Goal: Obtain resource: Obtain resource

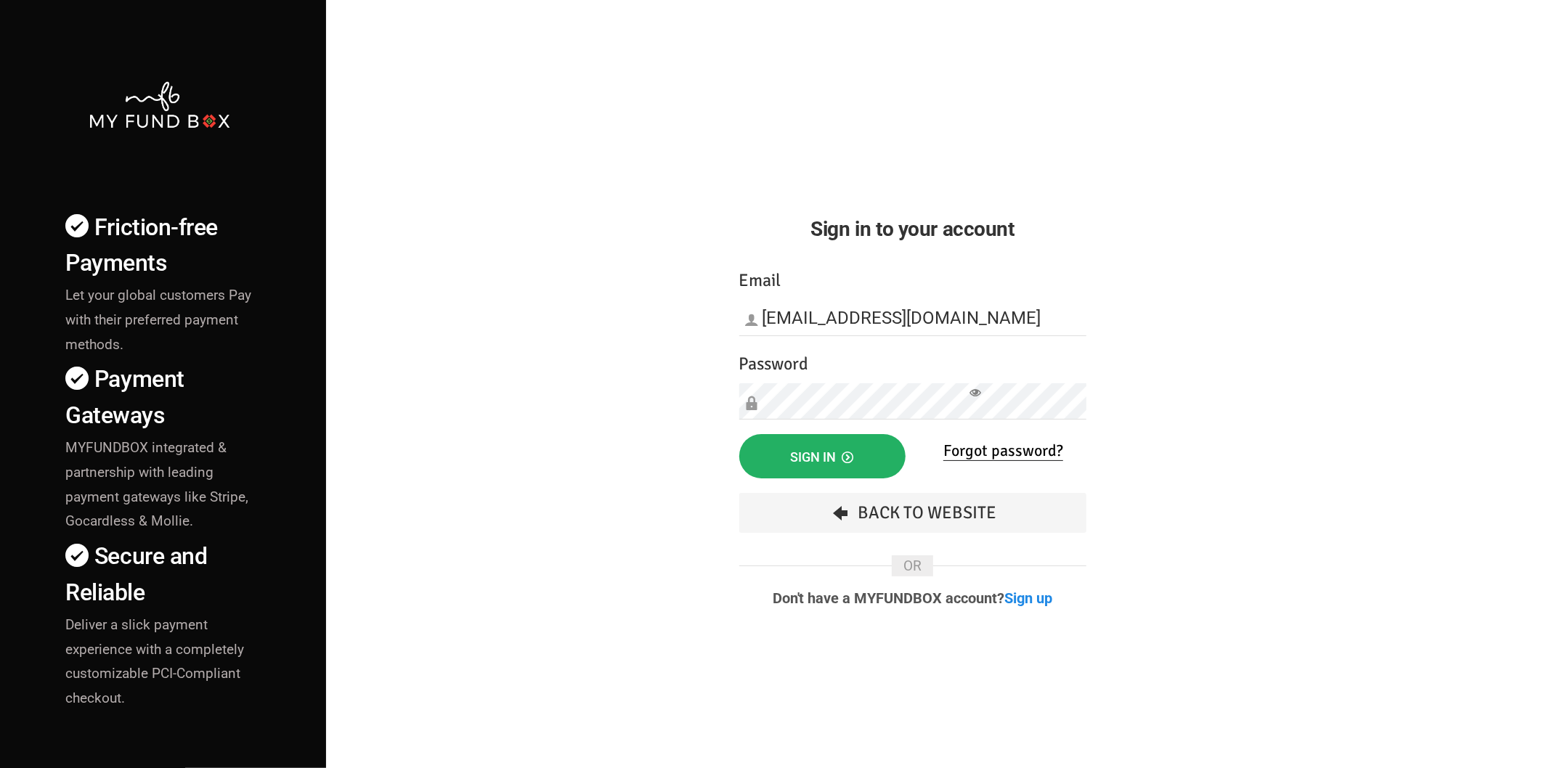
click at [801, 452] on span "Sign in" at bounding box center [822, 456] width 63 height 15
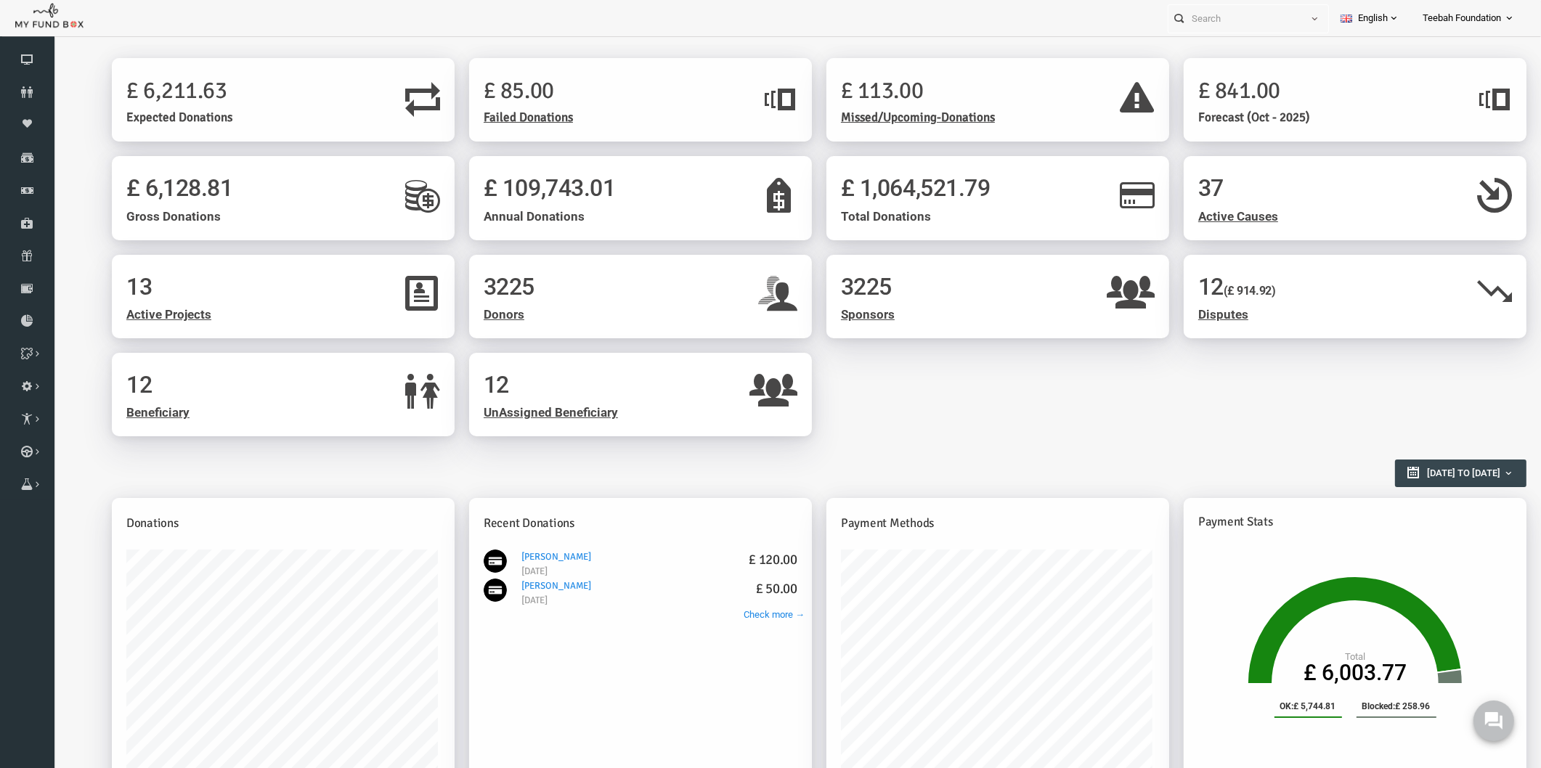
click at [1021, 429] on div "13 Active Projects 3225 Donors 3225 Sponsors 12 (£ 914.92) Disputes 12 Benefici…" at bounding box center [789, 353] width 1429 height 197
click at [19, 317] on icon at bounding box center [27, 321] width 54 height 12
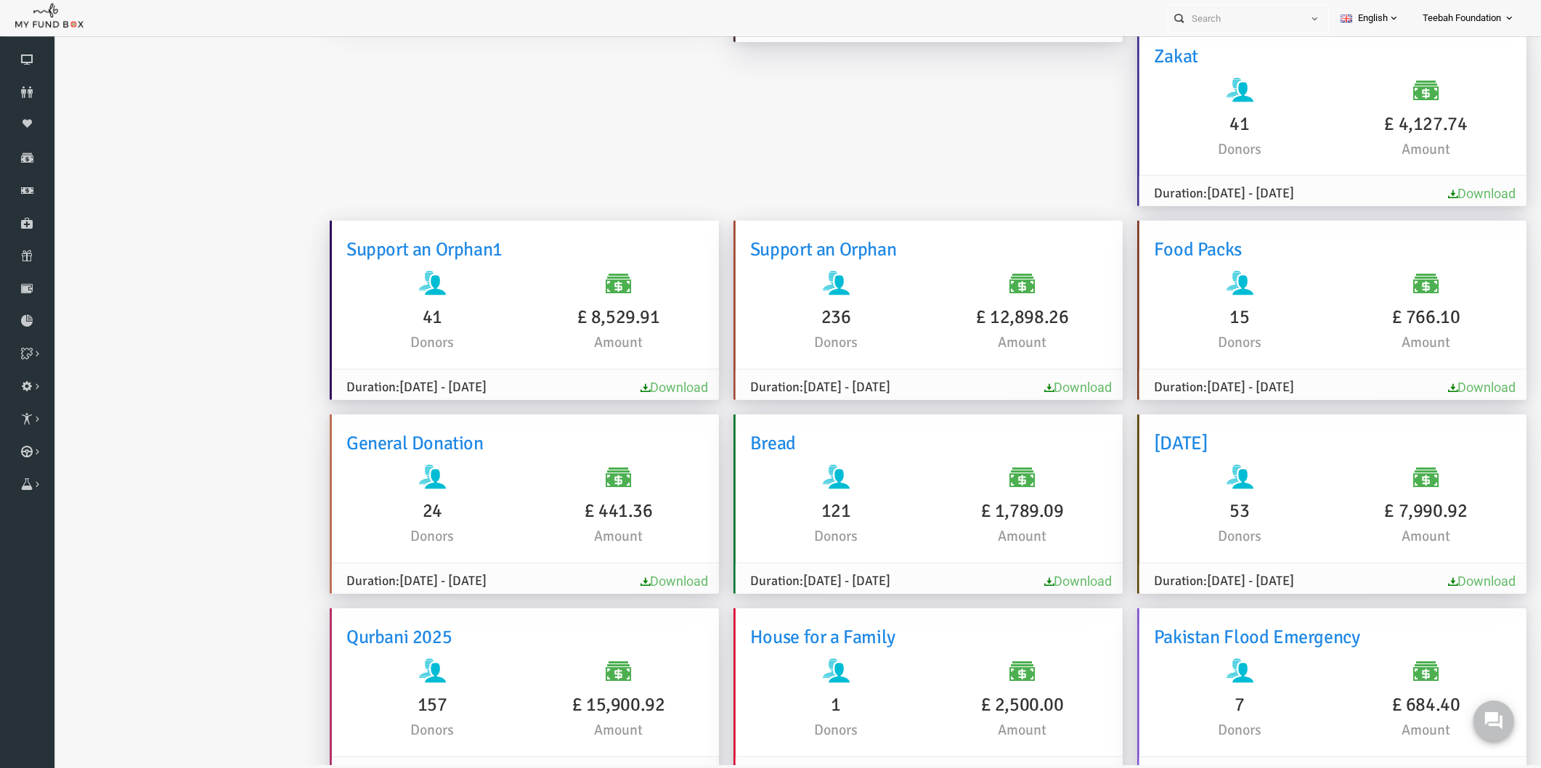
scroll to position [1702, 0]
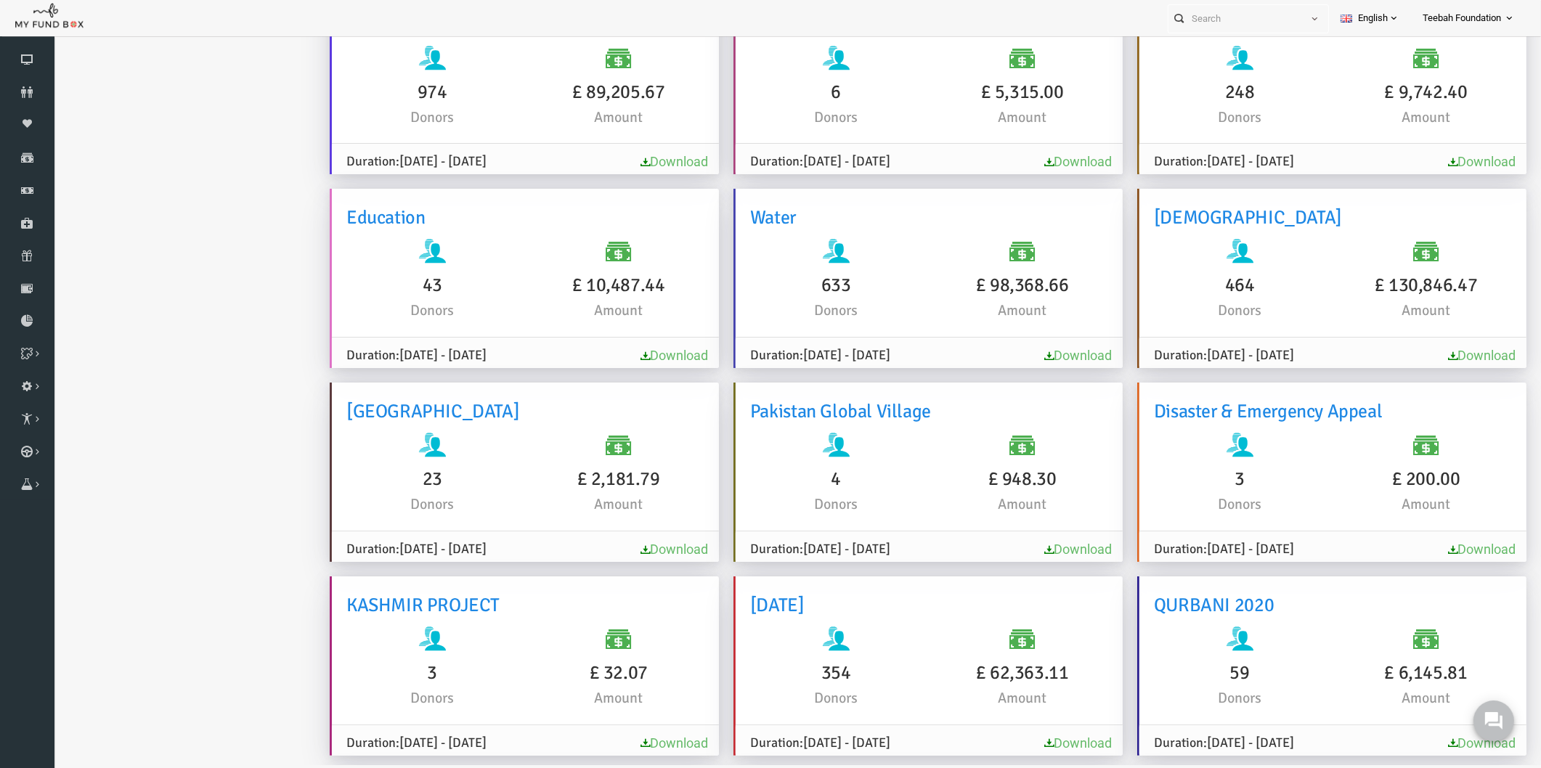
scroll to position [89, 0]
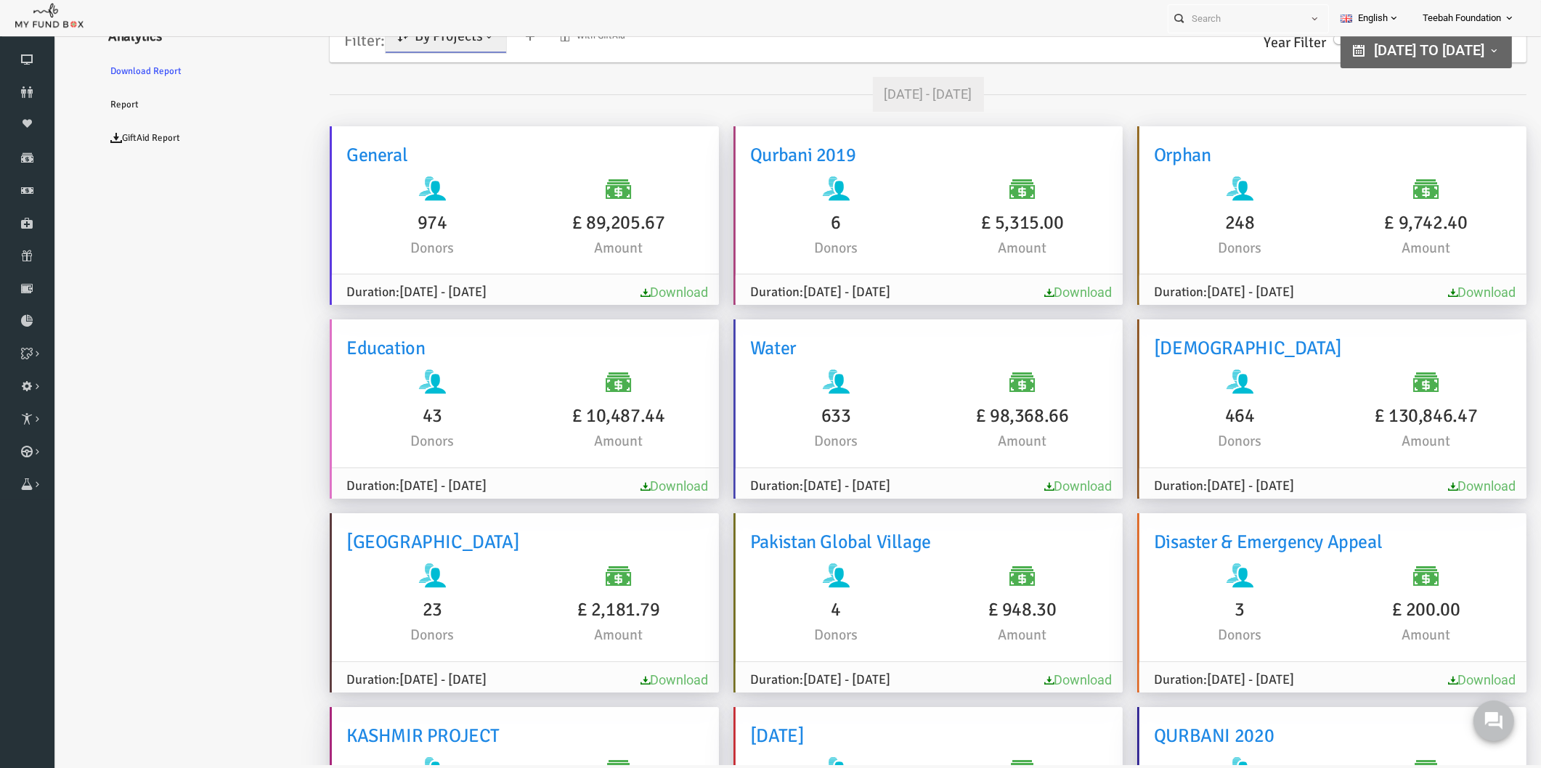
scroll to position [0, 0]
click at [432, 49] on link "By Projects" at bounding box center [416, 37] width 121 height 33
click at [420, 109] on link "By Causes" at bounding box center [417, 101] width 123 height 26
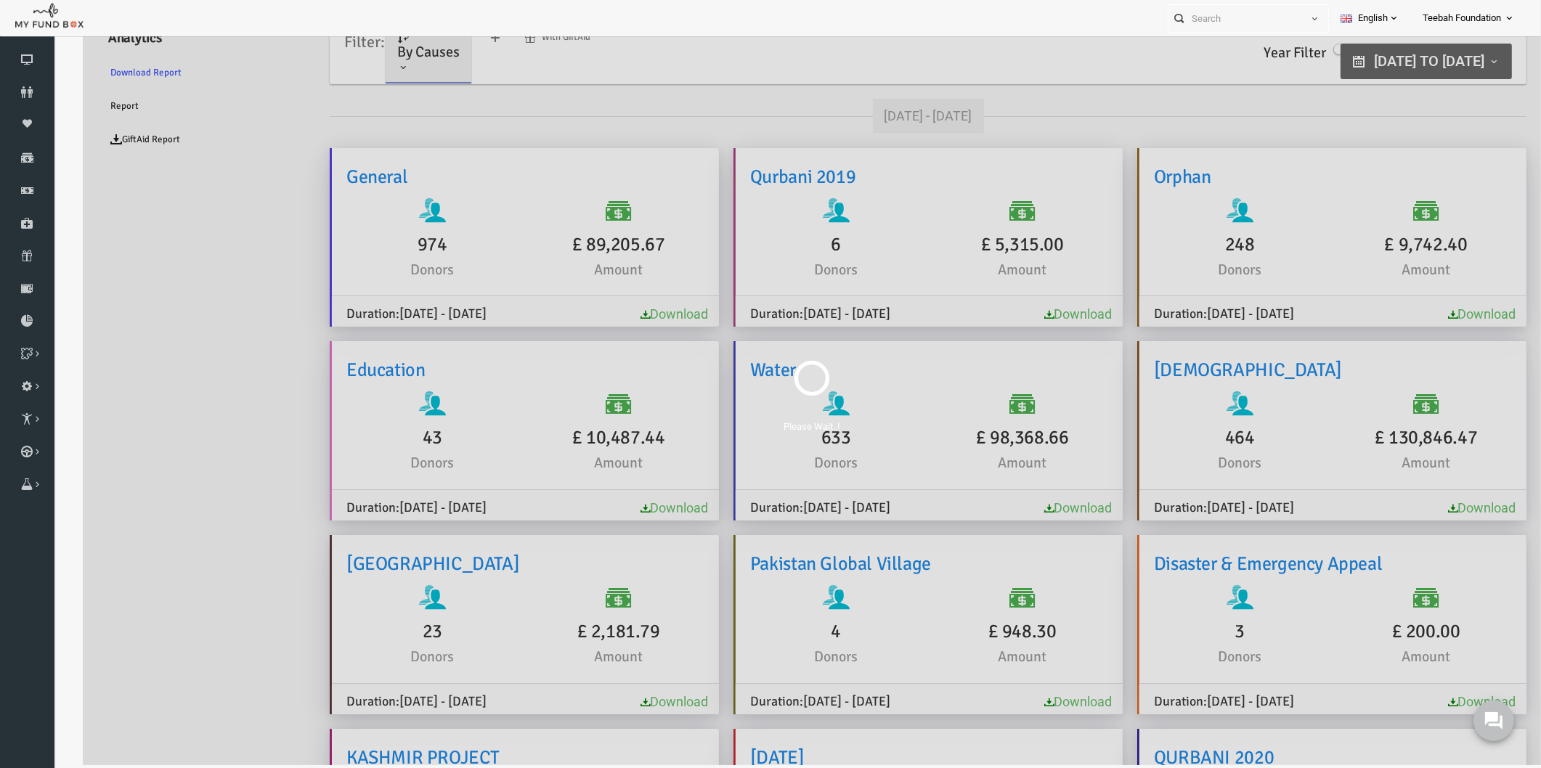
scroll to position [46, 0]
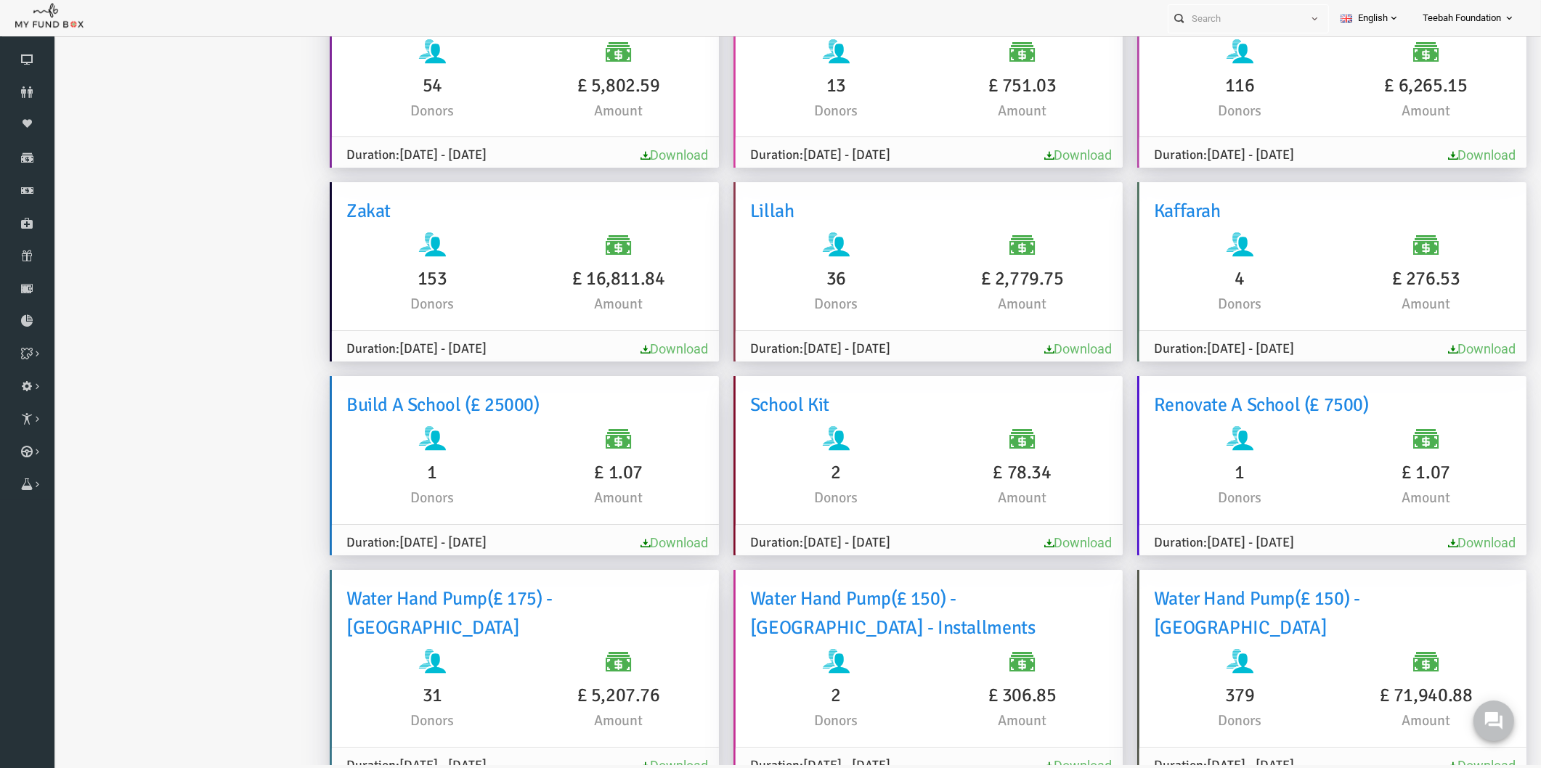
scroll to position [161, 0]
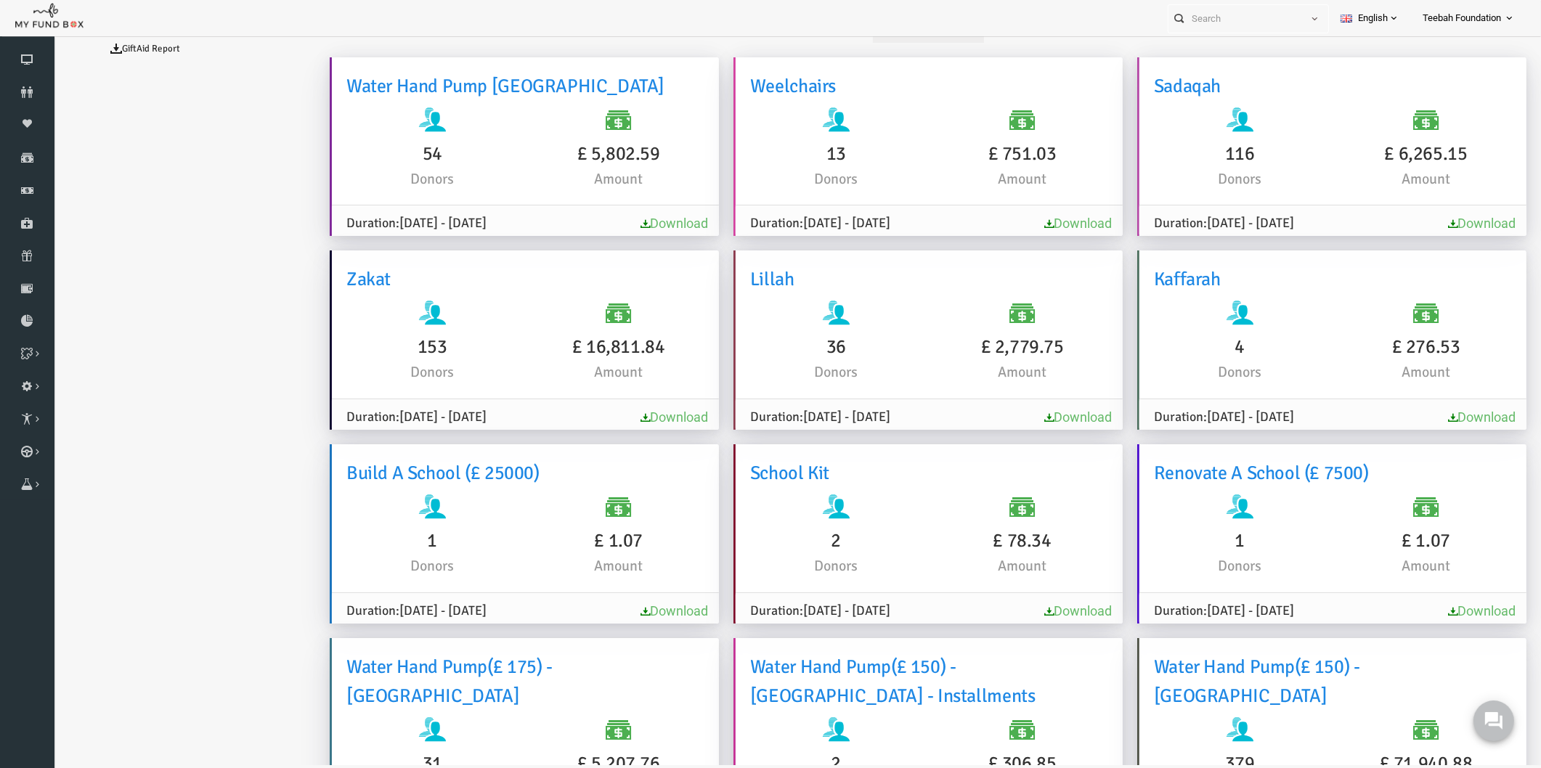
scroll to position [0, 0]
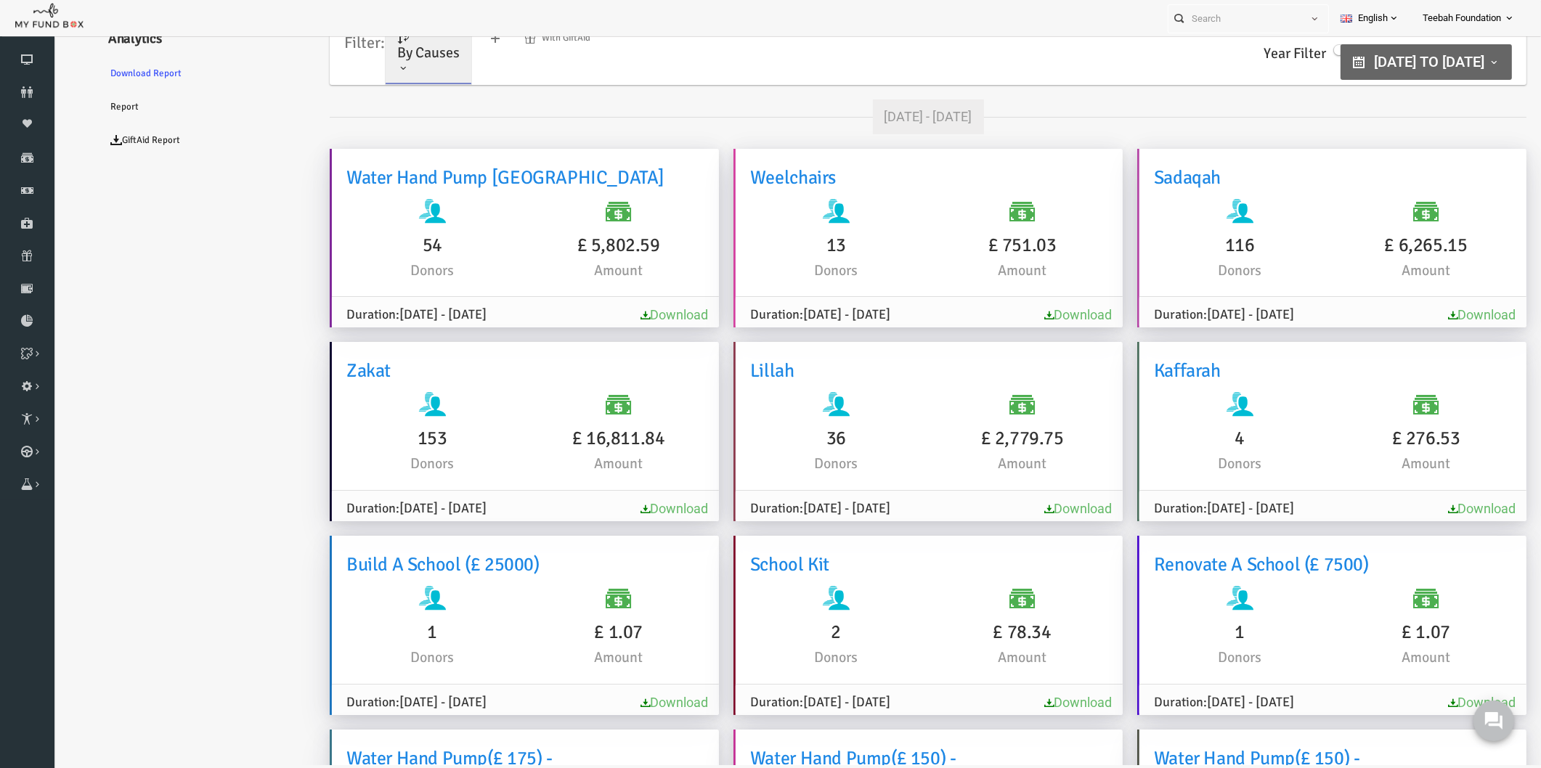
drag, startPoint x: 230, startPoint y: 274, endPoint x: 230, endPoint y: 262, distance: 12.3
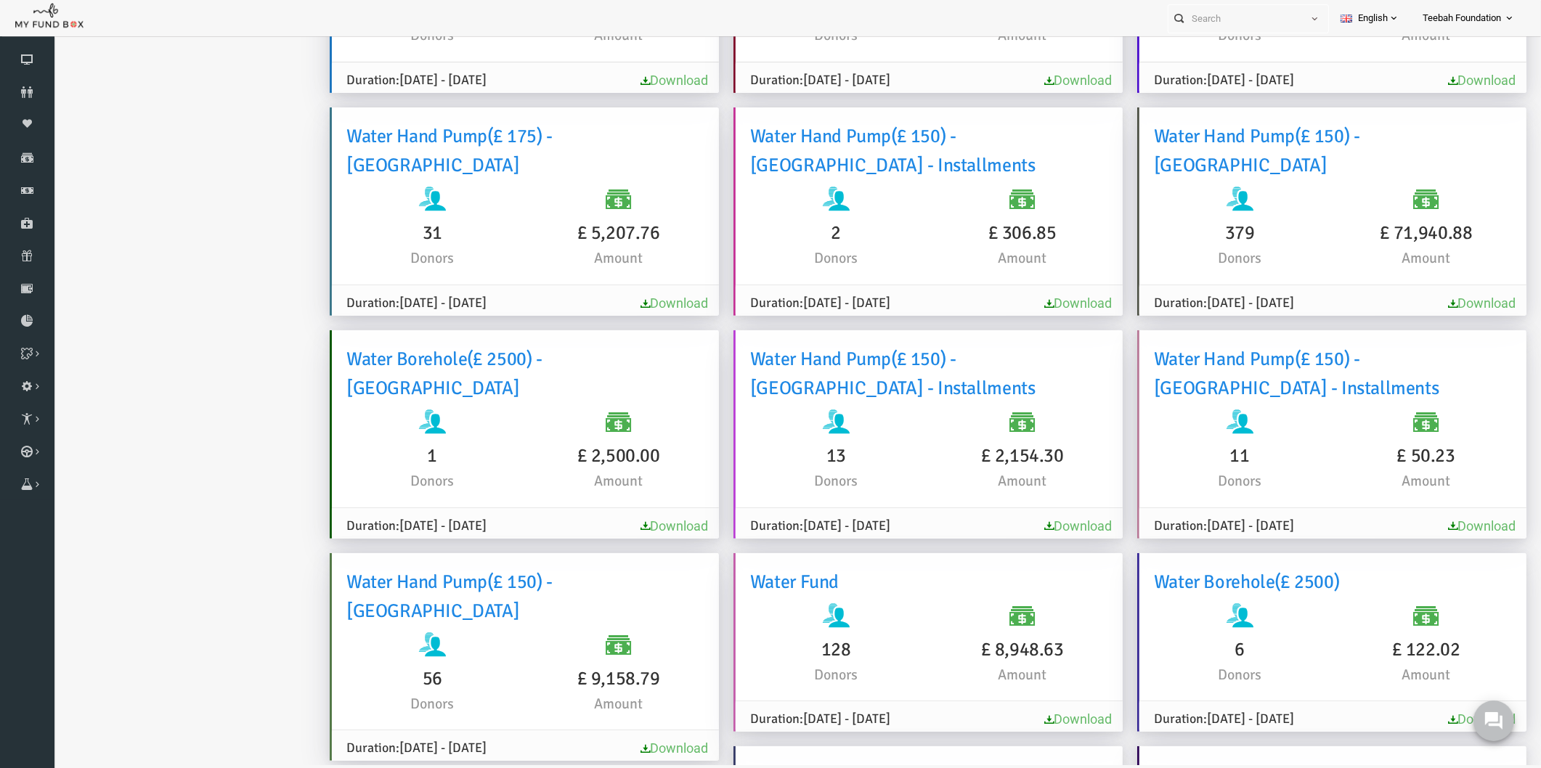
scroll to position [726, 0]
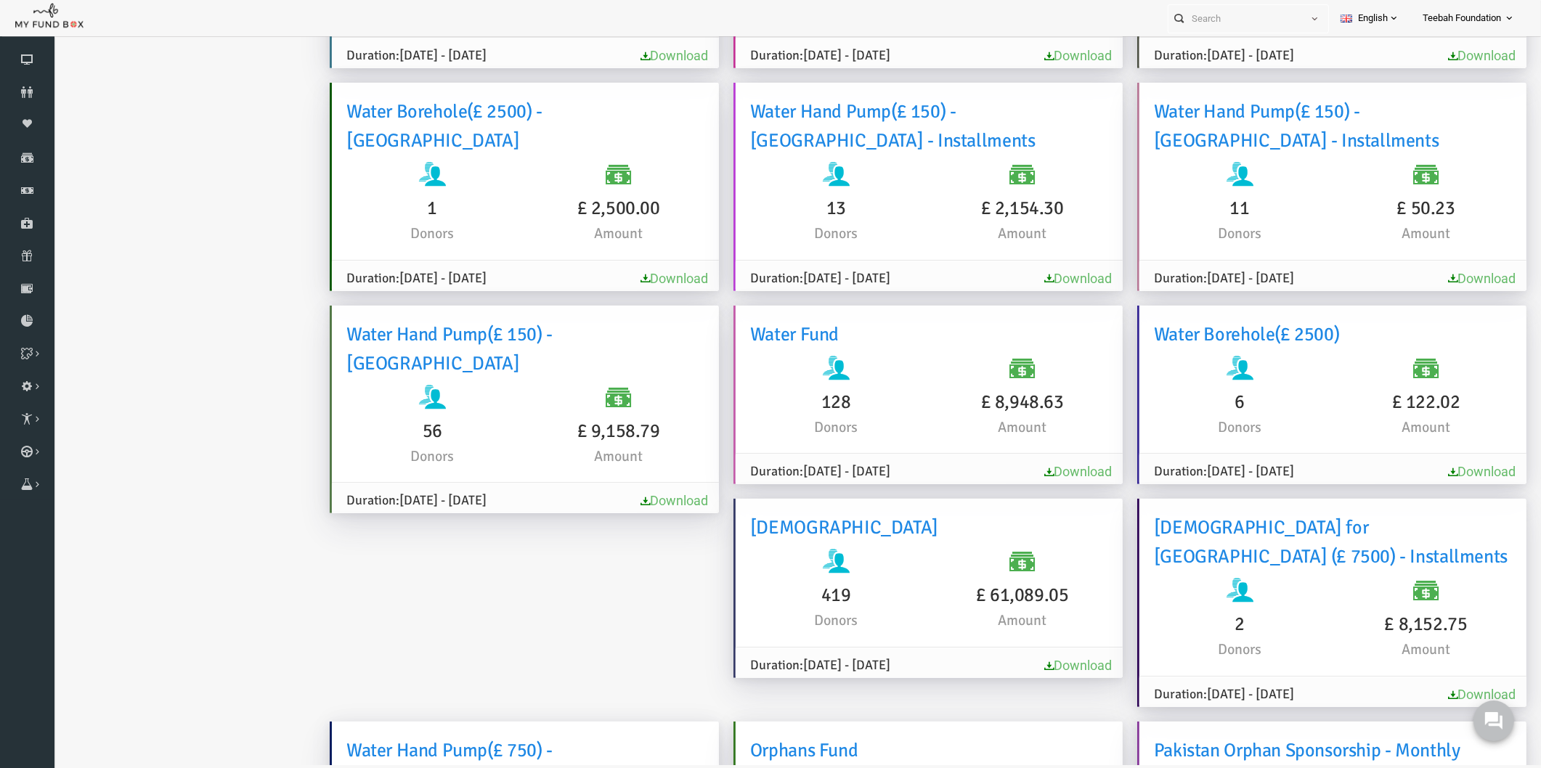
scroll to position [887, 0]
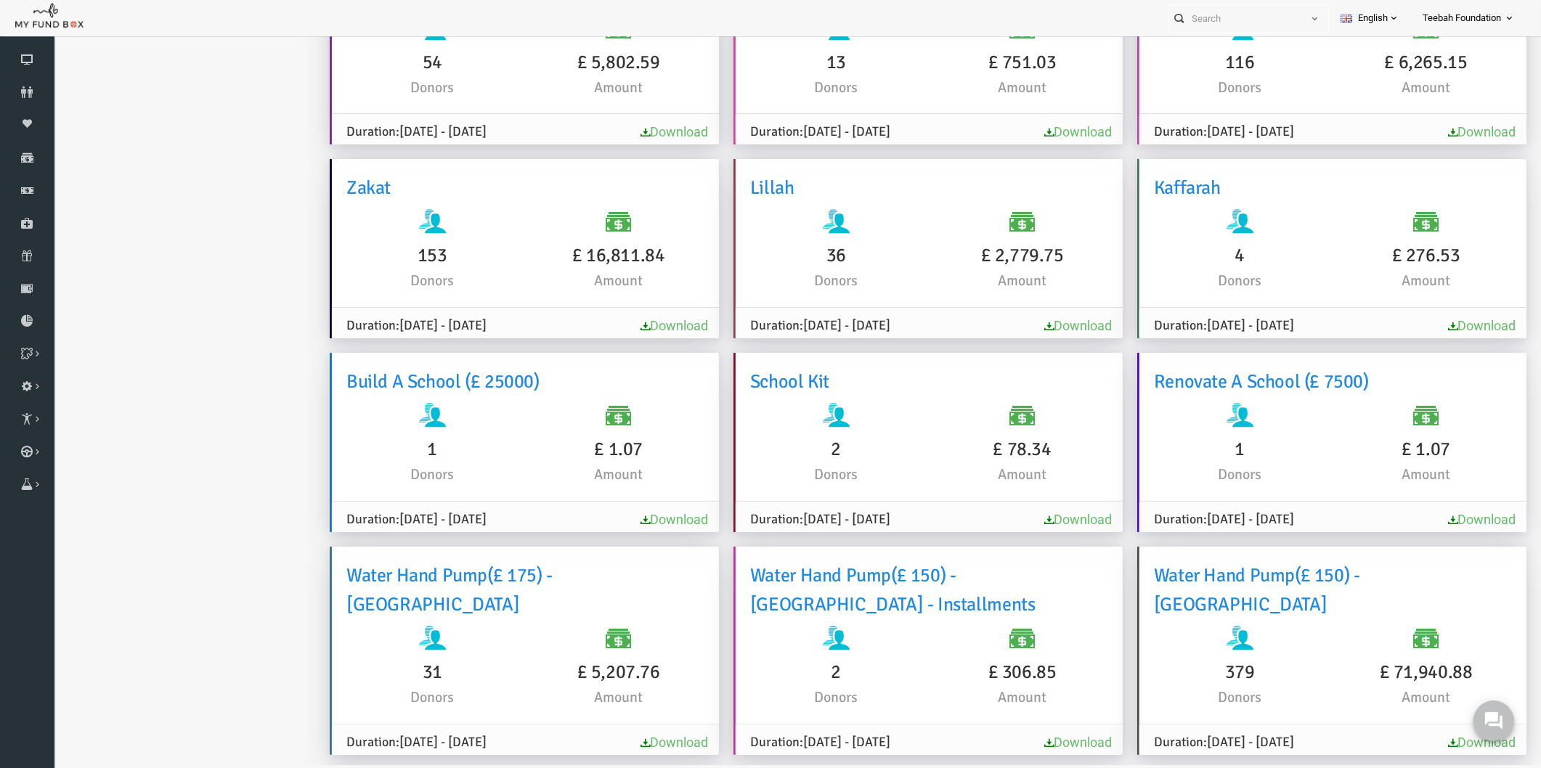
scroll to position [0, 0]
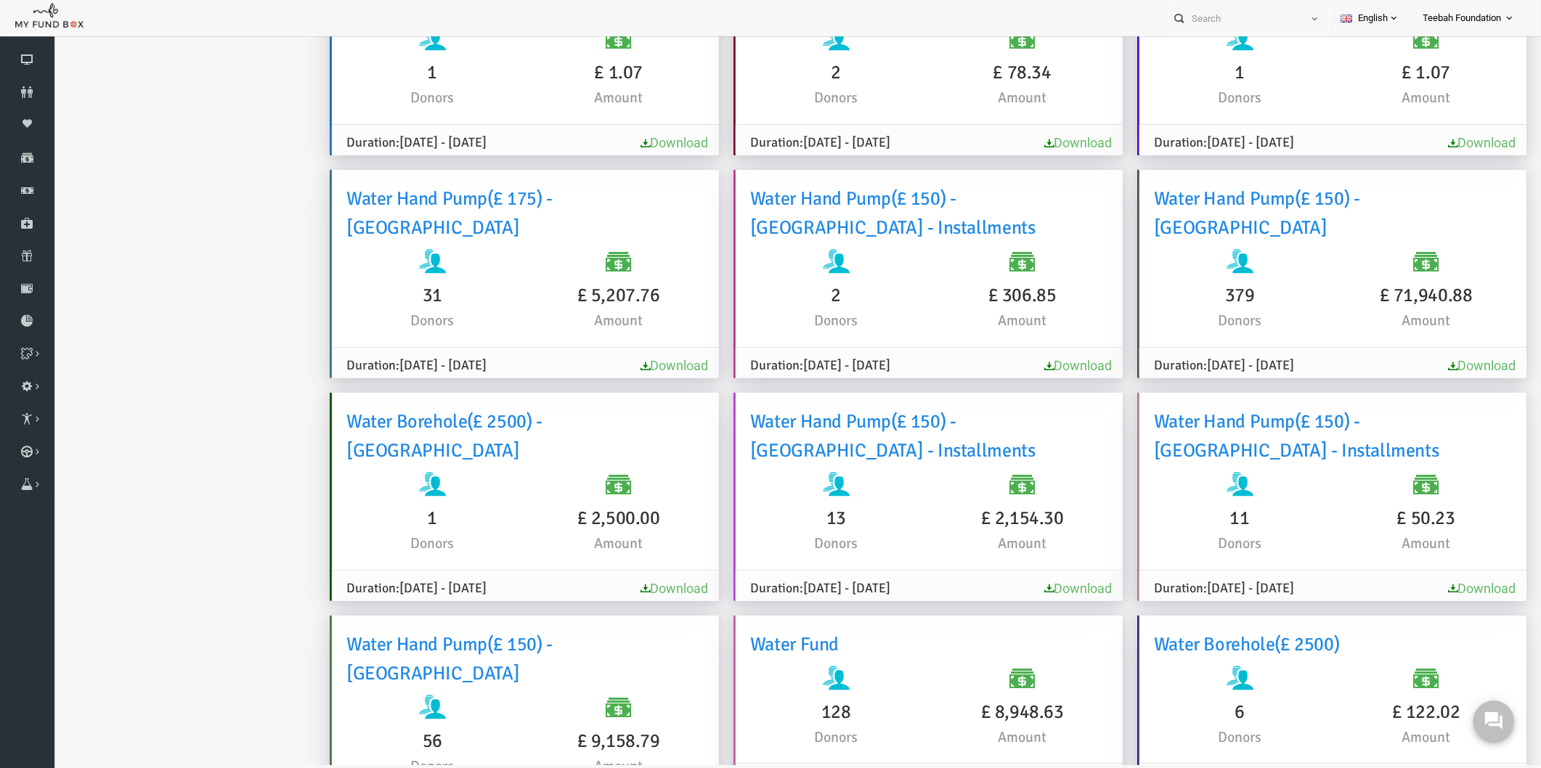
scroll to position [564, 0]
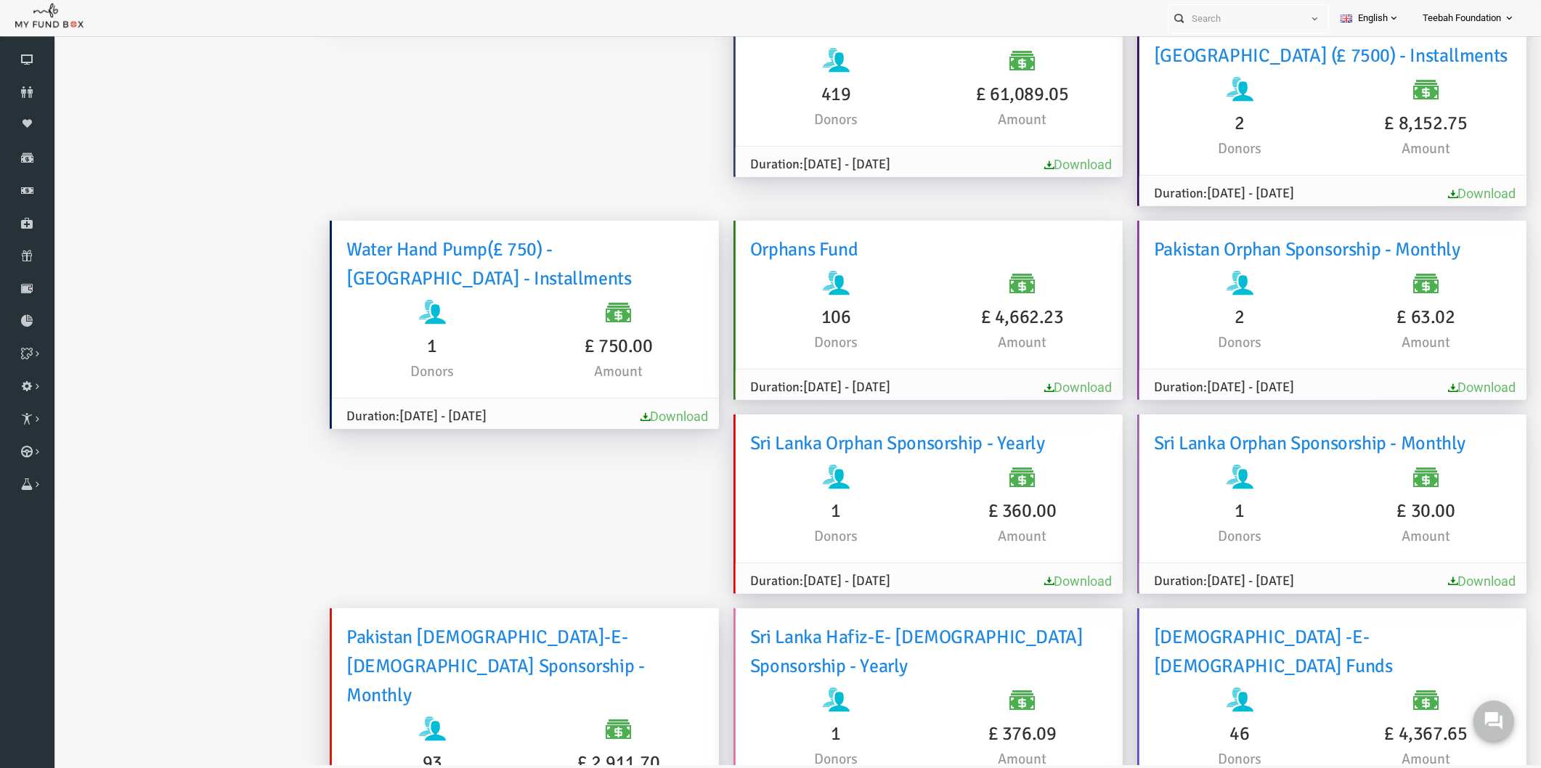
scroll to position [1452, 0]
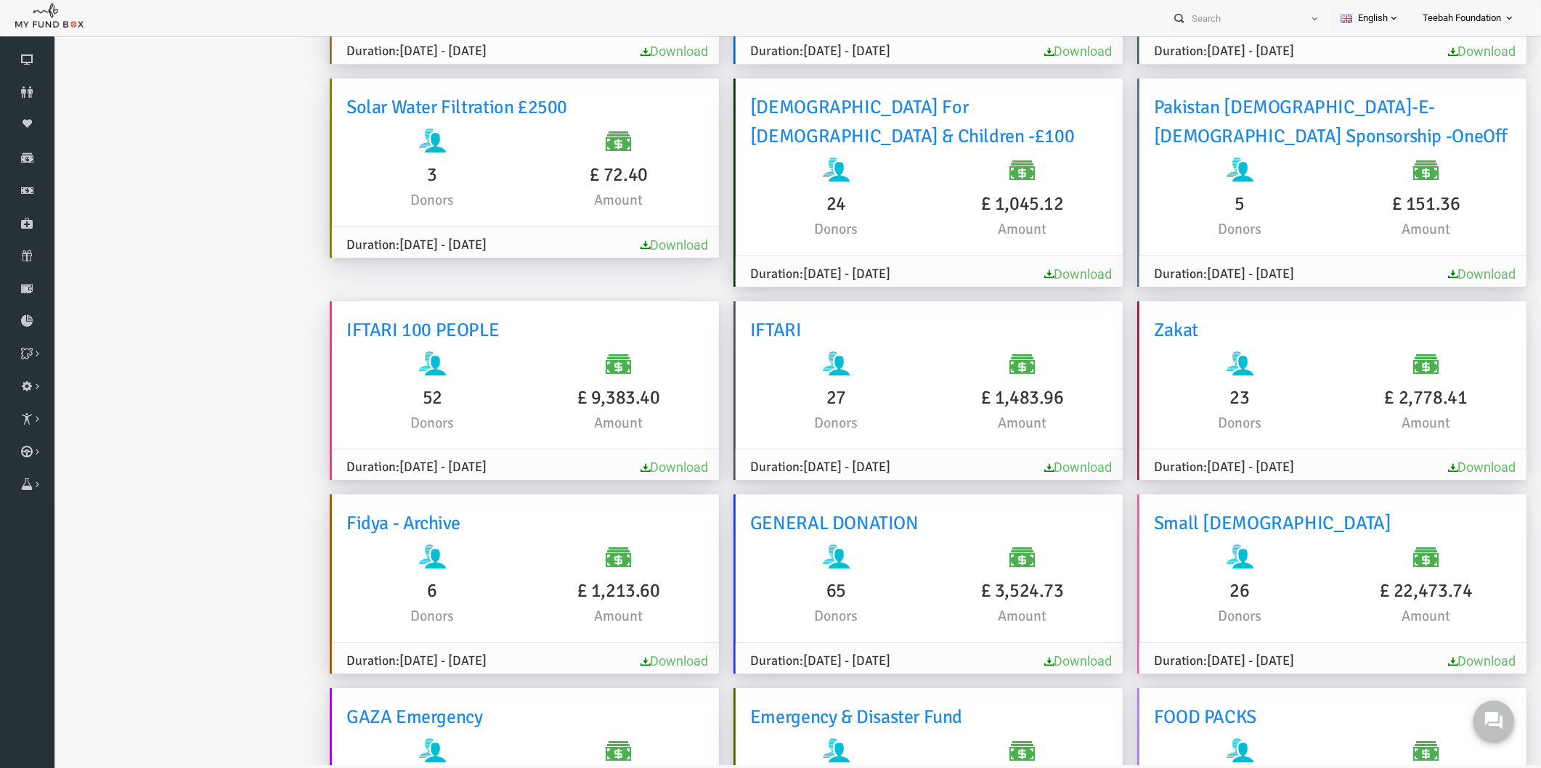
scroll to position [5889, 0]
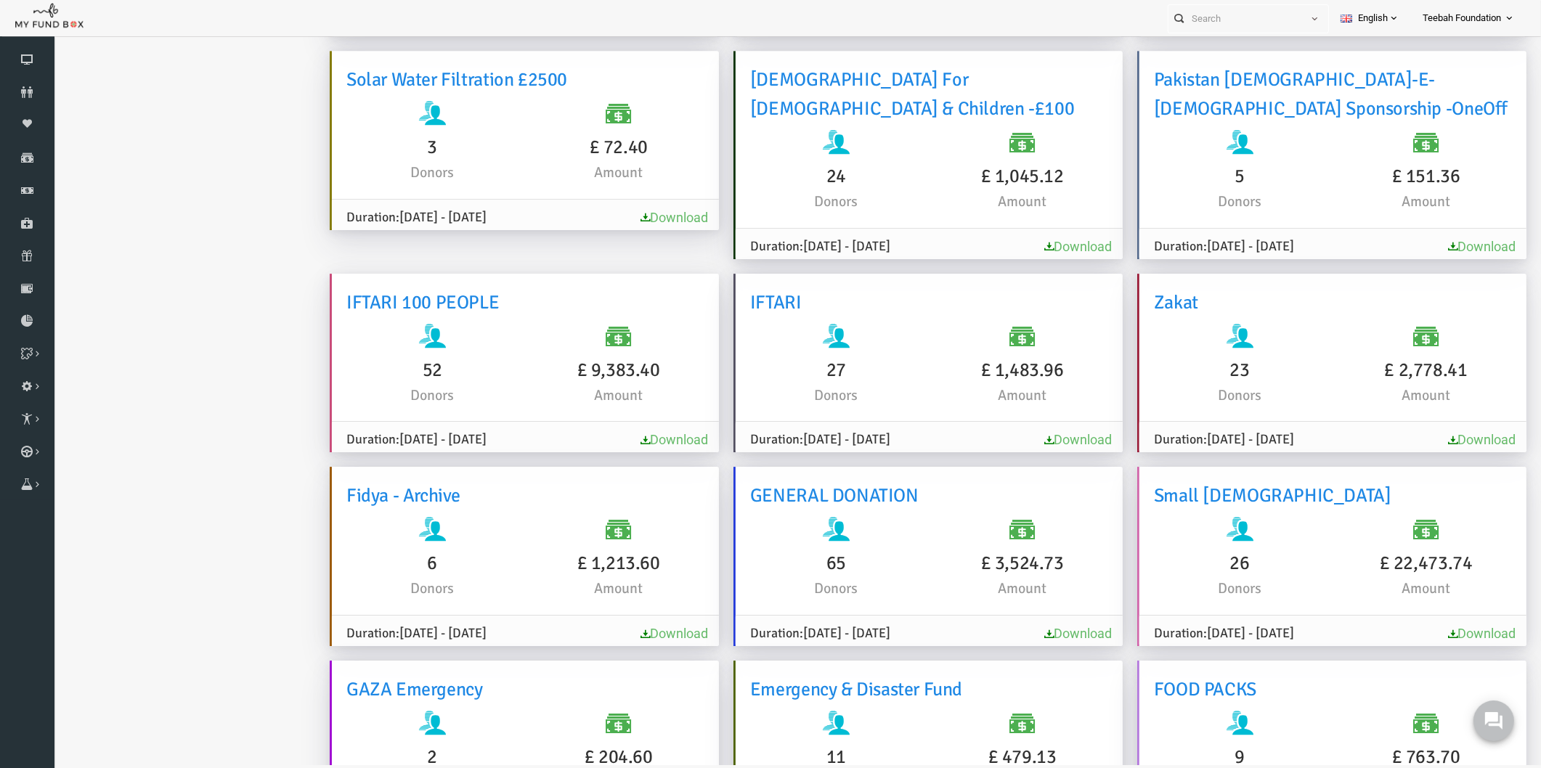
click at [232, 337] on ul "Analytics Download Report Report GiftAid Report" at bounding box center [177, 326] width 218 height 12406
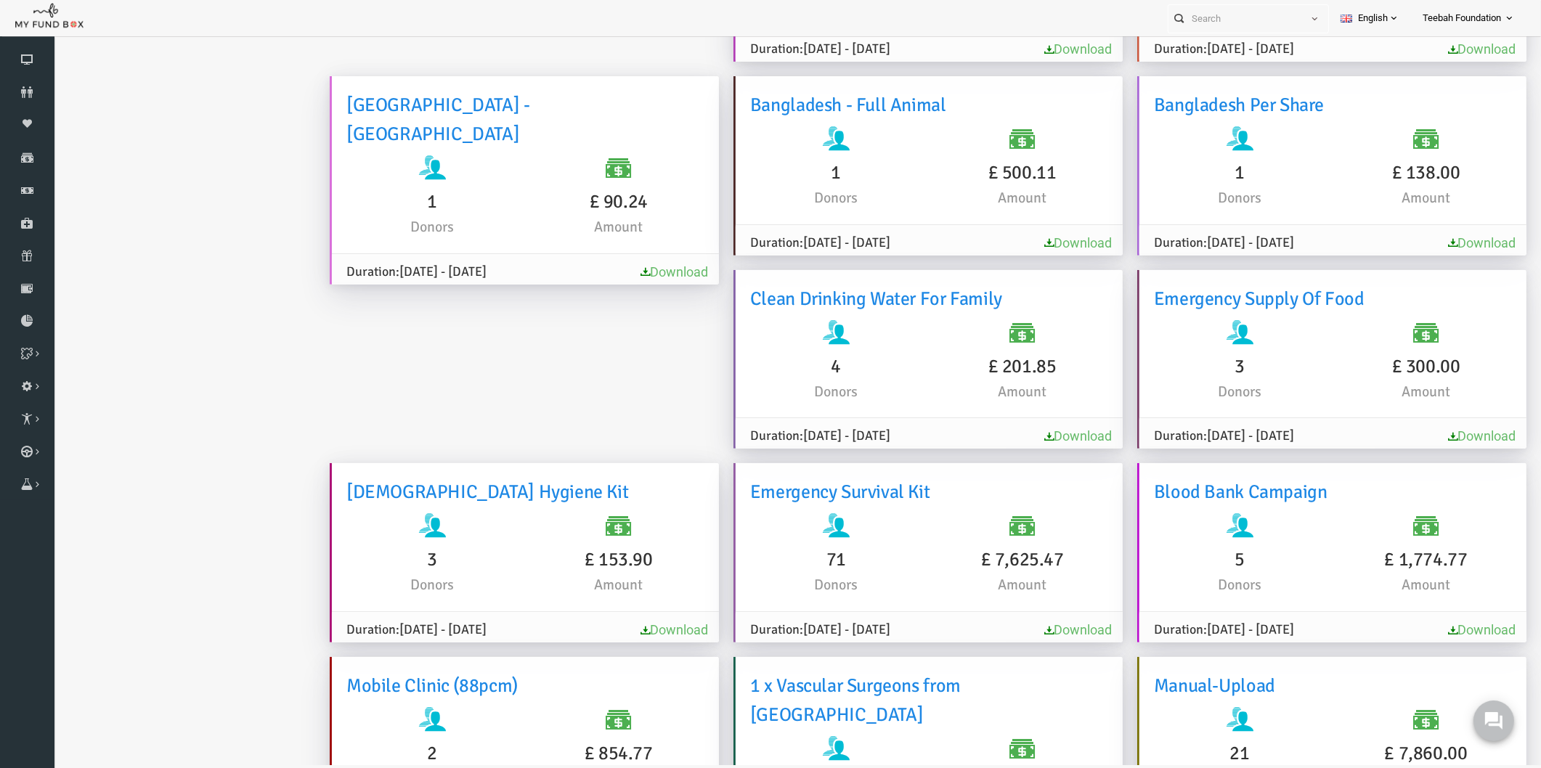
scroll to position [7663, 0]
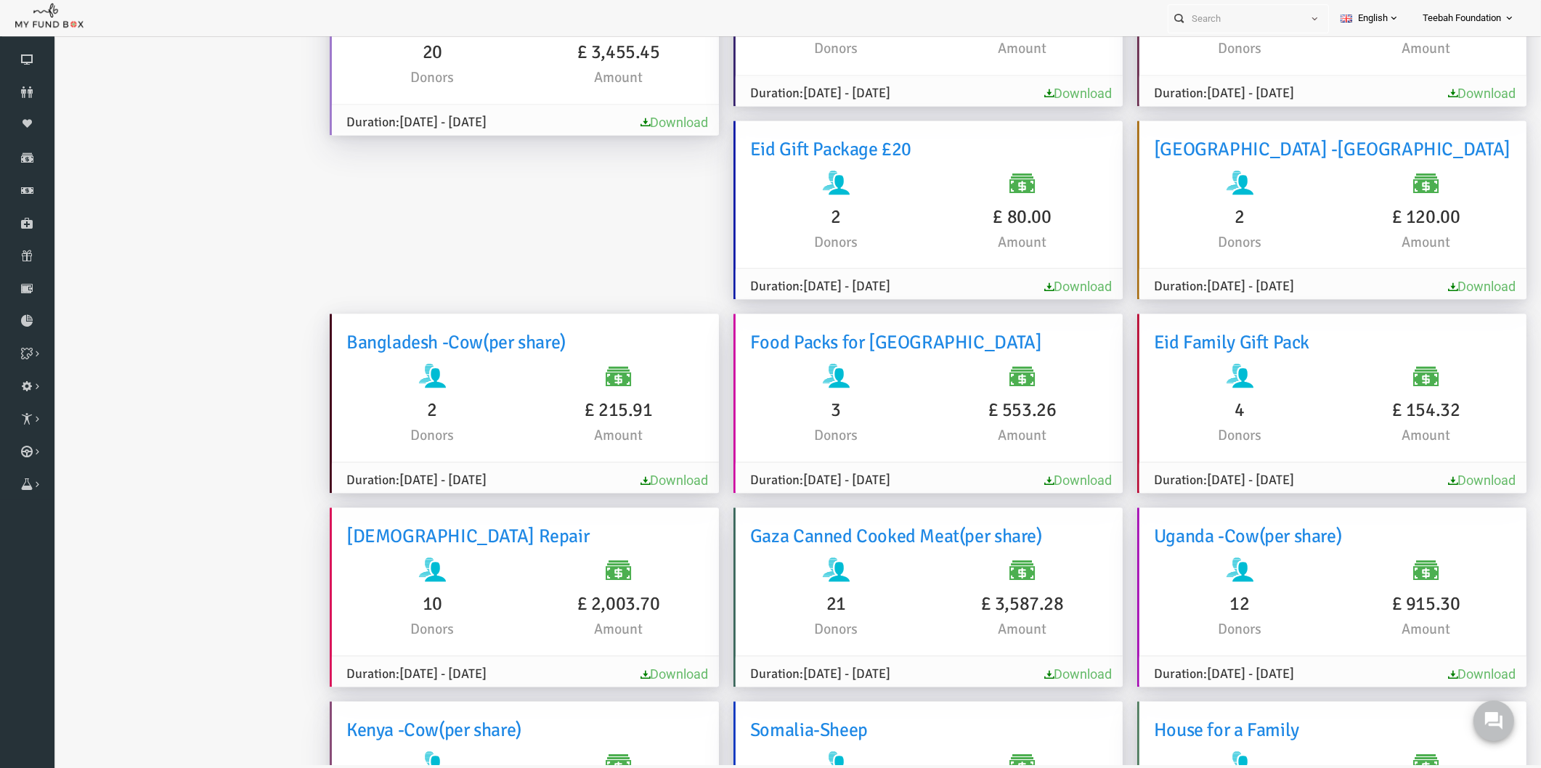
scroll to position [11218, 0]
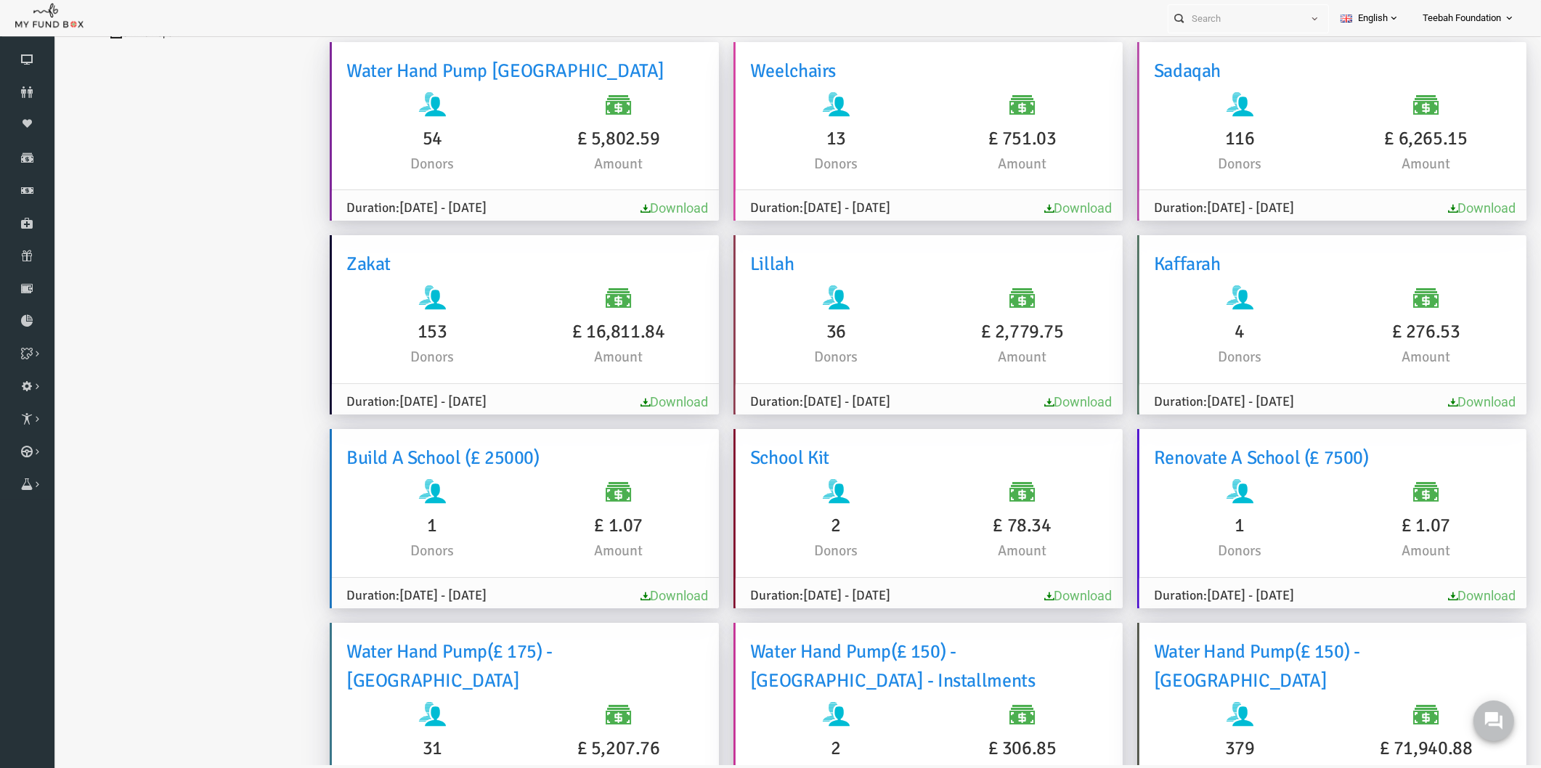
scroll to position [0, 0]
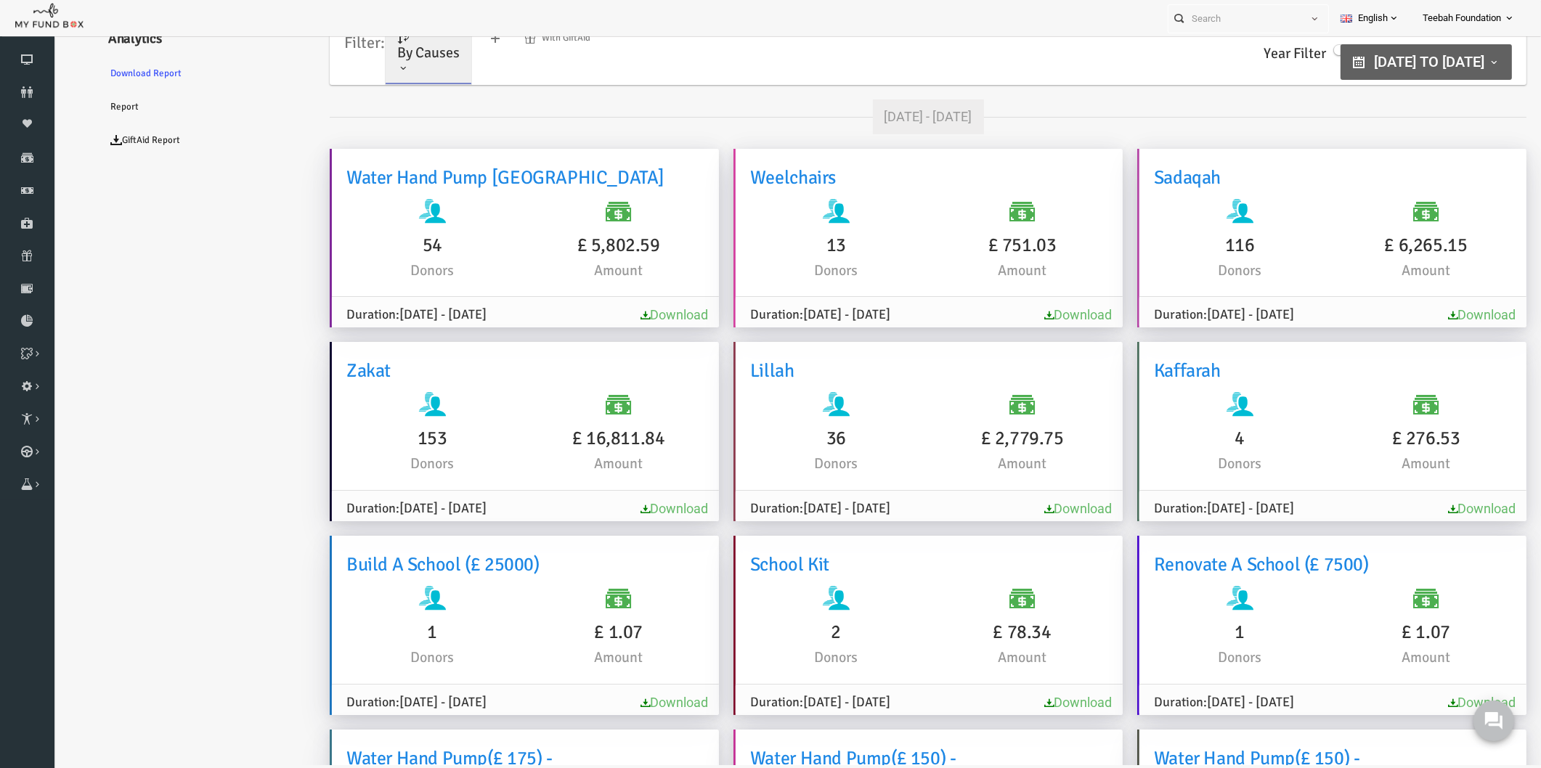
type input "01-03-2020"
type input "10-09-2026"
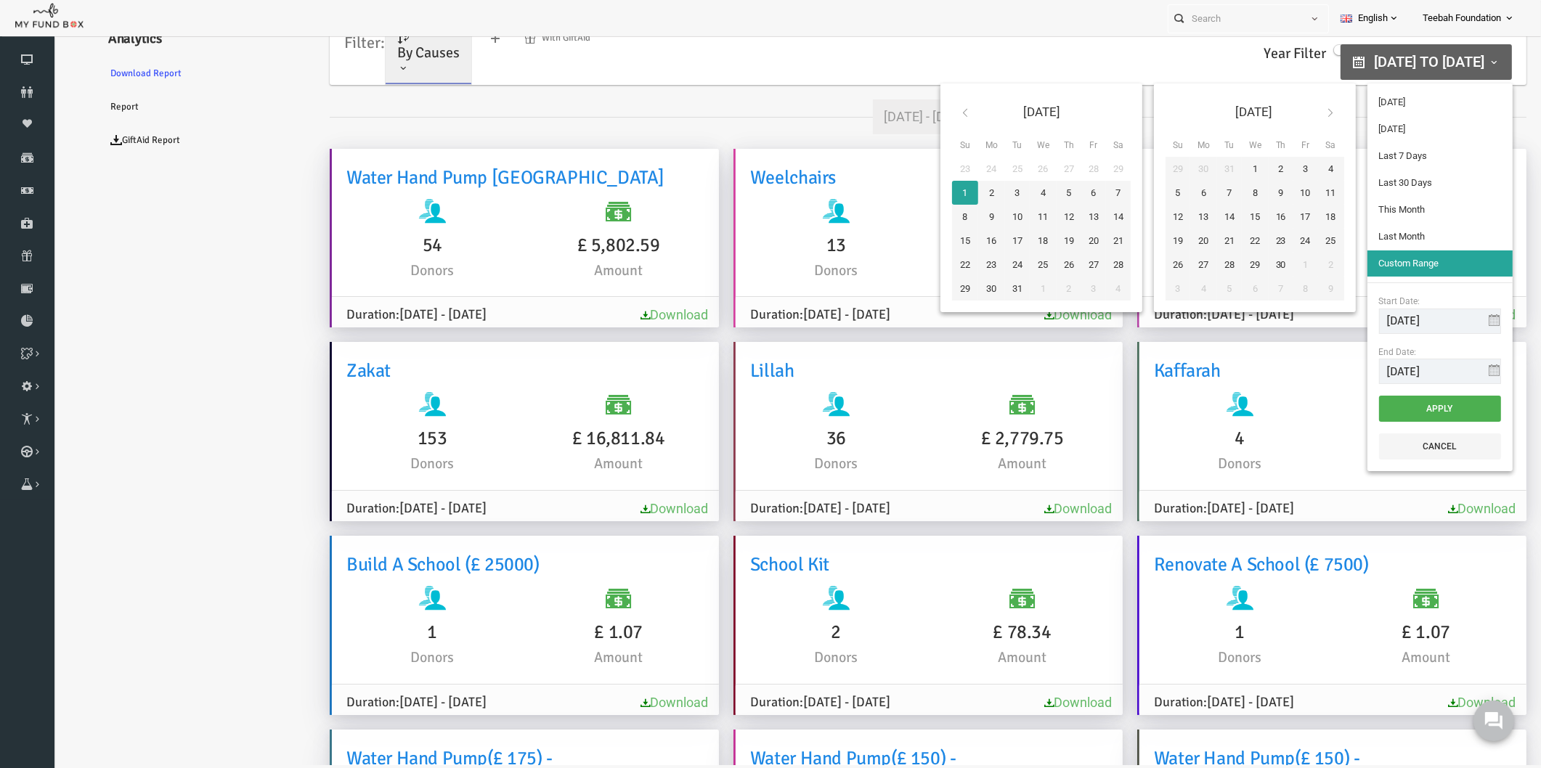
click at [1344, 53] on span "01-03-2020 to 10-09-2026" at bounding box center [1399, 61] width 110 height 17
type input "21-08-2025"
type input "19-09-2025"
type input "01-09-2025"
type input "30-09-2025"
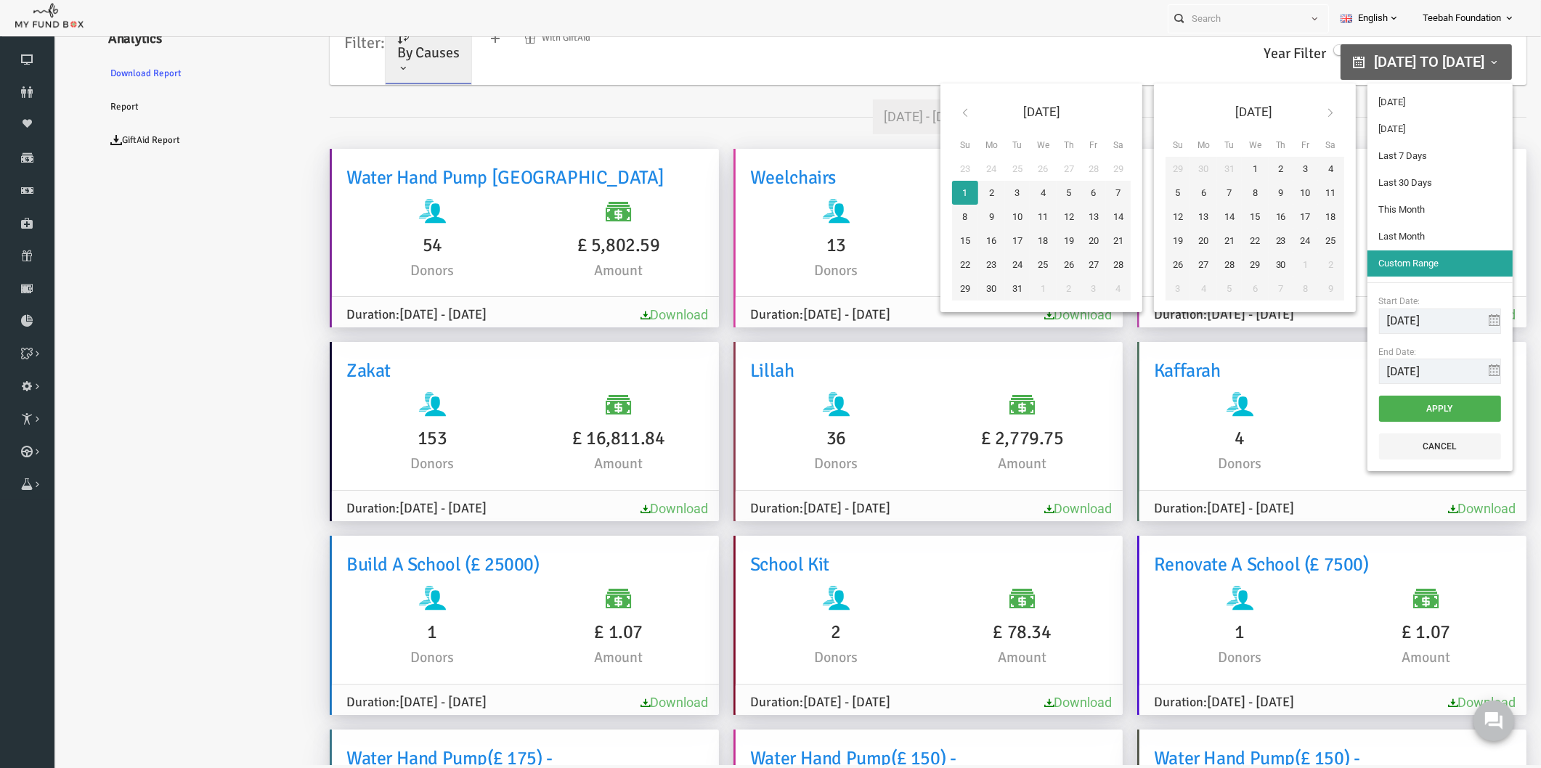
type input "01-08-2025"
type input "31-08-2025"
type input "01-03-2020"
type input "10-09-2026"
drag, startPoint x: 1415, startPoint y: 322, endPoint x: 1366, endPoint y: 323, distance: 49.4
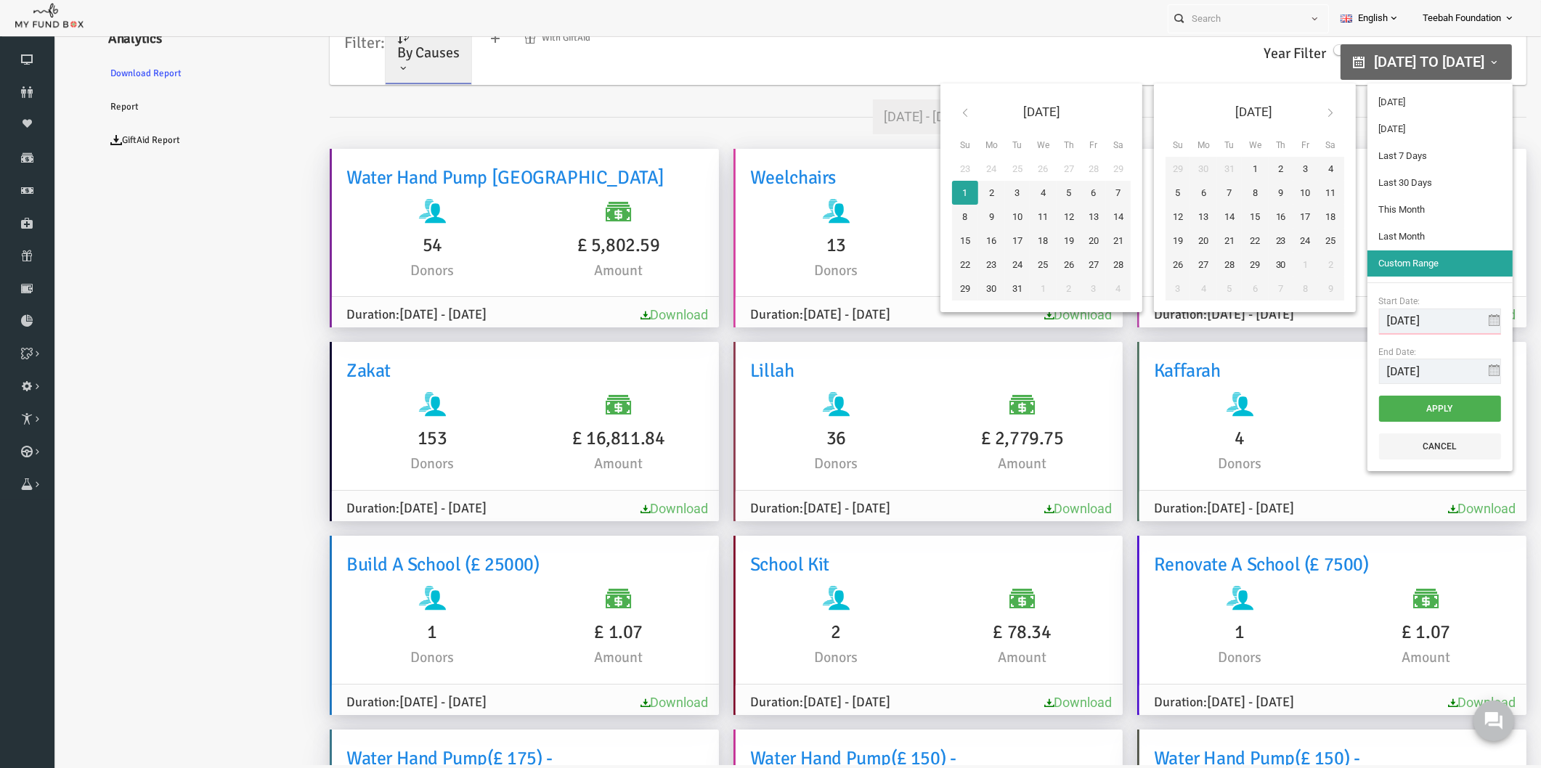
click at [1366, 323] on input "01-03-2020" at bounding box center [1410, 321] width 122 height 25
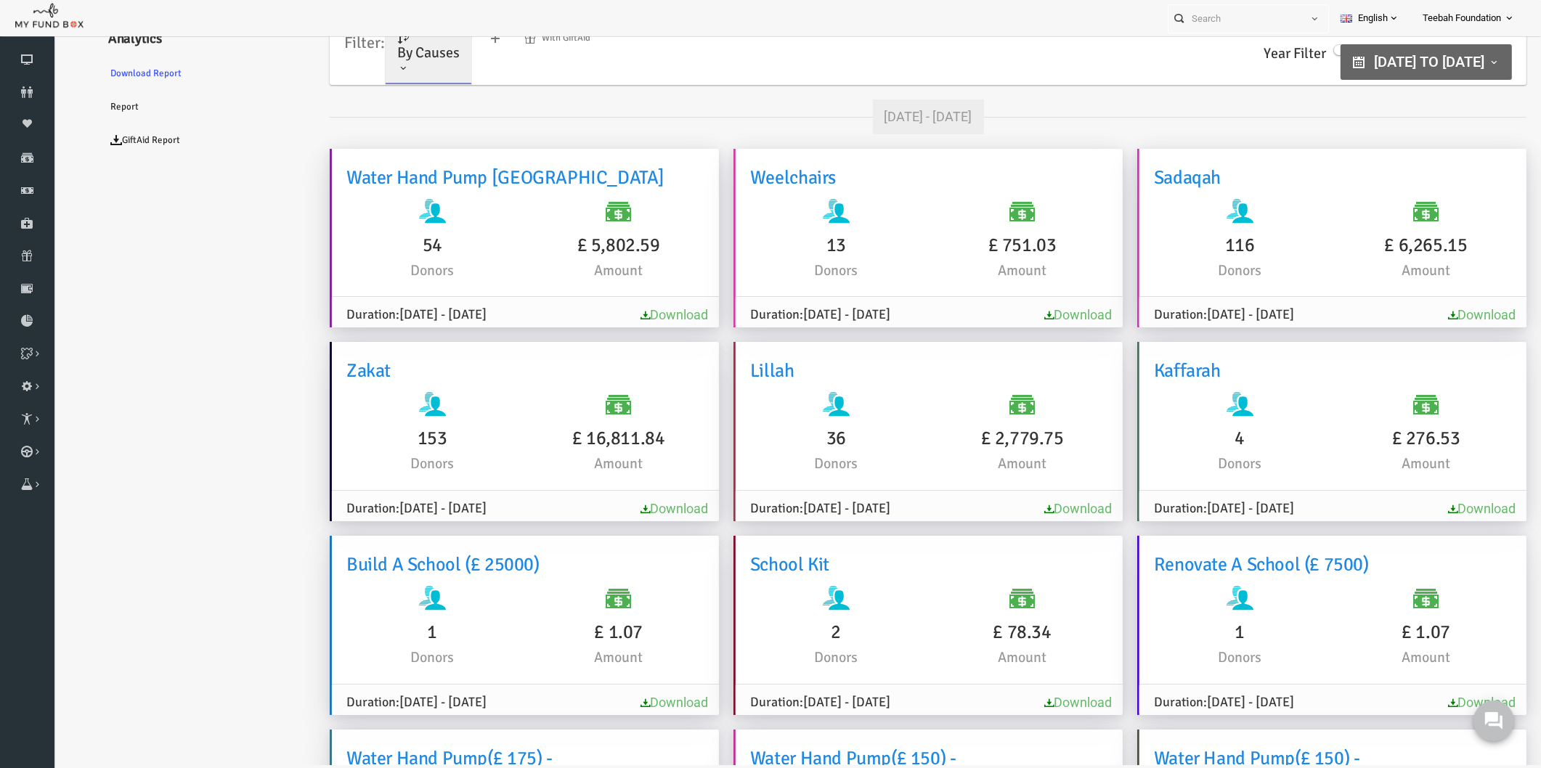
drag, startPoint x: 1505, startPoint y: 465, endPoint x: 1589, endPoint y: 23, distance: 449.4
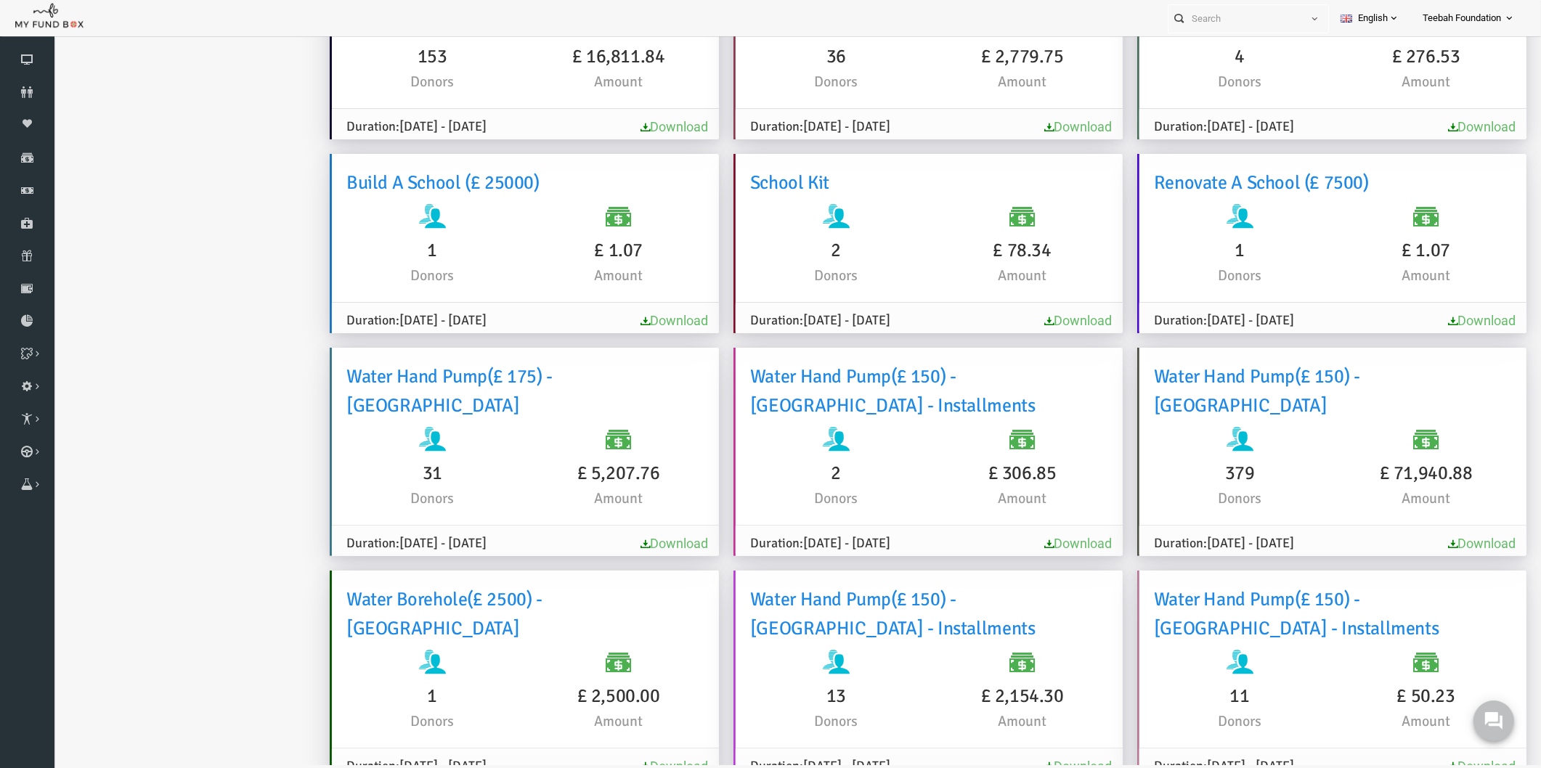
scroll to position [403, 0]
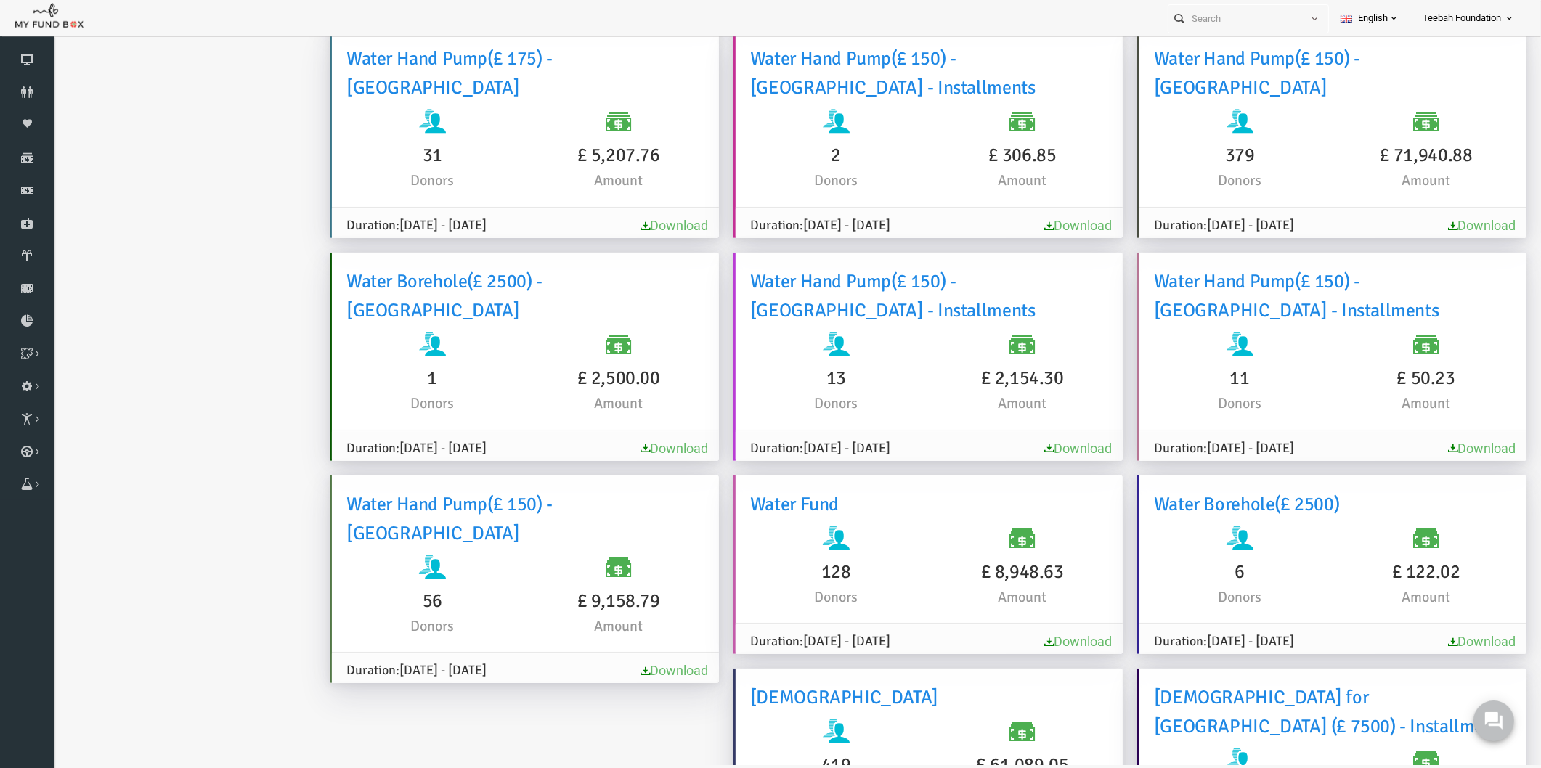
scroll to position [726, 0]
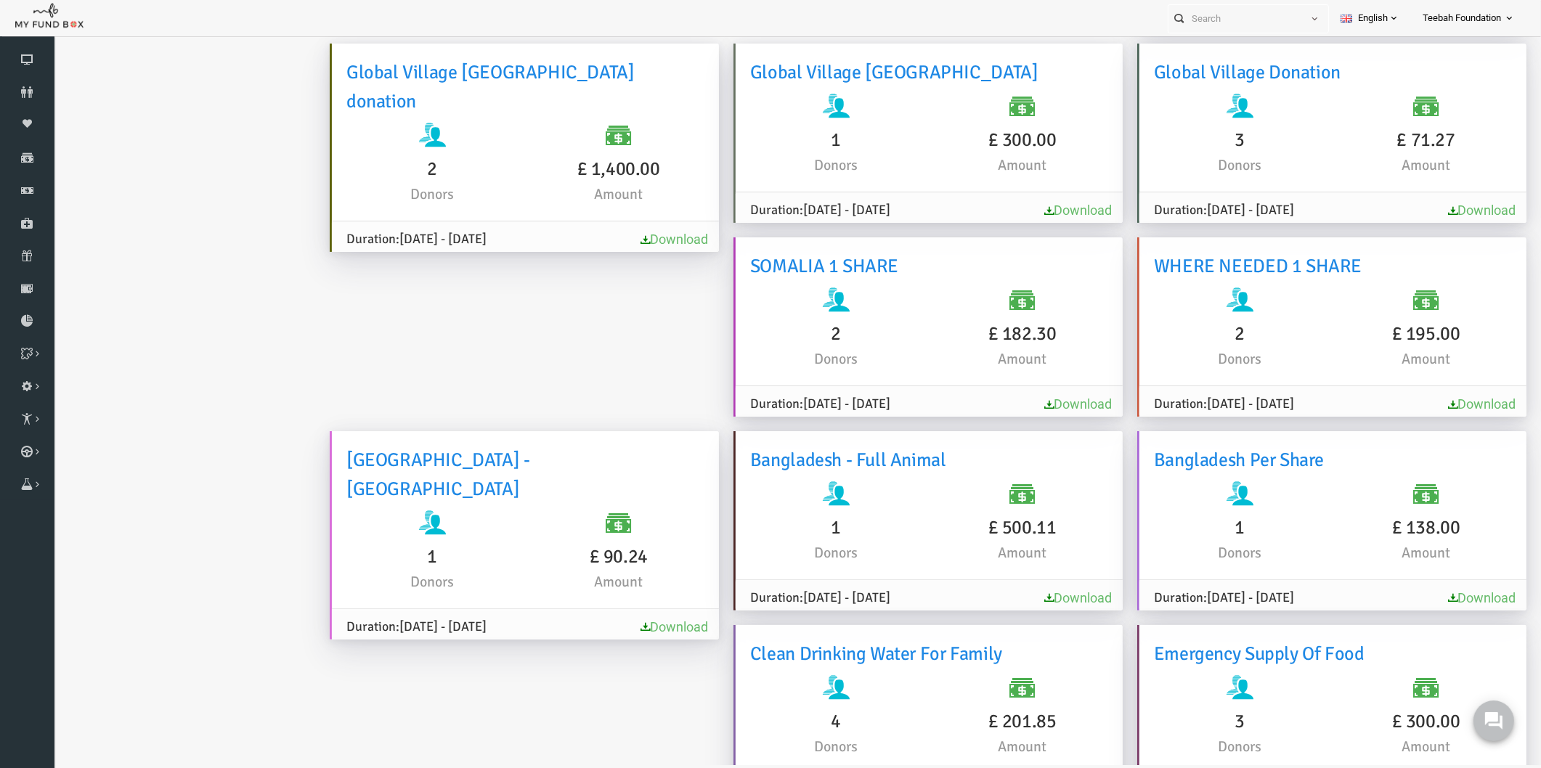
scroll to position [7299, 0]
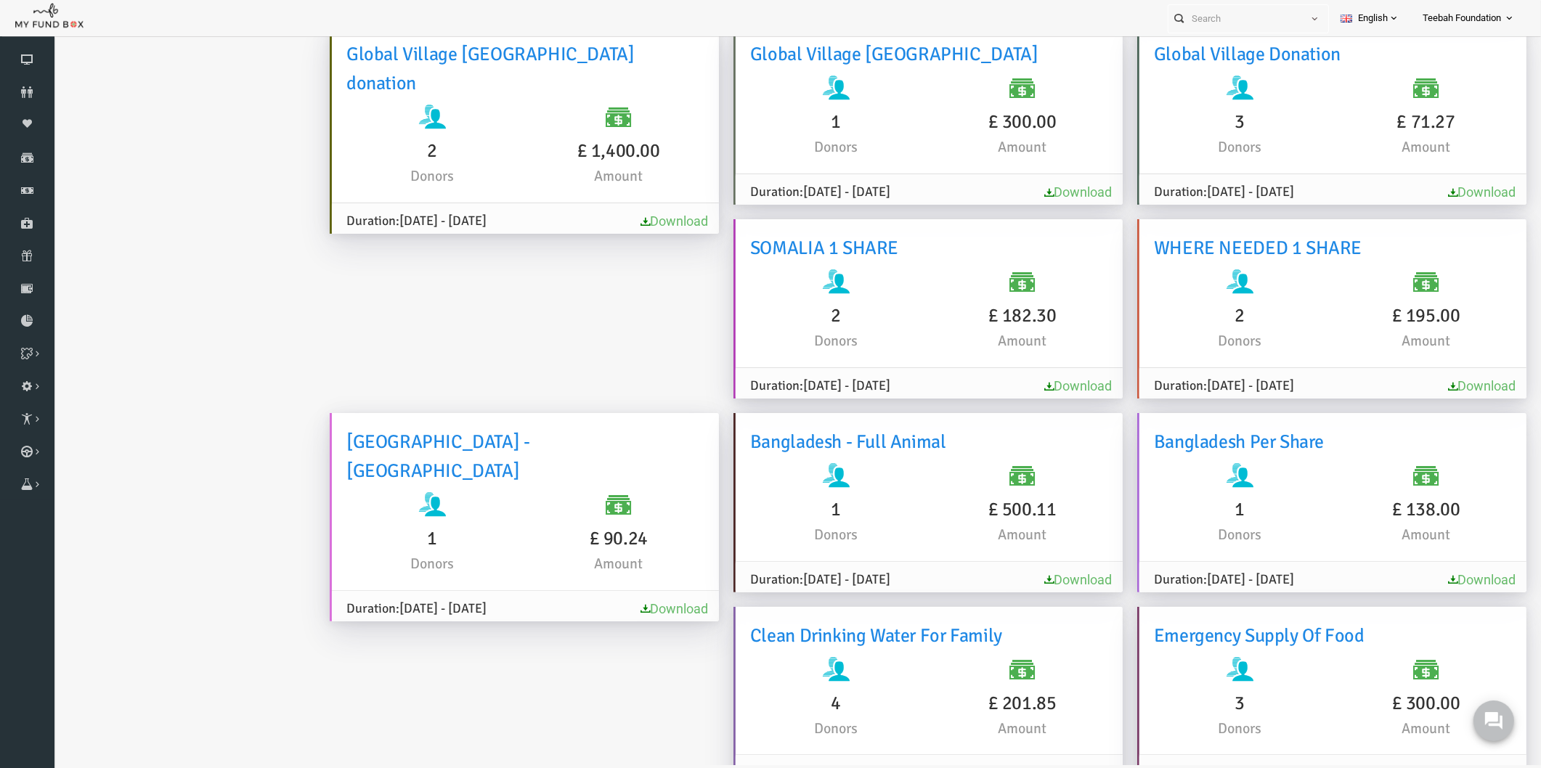
click at [1242, 495] on h6 "1" at bounding box center [1209, 509] width 171 height 29
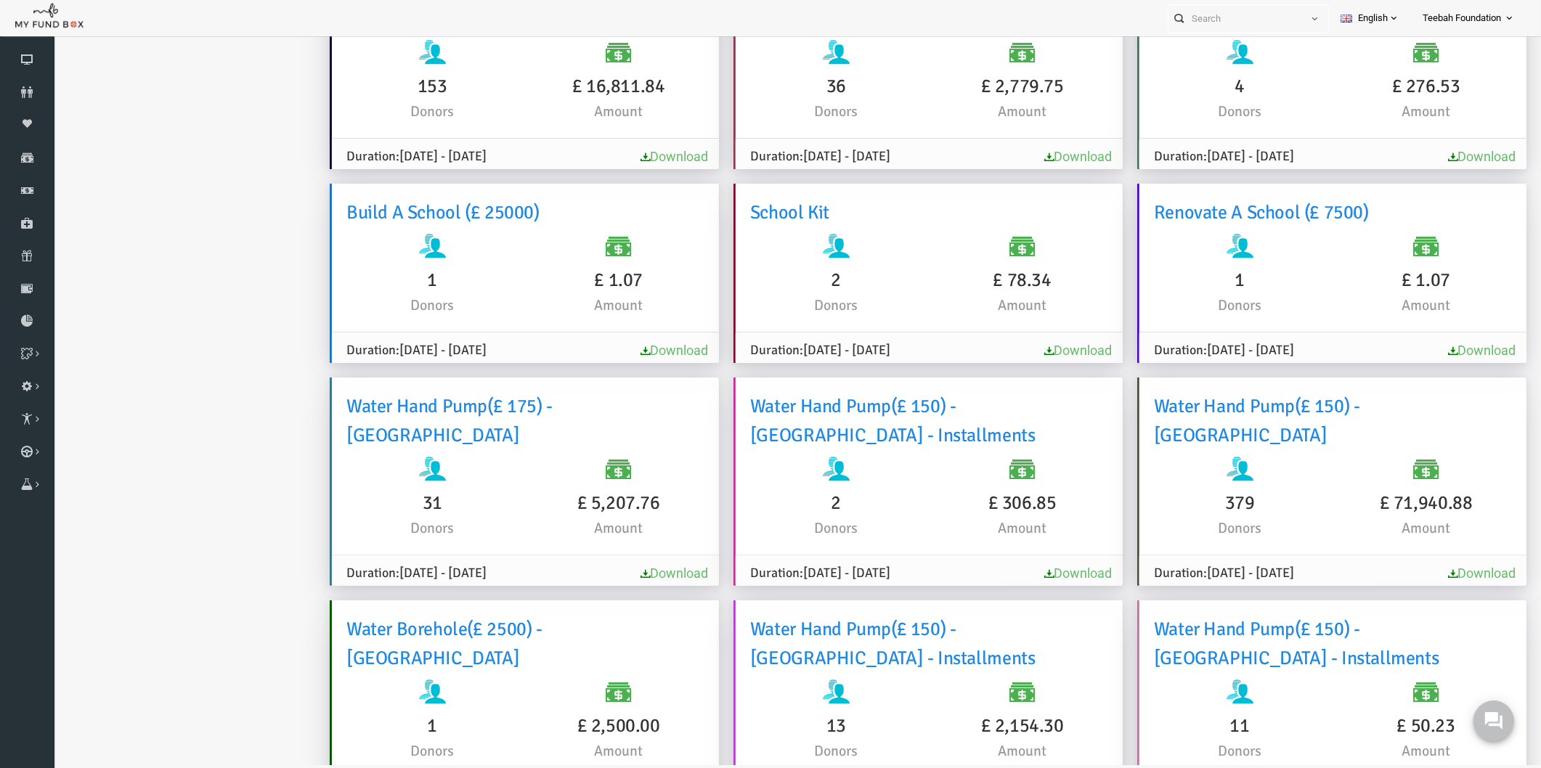
scroll to position [209, 0]
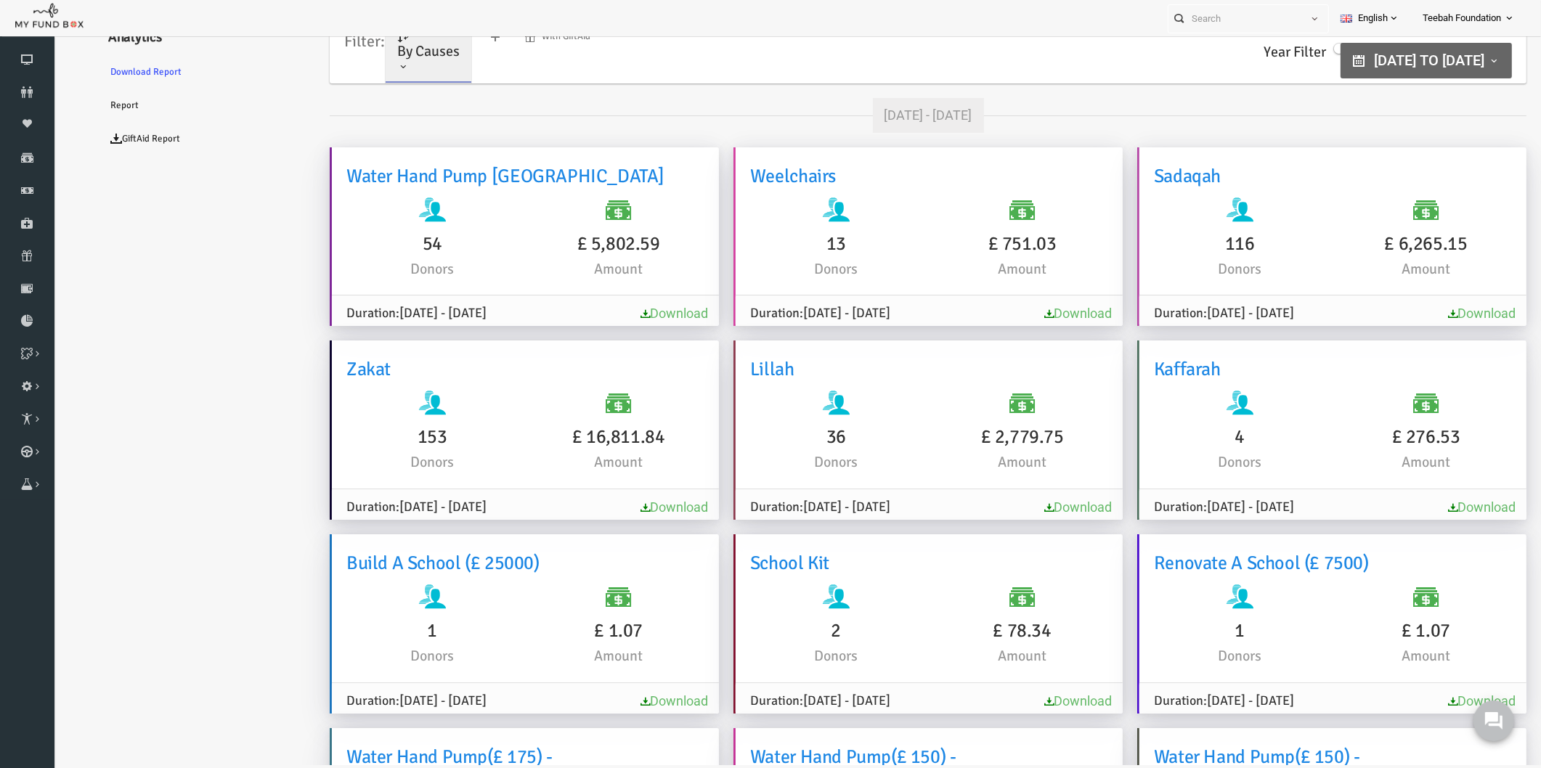
scroll to position [0, 0]
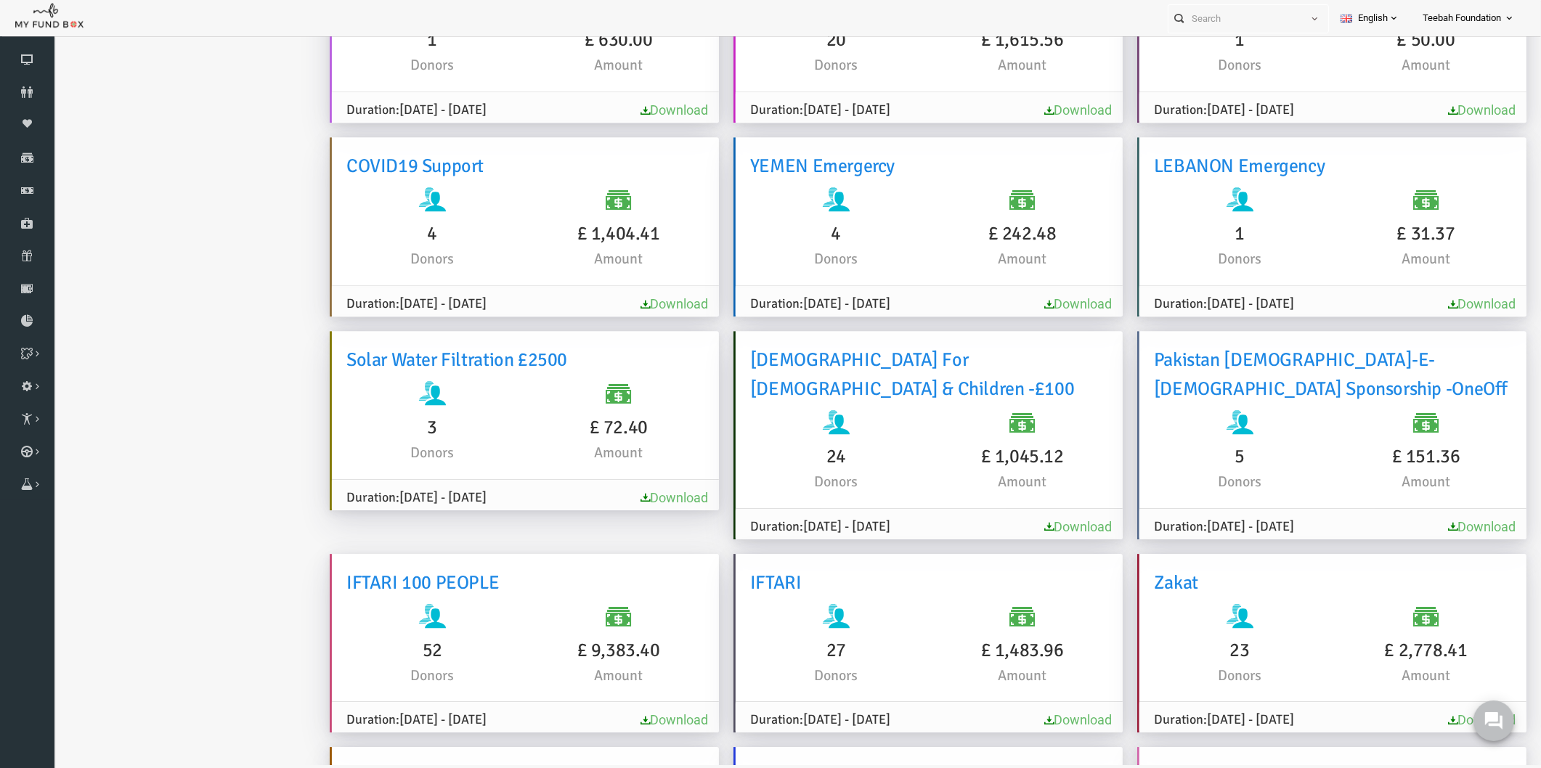
click at [243, 347] on ul "Analytics Download Report Report GiftAid Report" at bounding box center [177, 607] width 218 height 12406
click at [619, 505] on link "Download" at bounding box center [645, 497] width 68 height 15
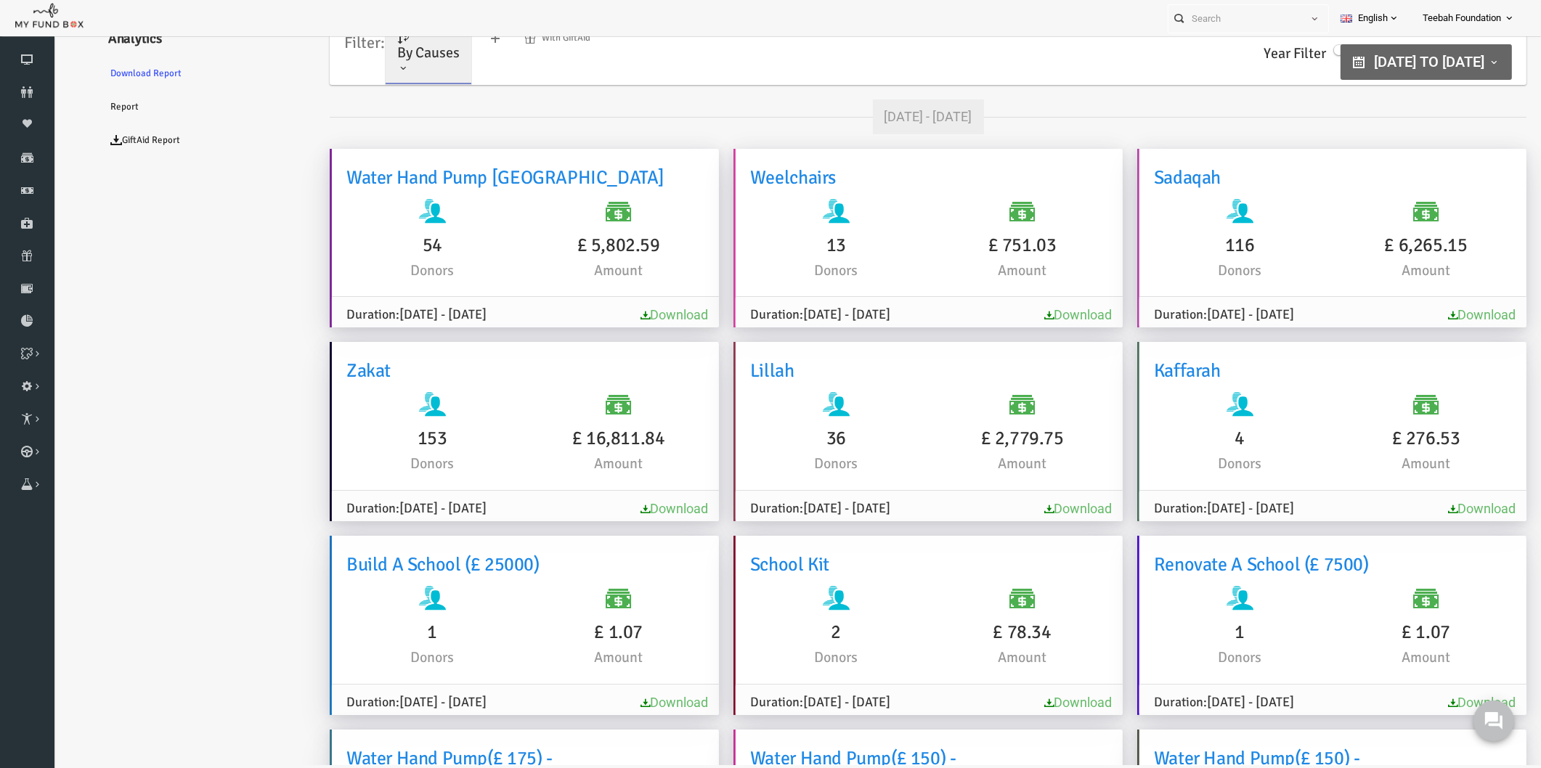
scroll to position [44, 0]
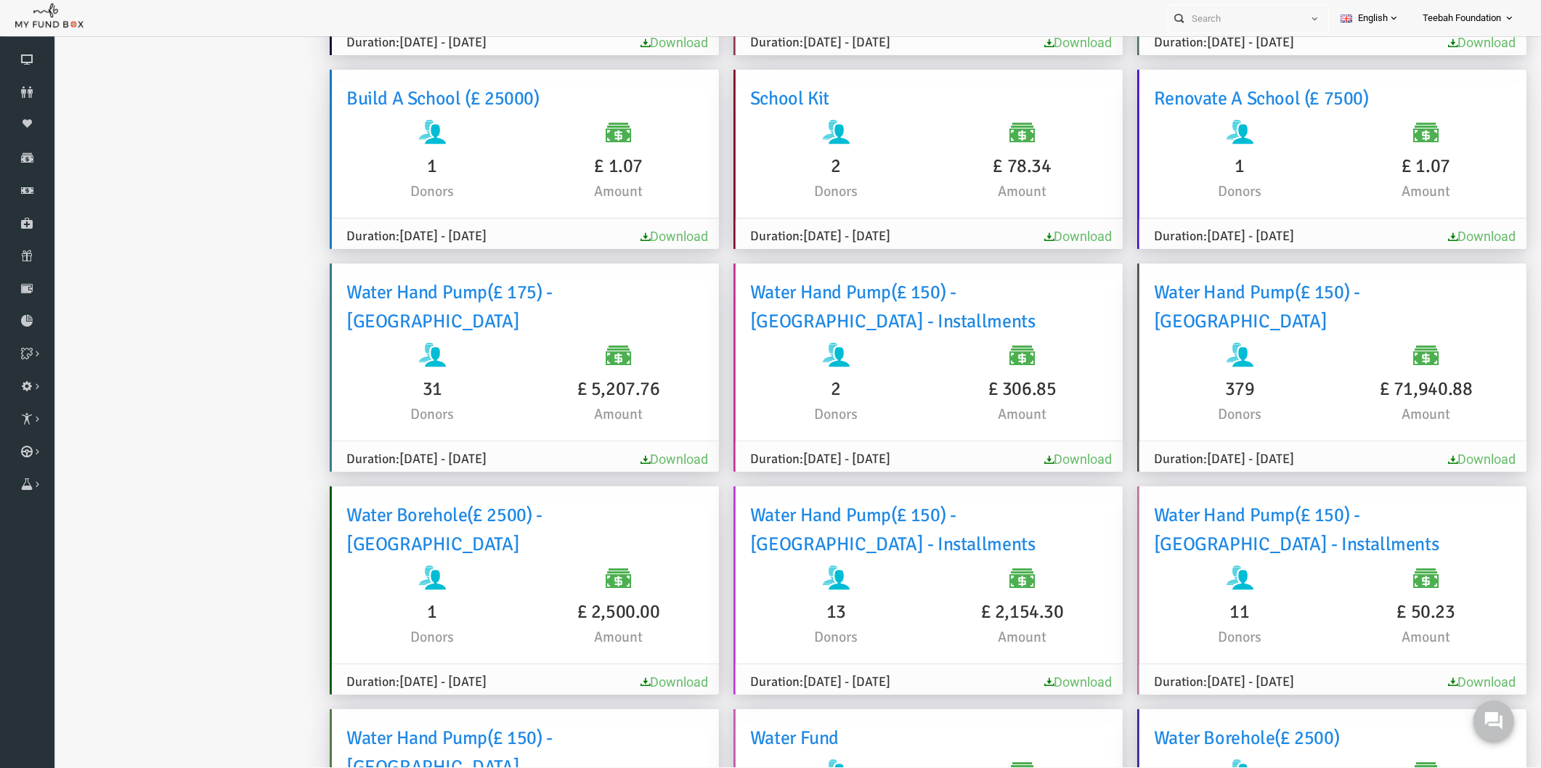
scroll to position [484, 0]
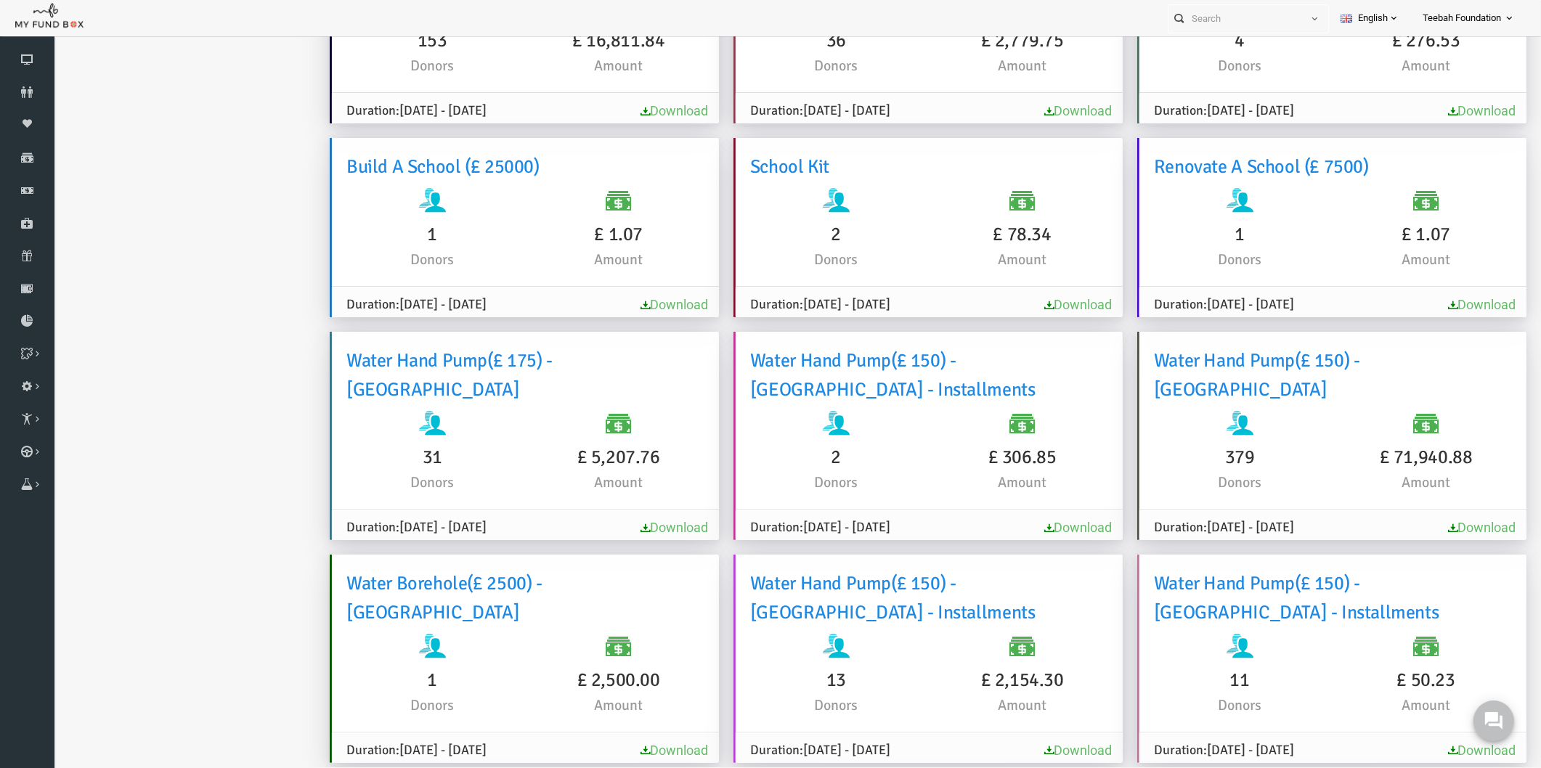
scroll to position [0, 0]
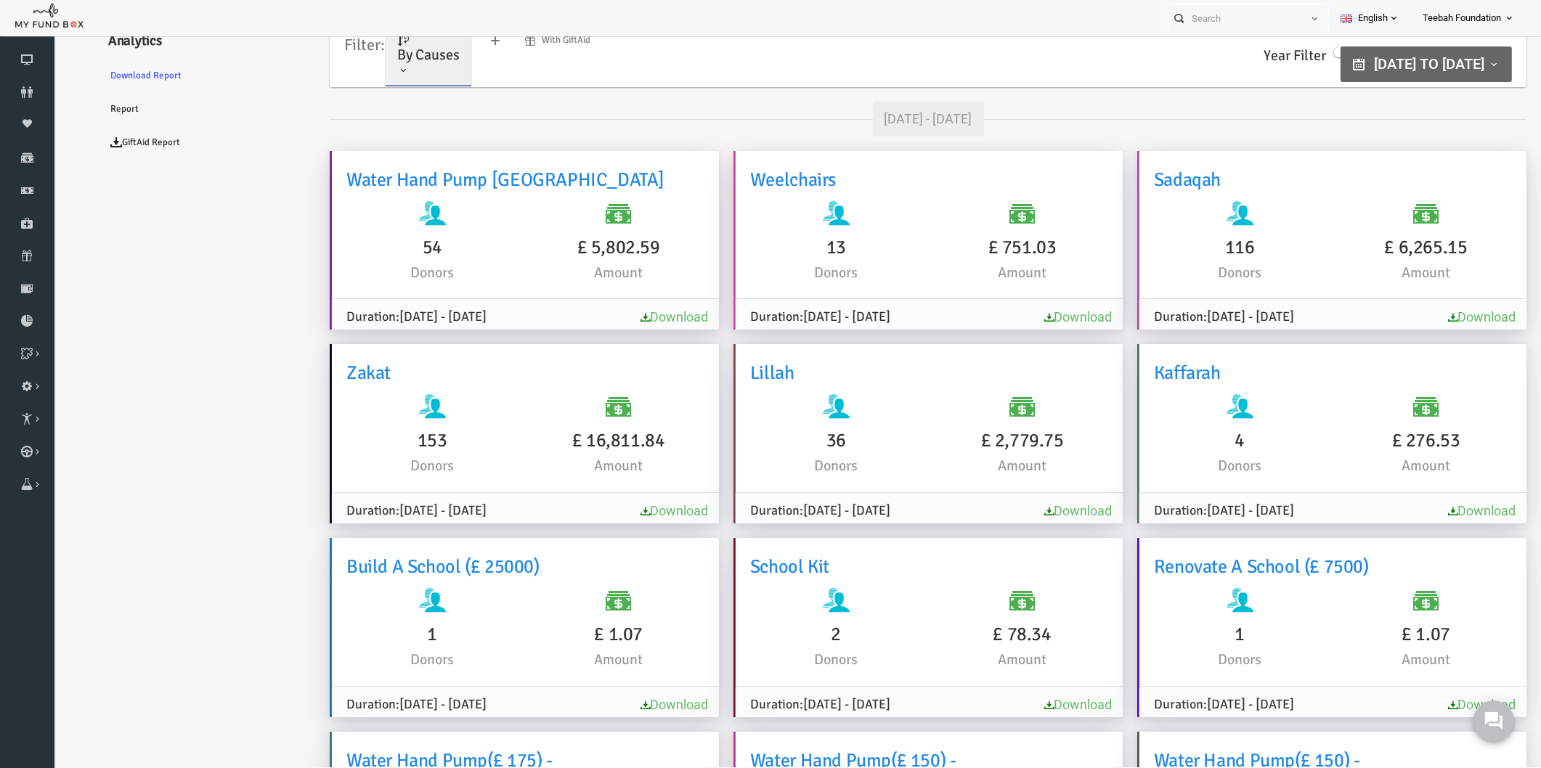
click at [416, 61] on span "By Causes" at bounding box center [398, 55] width 62 height 18
click at [412, 100] on span "By Projects" at bounding box center [390, 106] width 46 height 12
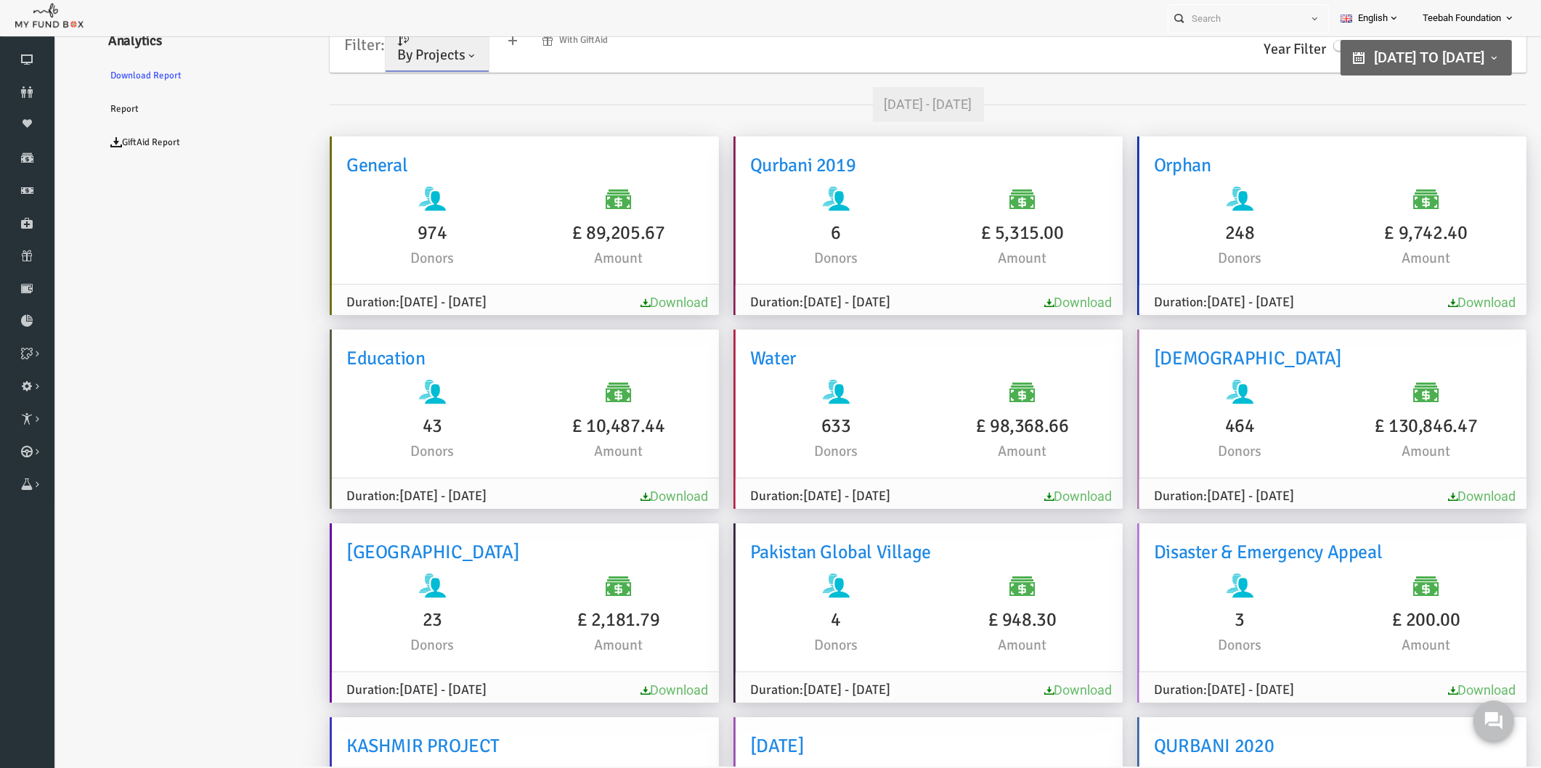
click at [402, 62] on span "By Projects" at bounding box center [401, 55] width 68 height 18
click at [400, 115] on link "By Causes" at bounding box center [417, 118] width 123 height 26
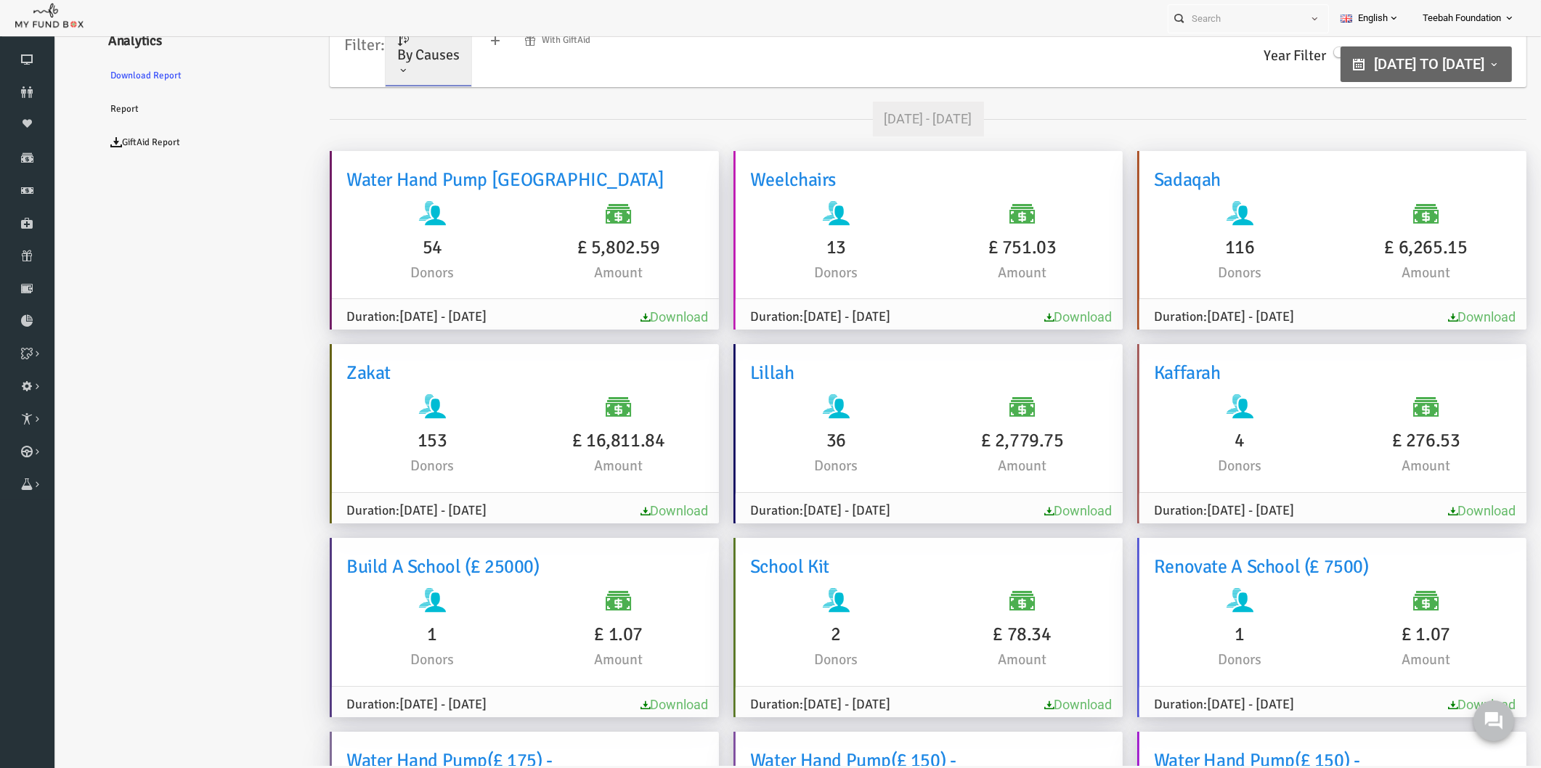
scroll to position [2509, 0]
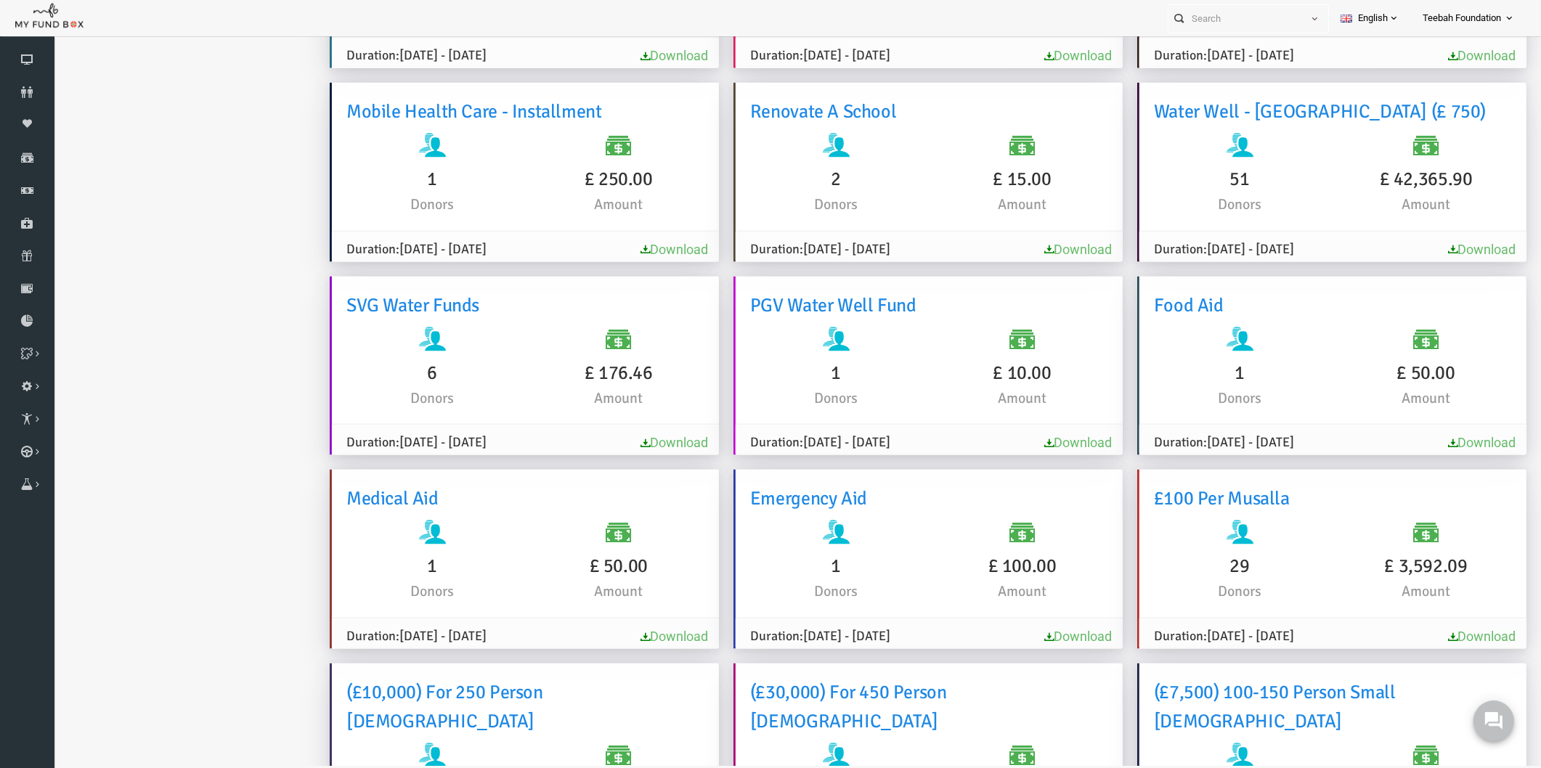
click at [1418, 257] on link "Download" at bounding box center [1452, 249] width 68 height 15
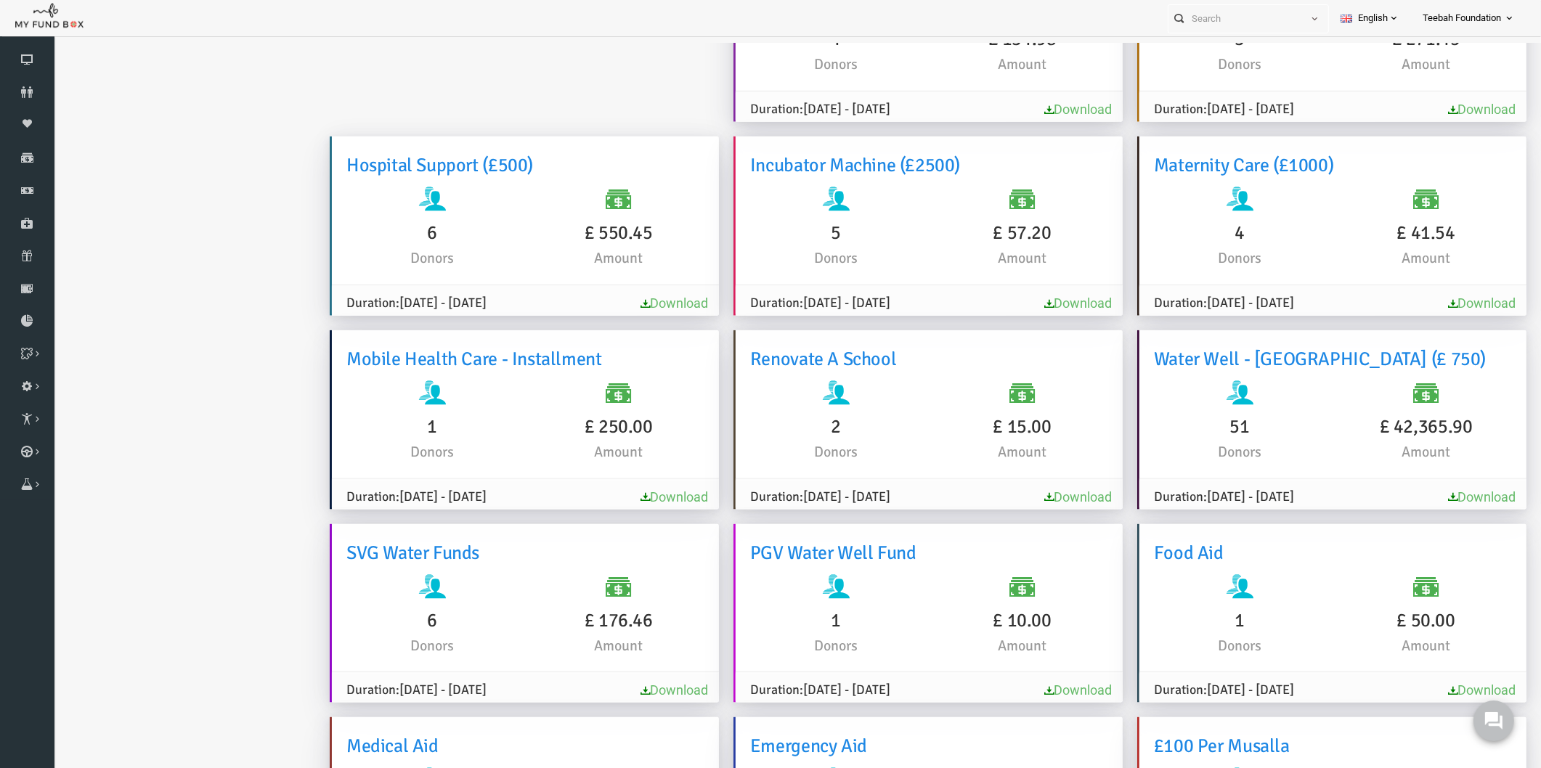
scroll to position [2267, 0]
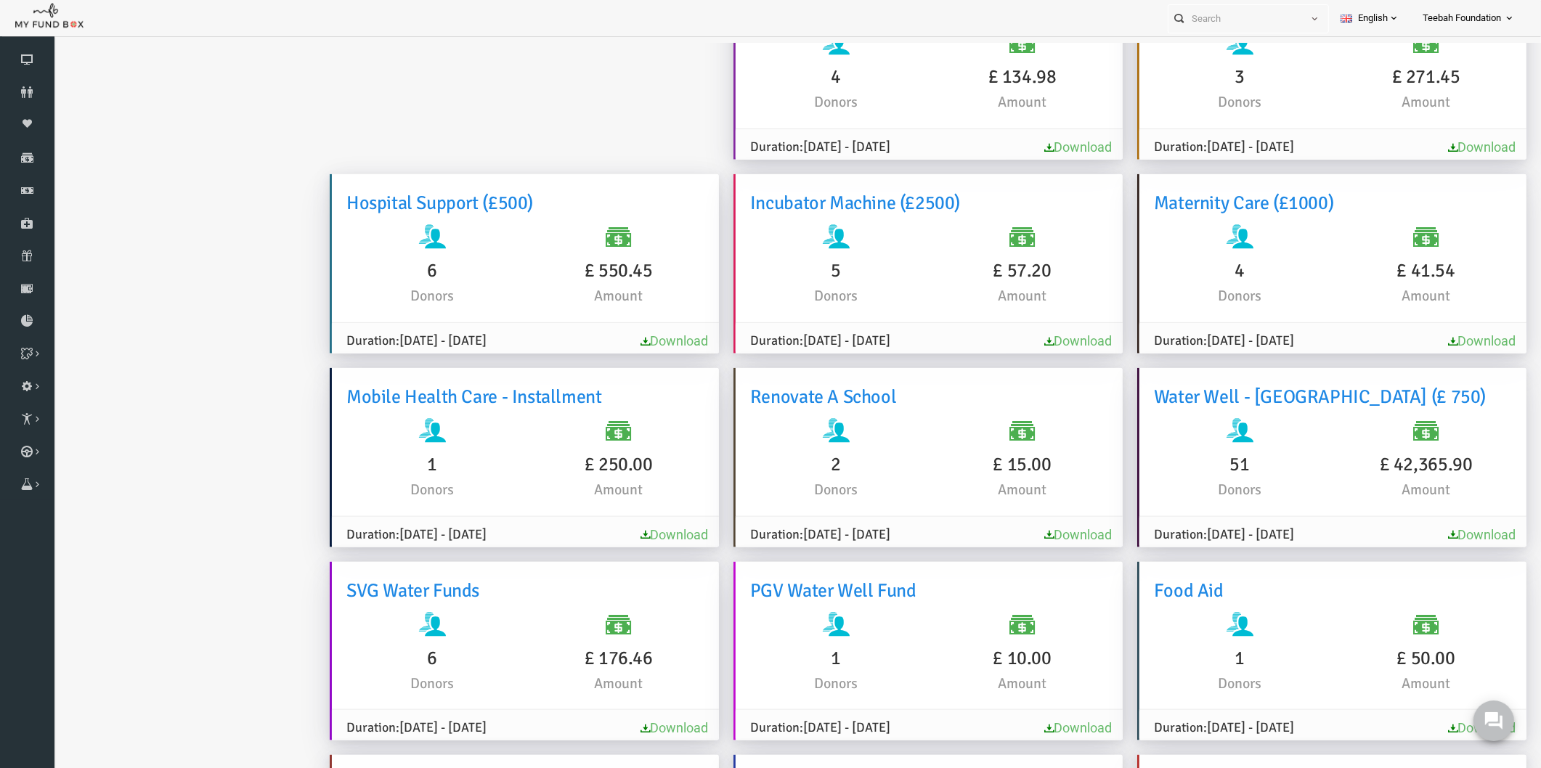
drag, startPoint x: 933, startPoint y: 161, endPoint x: 943, endPoint y: 161, distance: 10.2
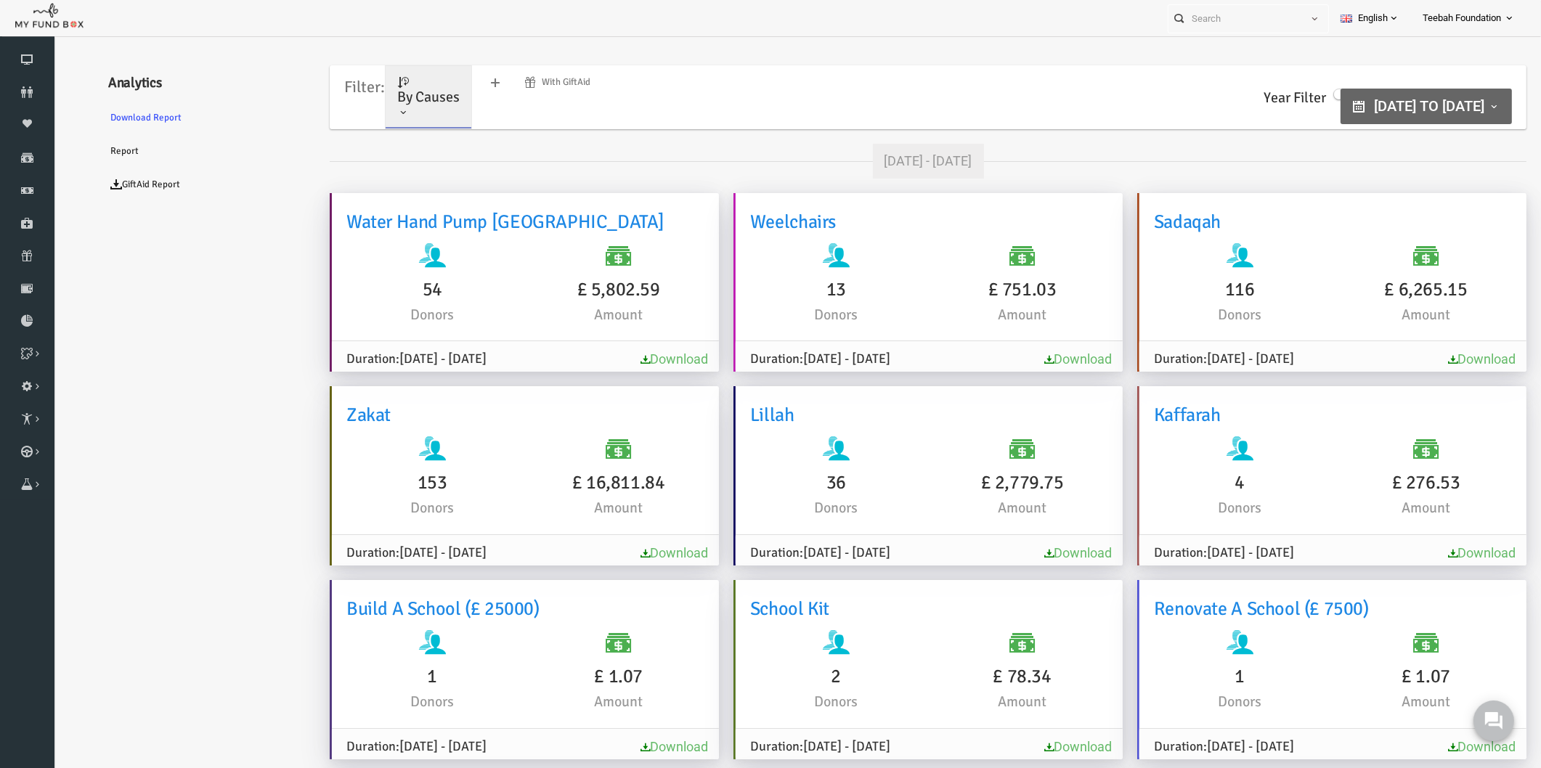
scroll to position [0, 0]
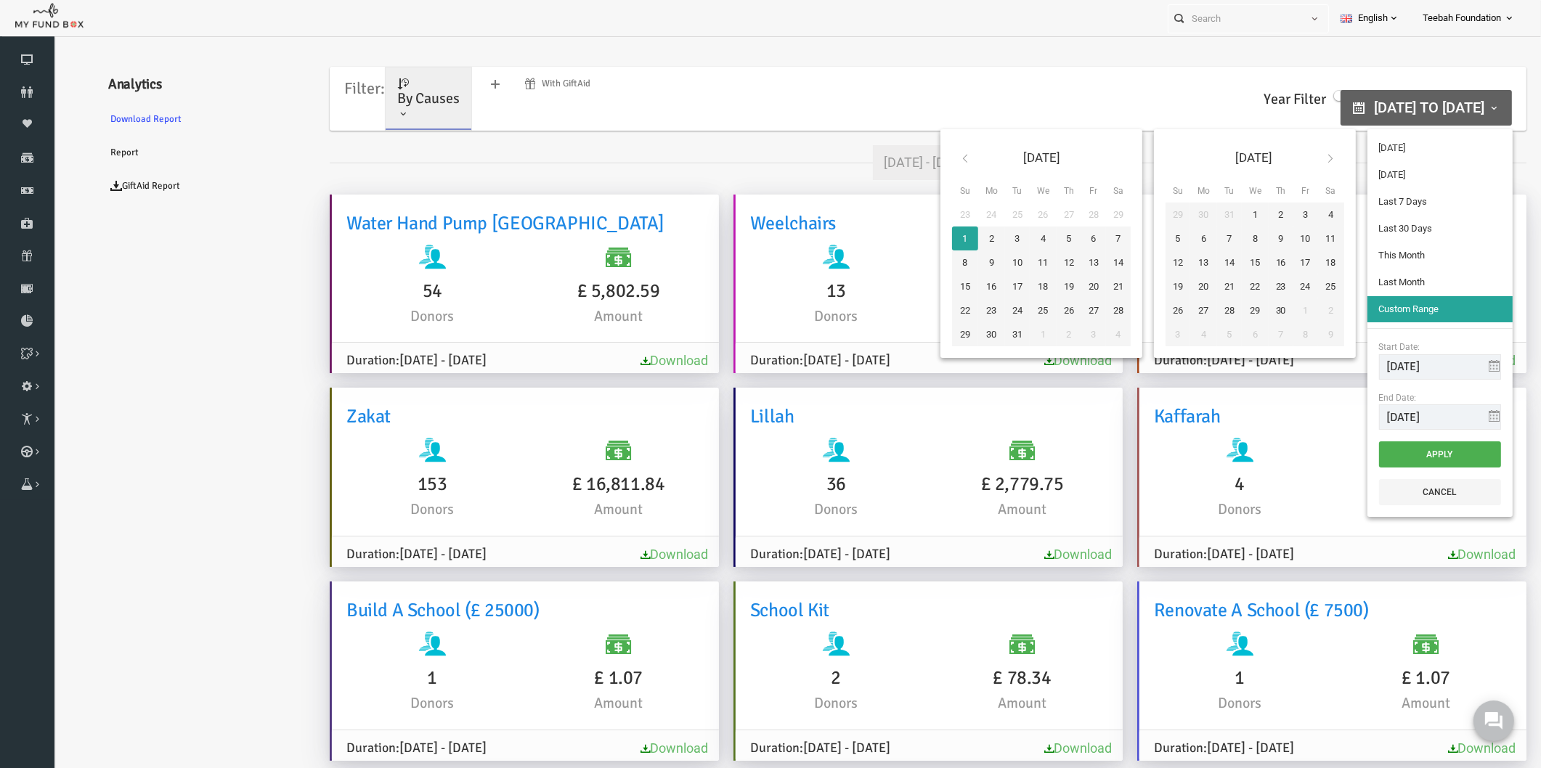
click at [1348, 102] on span "01-03-2020 to 10-09-2026" at bounding box center [1399, 107] width 110 height 17
type input "19-09-2025"
type input "18-09-2025"
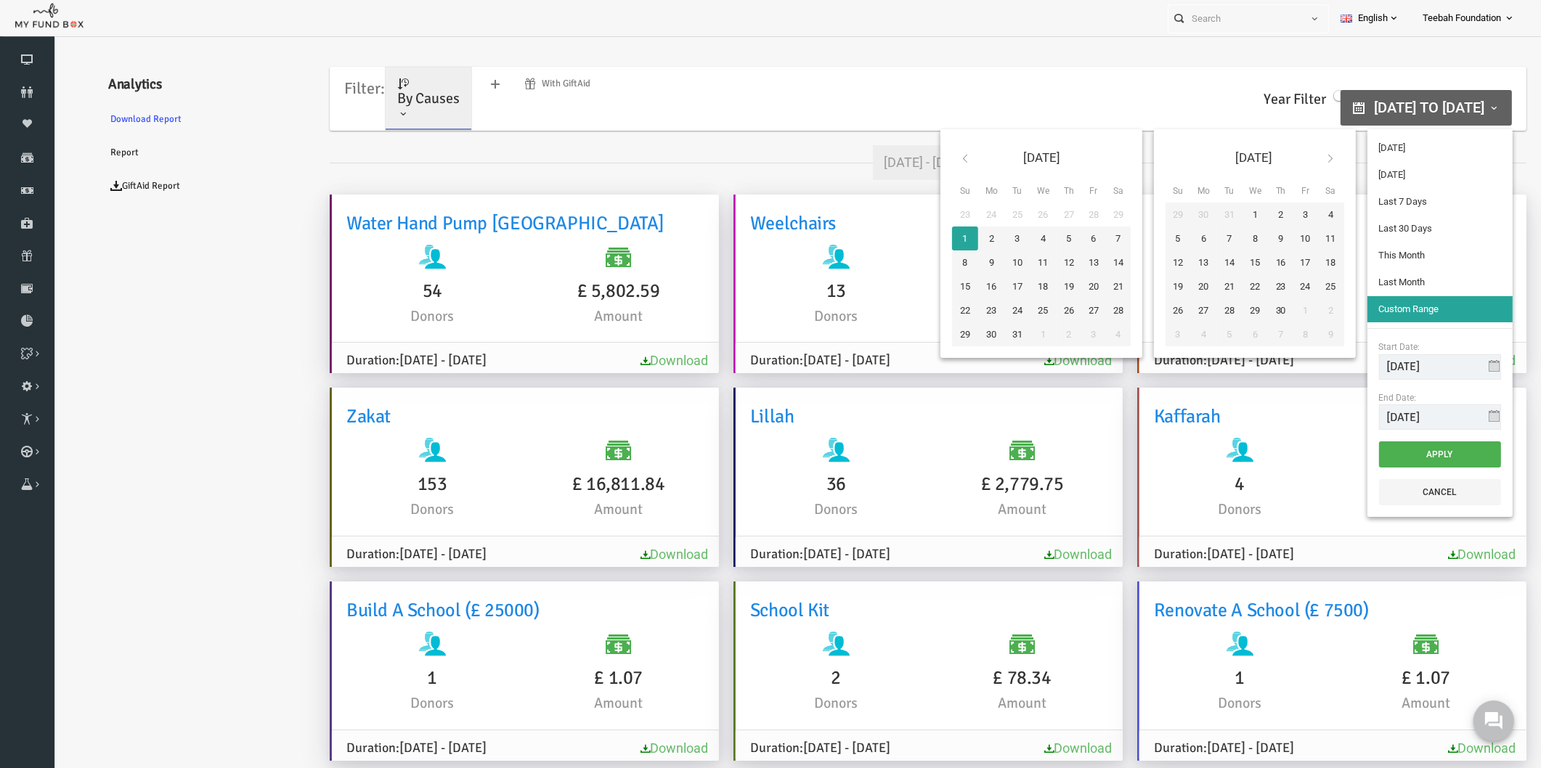
type input "13-09-2025"
type input "19-09-2025"
type input "21-08-2025"
type input "19-09-2025"
type input "01-09-2025"
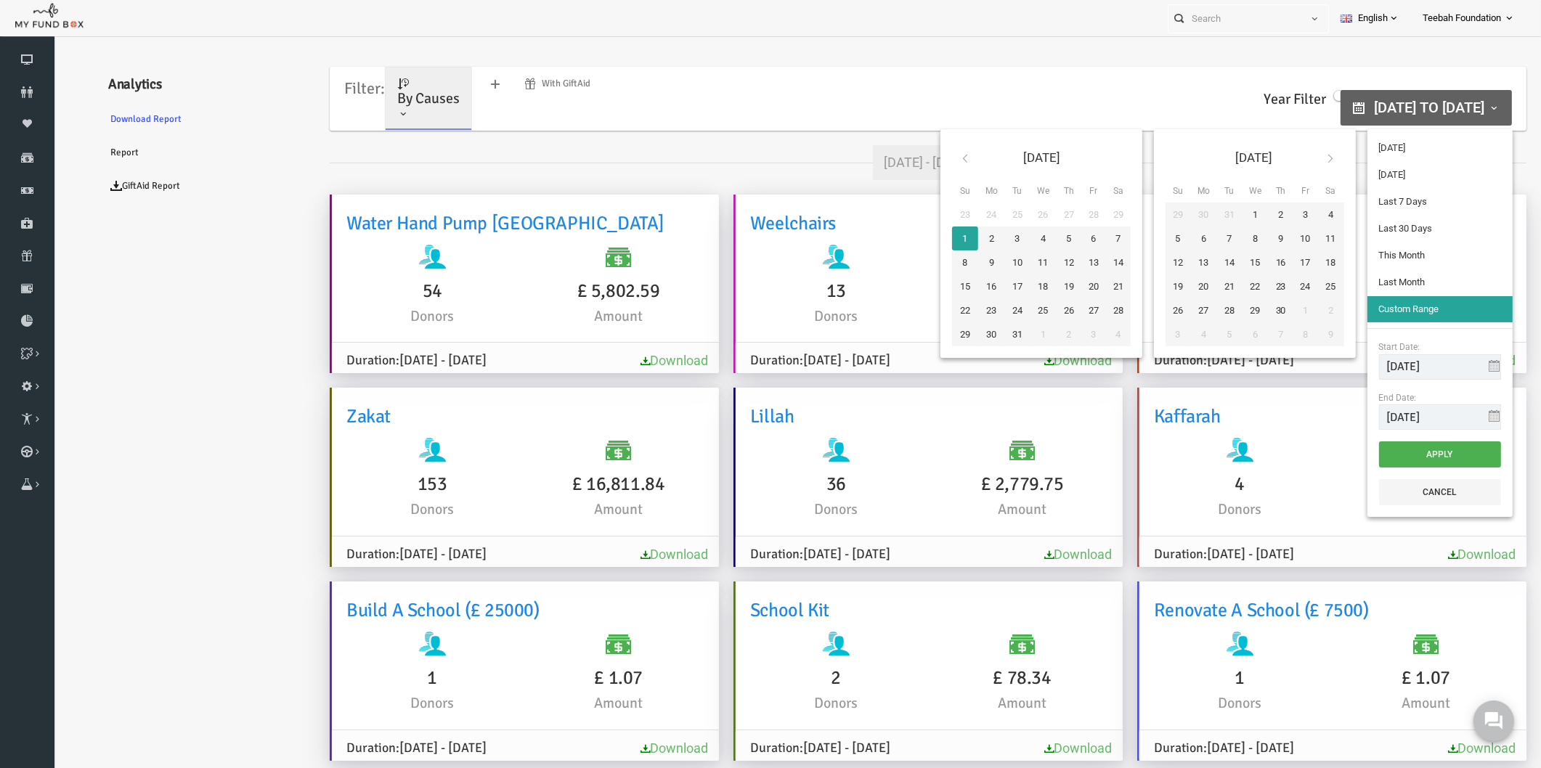
type input "30-09-2025"
type input "01-08-2025"
type input "31-08-2025"
type input "01-03-2020"
type input "10-09-2026"
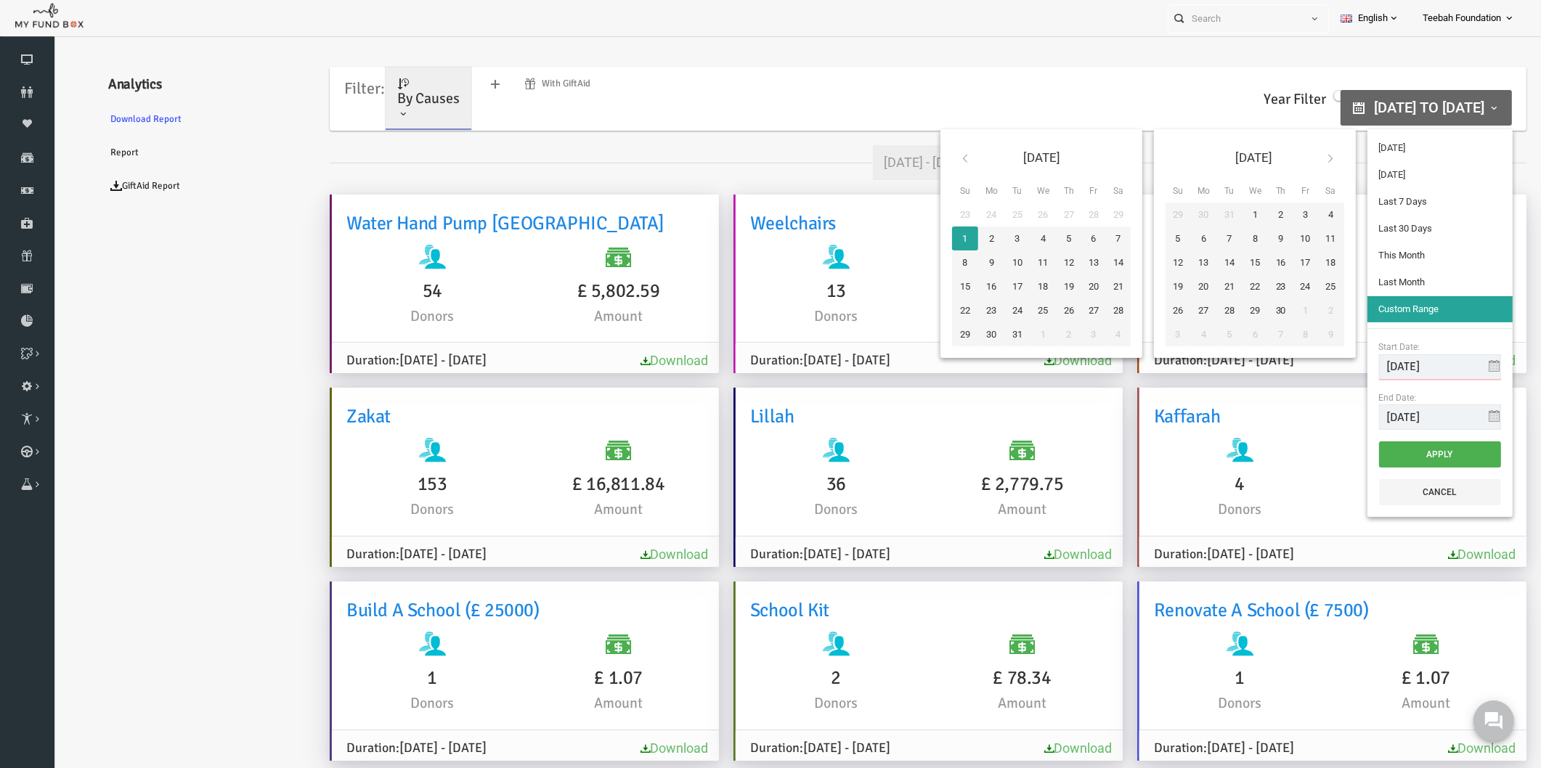
drag, startPoint x: 1414, startPoint y: 369, endPoint x: 1289, endPoint y: 360, distance: 124.5
click at [1289, 360] on div "Mar 2020 Su Mo Tu We Th Fr Sa 23 24 25 26 27 28 29 1 2 3 4 5 6 7 8 9 10 11 12 1…" at bounding box center [1194, 322] width 578 height 399
type input "15-10-2023"
click at [1422, 457] on button "Apply" at bounding box center [1410, 454] width 122 height 26
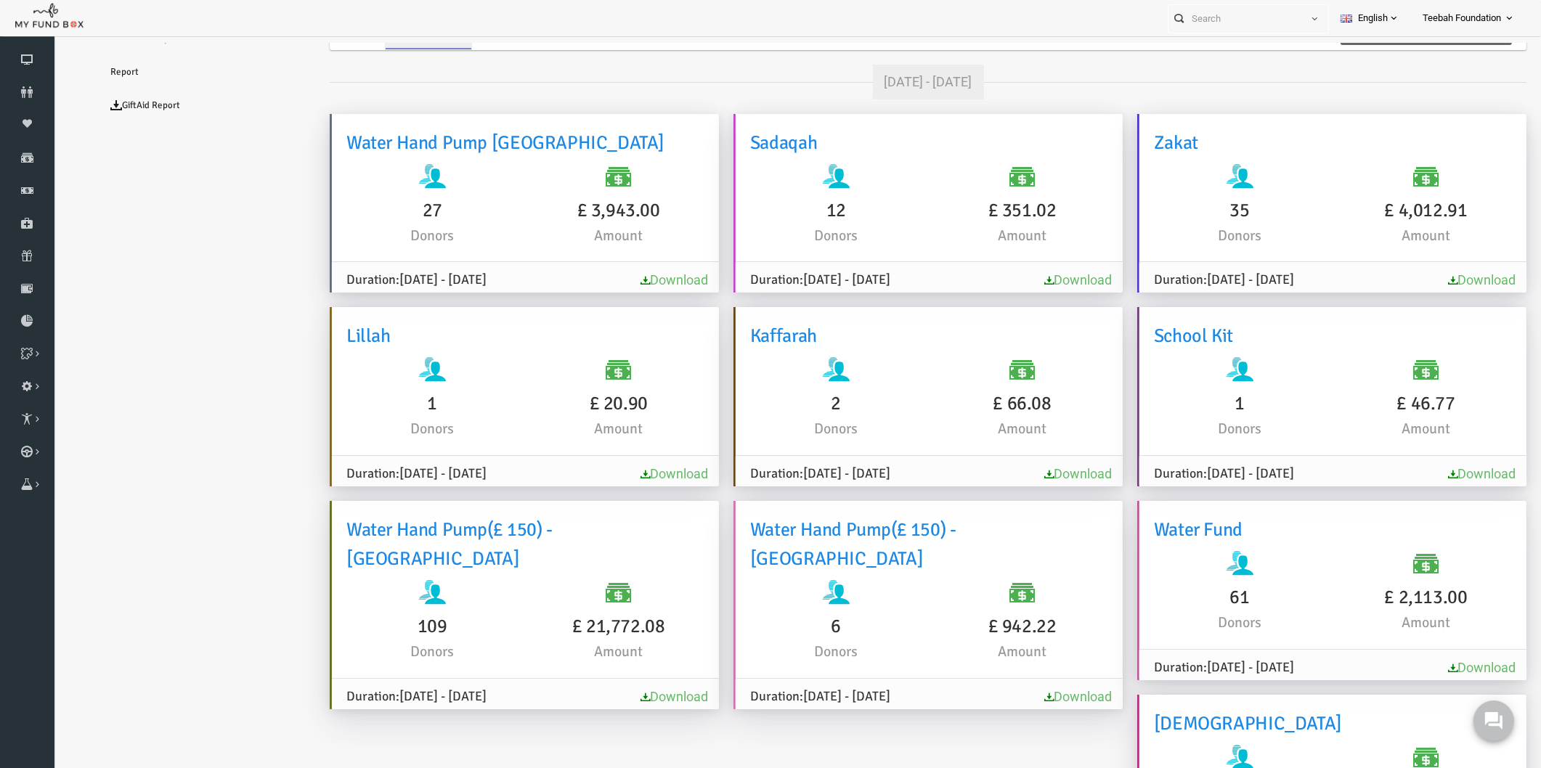
click at [653, 274] on link "Download" at bounding box center [645, 279] width 68 height 15
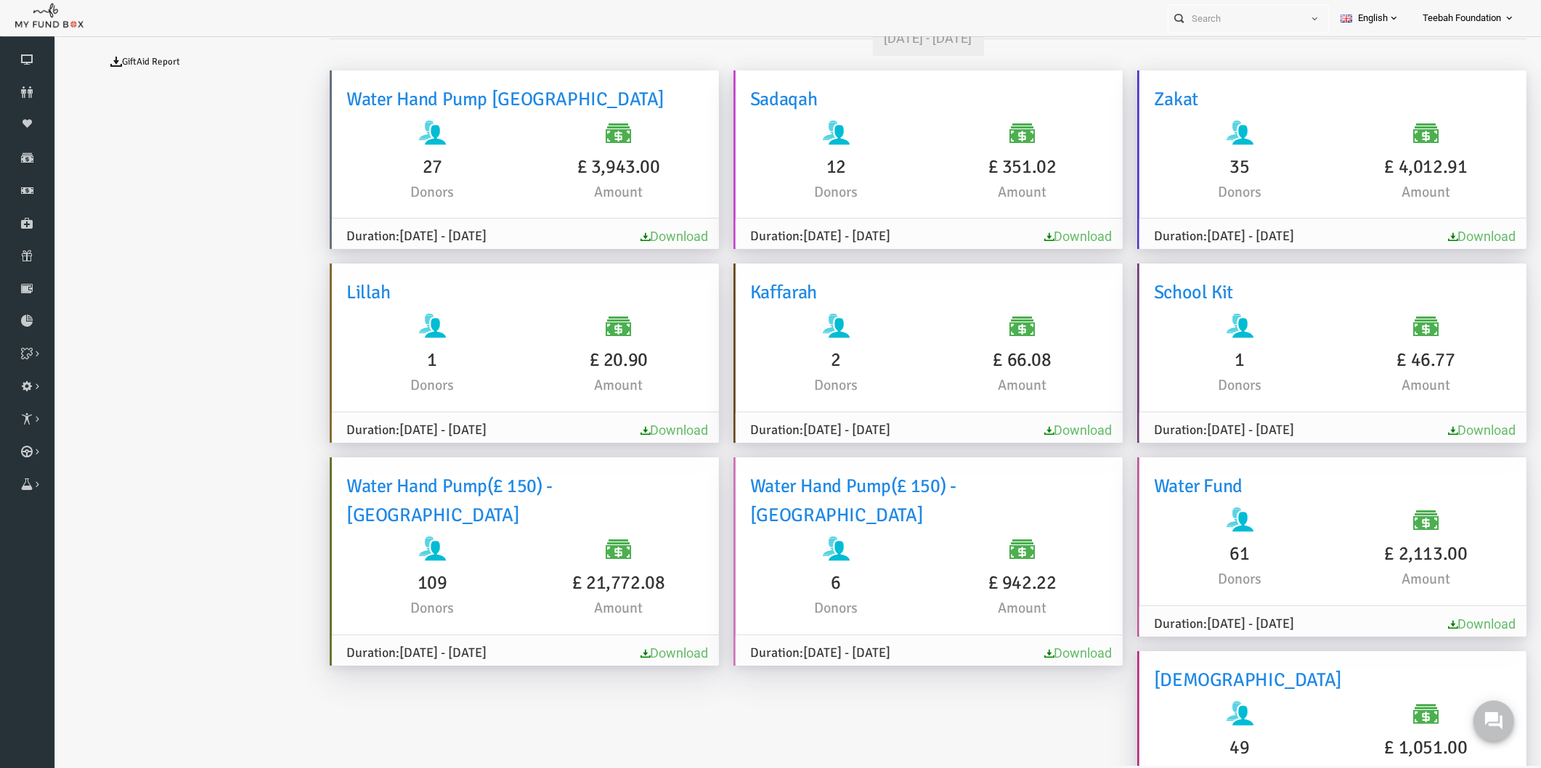
scroll to position [0, 0]
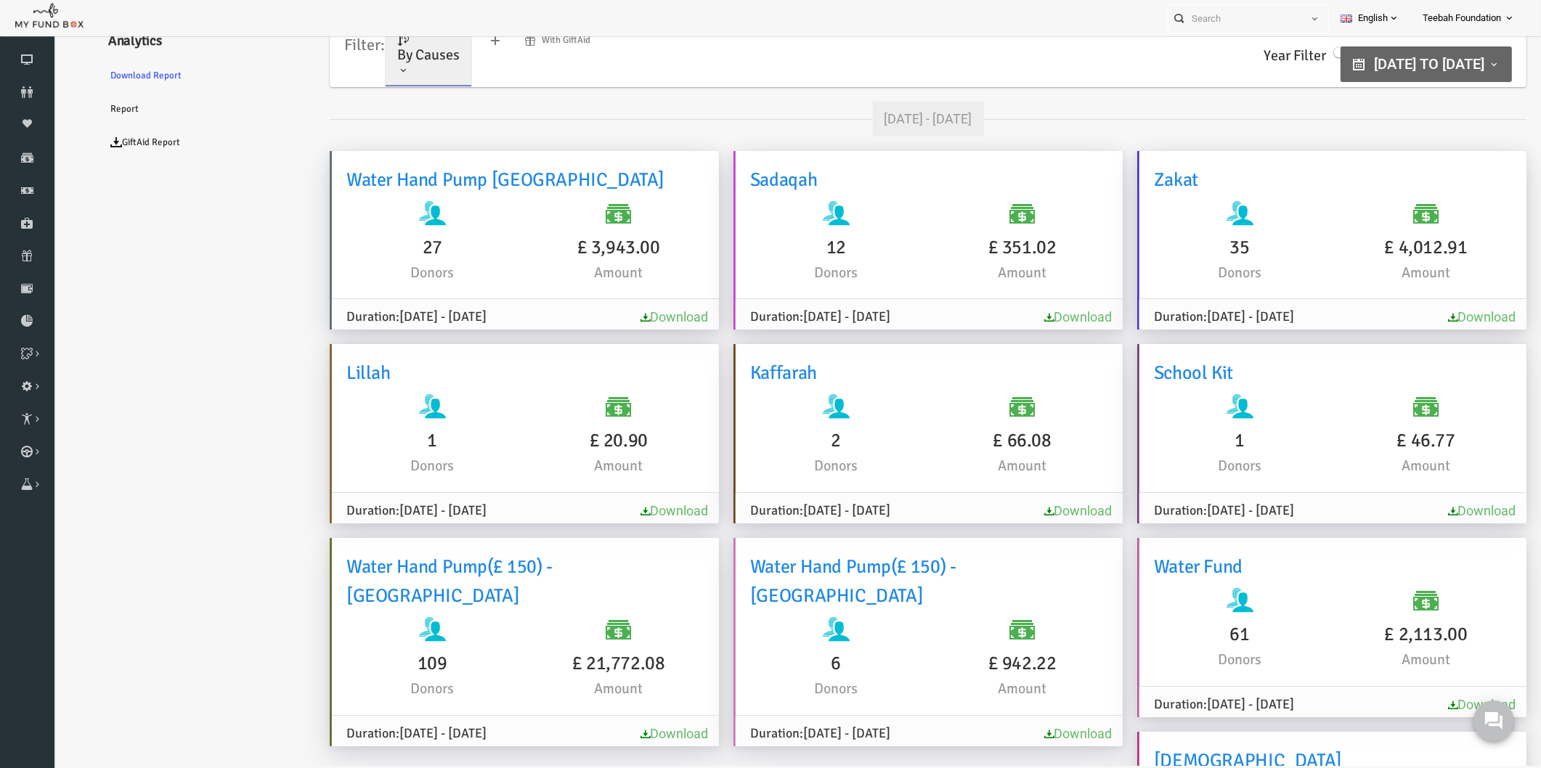
click at [634, 726] on link "Download" at bounding box center [645, 733] width 68 height 15
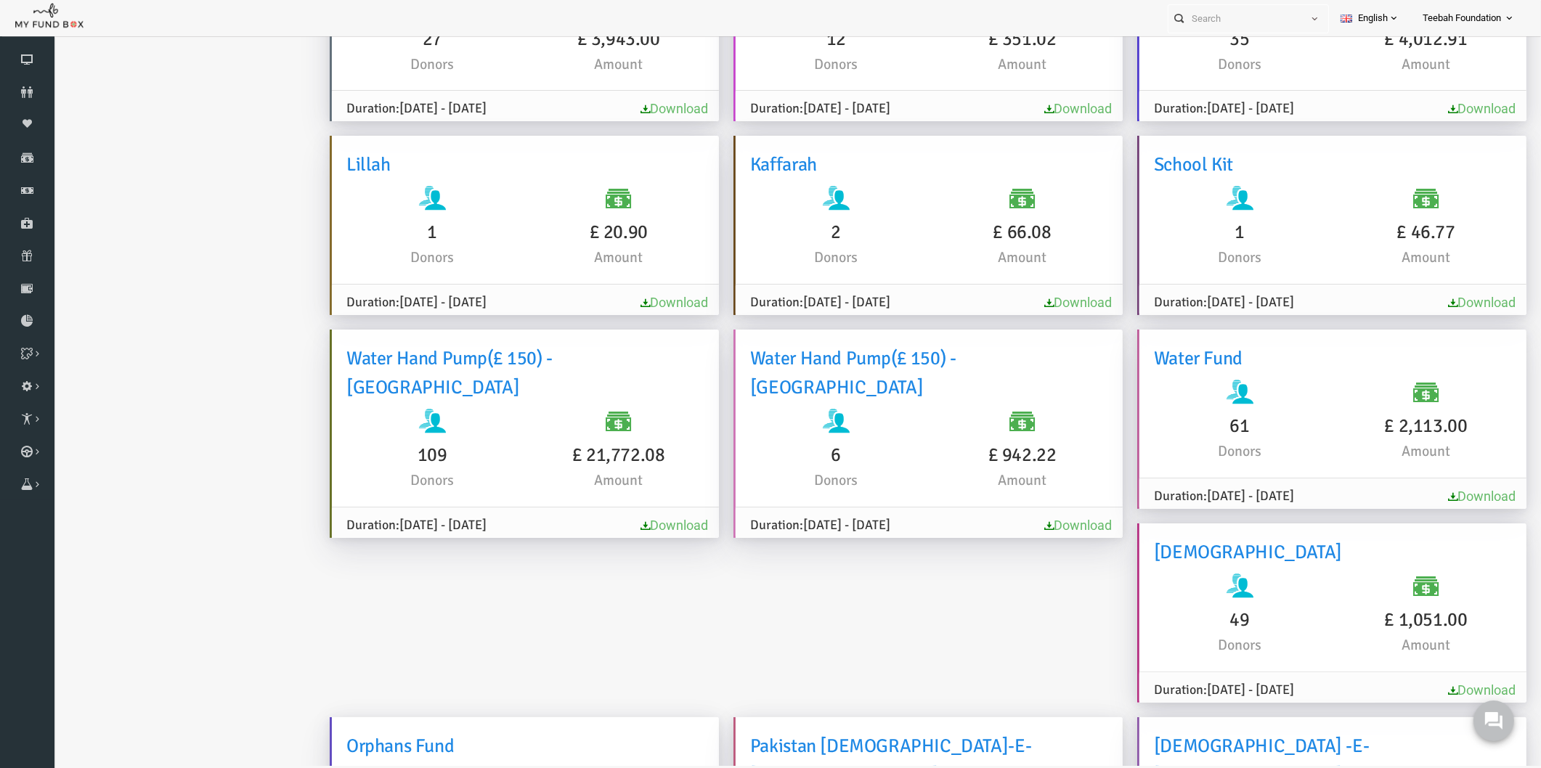
scroll to position [242, 0]
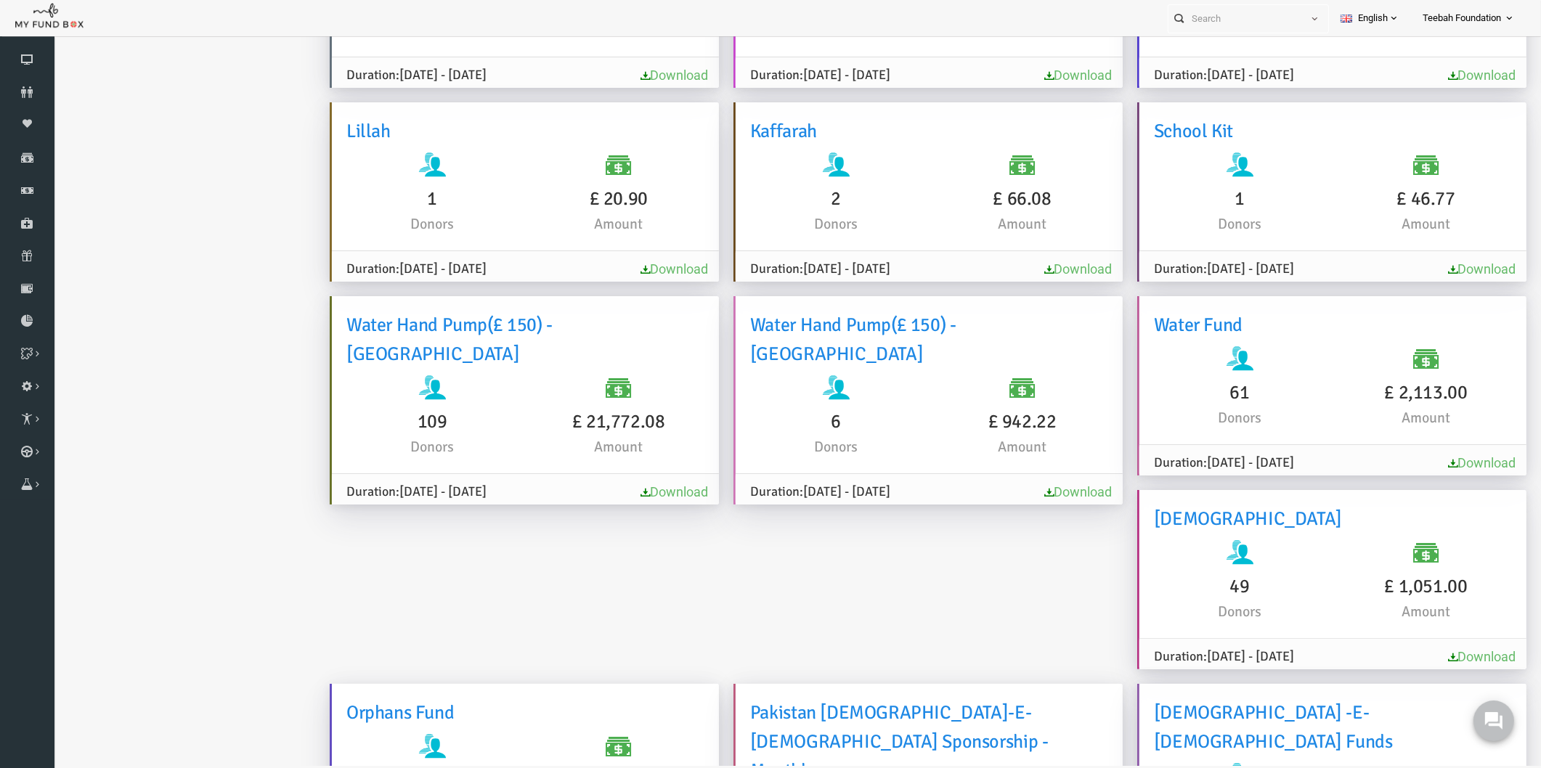
click at [1032, 484] on link "Download" at bounding box center [1048, 491] width 68 height 15
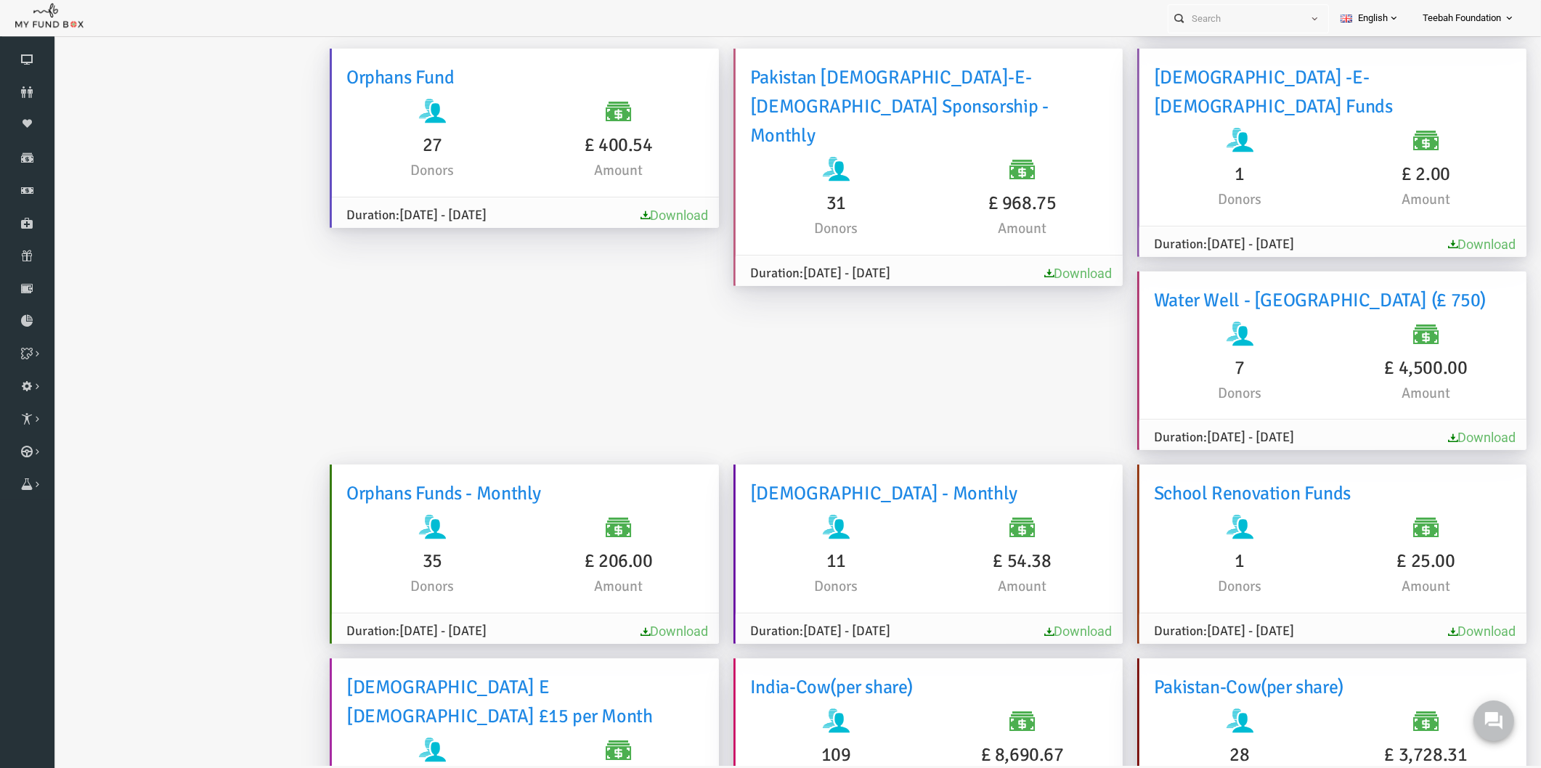
scroll to position [887, 0]
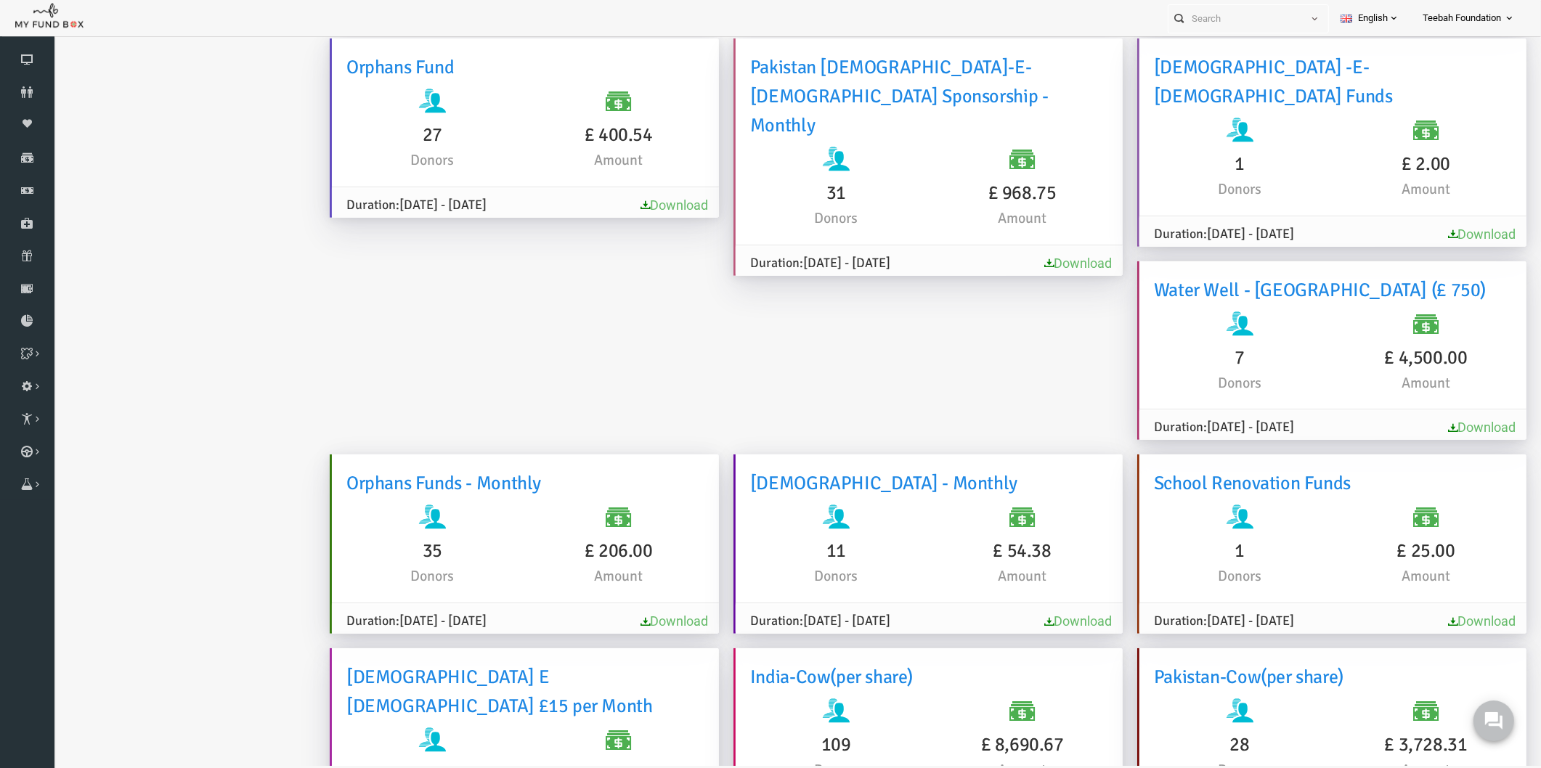
click at [1418, 420] on link "Download" at bounding box center [1452, 427] width 68 height 15
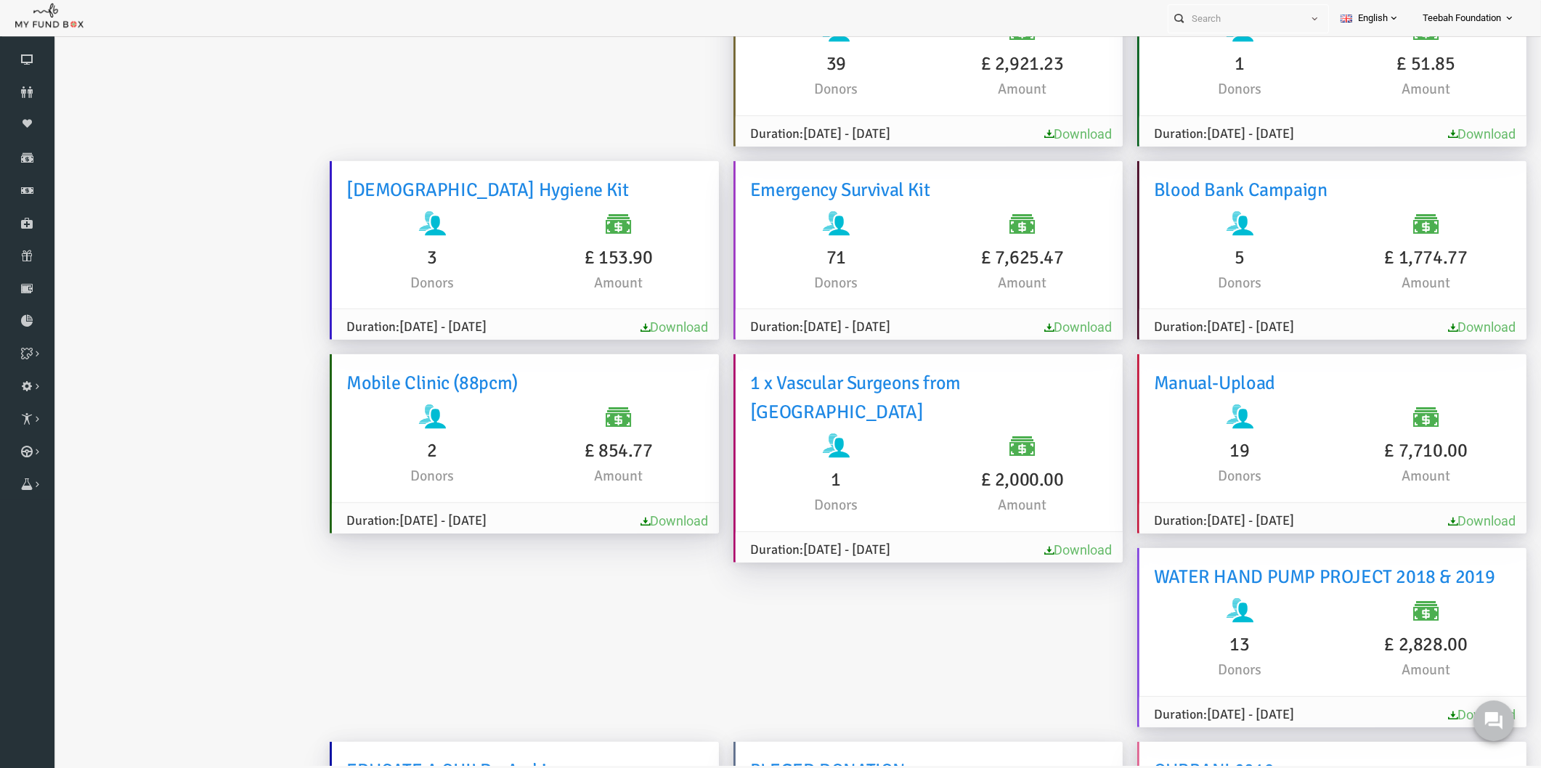
scroll to position [1774, 0]
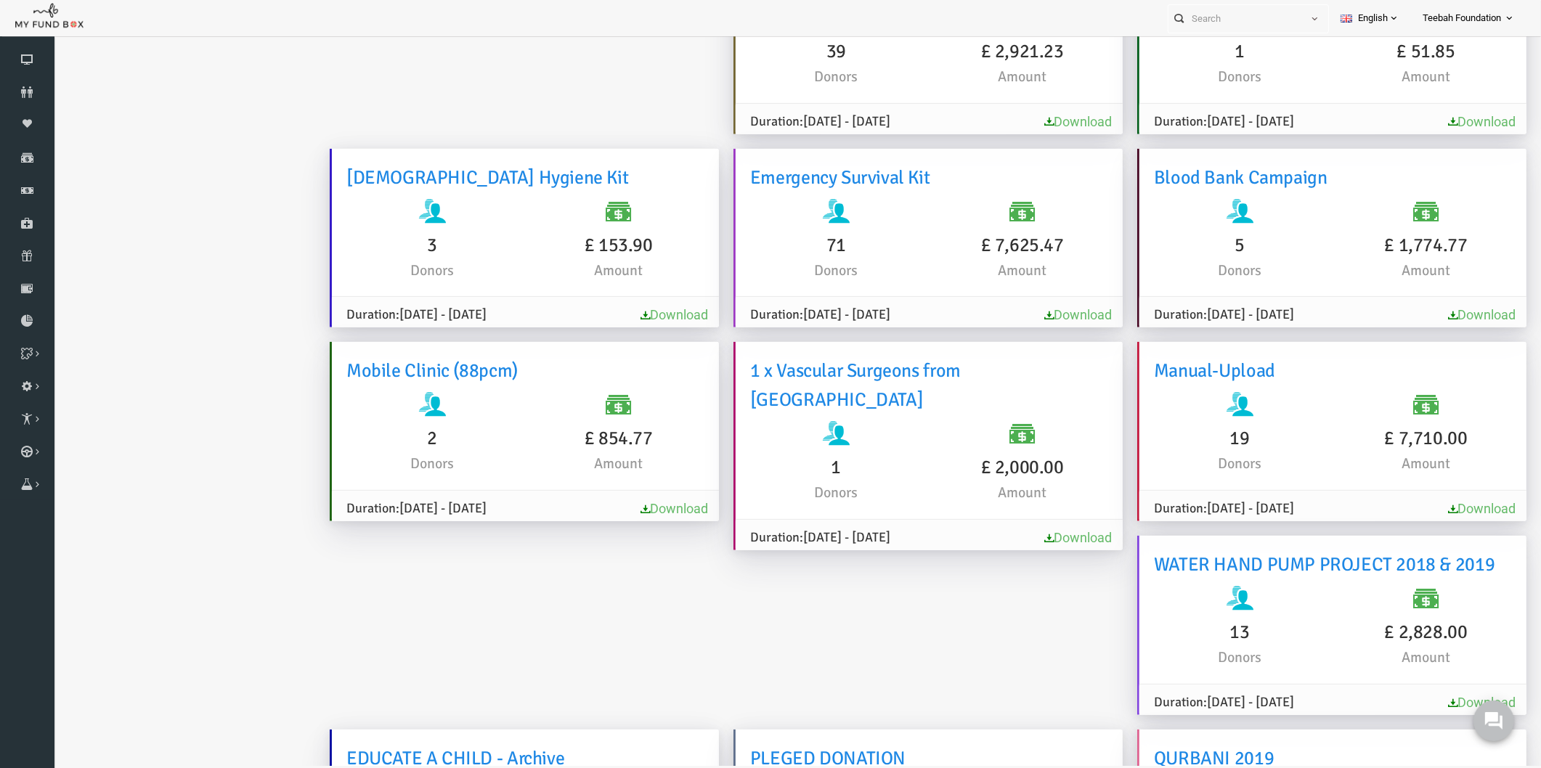
click at [1418, 695] on link "Download" at bounding box center [1452, 702] width 68 height 15
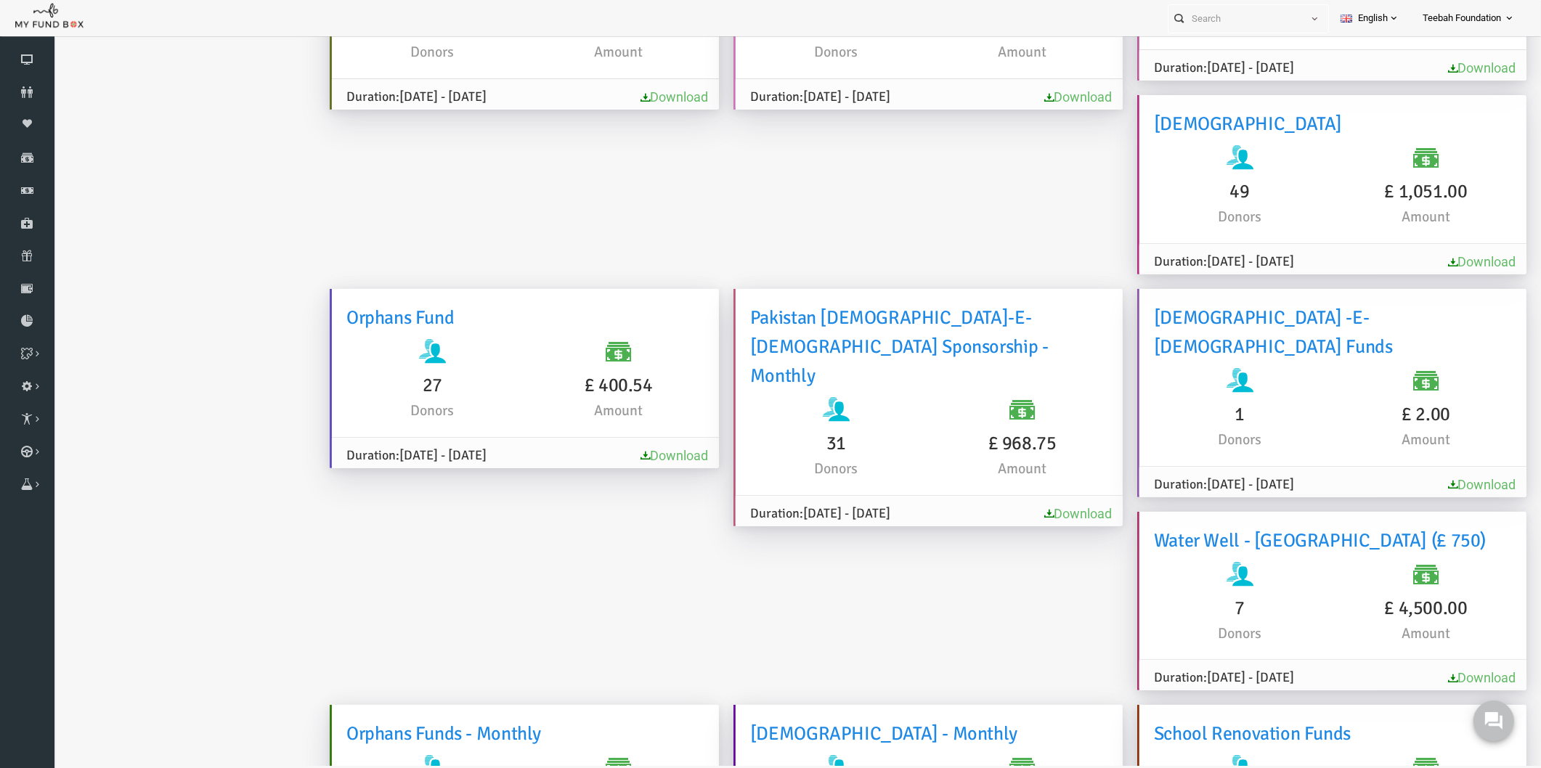
scroll to position [726, 0]
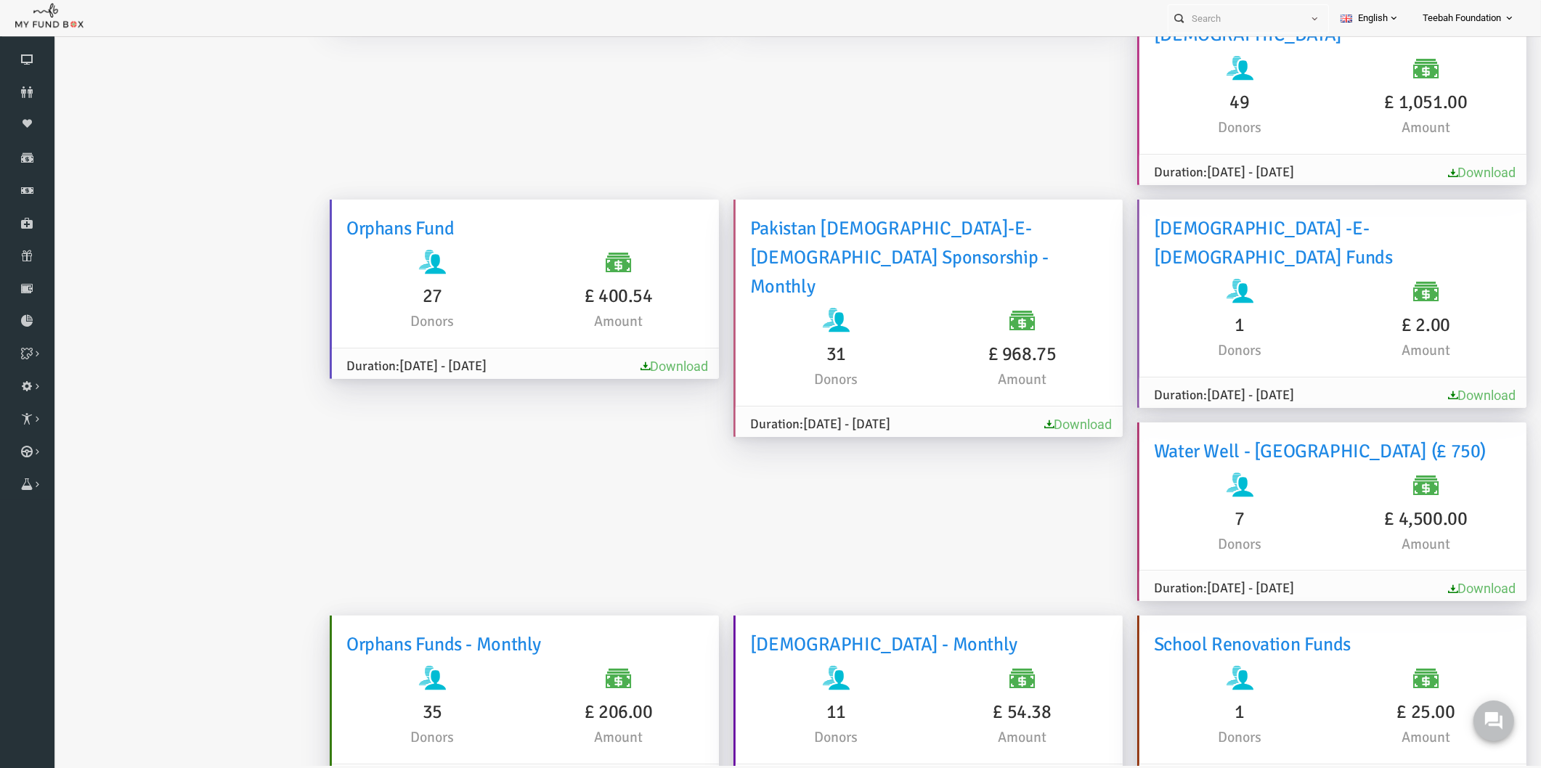
click at [1418, 581] on link "Download" at bounding box center [1452, 588] width 68 height 15
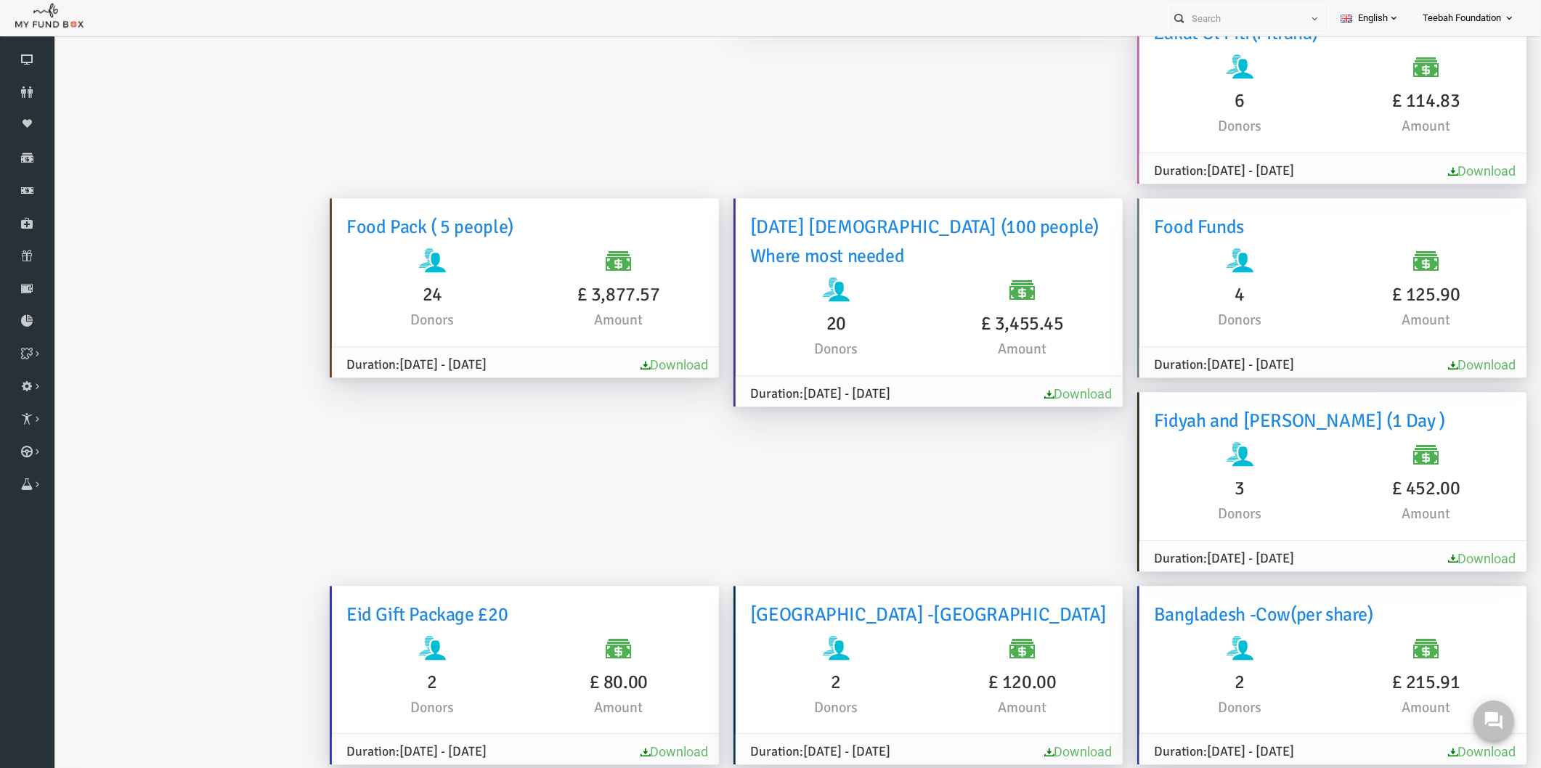
scroll to position [0, 0]
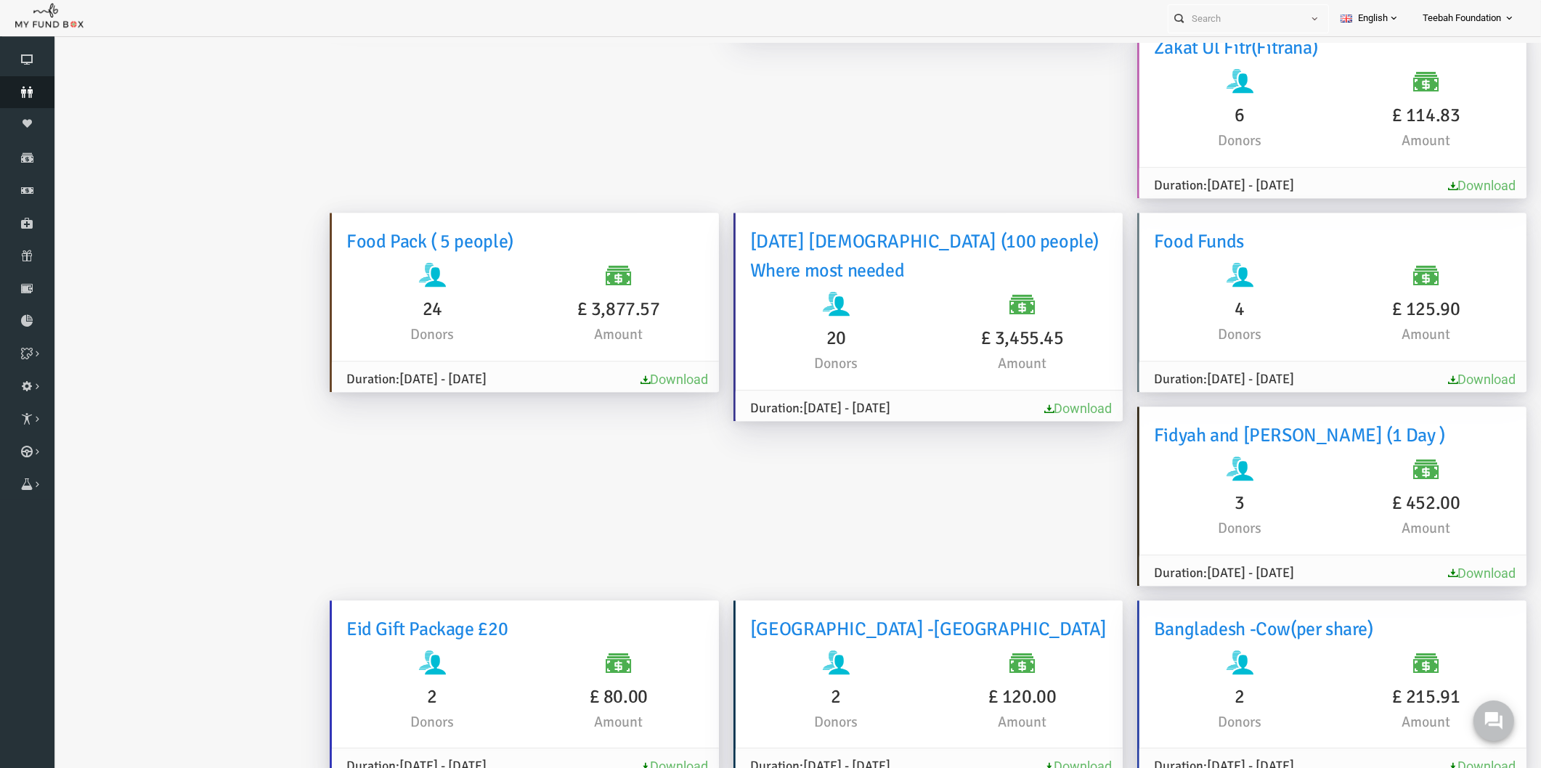
click at [12, 98] on link "Donors" at bounding box center [27, 92] width 54 height 32
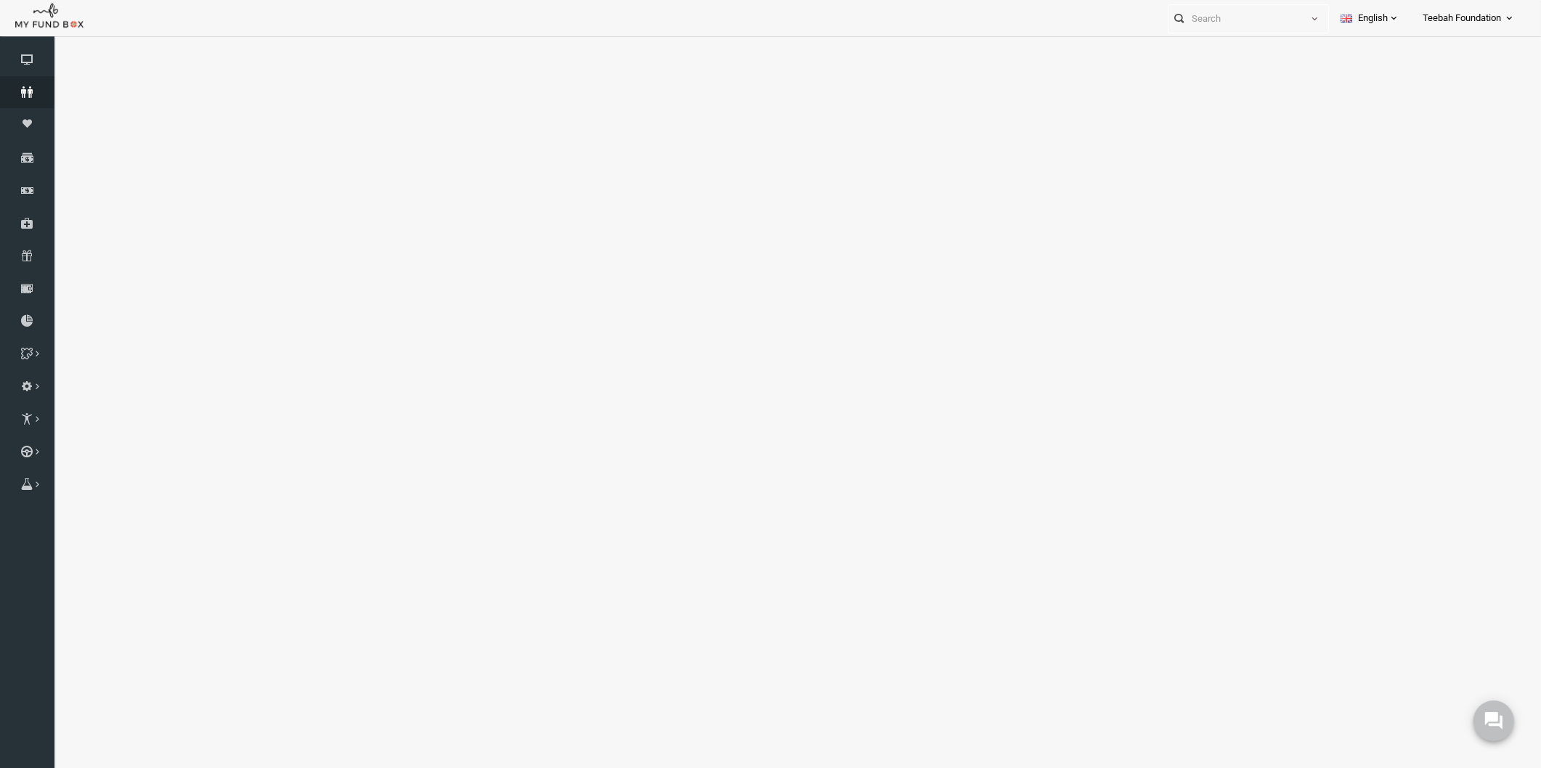
select select "100"
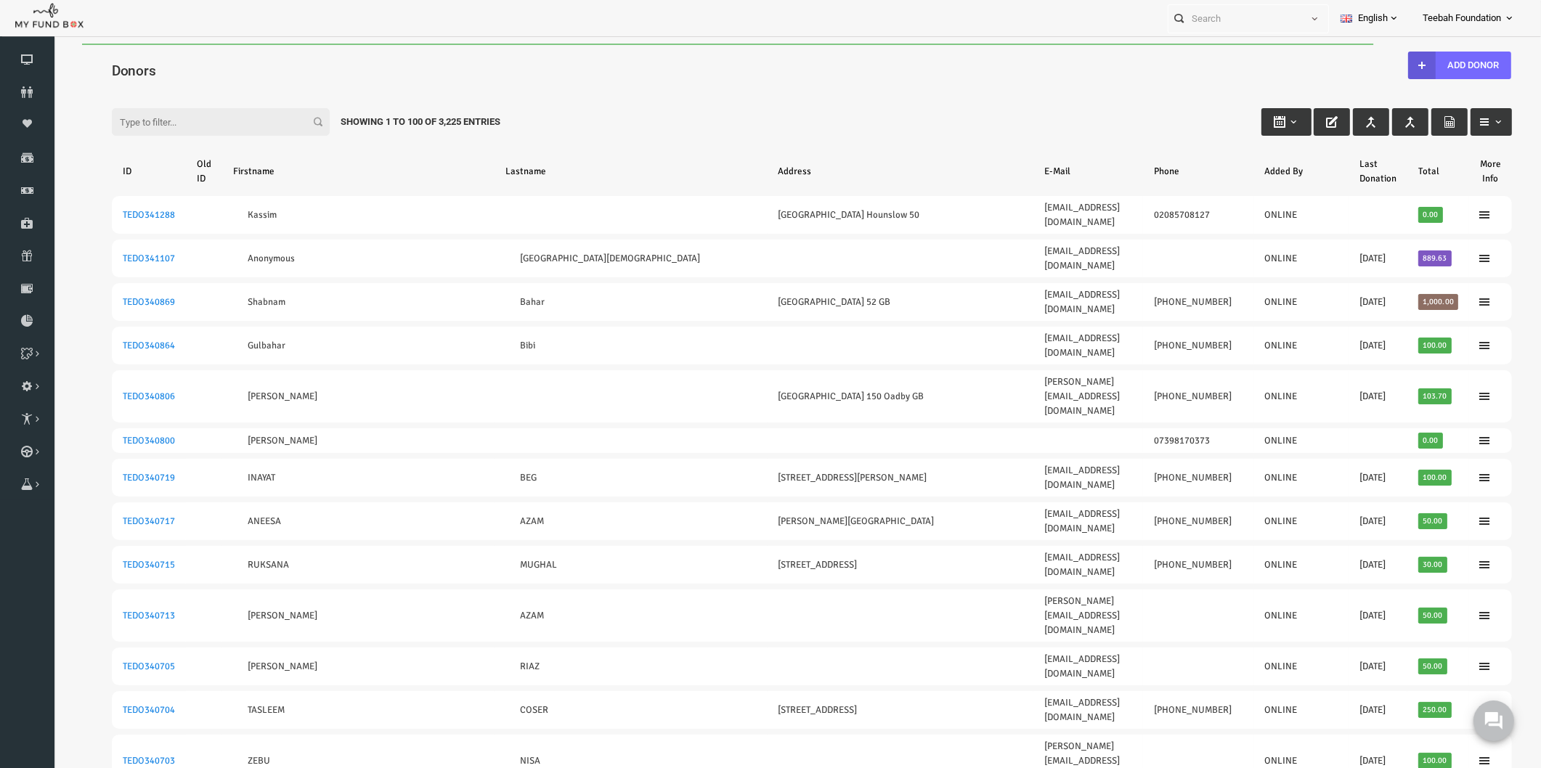
click at [160, 118] on input "Filter:" at bounding box center [191, 122] width 218 height 28
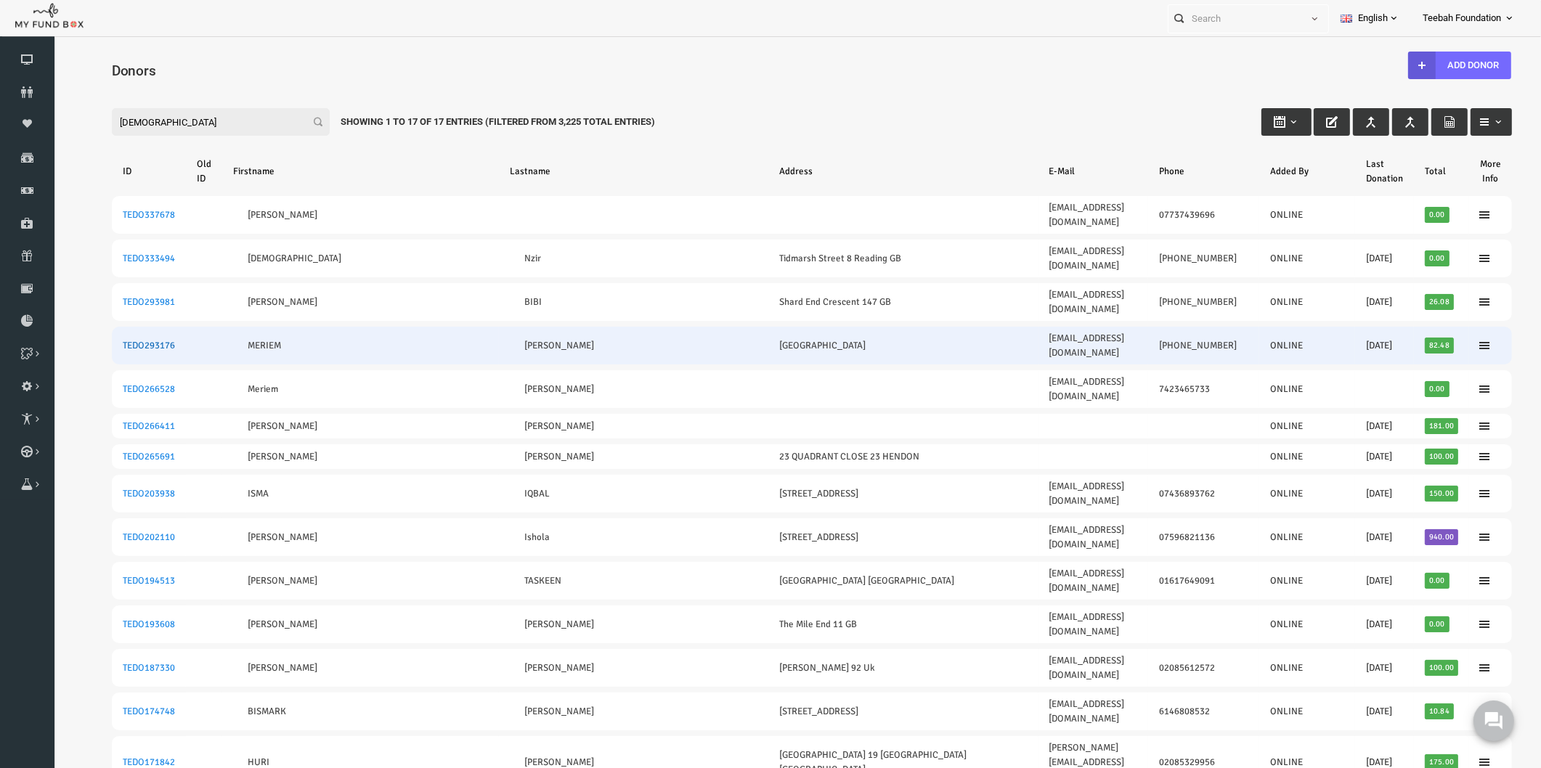
type input "isma"
click at [113, 340] on link "TEDO293176" at bounding box center [119, 346] width 52 height 12
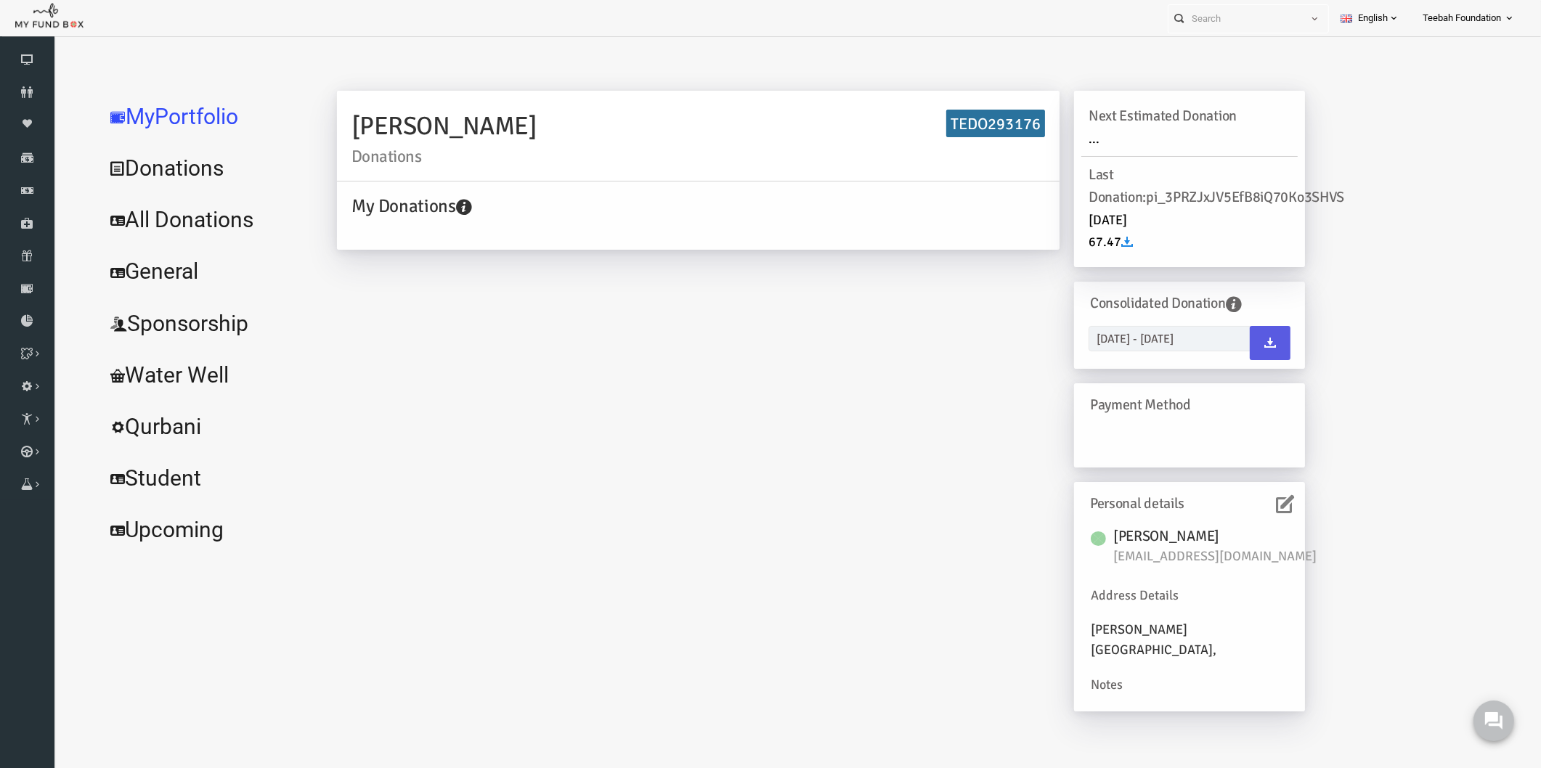
click at [1255, 499] on icon at bounding box center [1255, 504] width 18 height 18
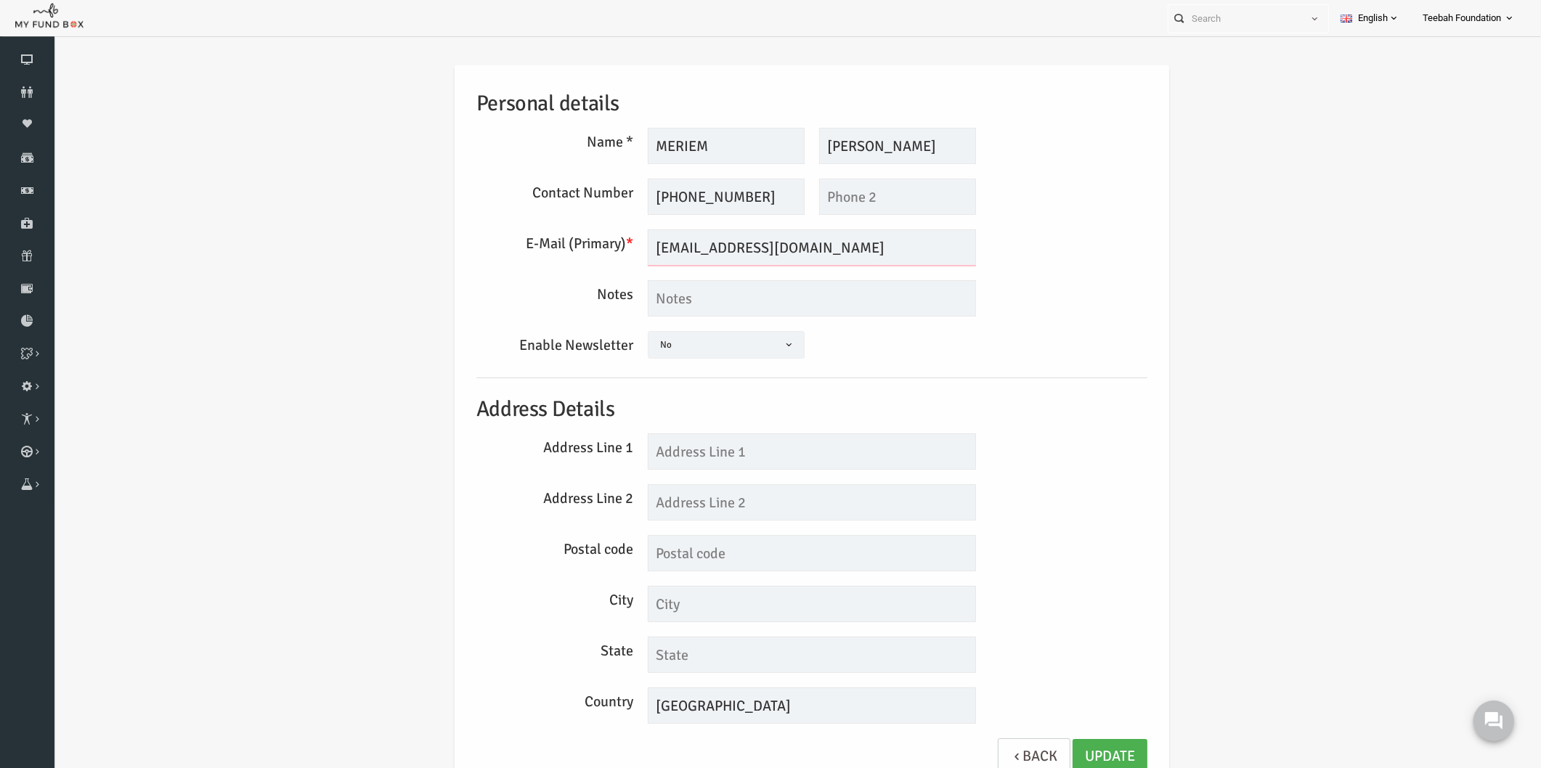
drag, startPoint x: 714, startPoint y: 248, endPoint x: 602, endPoint y: 259, distance: 113.1
click at [602, 259] on div "E-Mail (Primary) * meriamismail2@gmail.com We will be sending invoices to this …" at bounding box center [781, 247] width 685 height 36
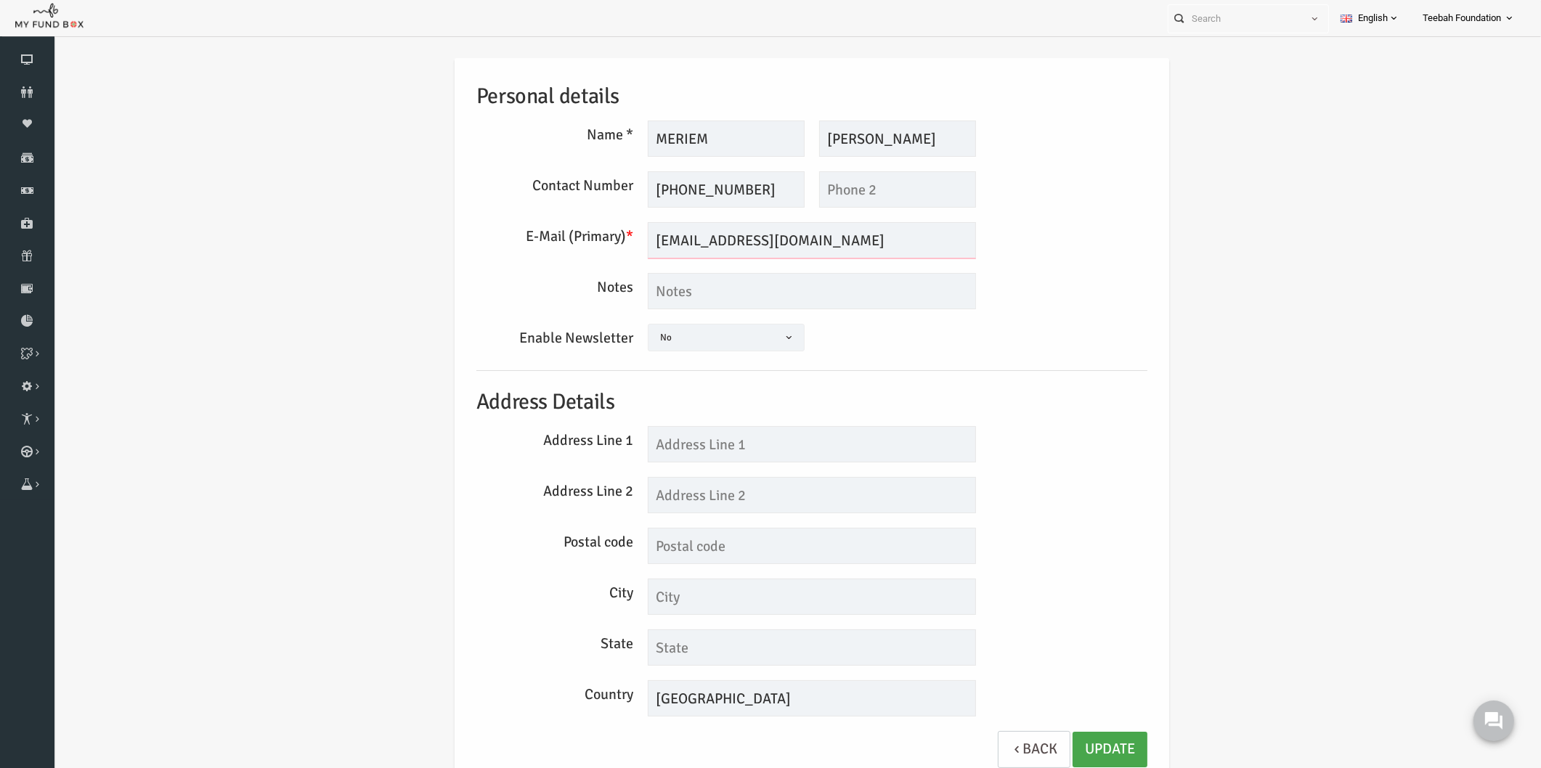
type input "mm@gmail.com"
click at [1073, 733] on link "Update" at bounding box center [1080, 750] width 75 height 36
click at [23, 89] on icon at bounding box center [27, 92] width 54 height 12
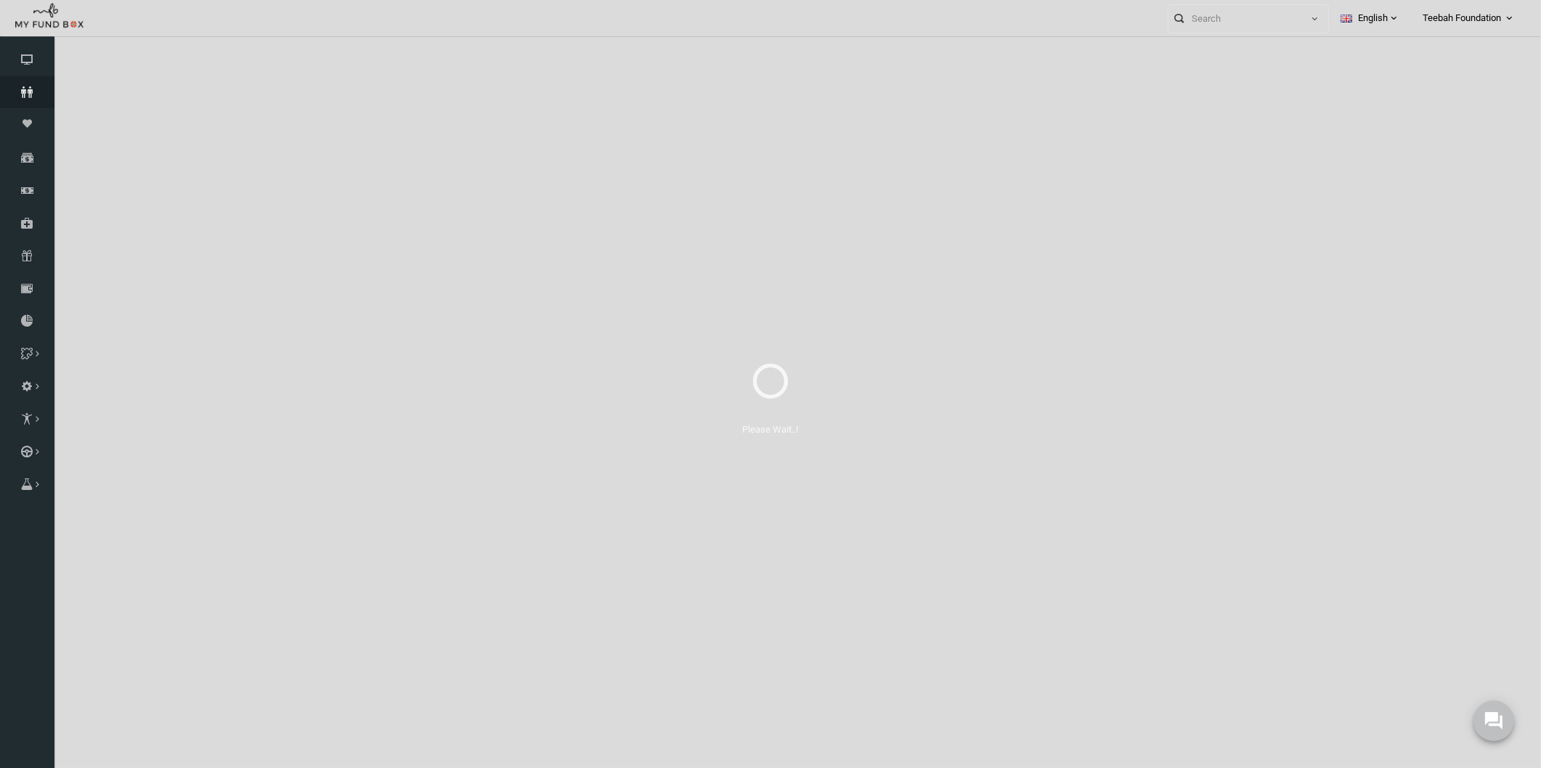
select select "100"
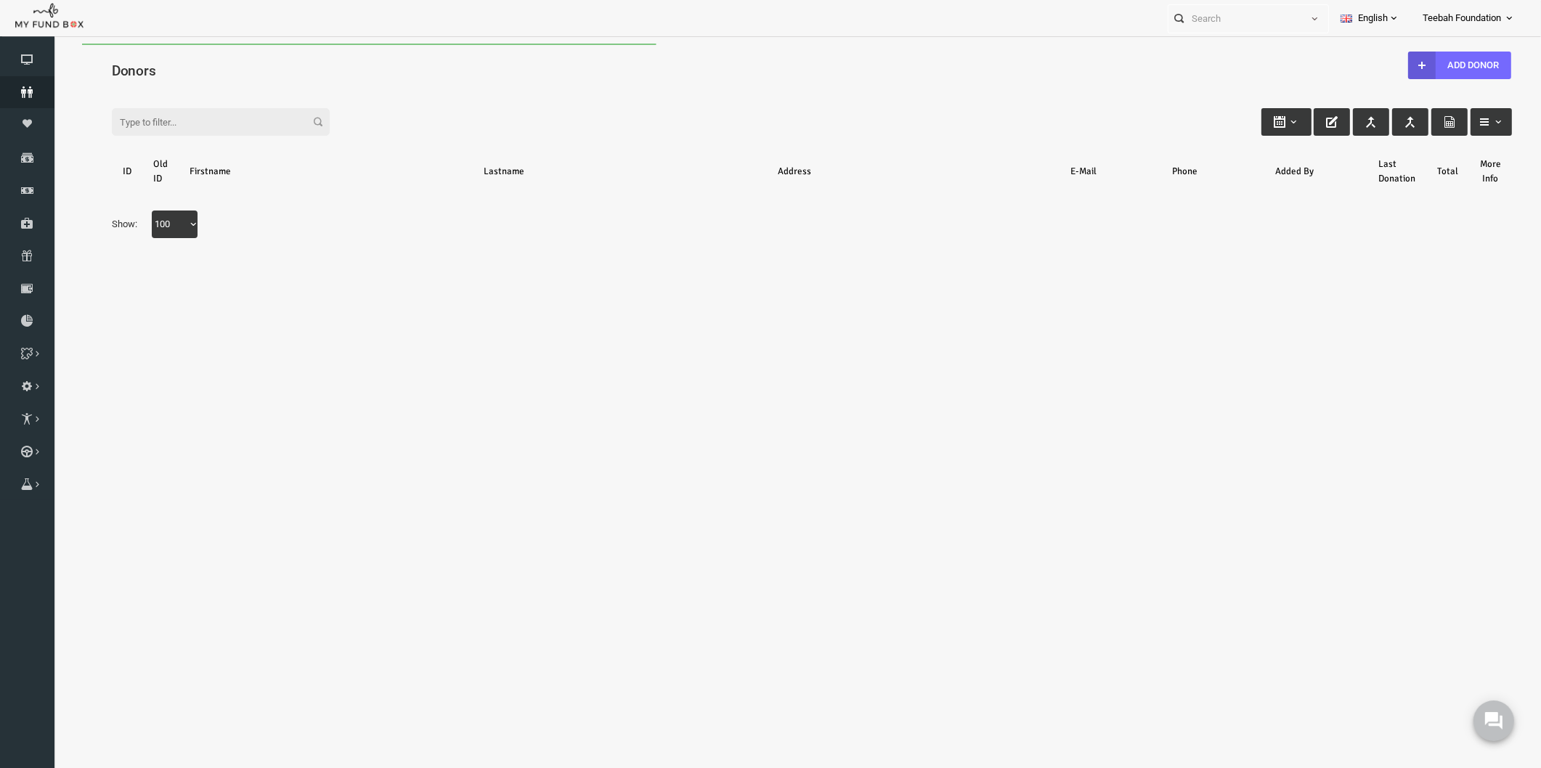
scroll to position [0, 0]
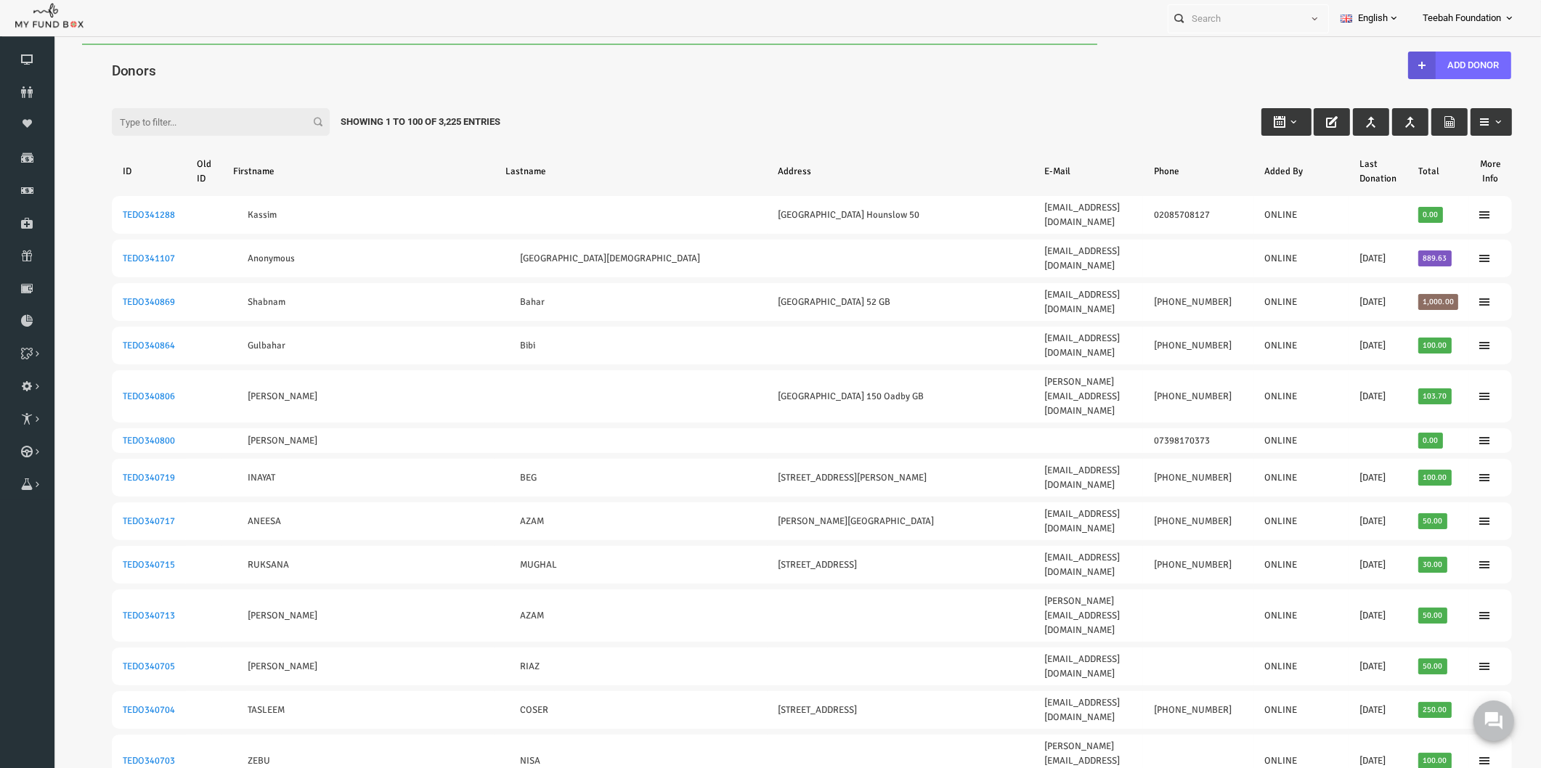
click at [171, 127] on input "Filter:" at bounding box center [191, 122] width 218 height 28
click at [171, 113] on input "Filter:" at bounding box center [191, 122] width 218 height 28
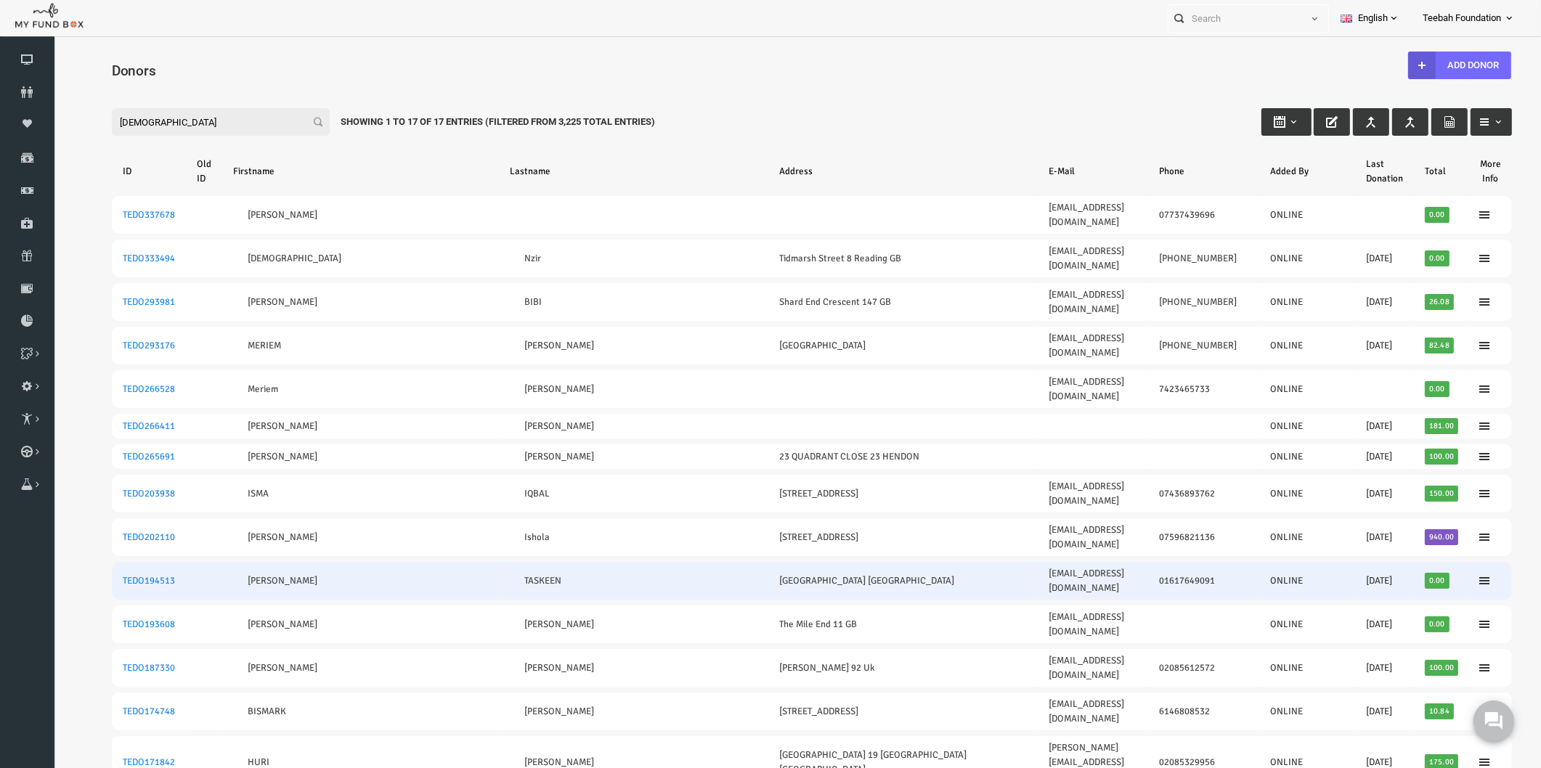
type input "isma"
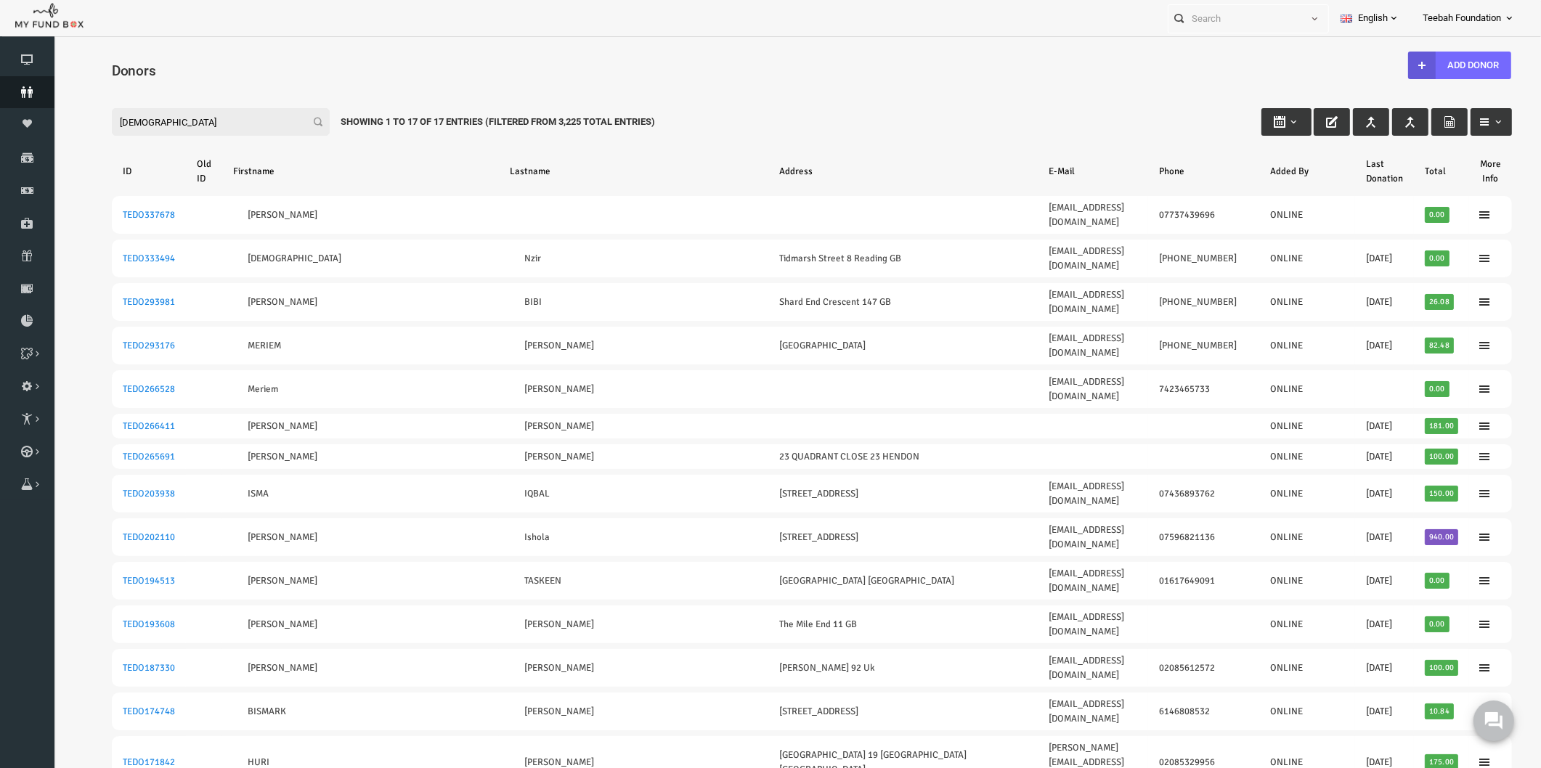
click at [30, 92] on icon at bounding box center [27, 92] width 54 height 12
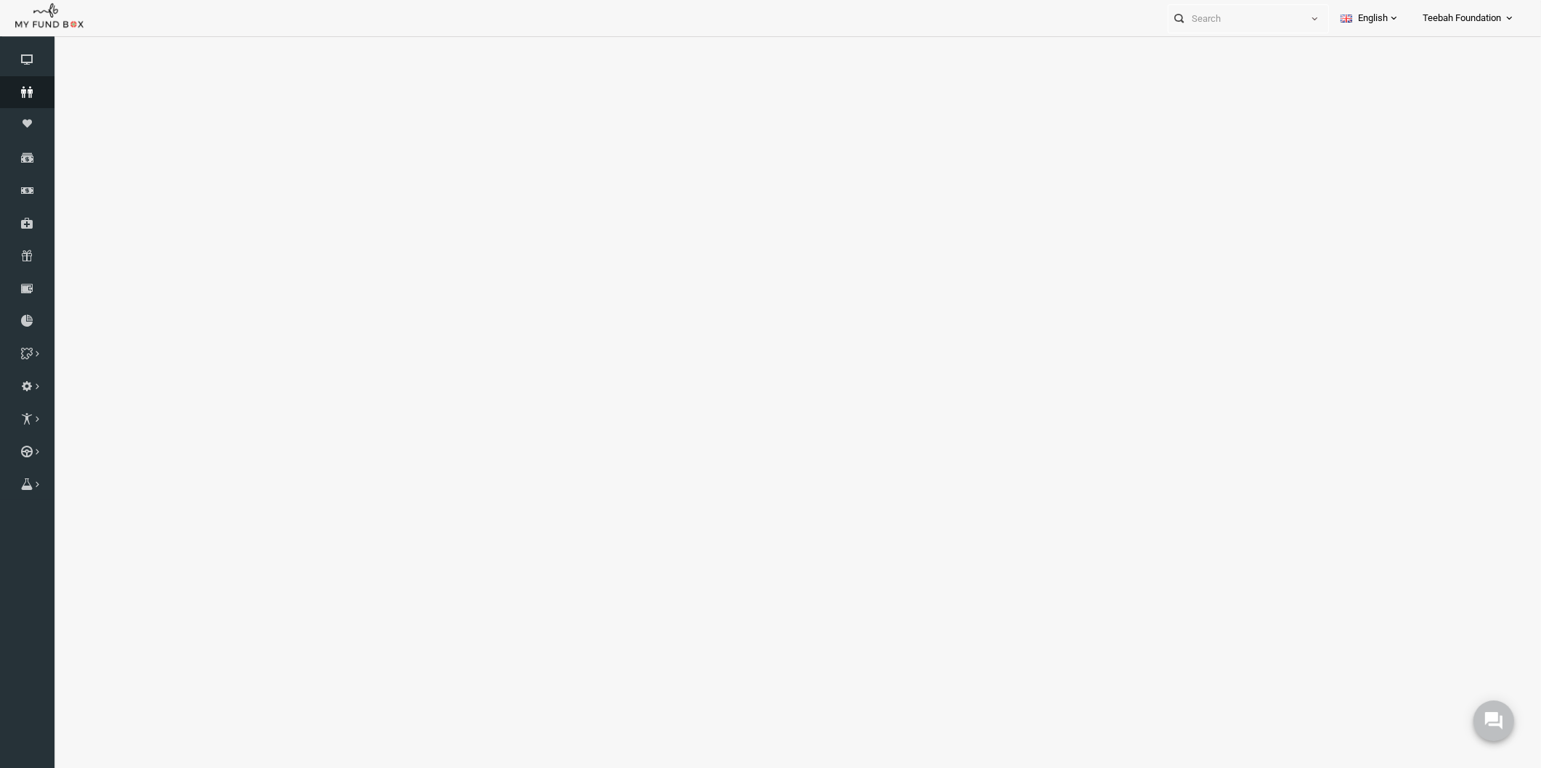
select select "100"
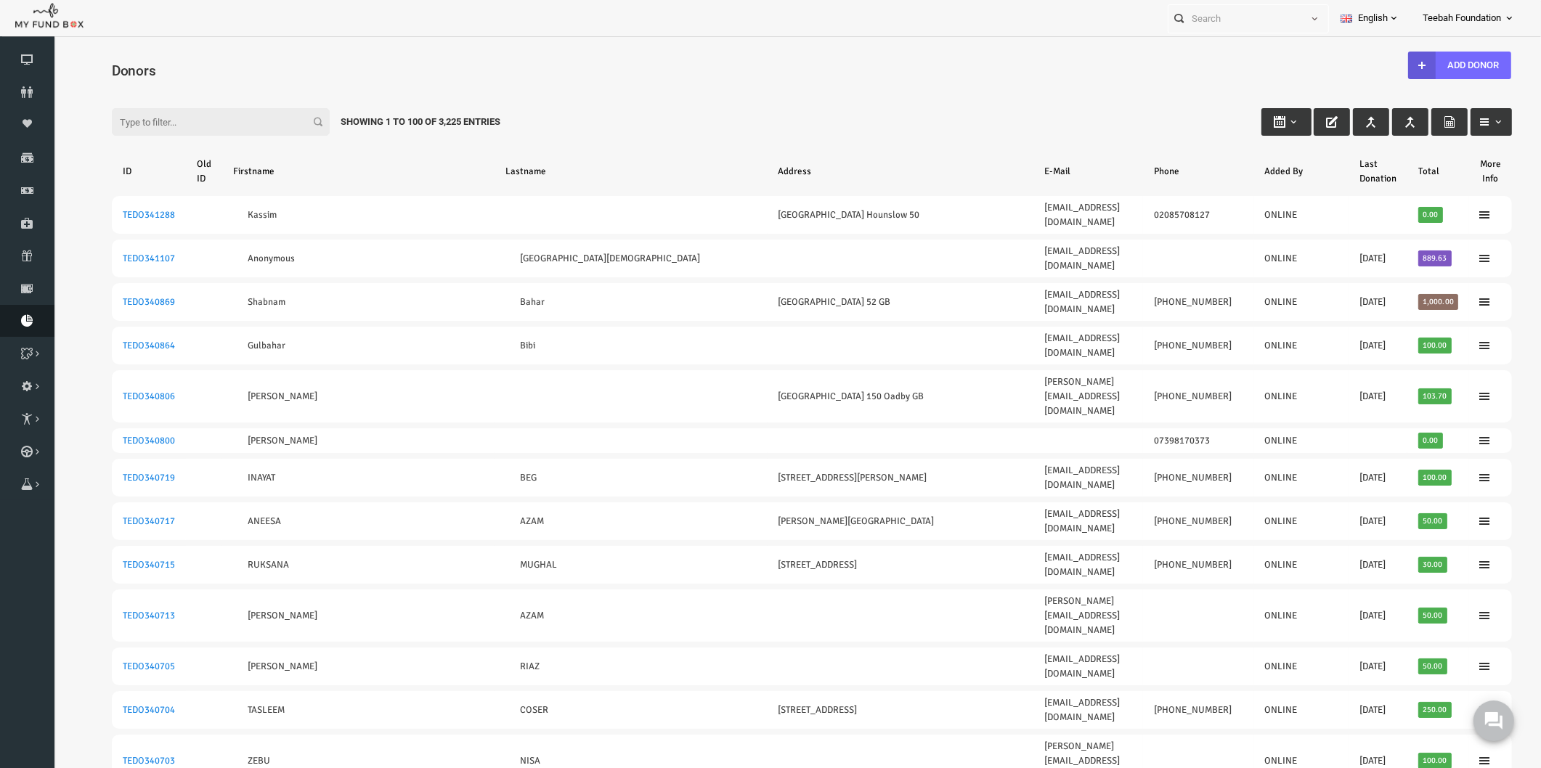
click at [19, 308] on link "Download Report" at bounding box center [27, 321] width 54 height 32
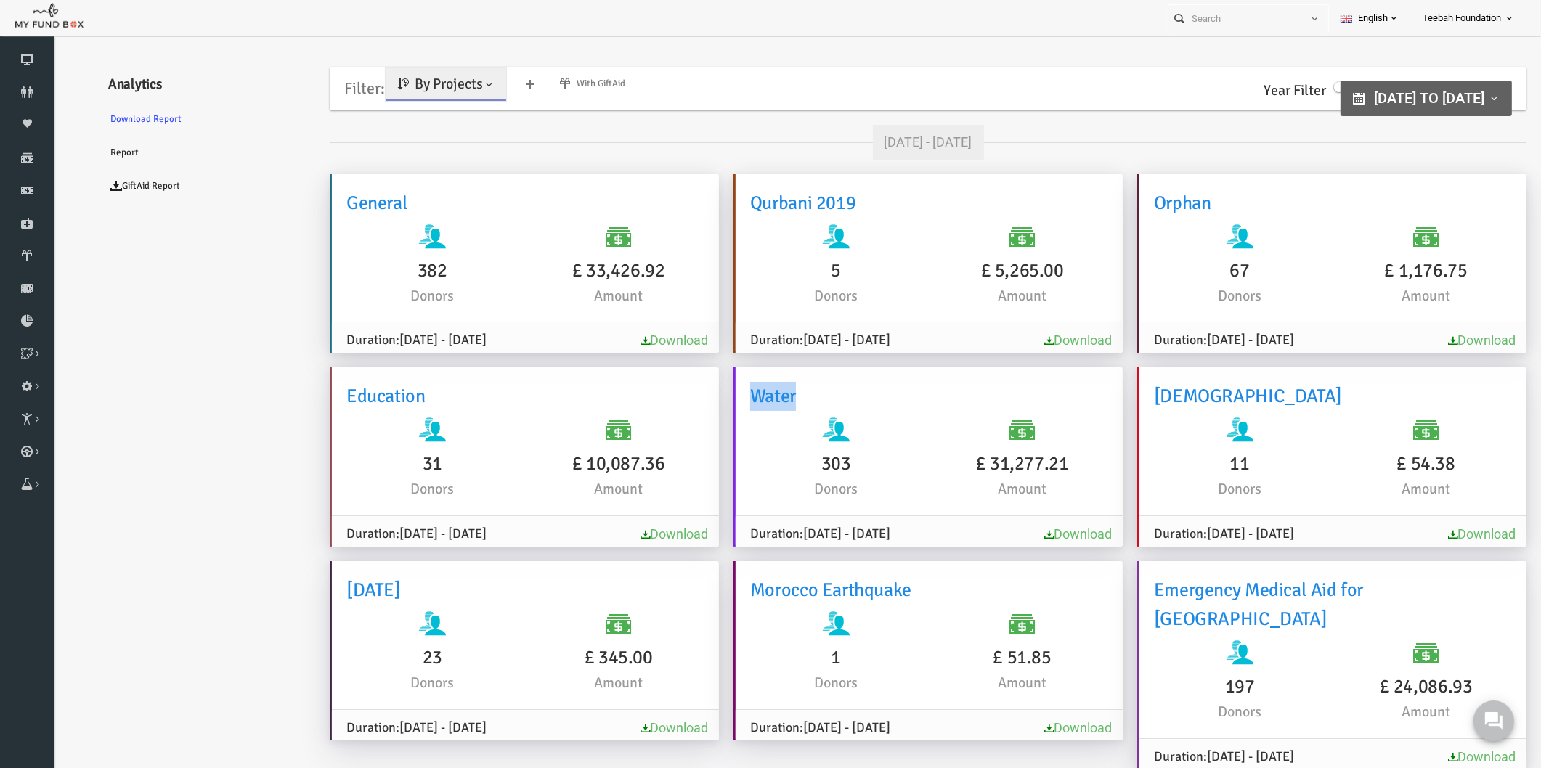
type input "15-10-2023"
type input "10-09-2026"
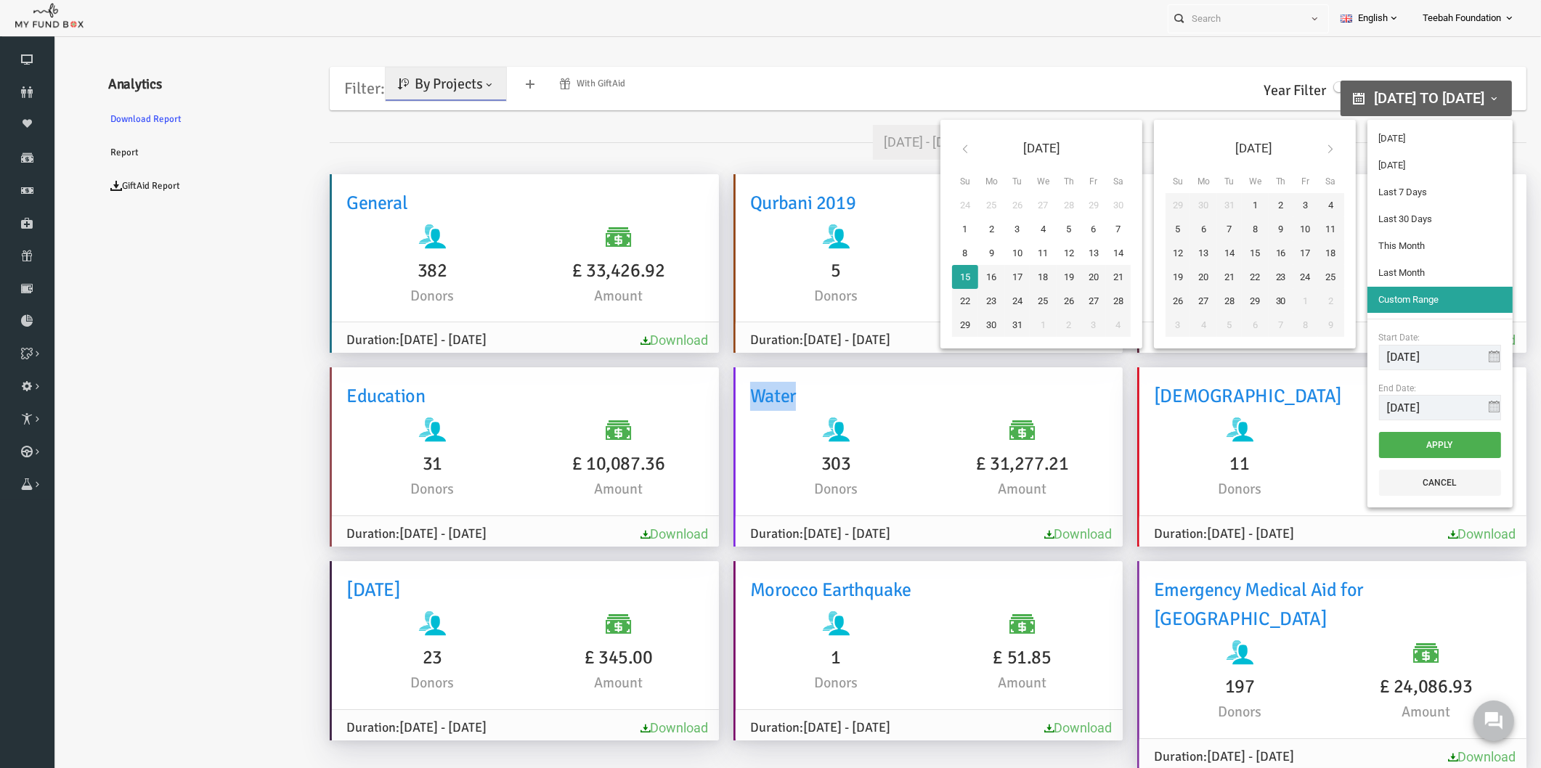
click at [1344, 90] on span "15-10-2023 to 10-09-2026" at bounding box center [1399, 97] width 110 height 17
type input "01-09-2025"
type input "30-09-2025"
type input "01-08-2025"
type input "31-08-2025"
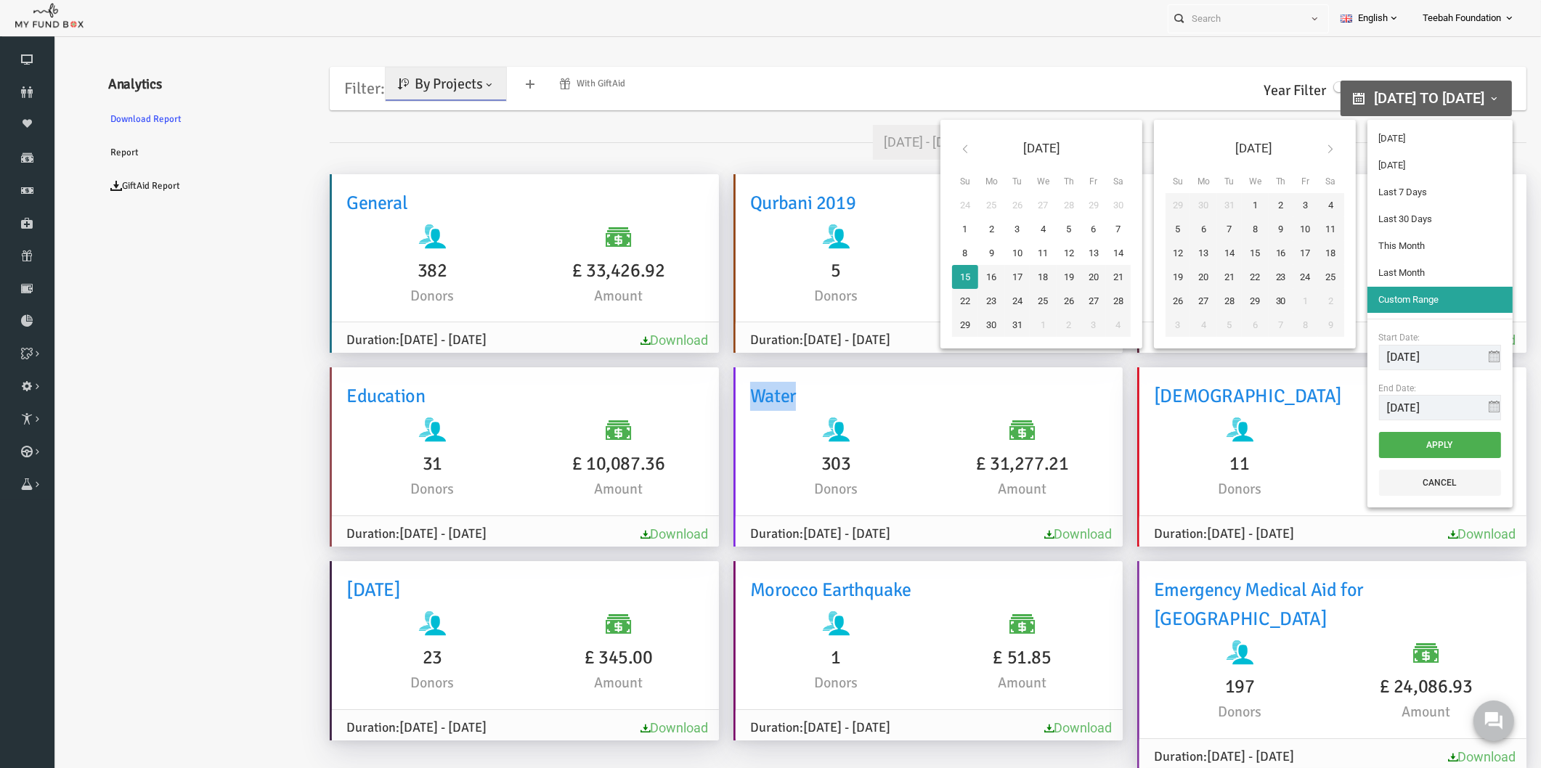
type input "15-10-2023"
type input "10-09-2026"
click at [1411, 356] on input "15-10-2023" at bounding box center [1410, 357] width 122 height 25
drag, startPoint x: 1375, startPoint y: 356, endPoint x: 1314, endPoint y: 362, distance: 61.3
click at [1314, 362] on div "Oct 2023 Su Mo Tu We Th Fr Sa 24 25 26 27 28 29 30 1 2 3 4 5 6 7 8 9 10 11 12 1…" at bounding box center [1194, 313] width 578 height 399
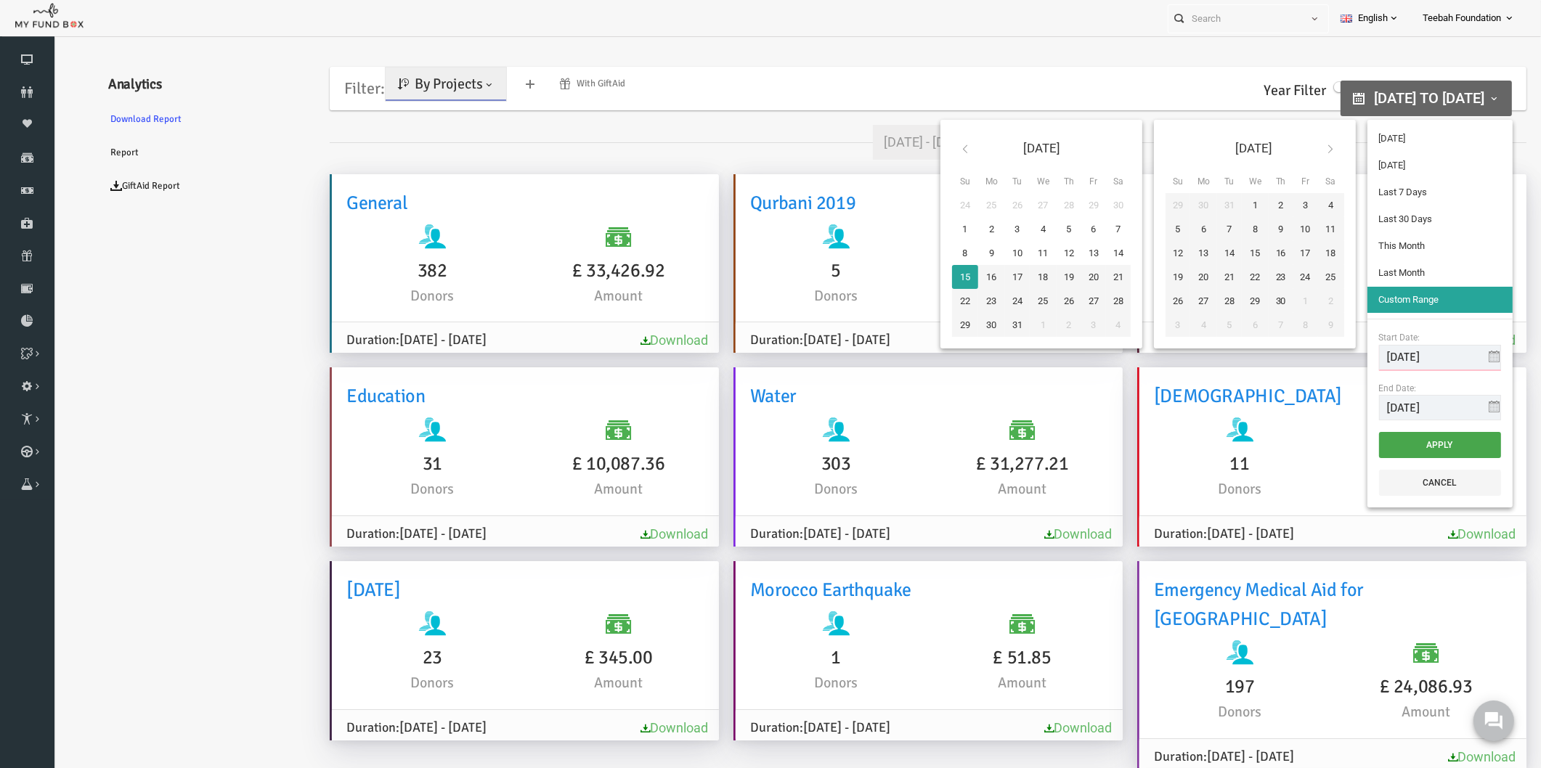
type input "01-01-2025"
click at [1415, 447] on button "Apply" at bounding box center [1410, 445] width 122 height 26
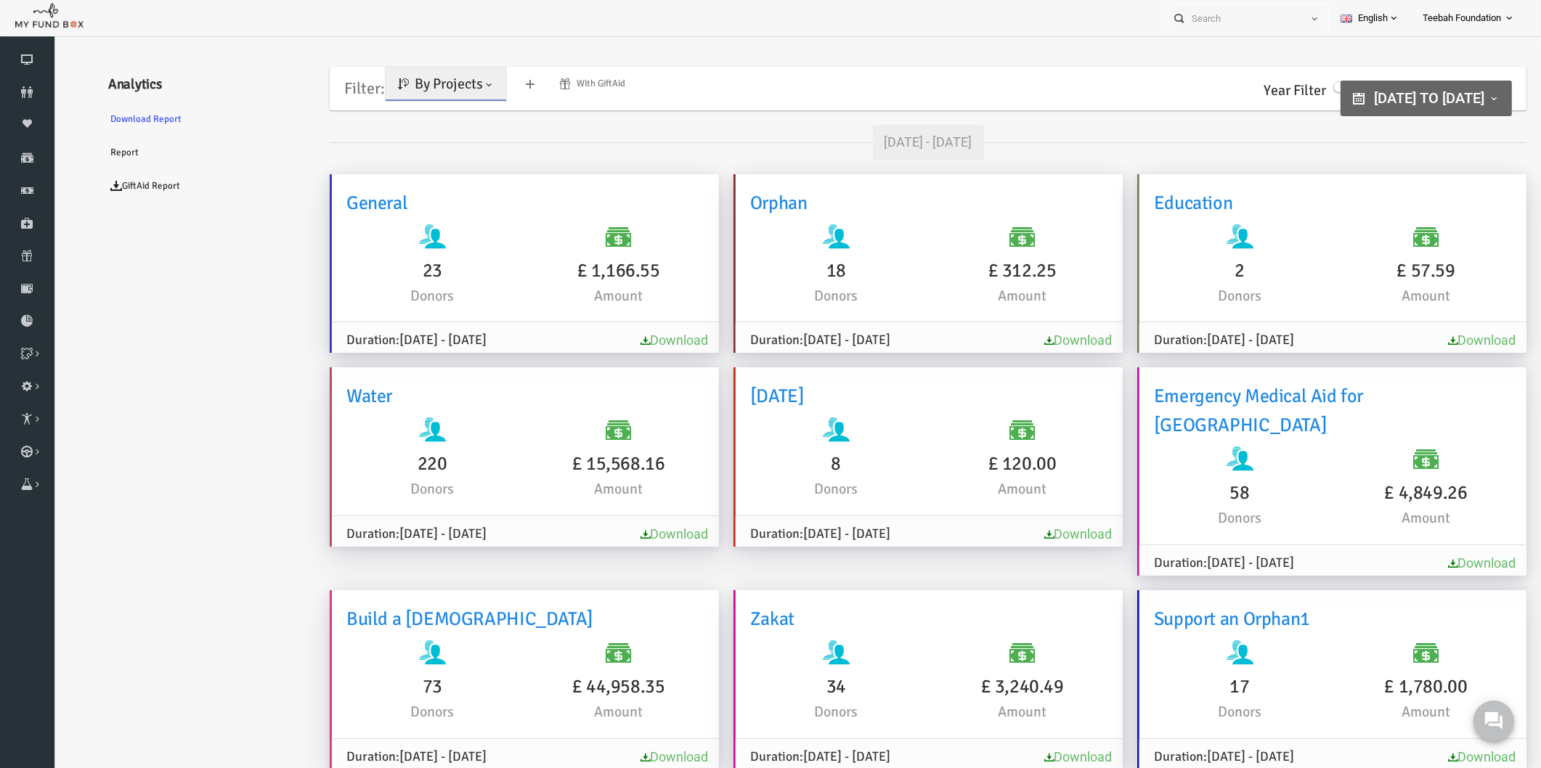
click at [231, 363] on ul "Analytics Download Report Report GiftAid Report" at bounding box center [177, 711] width 218 height 1307
click at [412, 89] on span "By Projects" at bounding box center [419, 84] width 68 height 18
click at [402, 143] on link "By Causes" at bounding box center [417, 147] width 123 height 26
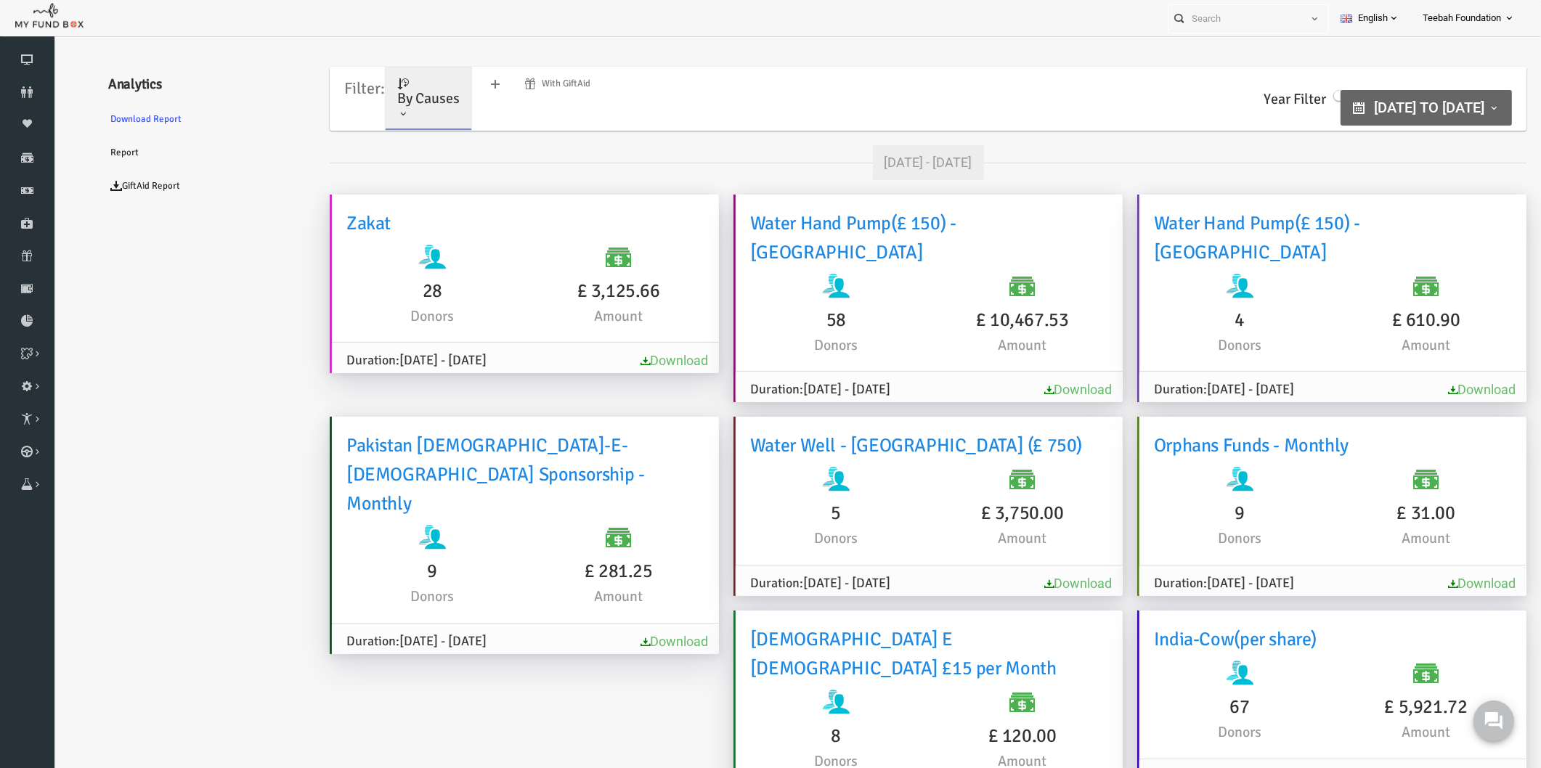
click at [1029, 382] on link "Download" at bounding box center [1048, 389] width 68 height 15
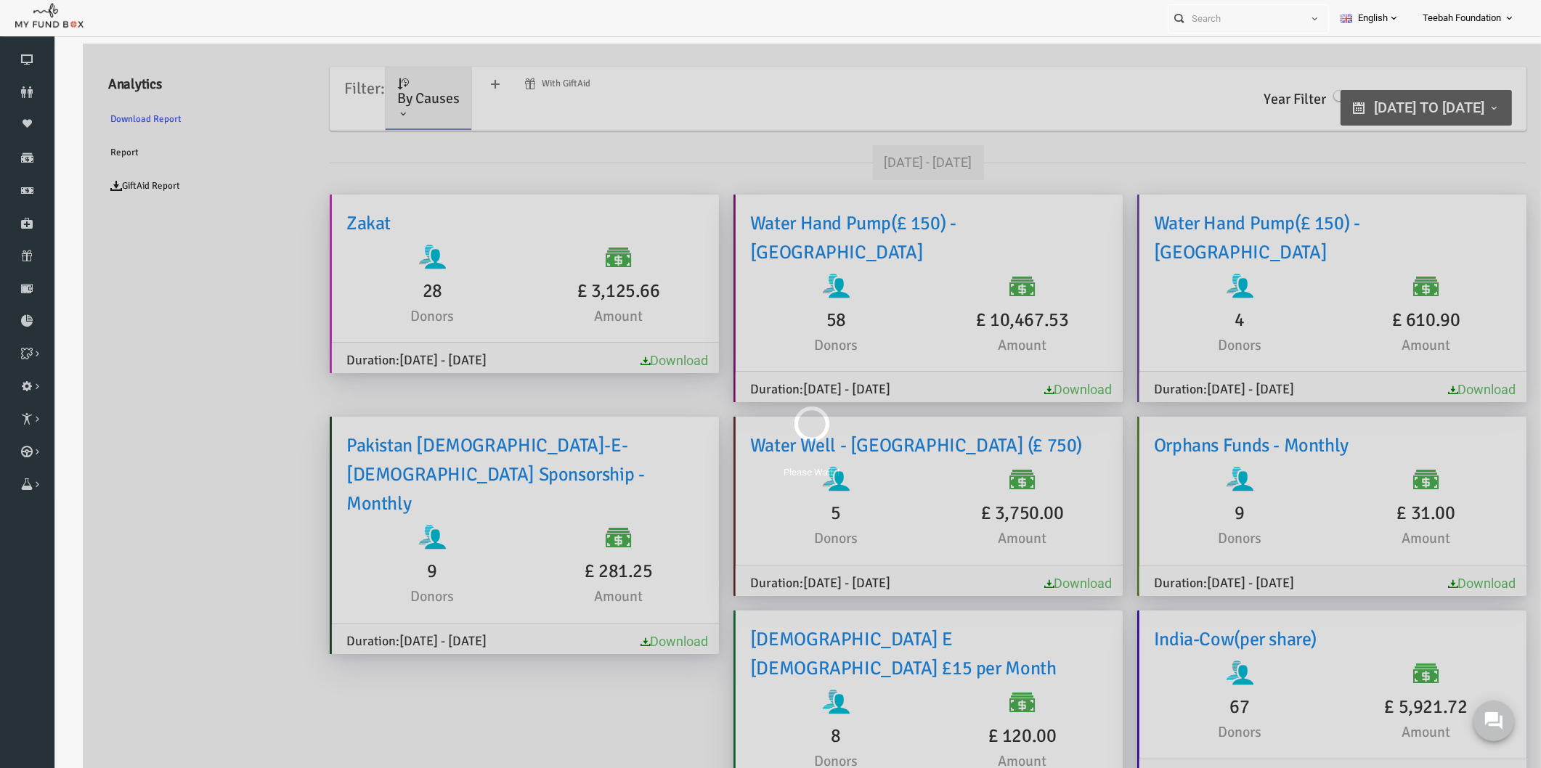
scroll to position [44, 0]
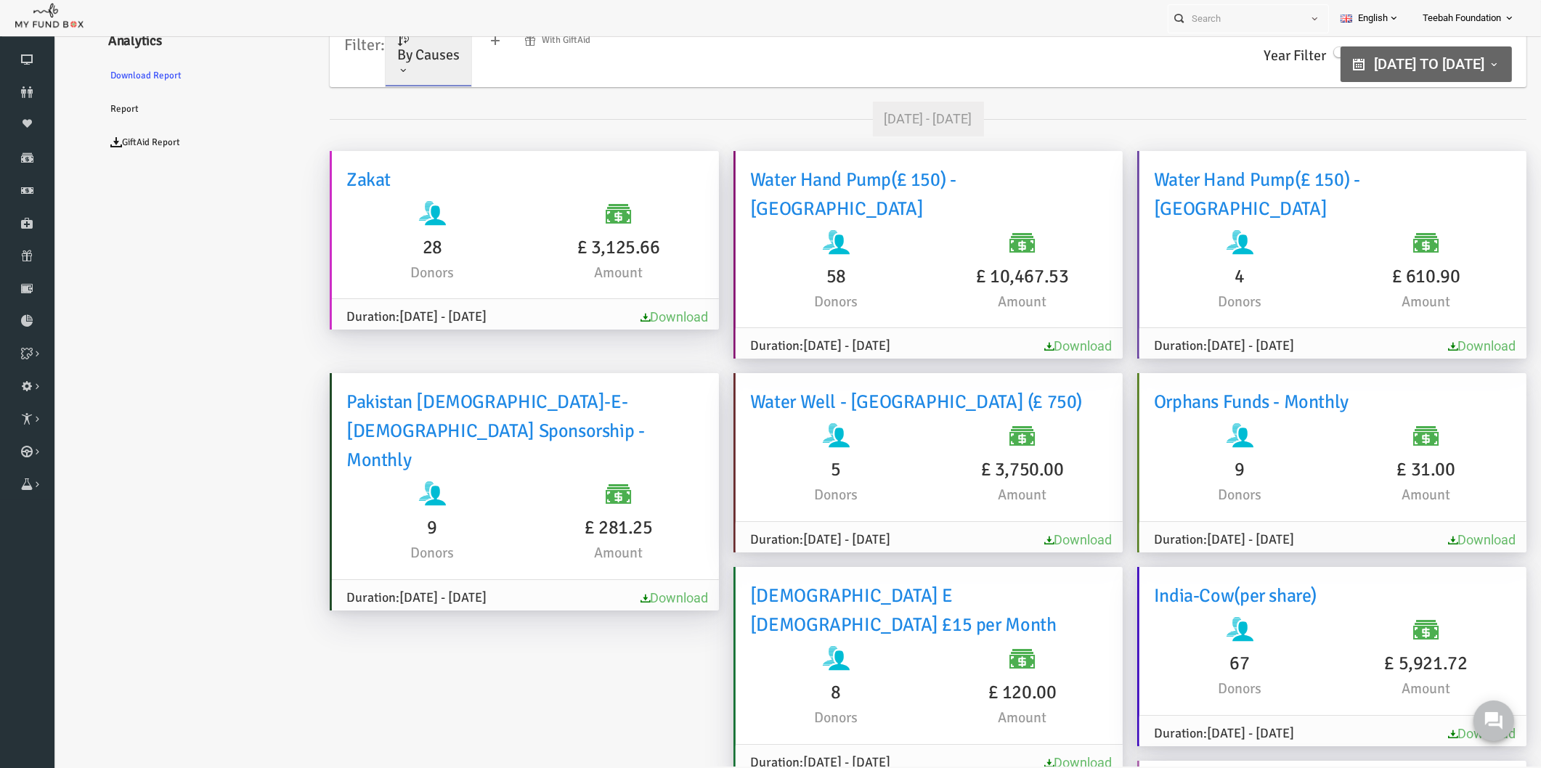
click at [1030, 532] on link "Download" at bounding box center [1048, 539] width 68 height 15
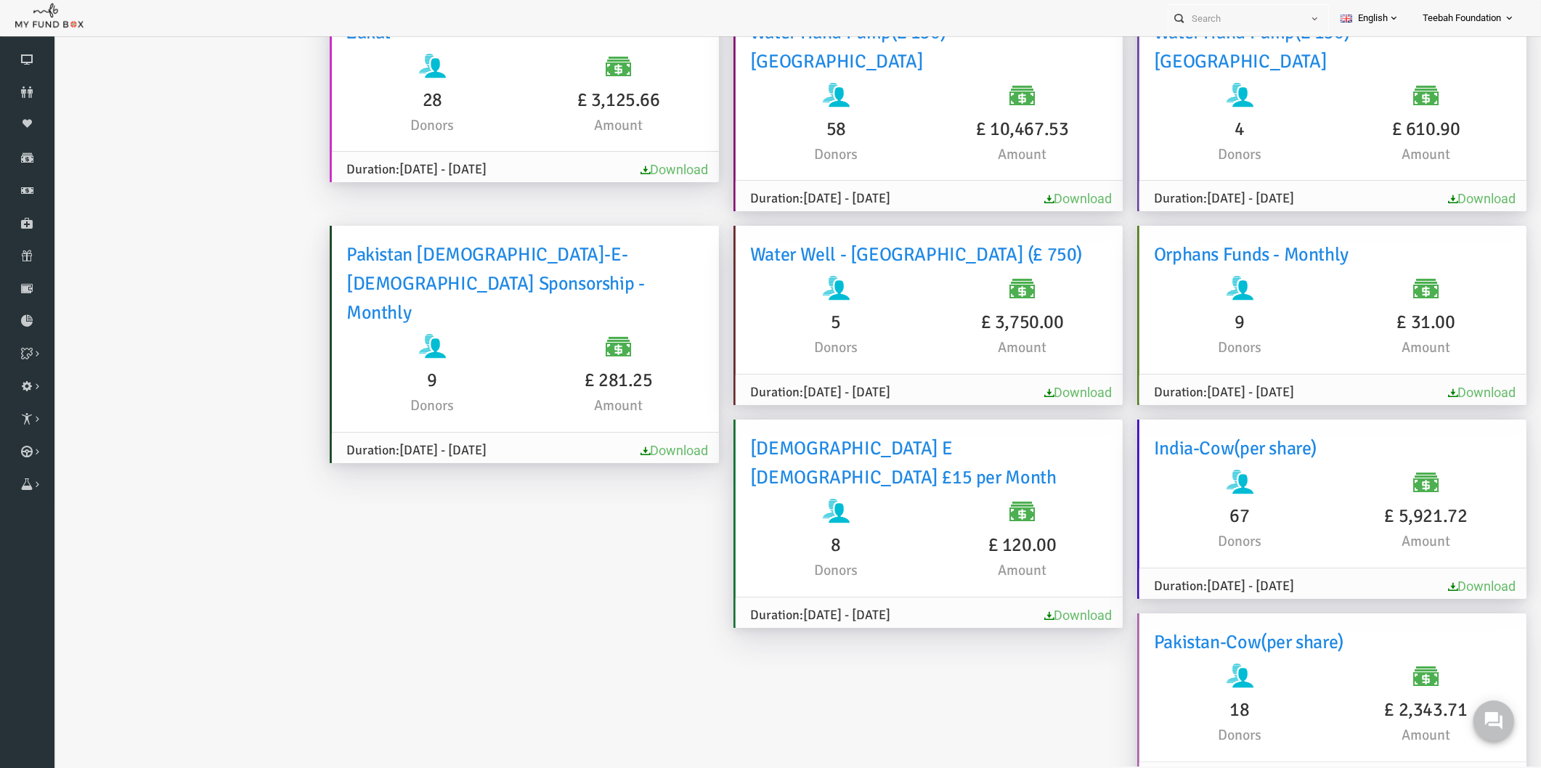
scroll to position [161, 0]
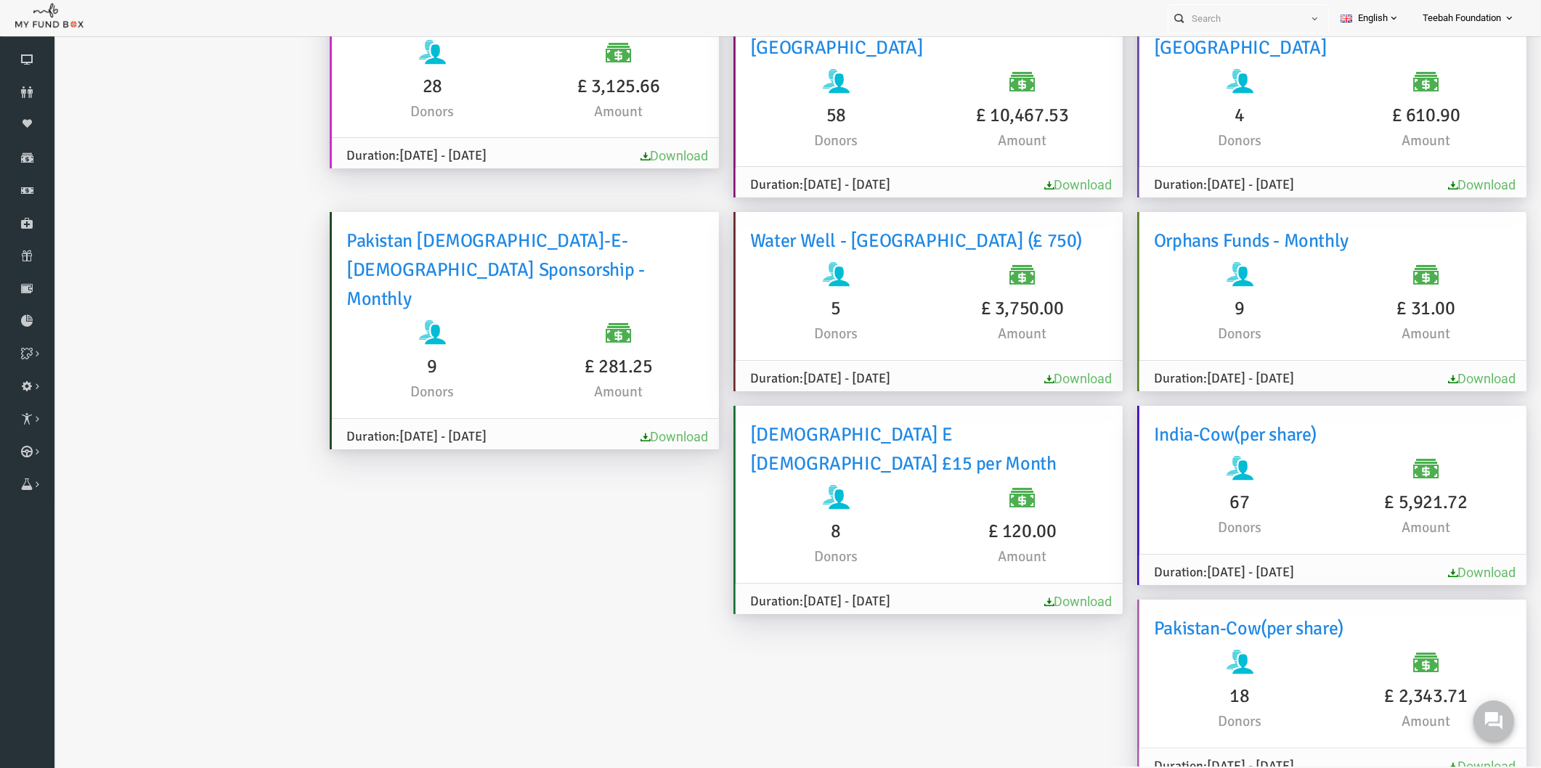
click at [1419, 177] on link "Download" at bounding box center [1452, 184] width 68 height 15
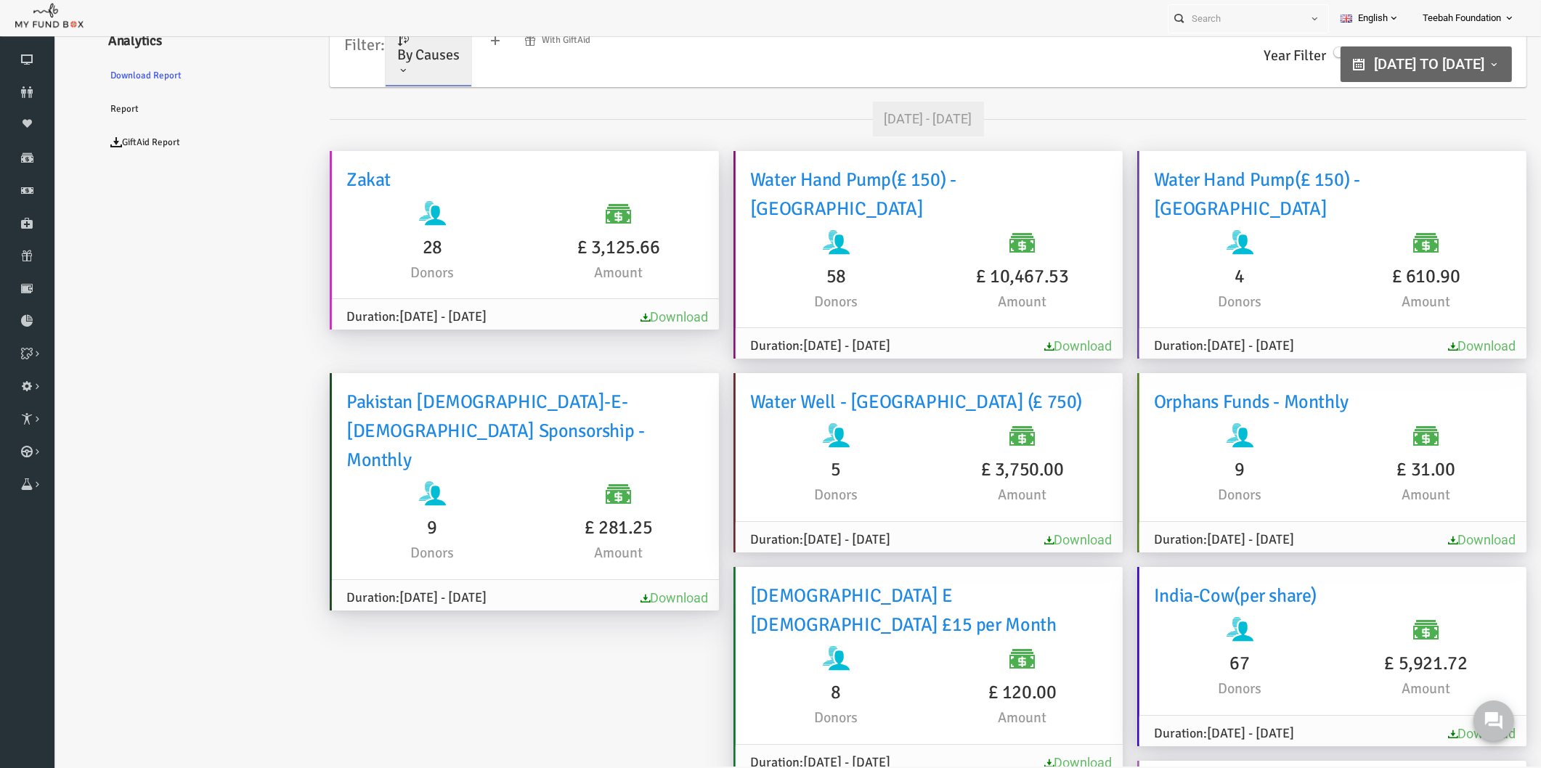
click at [156, 156] on link "GiftAid Report" at bounding box center [177, 142] width 218 height 33
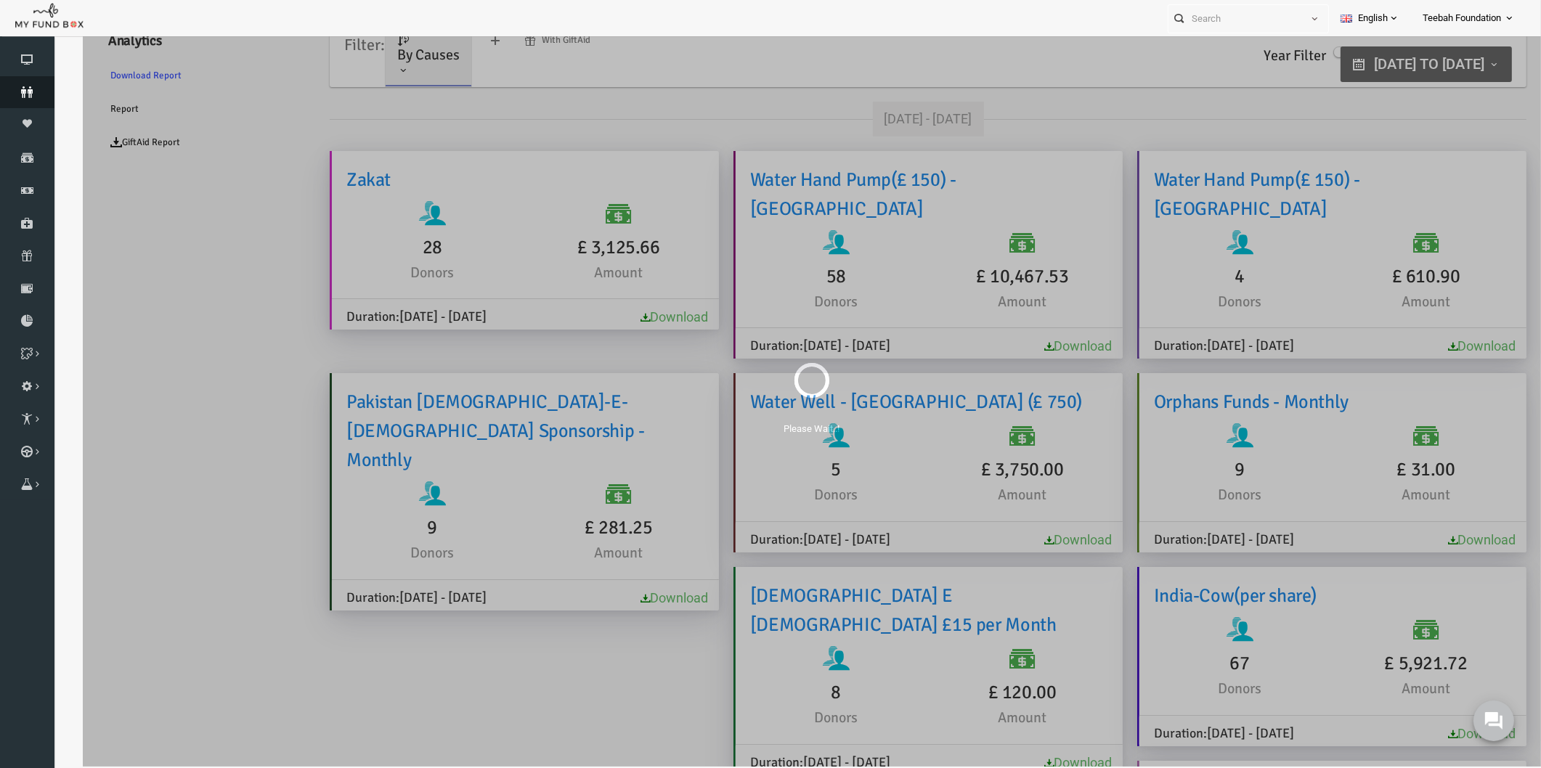
click at [32, 92] on icon at bounding box center [27, 92] width 54 height 12
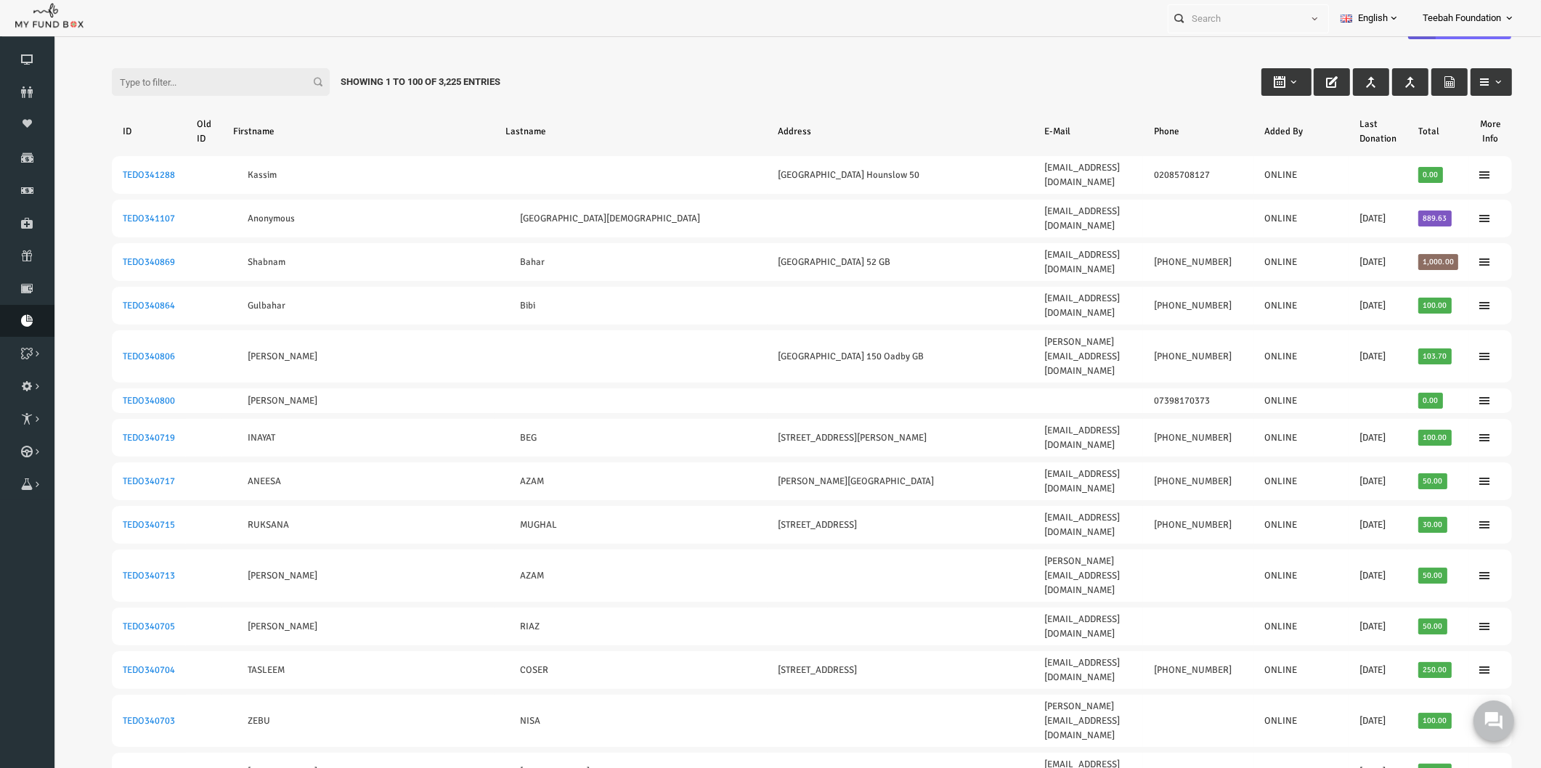
click at [22, 325] on icon at bounding box center [27, 321] width 54 height 12
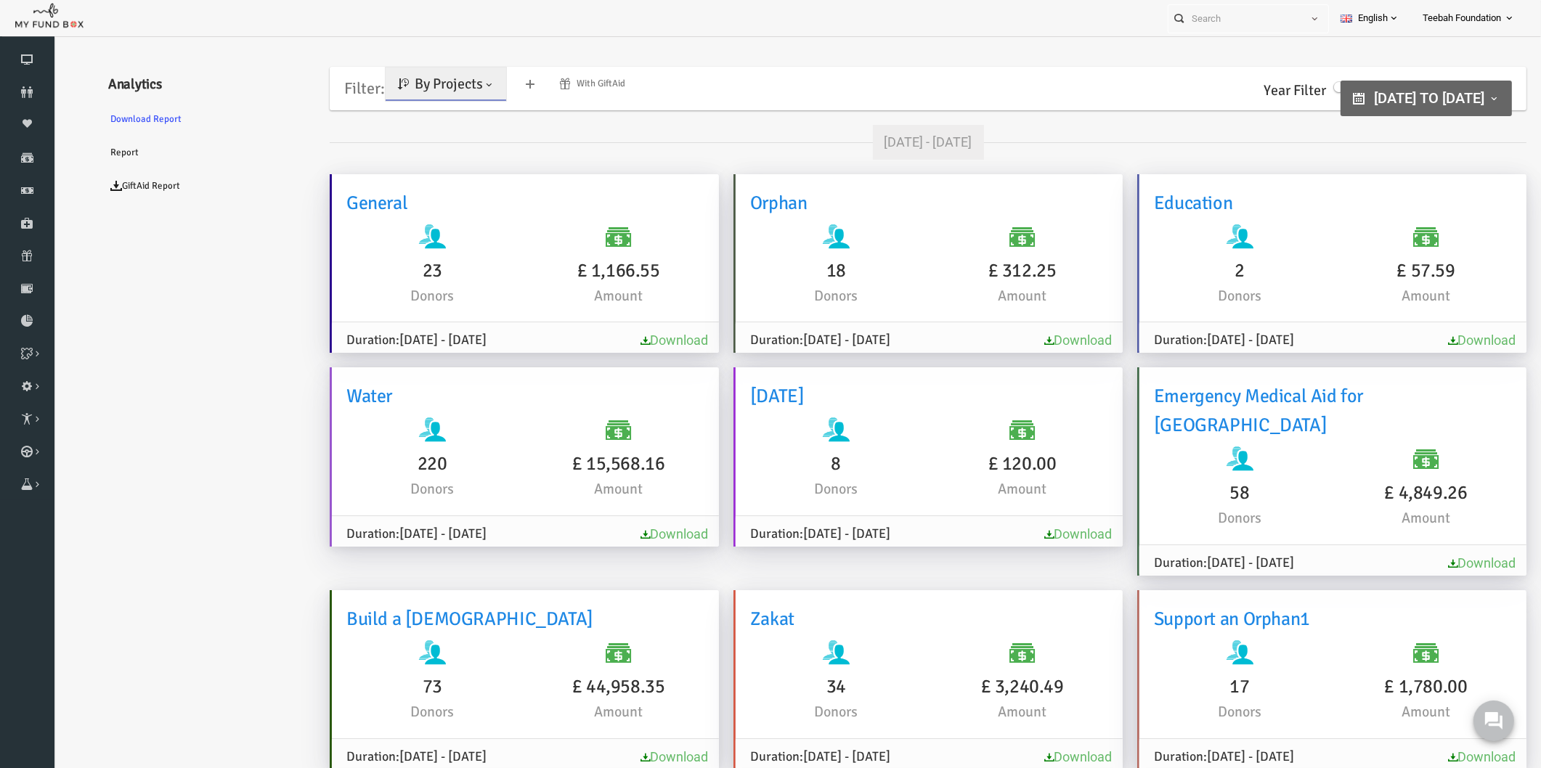
click at [412, 91] on span "By Projects" at bounding box center [419, 84] width 68 height 18
click at [423, 146] on link "By Causes" at bounding box center [417, 147] width 123 height 26
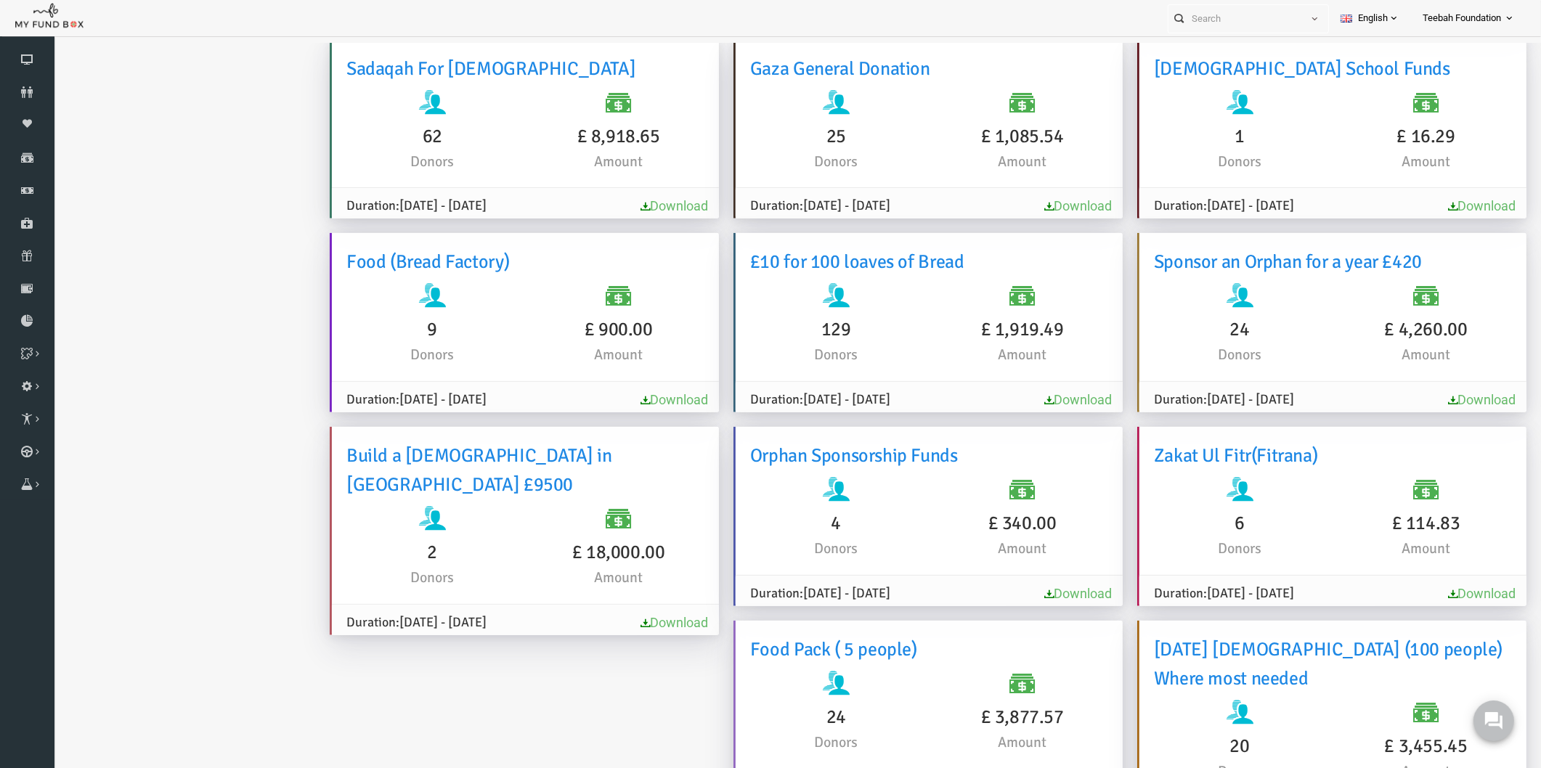
click at [121, 587] on ul "Analytics Download Report Report GiftAid Report" at bounding box center [177, 68] width 218 height 3874
click at [152, 600] on ul "Analytics Download Report Report GiftAid Report" at bounding box center [177, 68] width 218 height 3874
click at [166, 568] on ul "Analytics Download Report Report GiftAid Report" at bounding box center [177, 68] width 218 height 3874
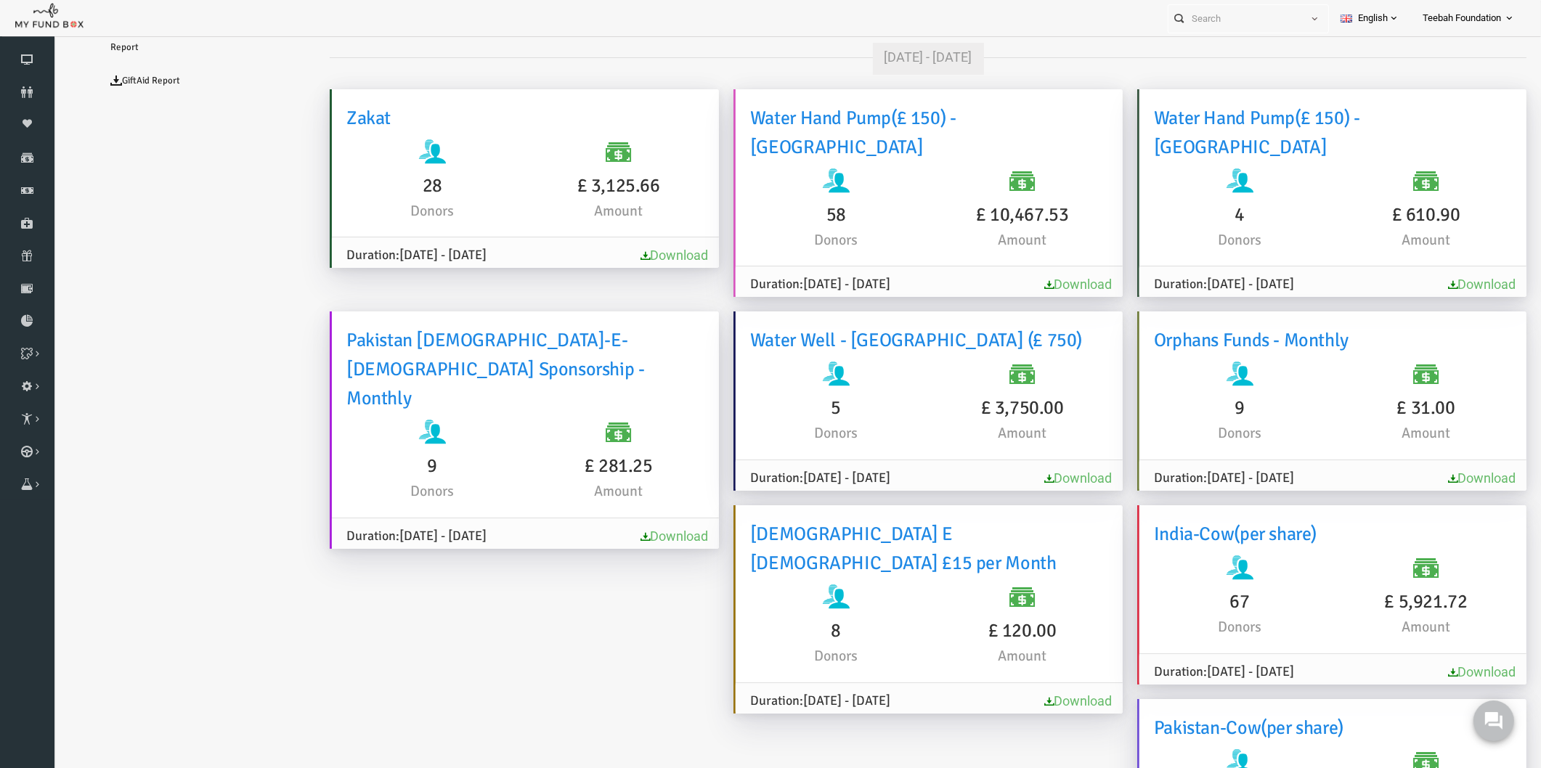
scroll to position [0, 0]
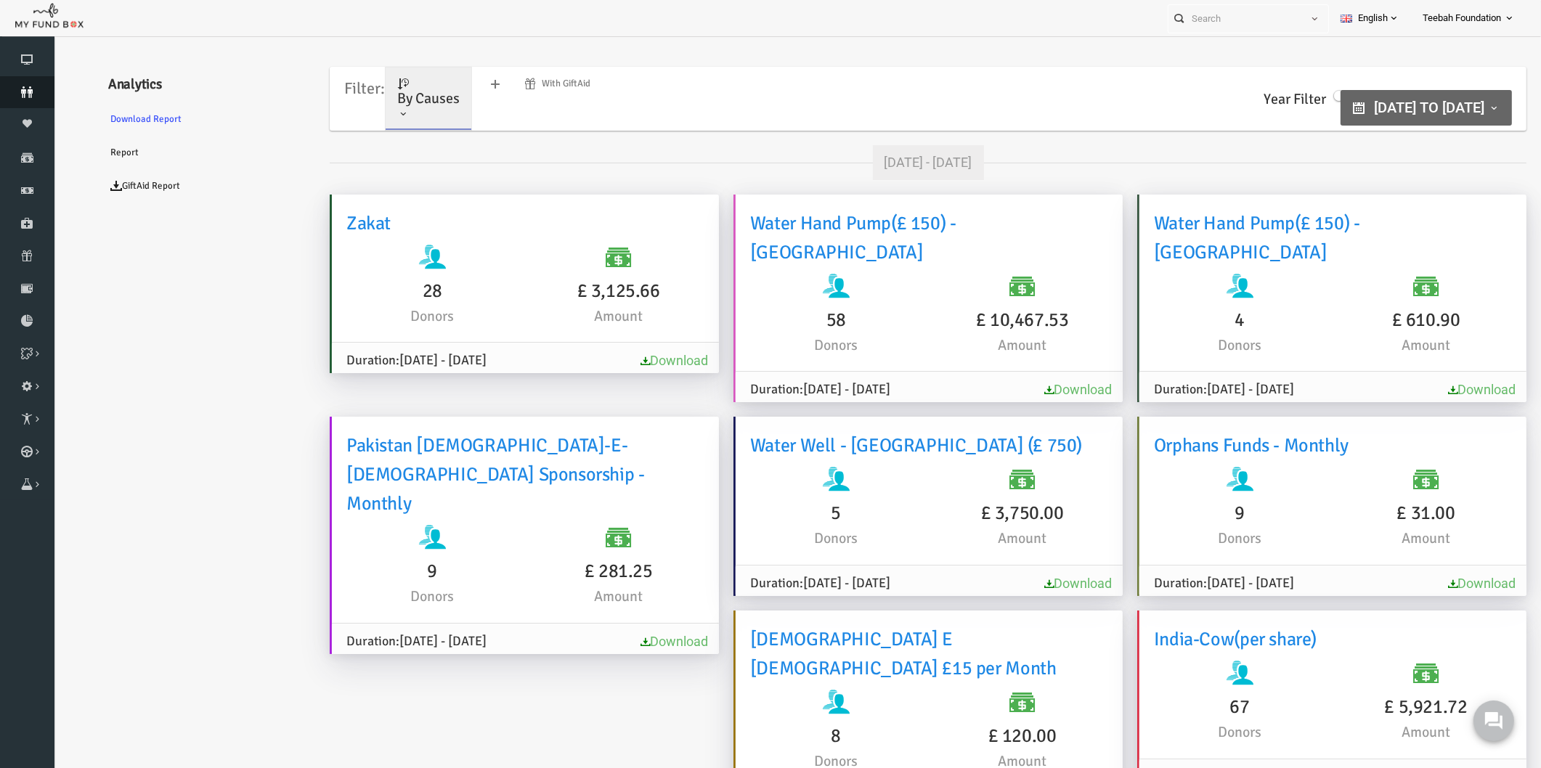
click at [30, 91] on icon at bounding box center [27, 92] width 54 height 12
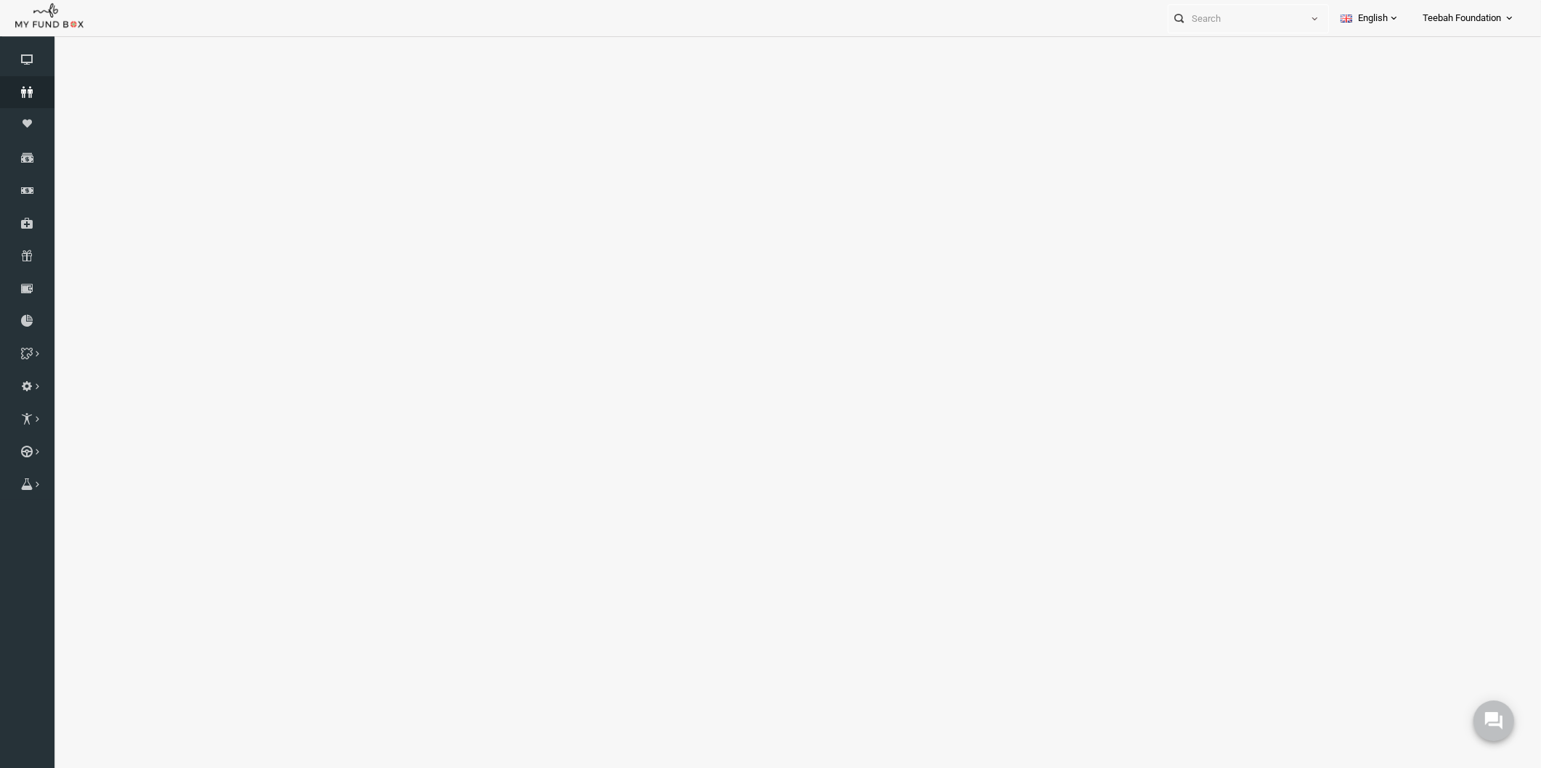
select select "100"
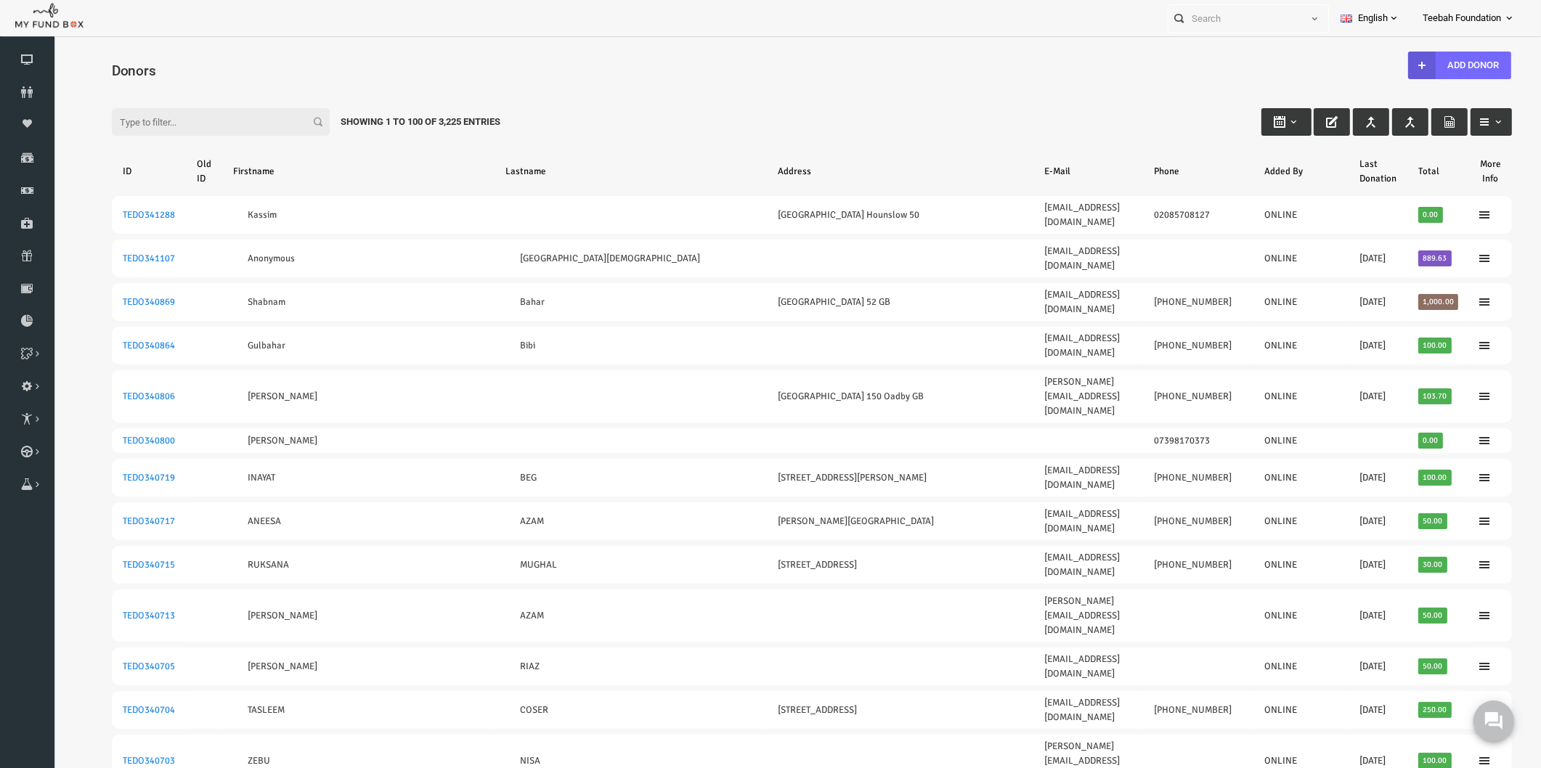
click at [196, 126] on input "Filter:" at bounding box center [191, 122] width 218 height 28
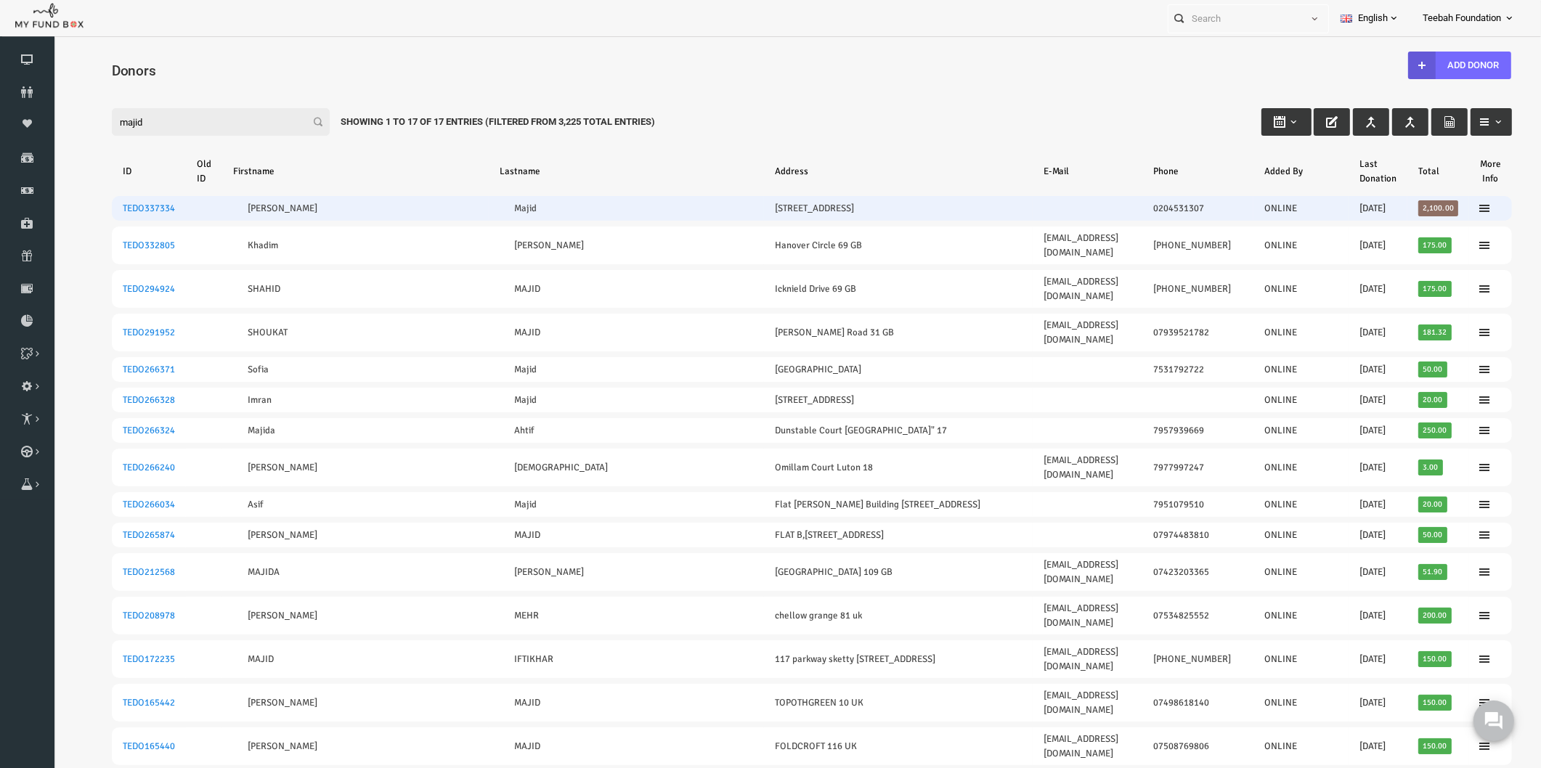
type input "majid"
drag, startPoint x: 1168, startPoint y: 209, endPoint x: 1113, endPoint y: 214, distance: 55.4
click at [1113, 214] on td "0204531307" at bounding box center [1167, 208] width 111 height 25
copy link "0204531307"
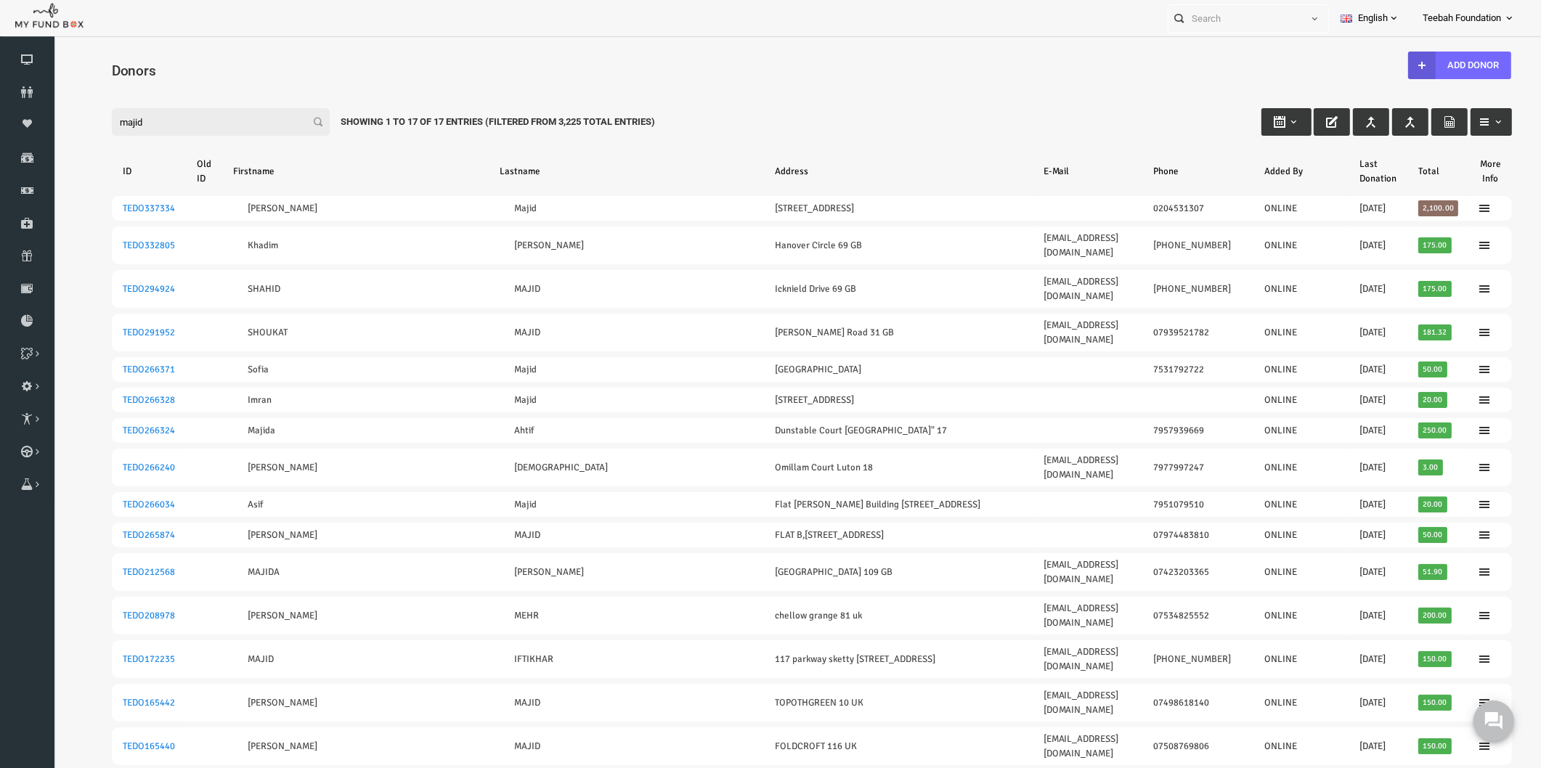
click at [402, 74] on div "Search: By ID: Note :ID should be atleast 5 digits By Name: Note :Name should b…" at bounding box center [782, 501] width 1458 height 855
click at [1046, 76] on div "Search: By ID: Note :ID should be atleast 5 digits By Name: Note :Name should b…" at bounding box center [782, 501] width 1458 height 855
click at [582, 78] on div "Search: By ID: Note :ID should be atleast 5 digits By Name: Note :Name should b…" at bounding box center [782, 501] width 1458 height 855
click at [31, 93] on icon at bounding box center [27, 92] width 54 height 12
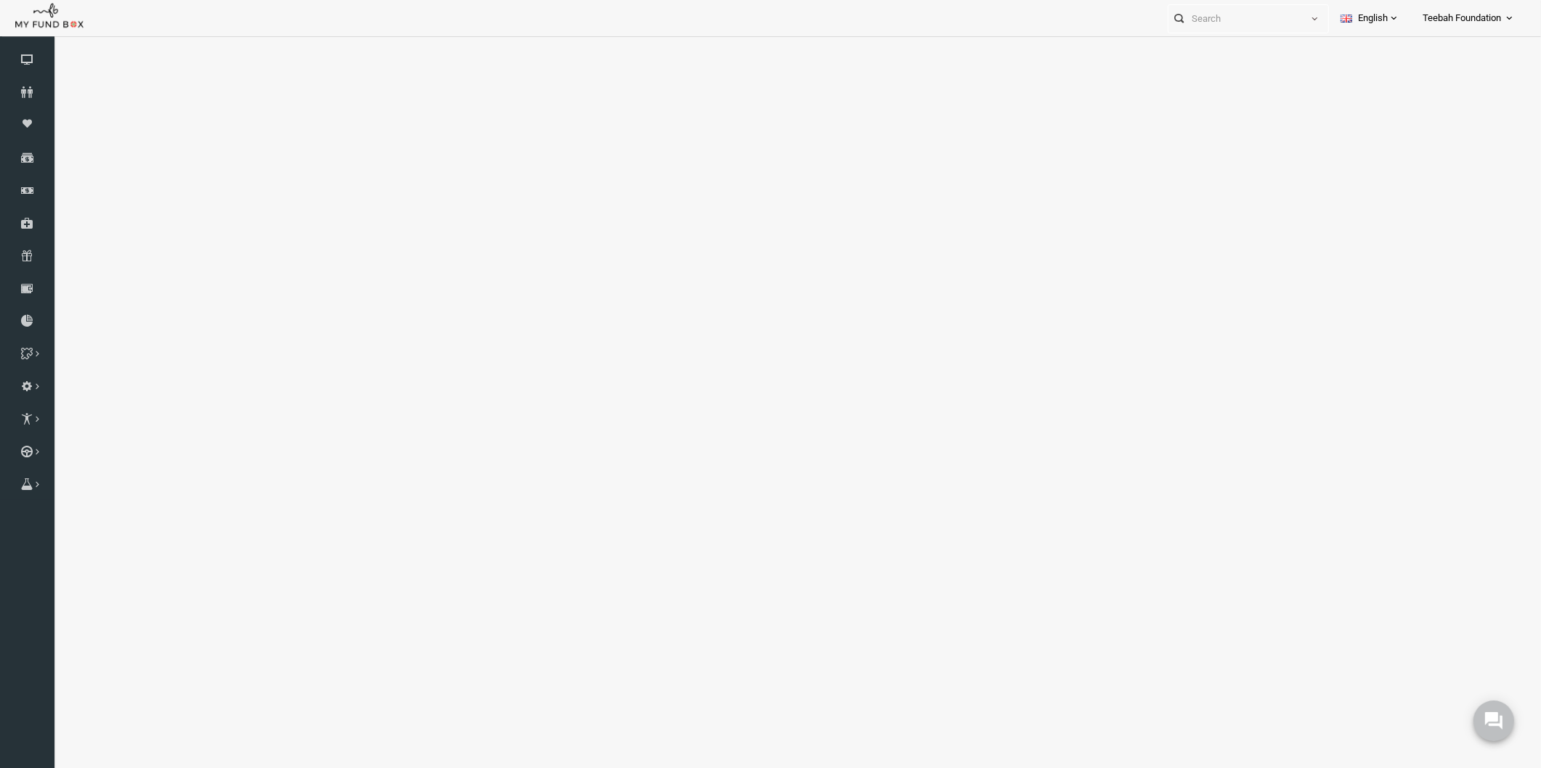
select select "100"
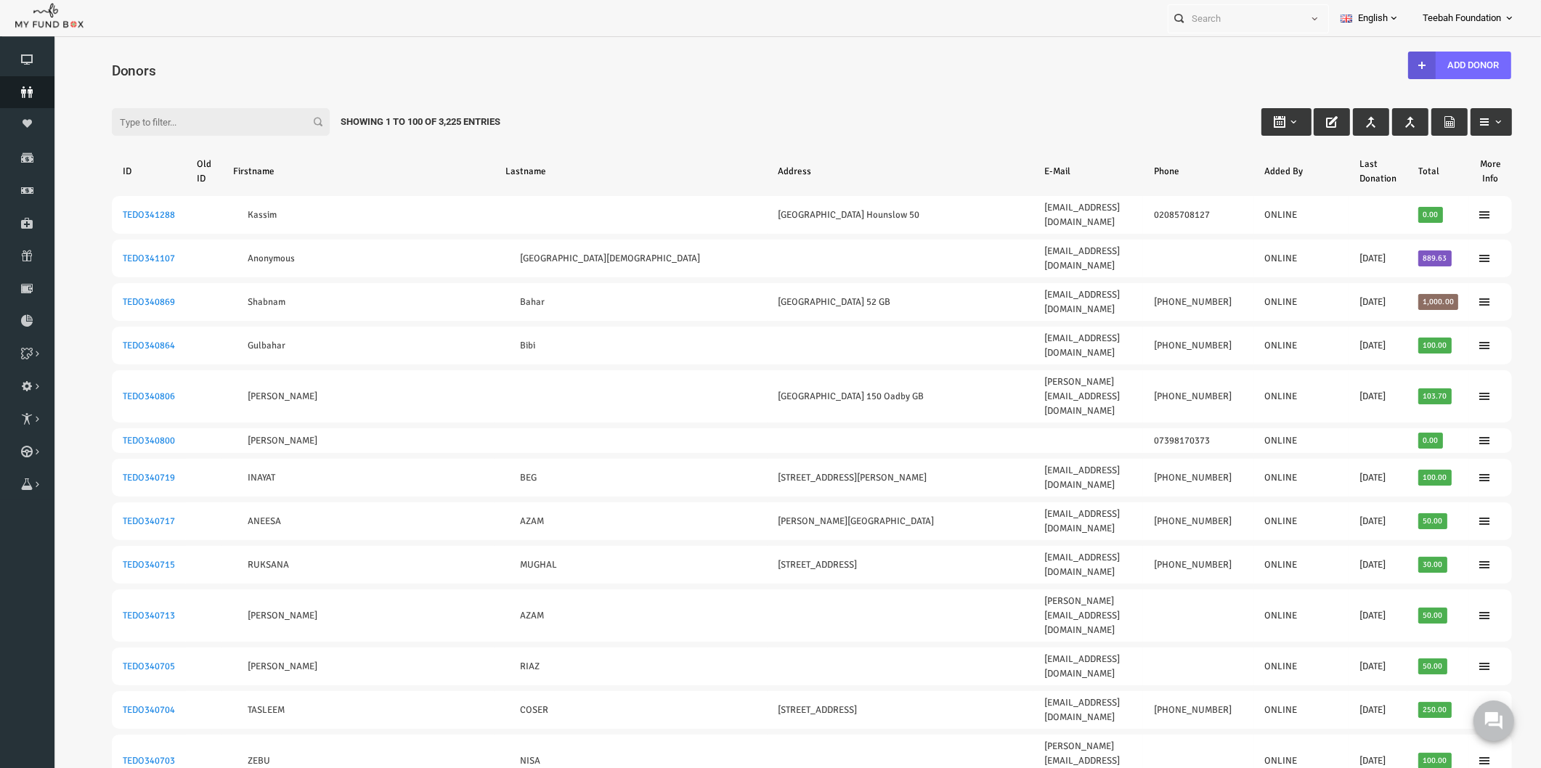
click at [25, 91] on icon at bounding box center [27, 92] width 54 height 12
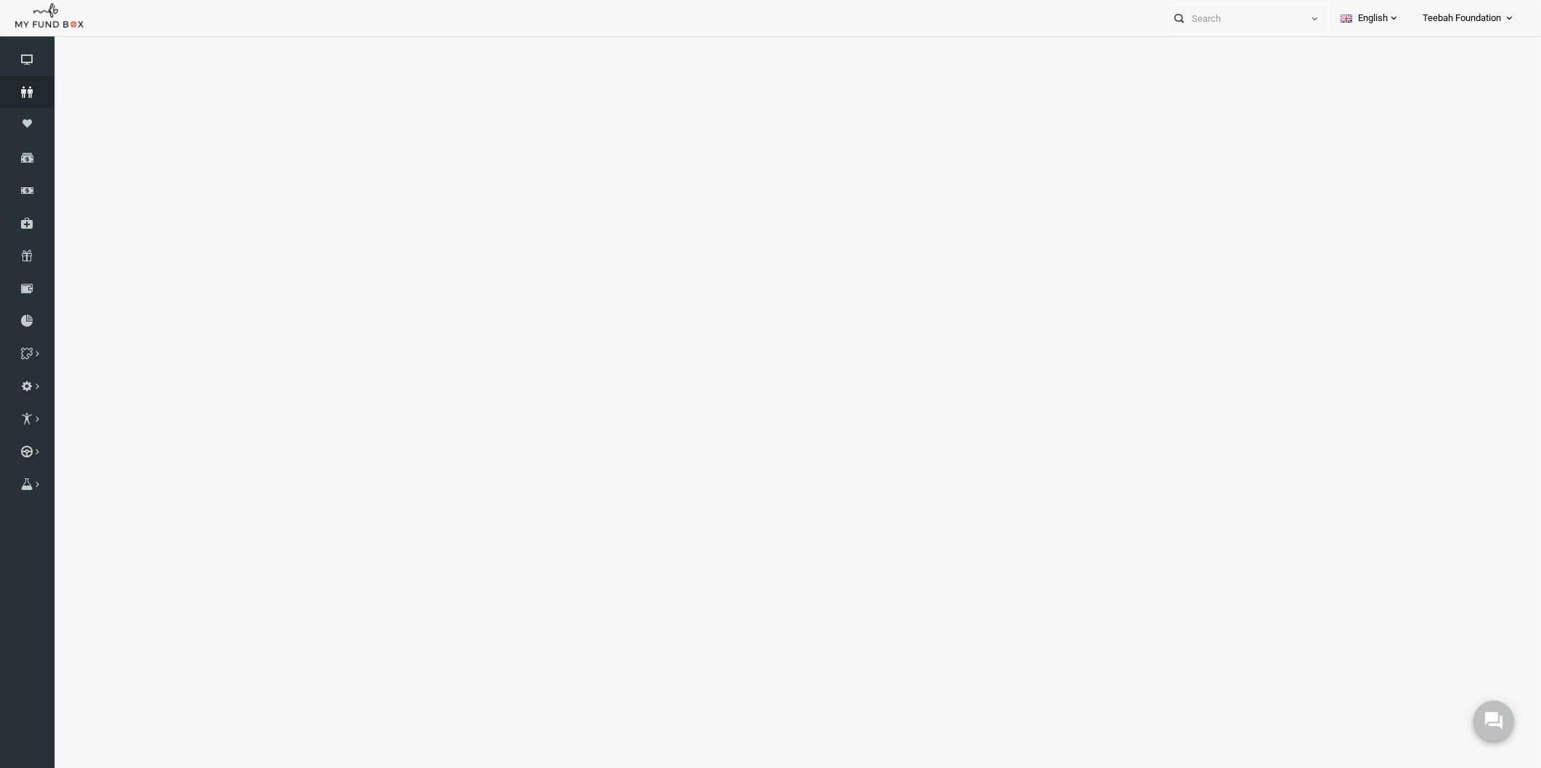
select select "100"
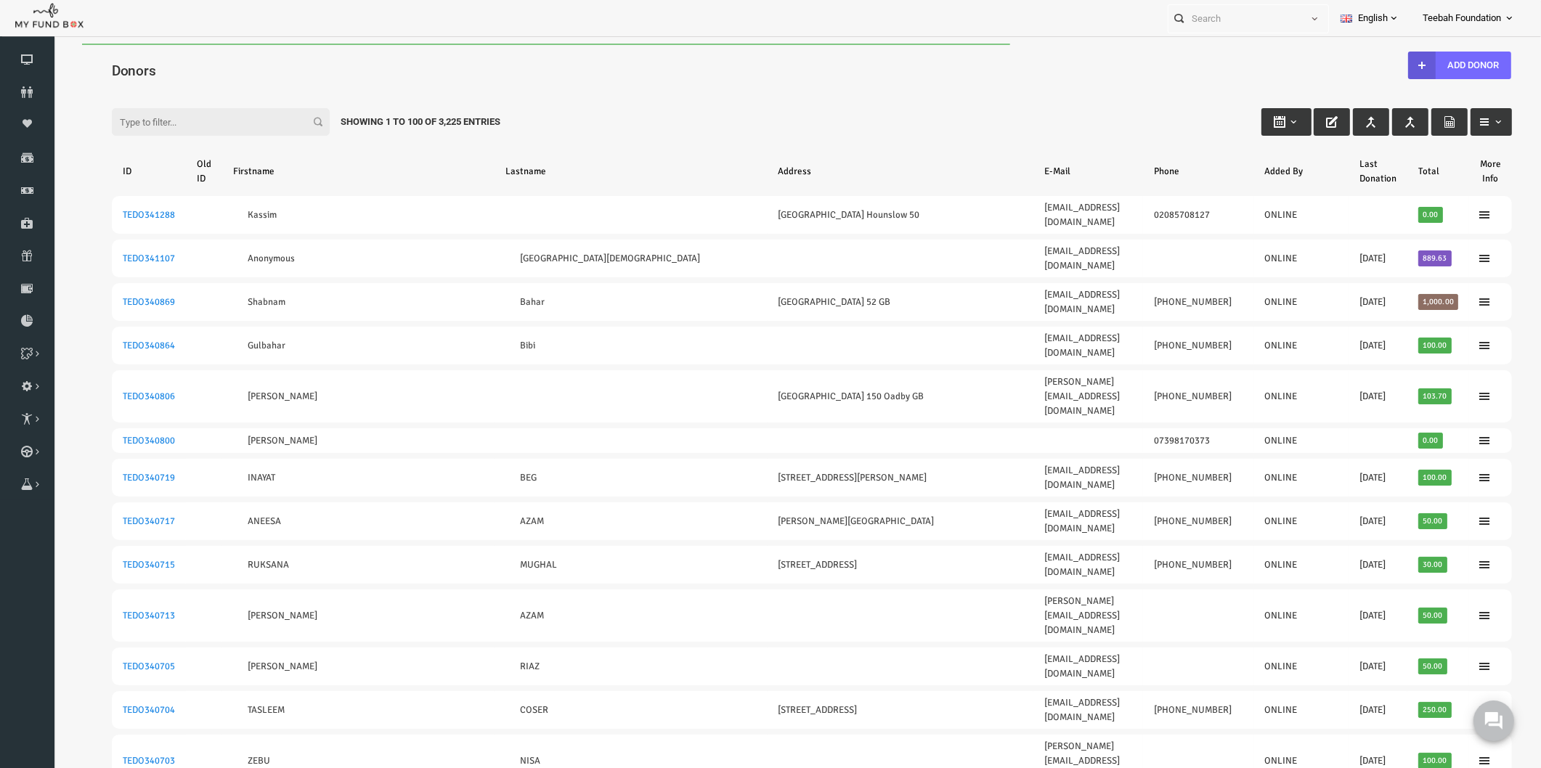
click at [577, 105] on div "Filter: Showing 1 to 100 of 3,225 Entries" at bounding box center [782, 108] width 1429 height 39
drag, startPoint x: 485, startPoint y: 117, endPoint x: 306, endPoint y: 94, distance: 180.7
click at [306, 94] on div "Filter: Showing 1 to 100 of 3,225 Entries" at bounding box center [782, 108] width 1429 height 39
copy div "Showing 1 to 100 of 3,225 Entries"
click at [572, 126] on div "Filter: Showing 1 to 100 of 3,225 Entries" at bounding box center [782, 108] width 1429 height 39
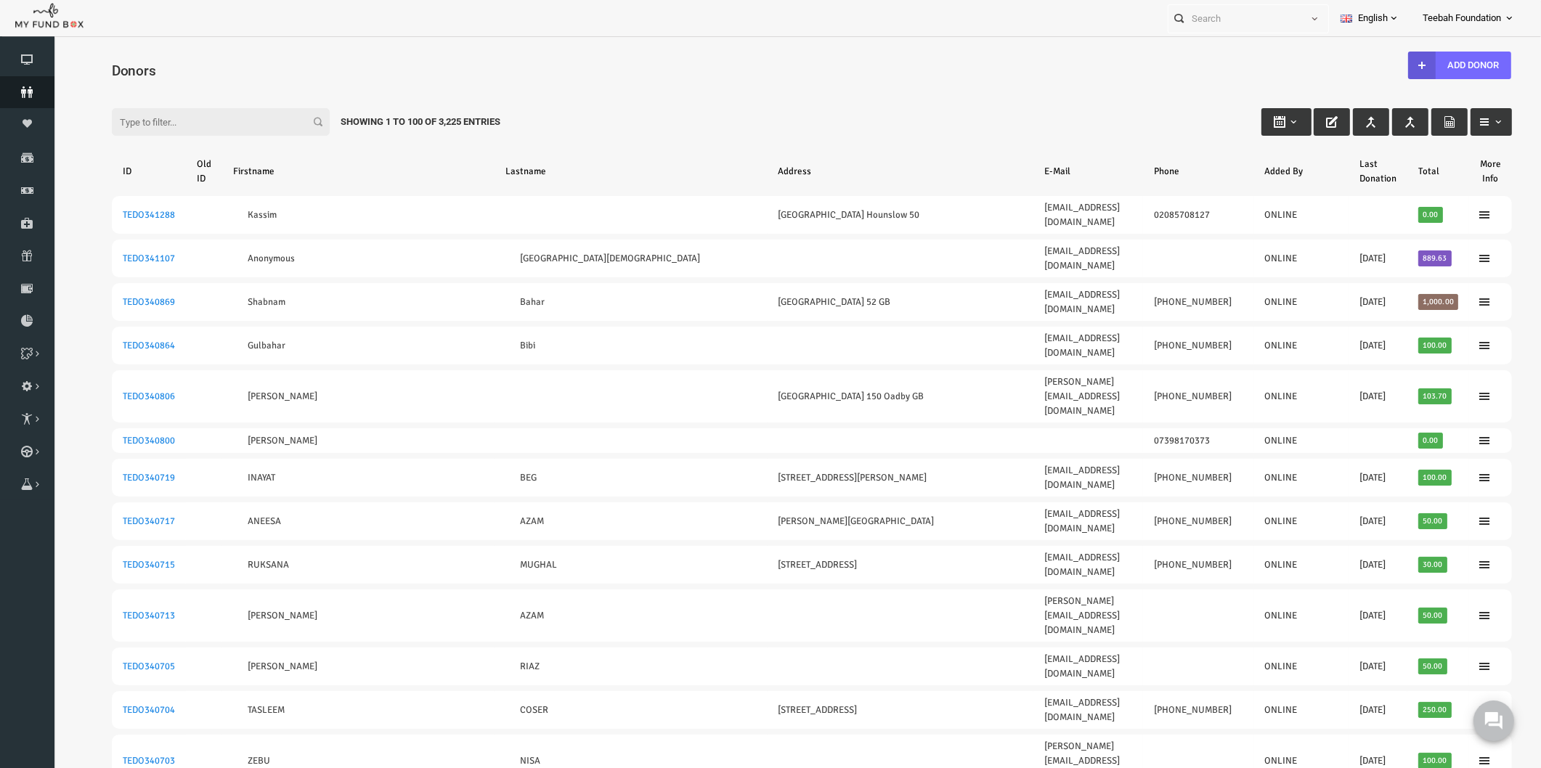
click at [18, 89] on icon at bounding box center [27, 92] width 54 height 12
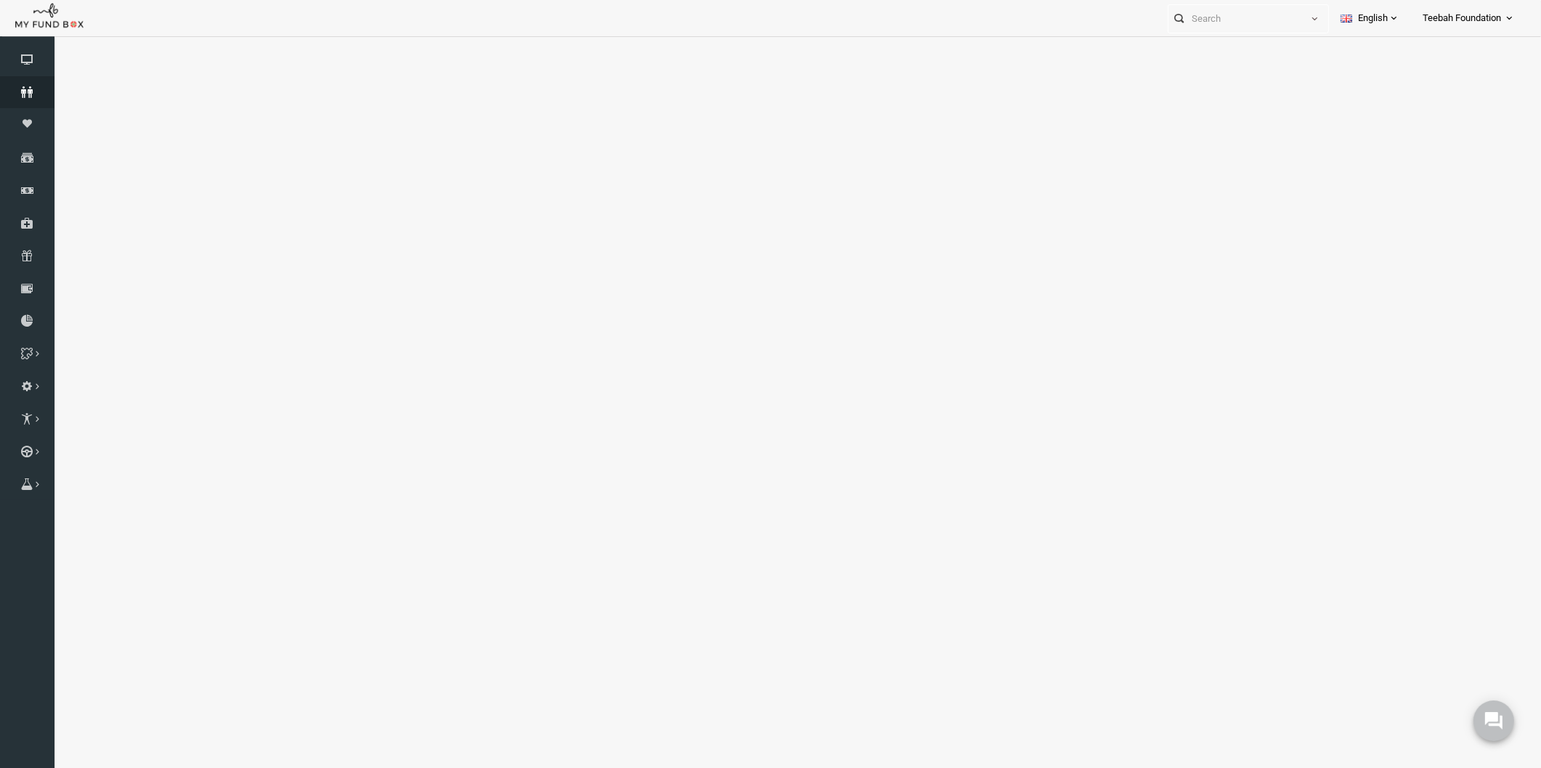
select select "100"
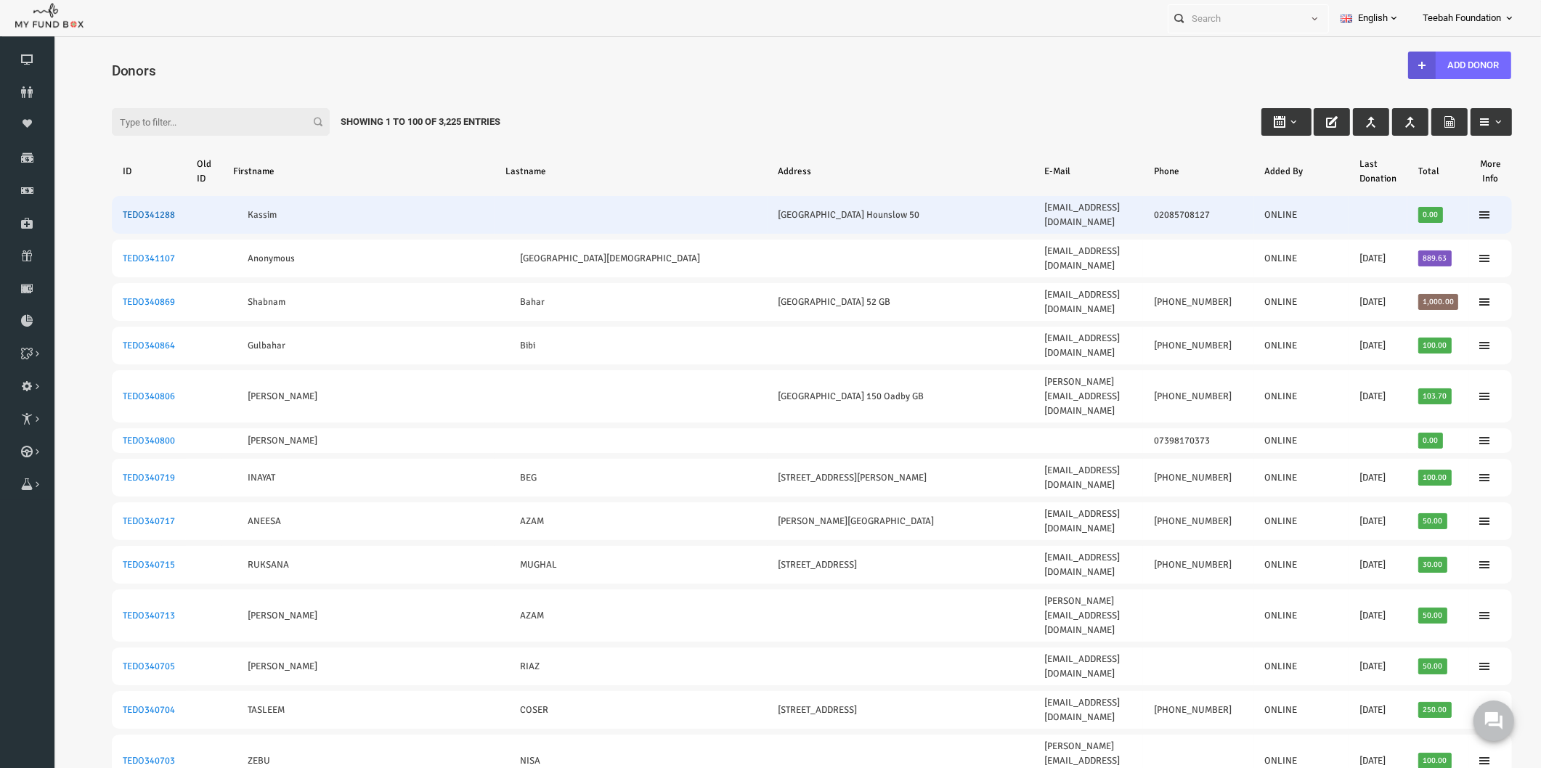
click at [124, 211] on link "TEDO341288" at bounding box center [119, 215] width 52 height 12
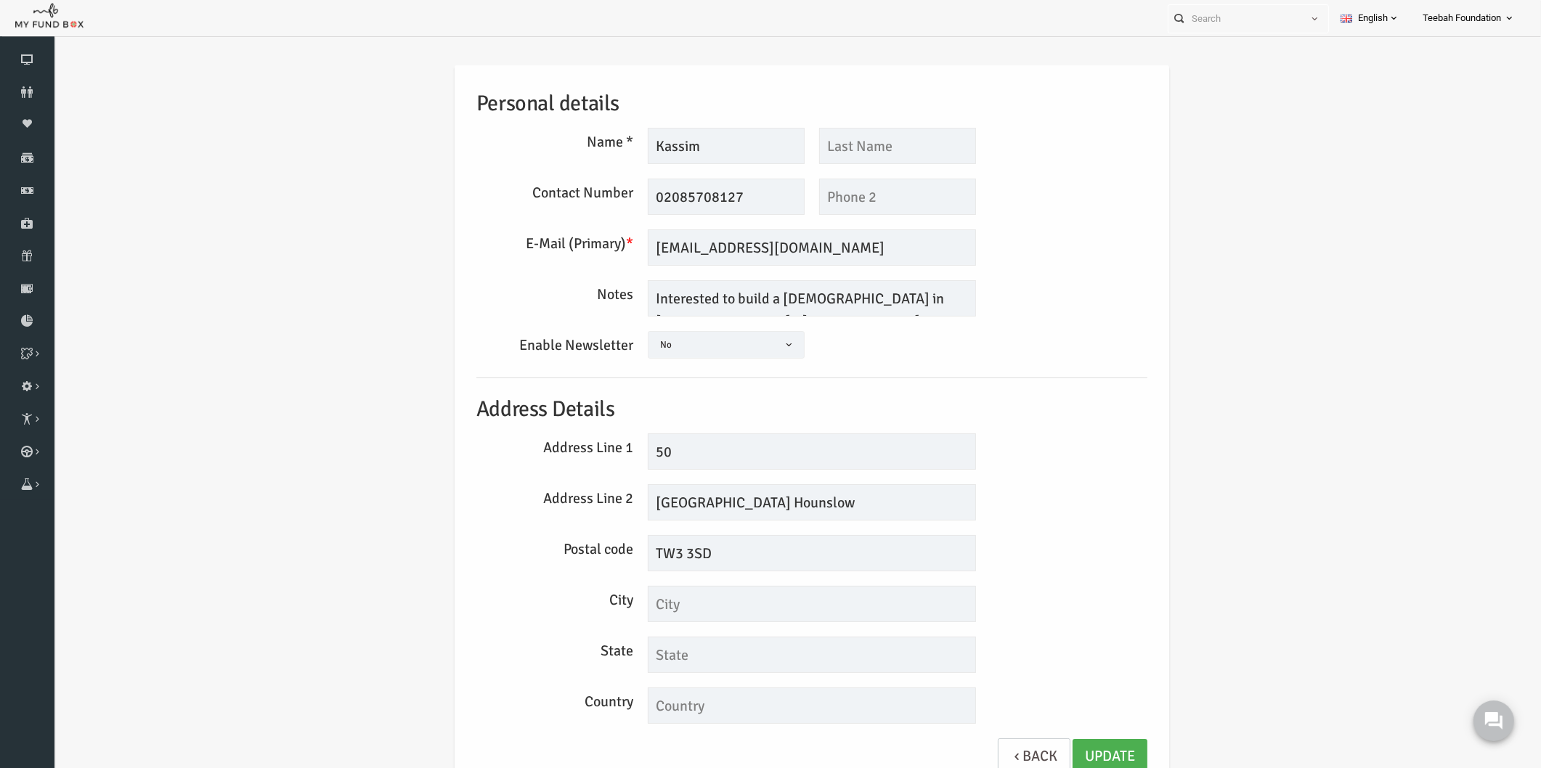
click at [1292, 227] on div "Personal details Name * Kassim Description allows upto maximum of 255 character…" at bounding box center [782, 431] width 1458 height 775
click at [11, 325] on icon at bounding box center [27, 321] width 54 height 12
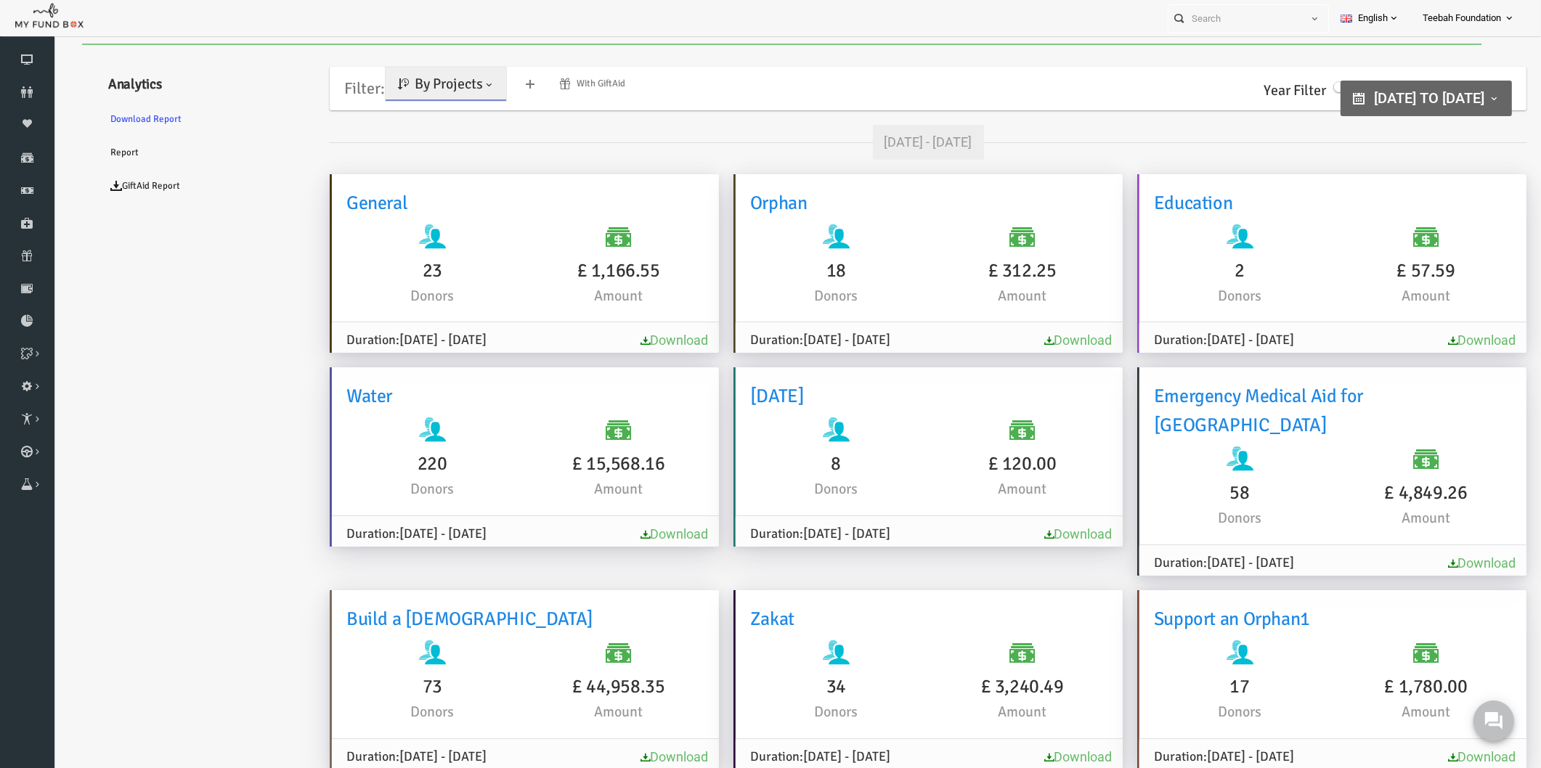
click at [214, 401] on ul "Analytics Download Report Report GiftAid Report" at bounding box center [177, 711] width 218 height 1307
drag, startPoint x: 235, startPoint y: 364, endPoint x: 233, endPoint y: 349, distance: 14.7
click at [235, 362] on ul "Analytics Download Report Report GiftAid Report" at bounding box center [177, 711] width 218 height 1307
click at [160, 375] on ul "Analytics Download Report Report GiftAid Report" at bounding box center [177, 711] width 218 height 1307
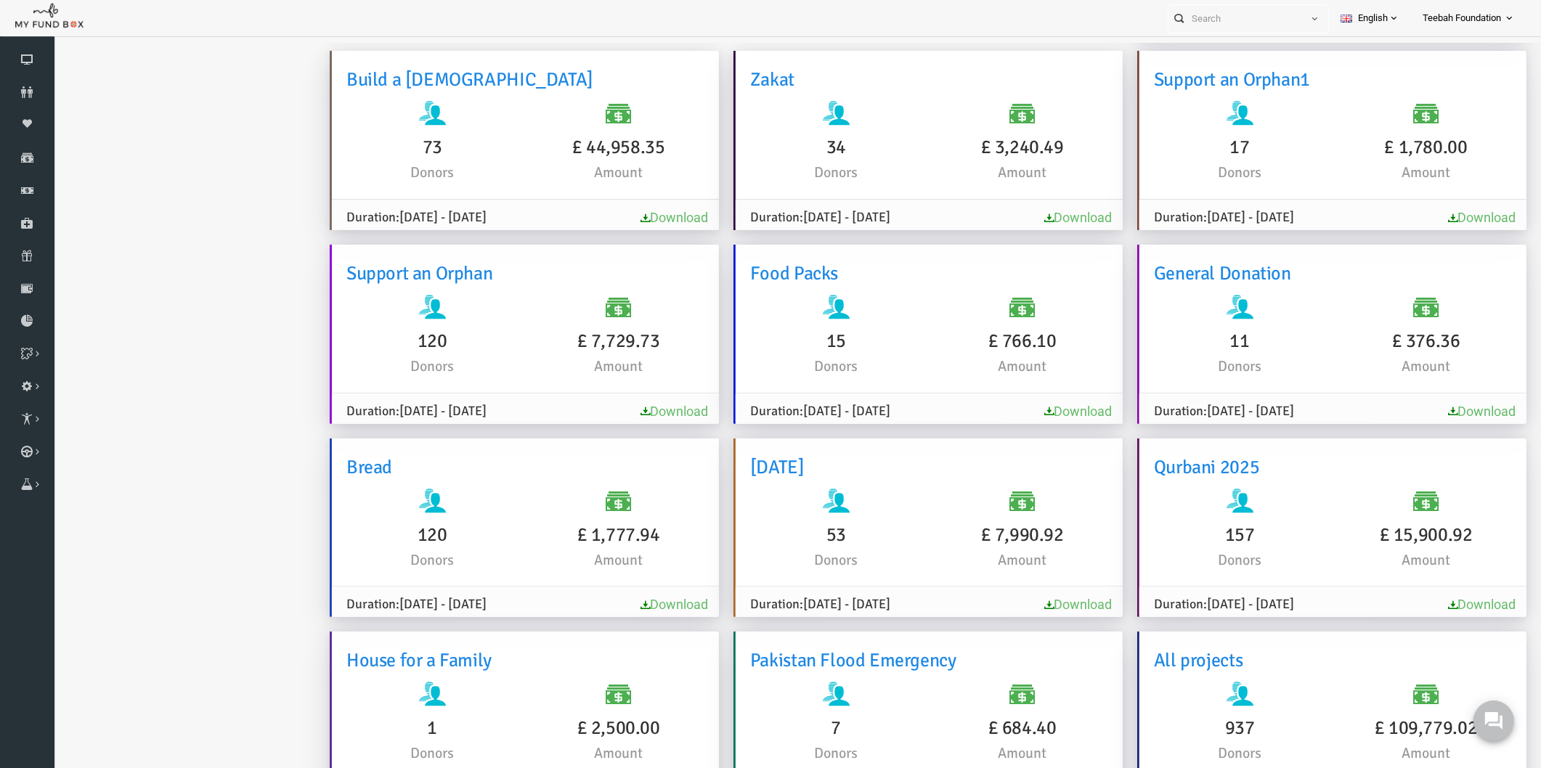
scroll to position [46, 0]
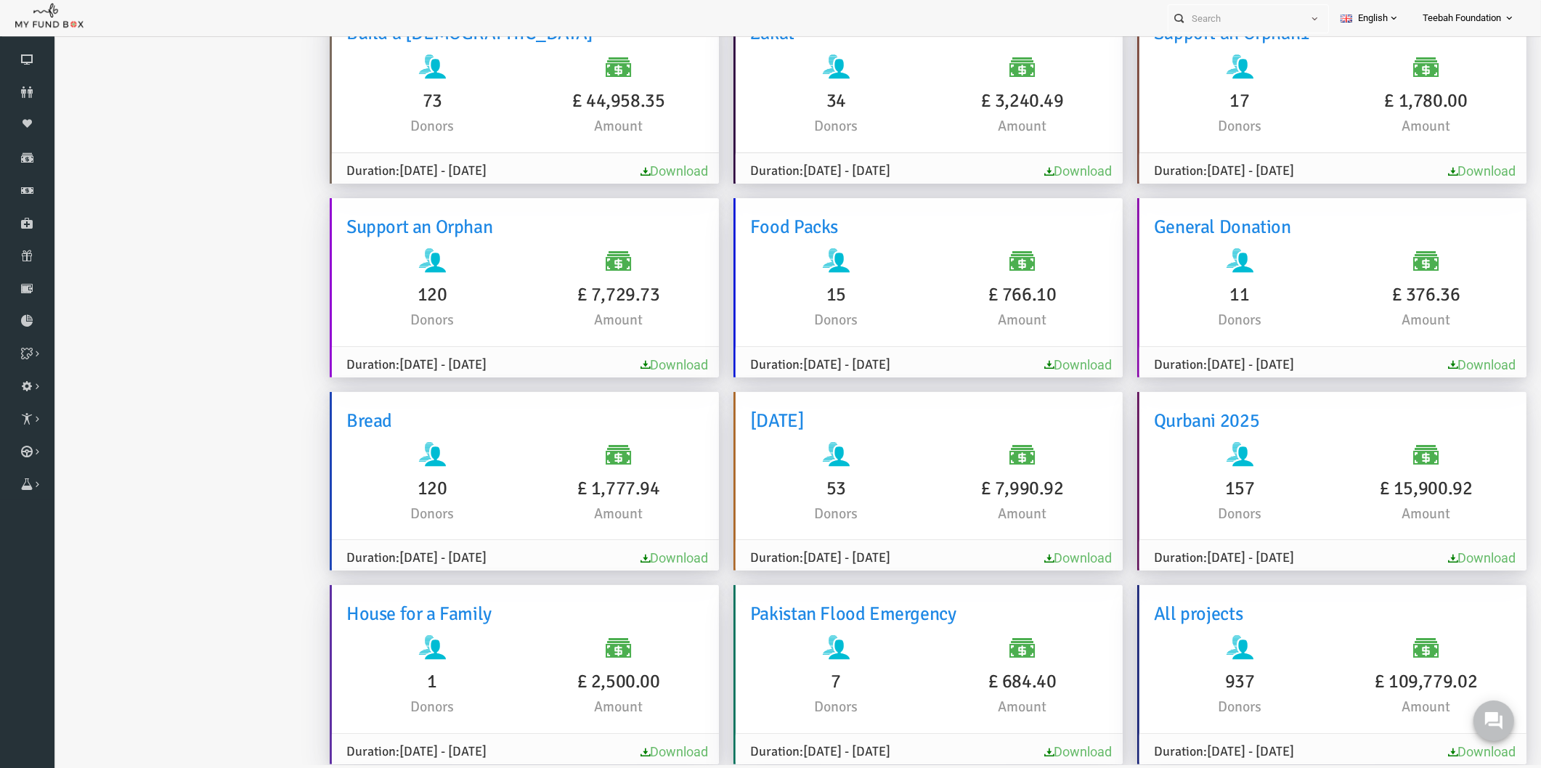
click at [165, 320] on ul "Analytics Download Report Report GiftAid Report" at bounding box center [177, 125] width 218 height 1307
click at [282, 370] on ul "Analytics Download Report Report GiftAid Report" at bounding box center [177, 125] width 218 height 1307
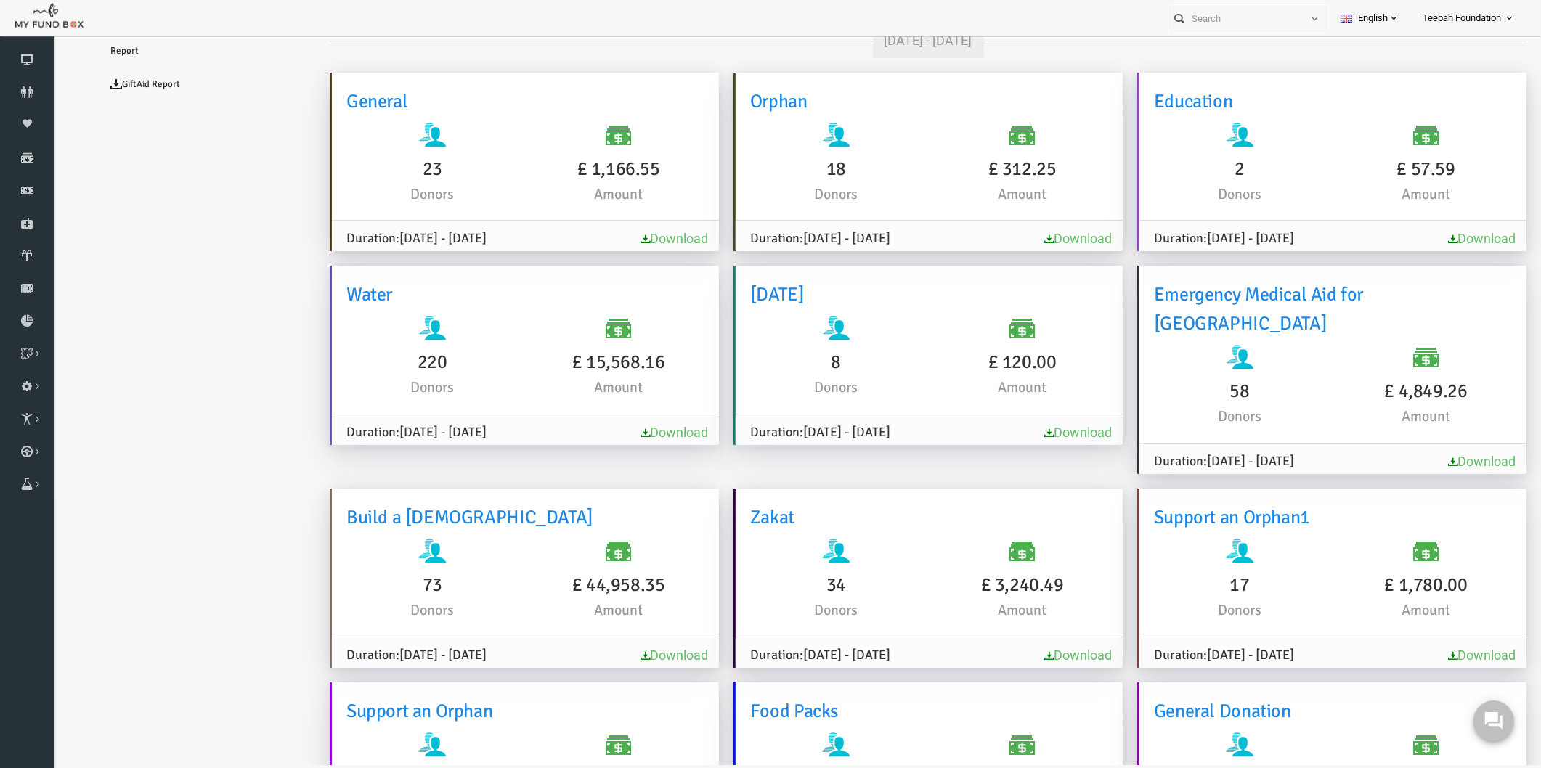
scroll to position [0, 0]
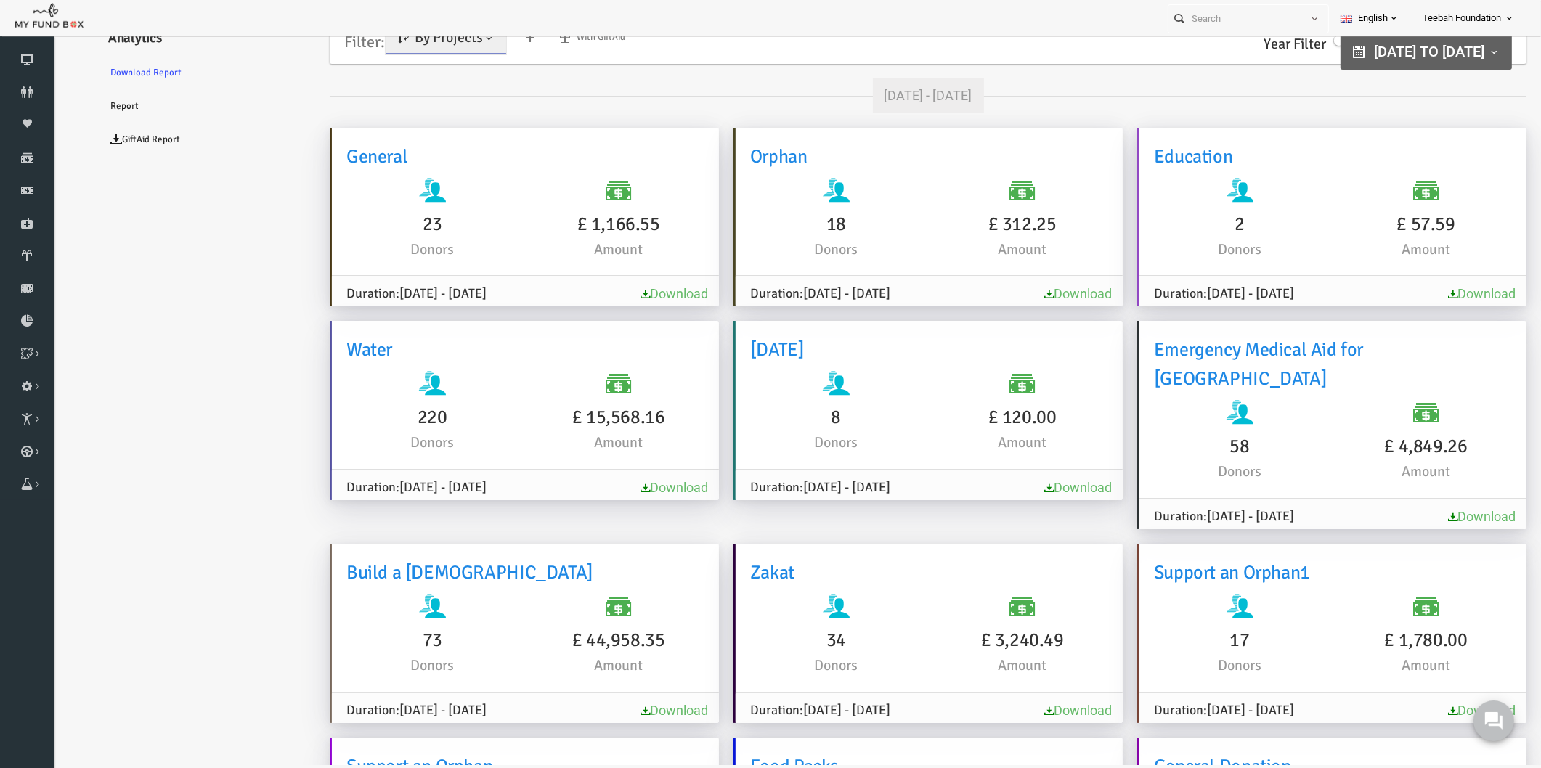
type input "01-01-2025"
type input "10-09-2026"
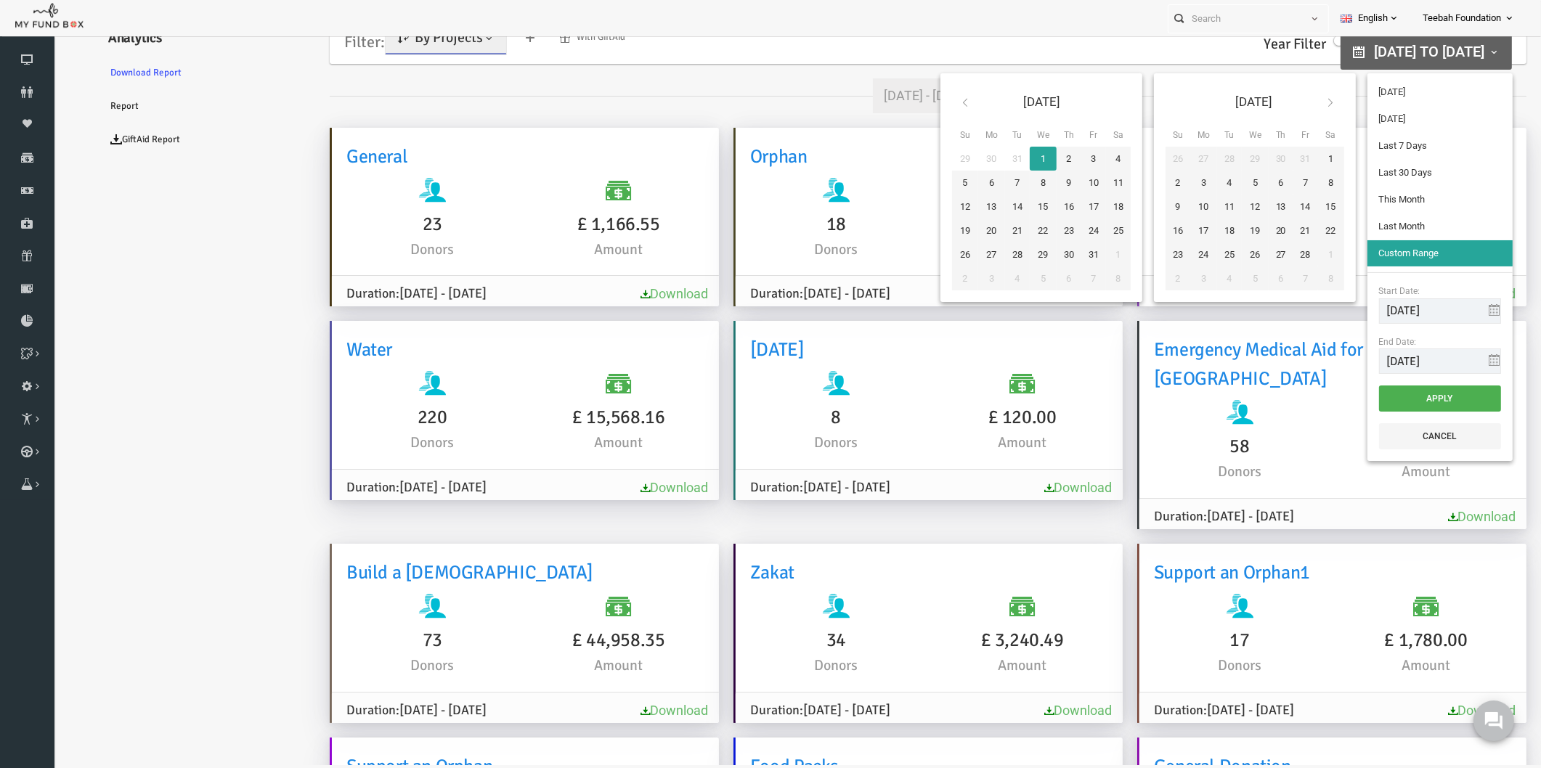
click at [1464, 56] on button "01-01-2025 to 10-09-2026" at bounding box center [1396, 52] width 171 height 36
type input "19-09-2025"
type input "18-09-2025"
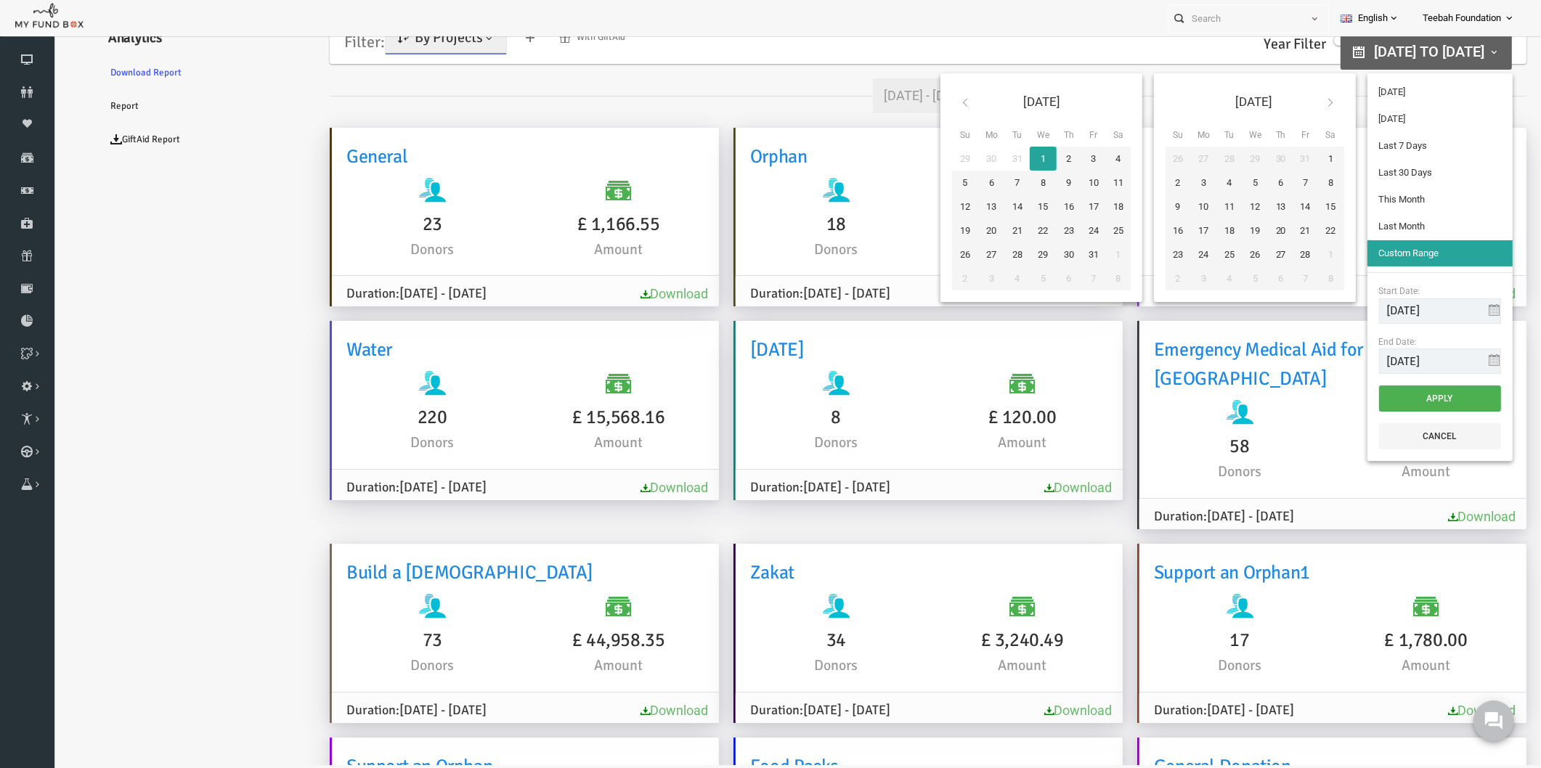
type input "13-09-2025"
type input "19-09-2025"
type input "01-01-2025"
type input "10-09-2026"
type input "01-09-2025"
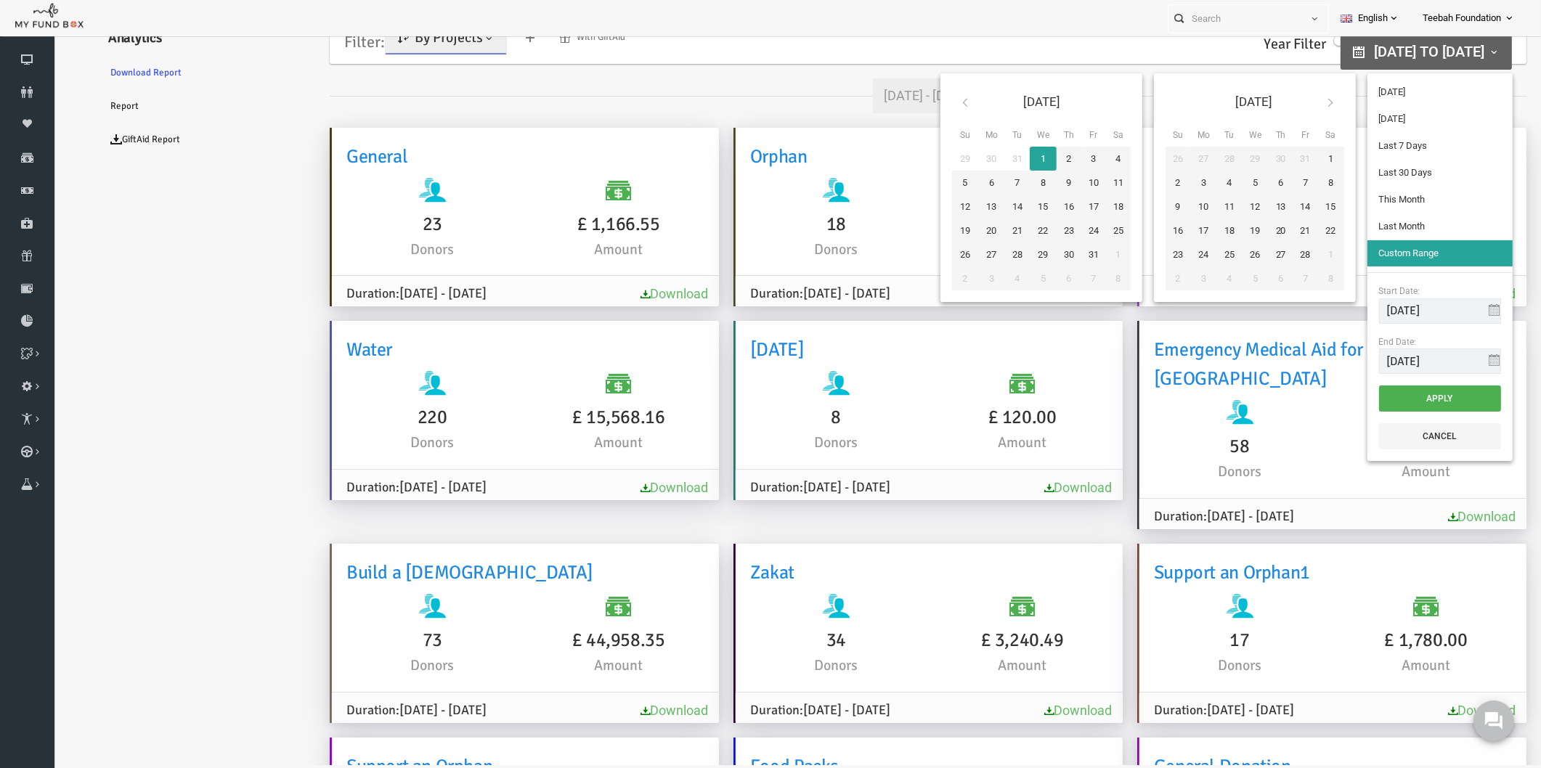
type input "30-09-2025"
type input "01-08-2025"
type input "31-08-2025"
type input "01-01-2025"
type input "10-09-2026"
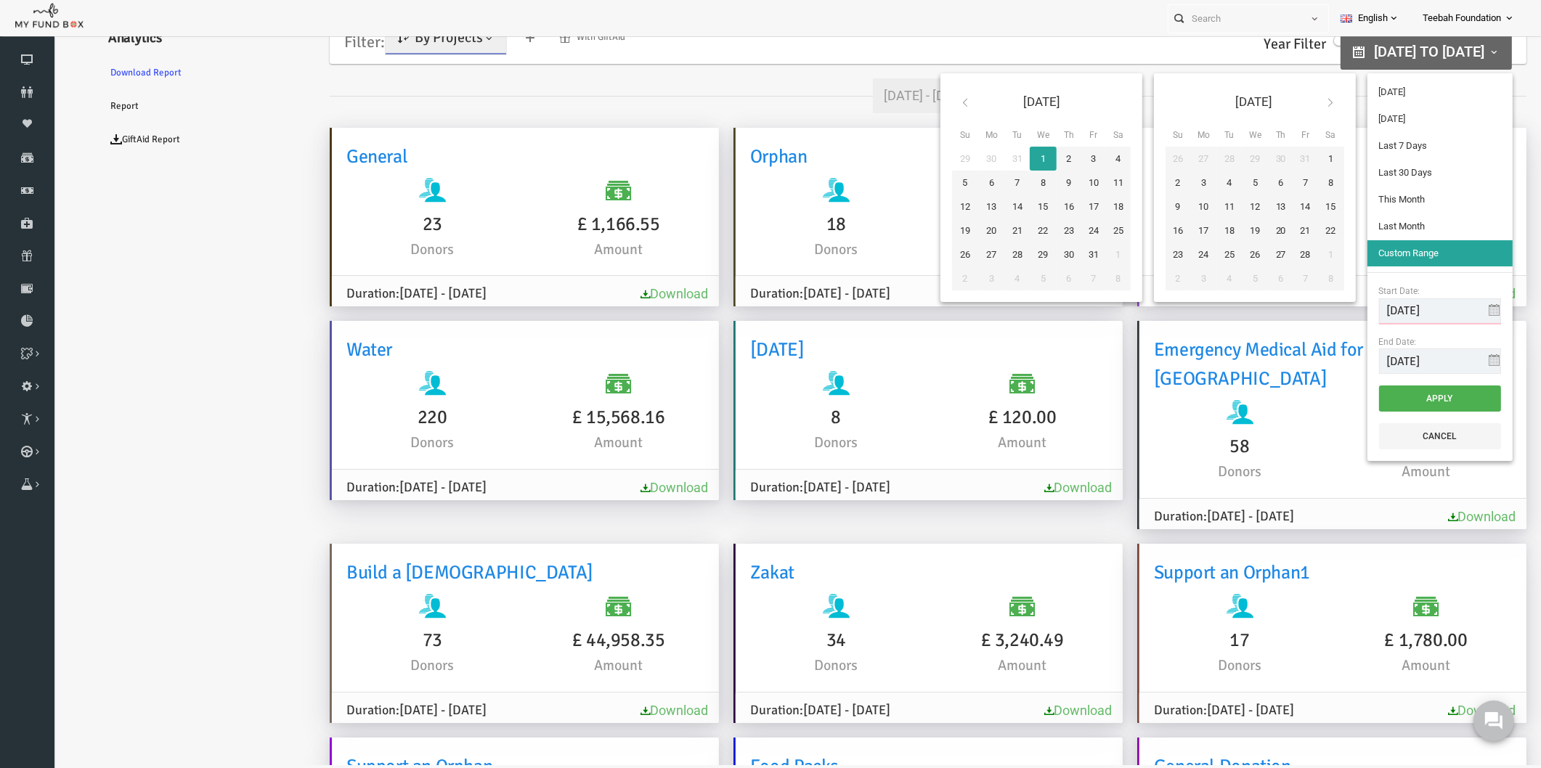
click at [1414, 312] on input "01-01-2025" at bounding box center [1410, 310] width 122 height 25
type input "01-01-2020"
click at [1363, 397] on button "Apply" at bounding box center [1410, 399] width 122 height 26
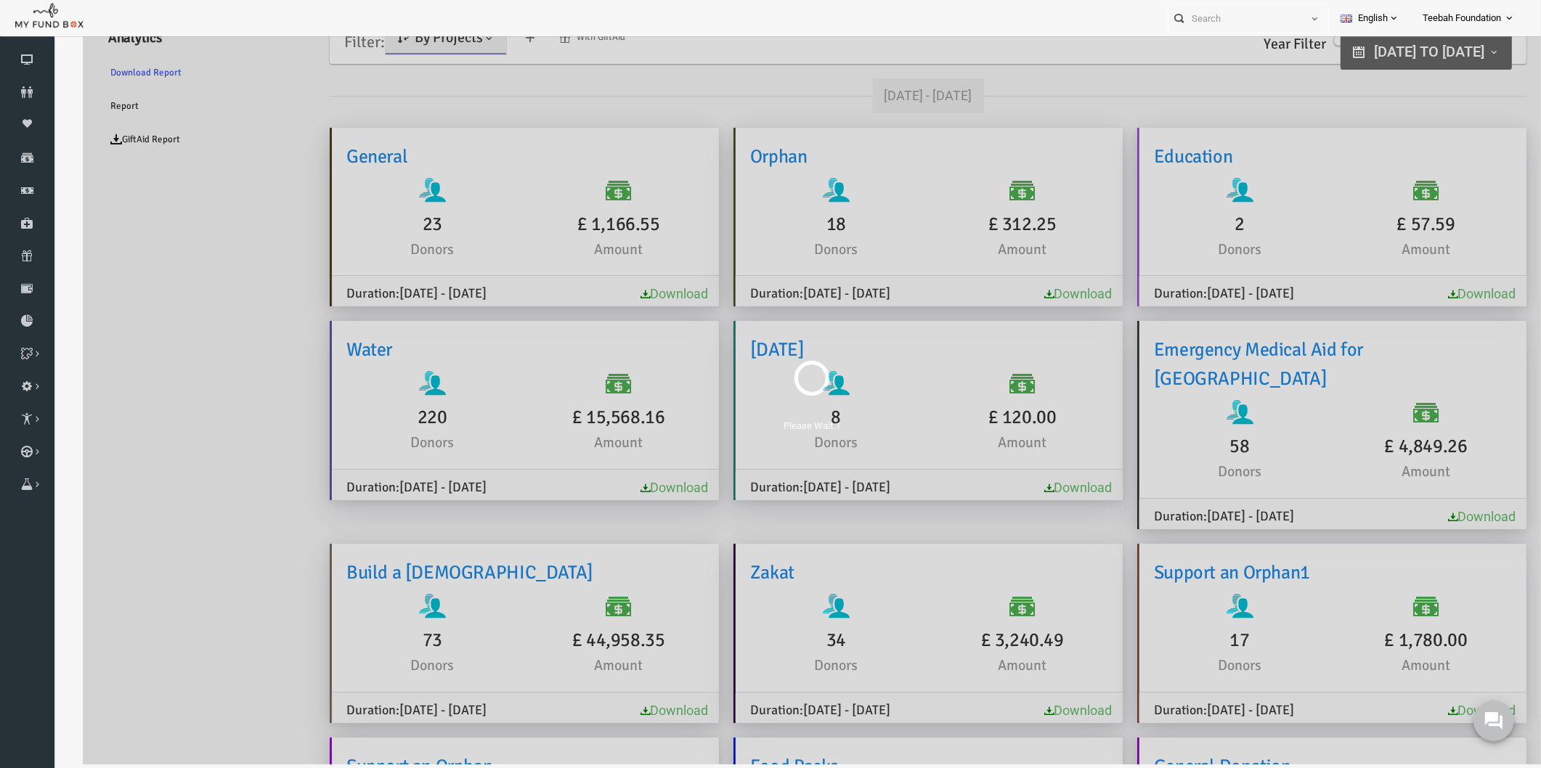
scroll to position [46, 0]
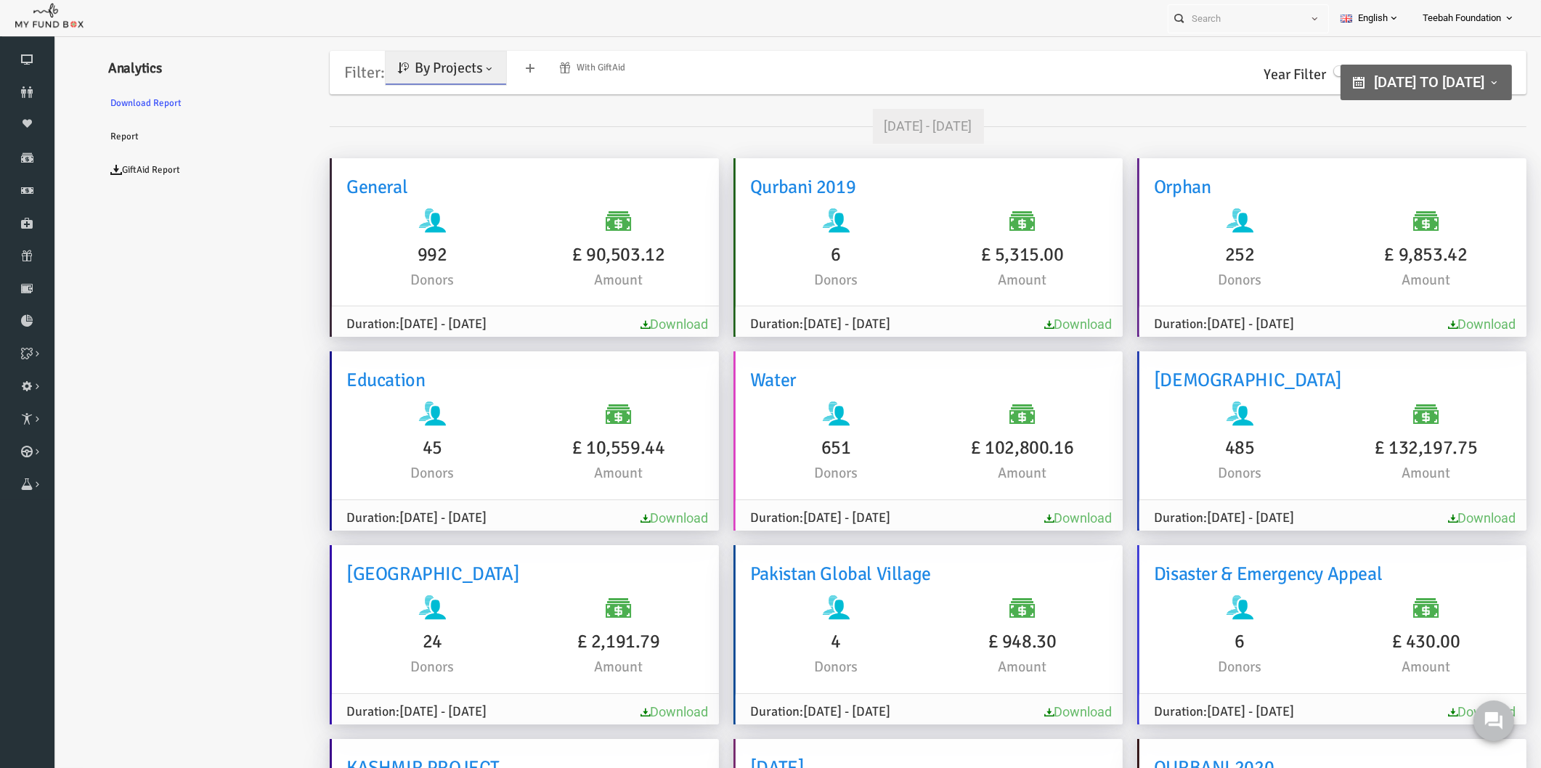
scroll to position [0, 0]
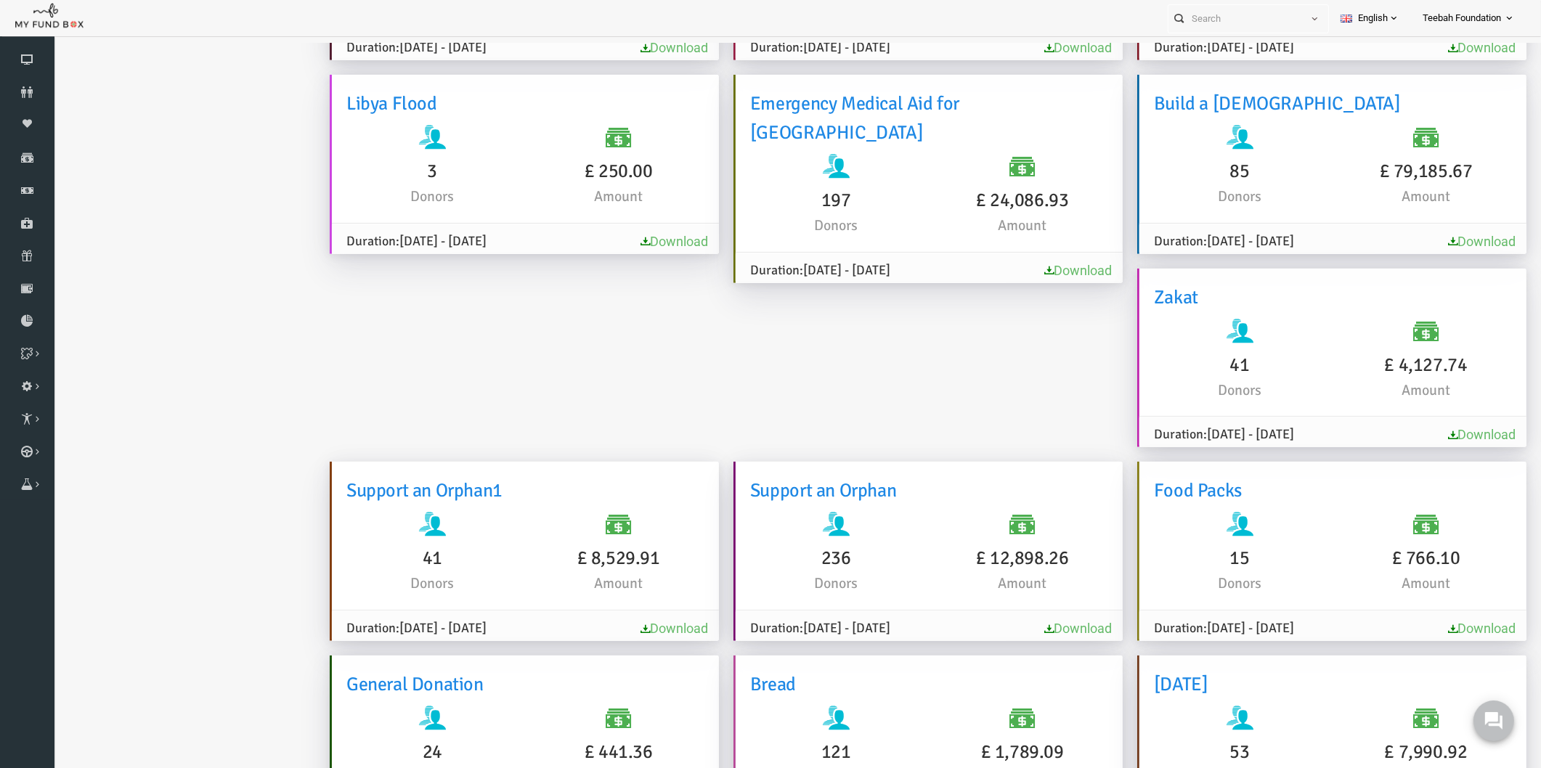
scroll to position [1703, 0]
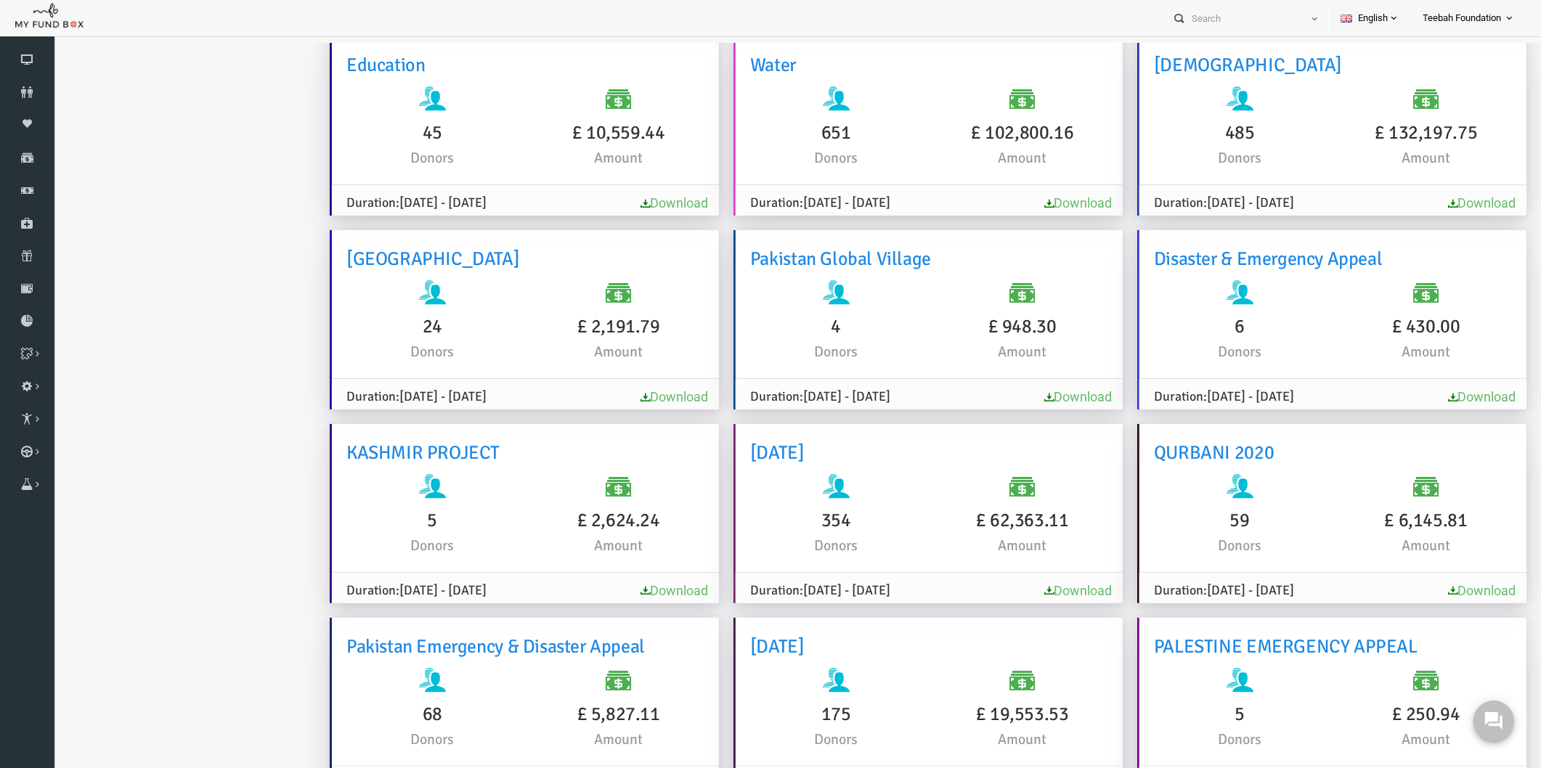
scroll to position [0, 0]
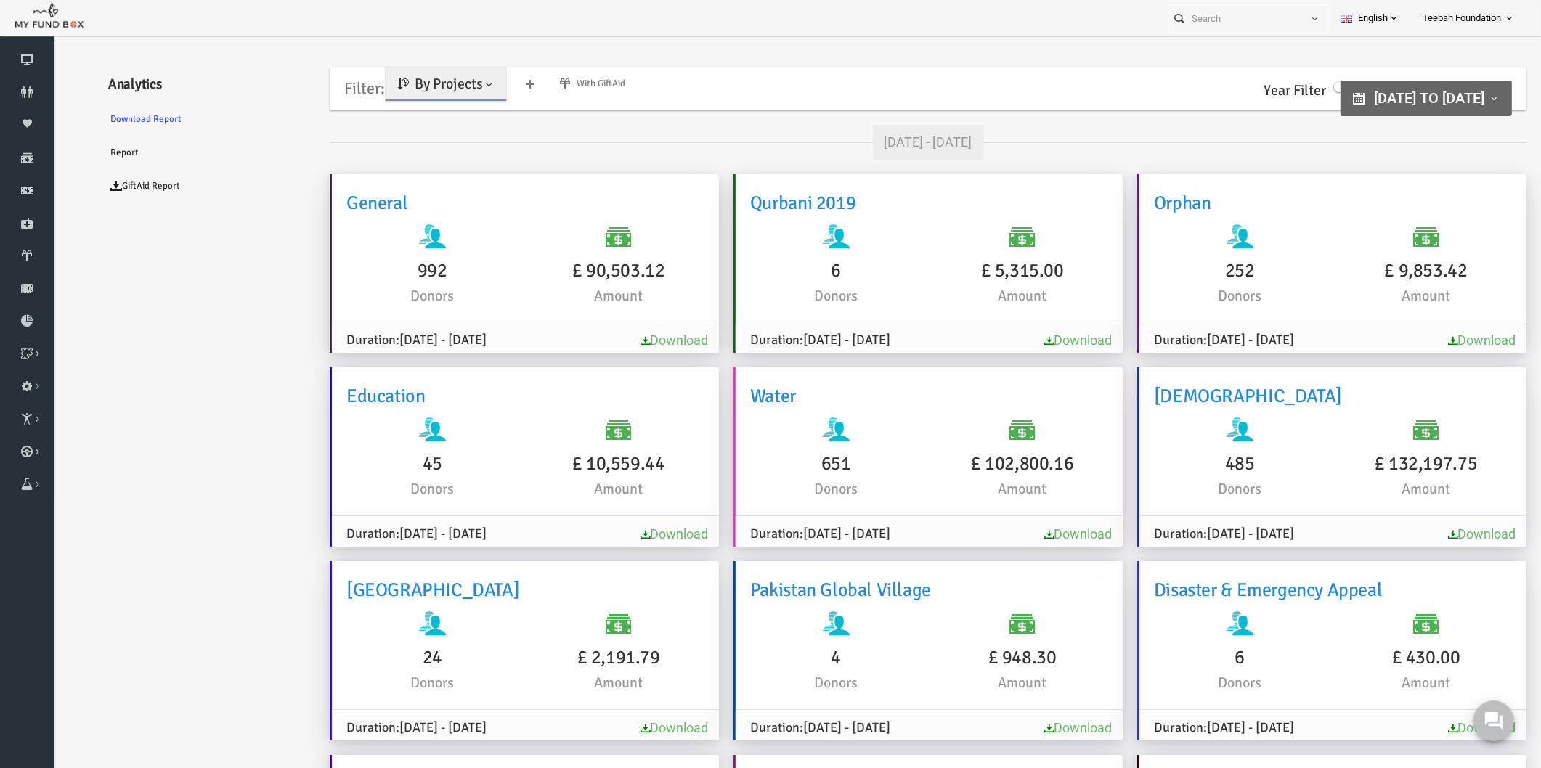
click at [425, 68] on link "By Projects" at bounding box center [416, 84] width 121 height 33
click at [417, 77] on span "By Projects" at bounding box center [419, 84] width 68 height 18
click at [412, 91] on span "By Projects" at bounding box center [419, 84] width 68 height 18
click at [402, 143] on link "By Causes" at bounding box center [417, 147] width 123 height 26
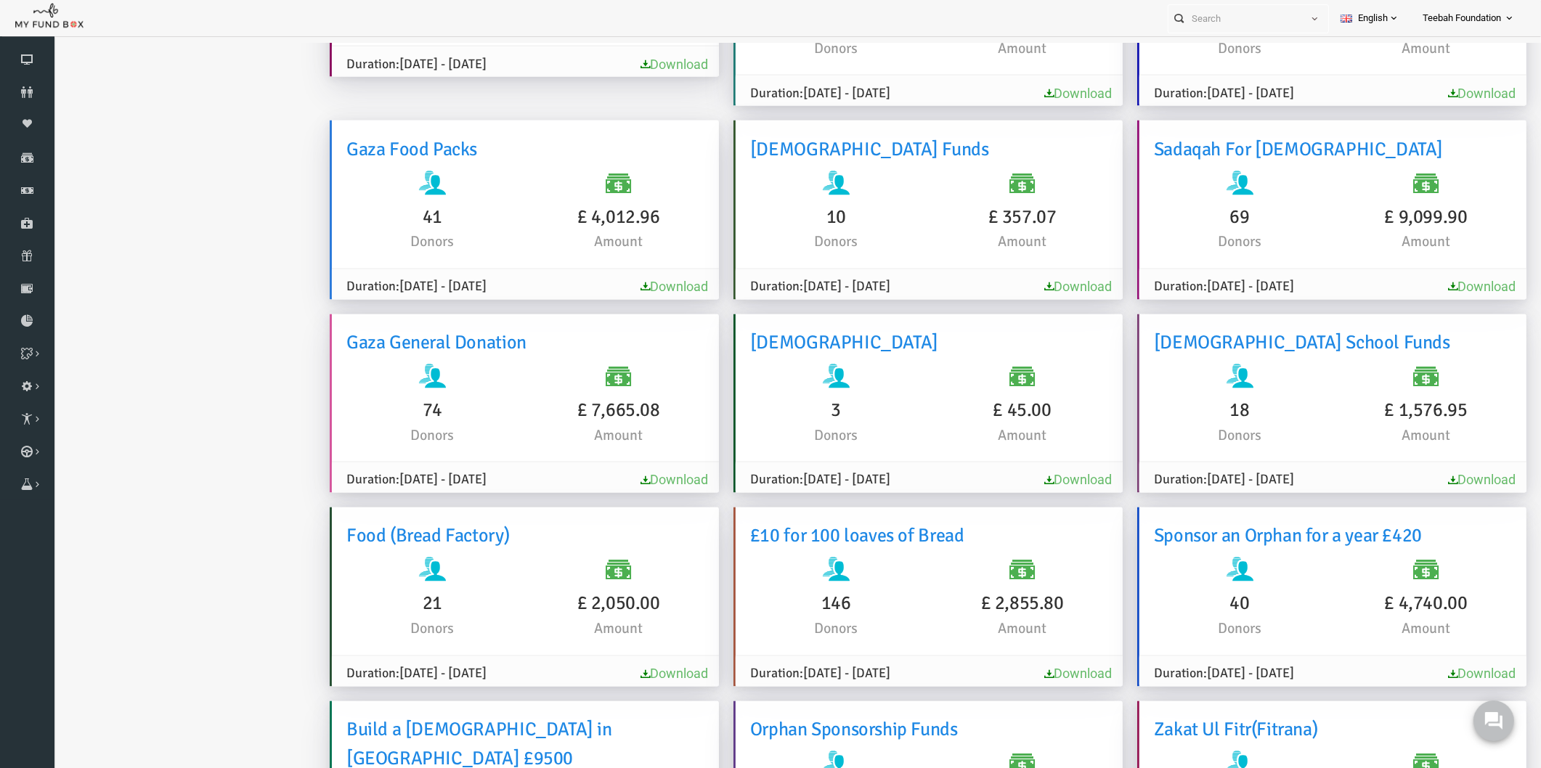
scroll to position [10242, 0]
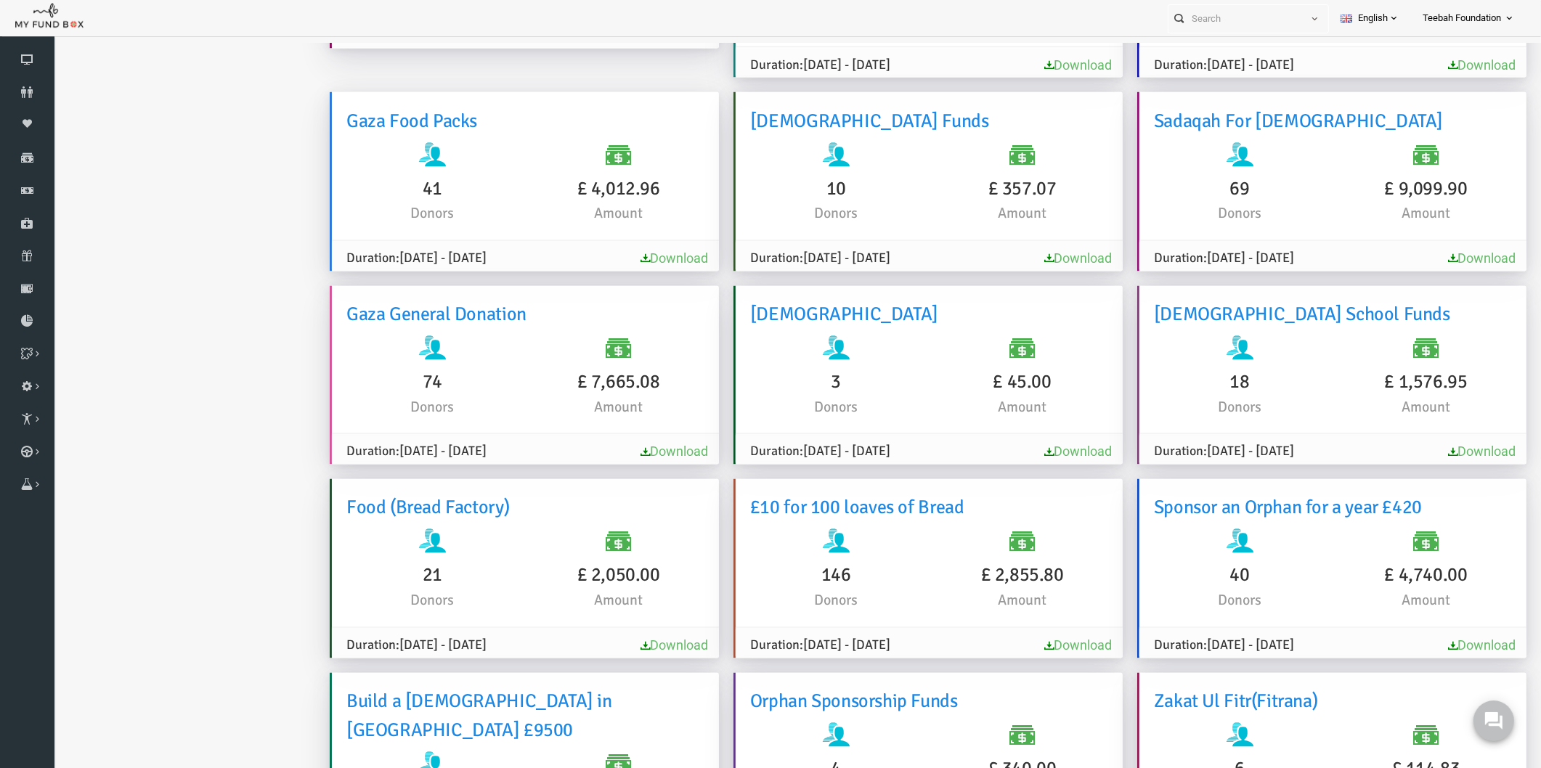
drag, startPoint x: 192, startPoint y: 389, endPoint x: 114, endPoint y: 321, distance: 104.0
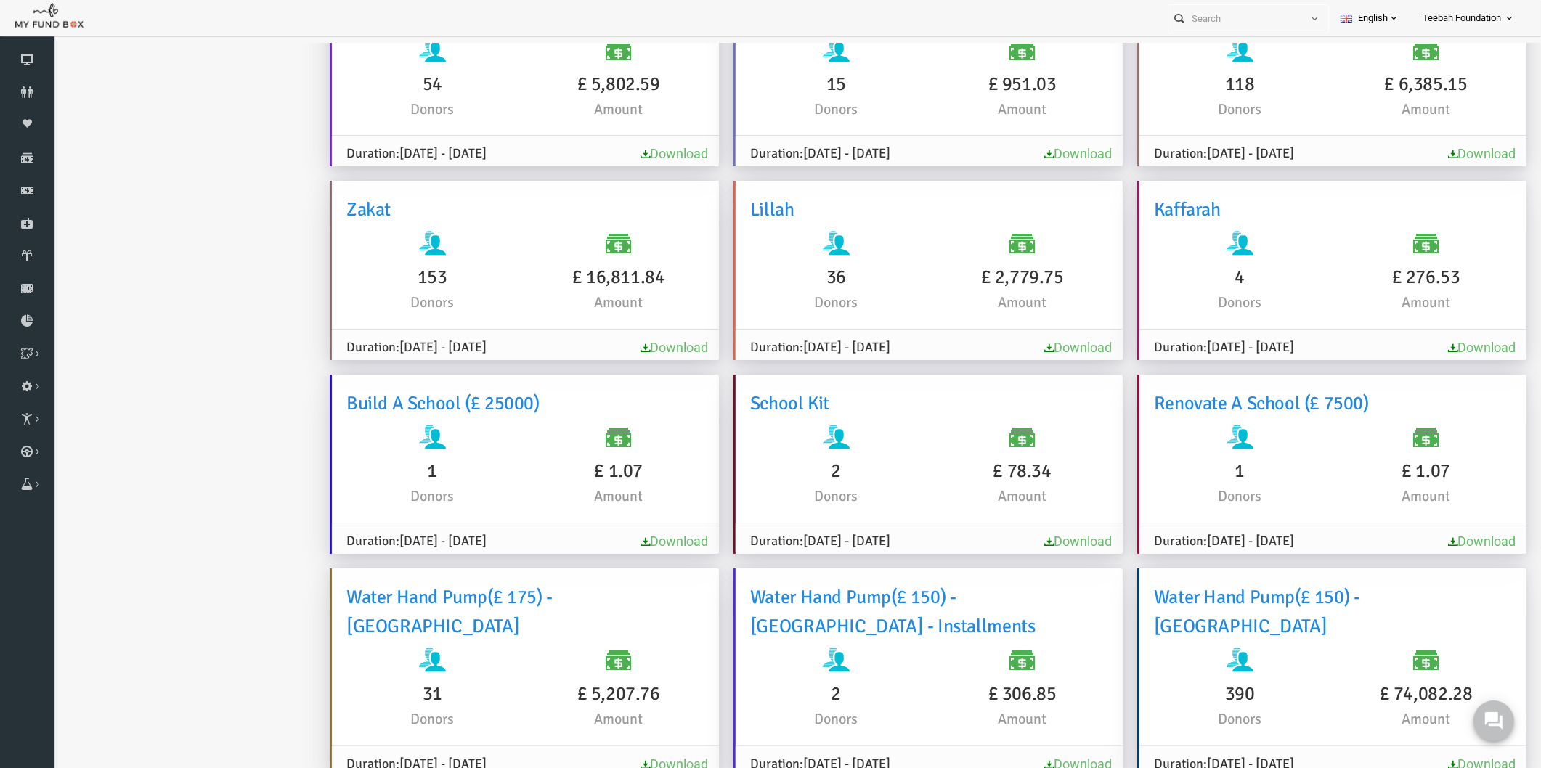
scroll to position [0, 0]
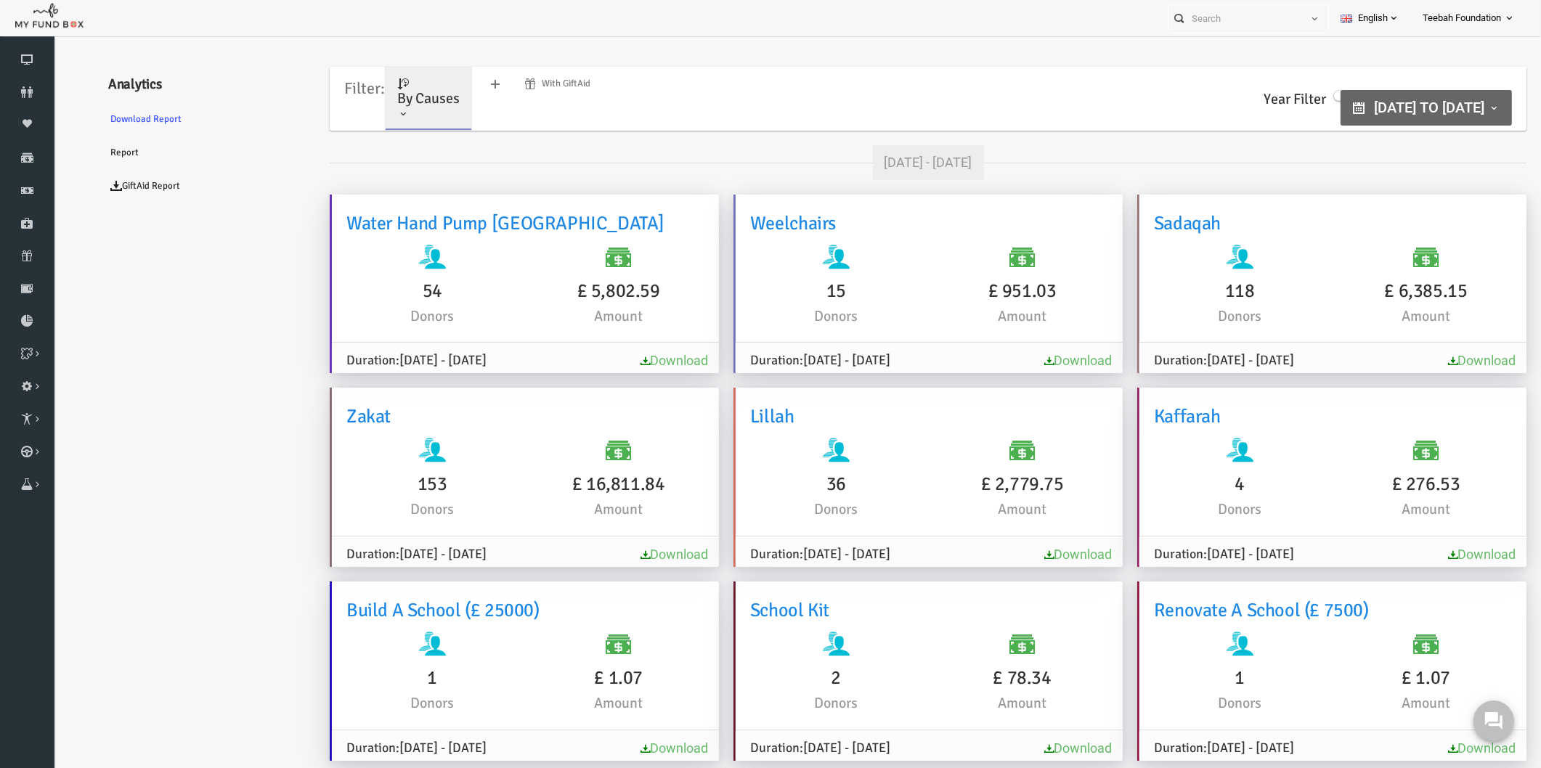
click at [33, 328] on link "Download Report" at bounding box center [27, 321] width 54 height 32
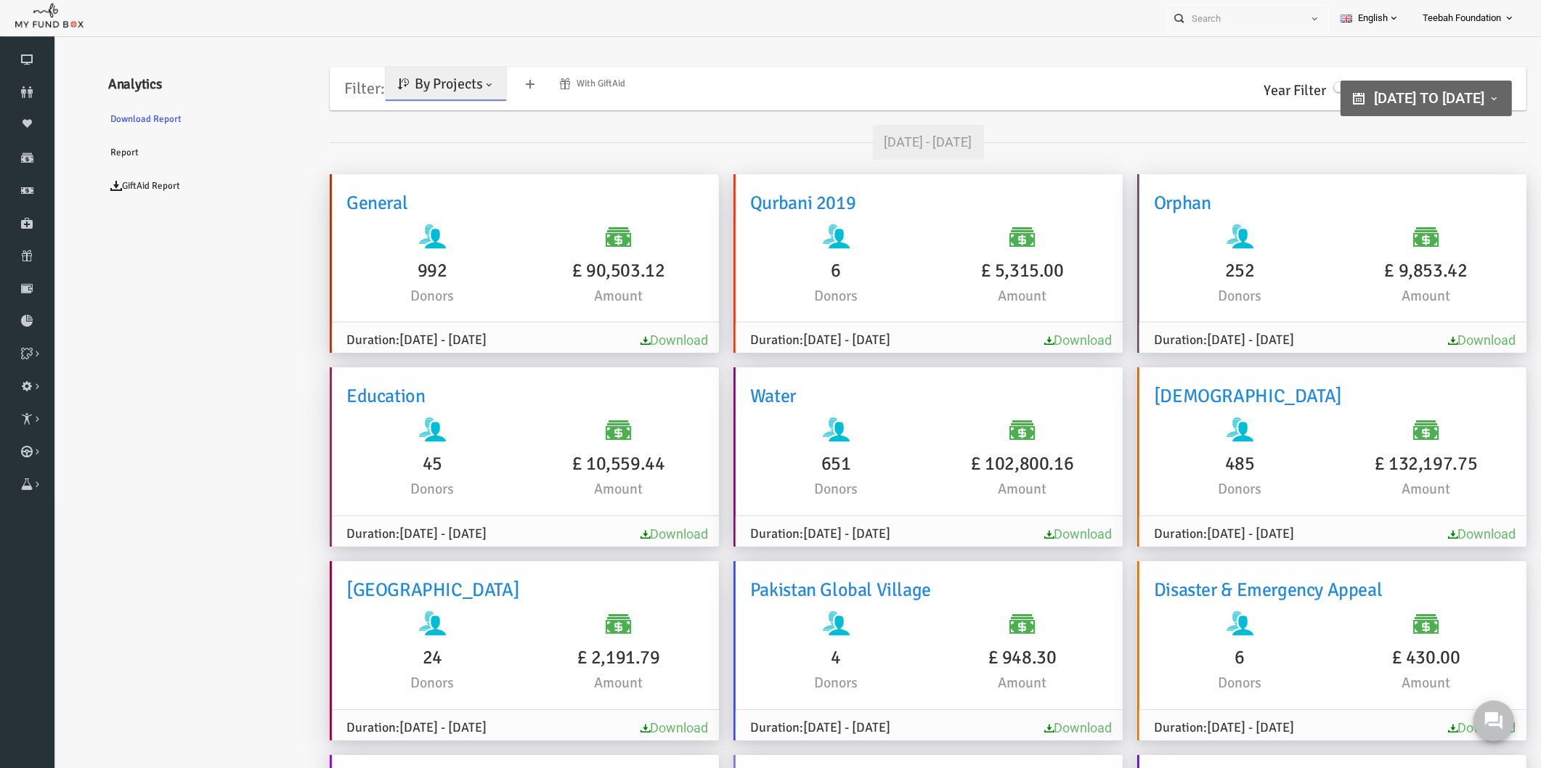
click at [454, 86] on span at bounding box center [459, 85] width 12 height 12
